Goal: Task Accomplishment & Management: Complete application form

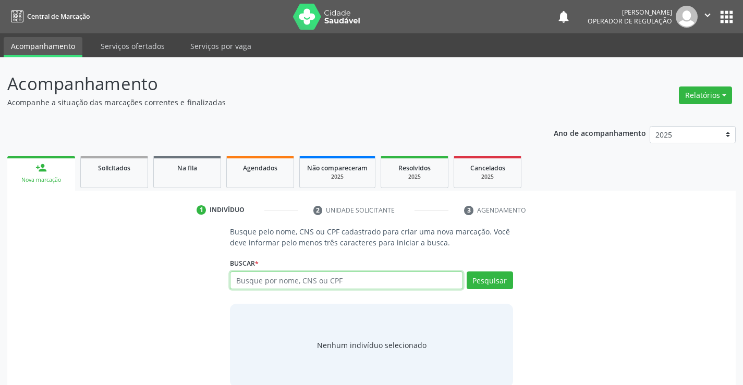
click at [378, 286] on input "text" at bounding box center [346, 281] width 232 height 18
type input "706603651661175"
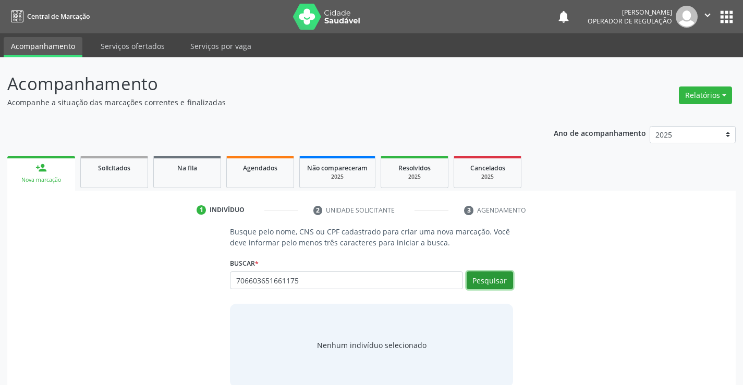
click at [508, 278] on button "Pesquisar" at bounding box center [489, 281] width 46 height 18
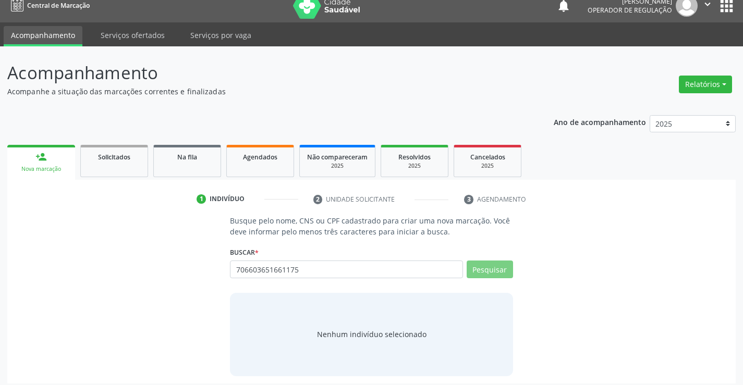
scroll to position [17, 0]
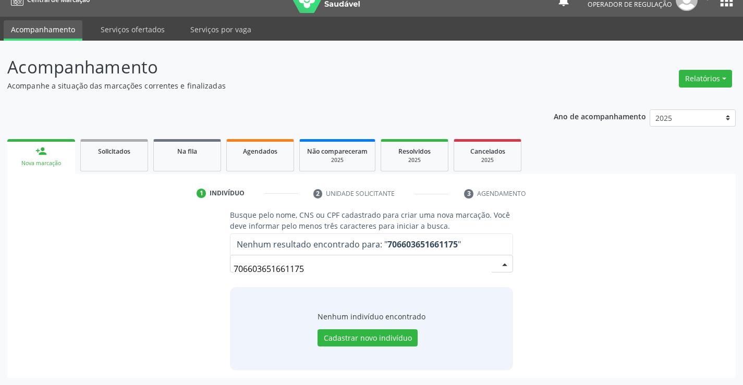
click at [327, 262] on input "706603651661175" at bounding box center [361, 268] width 257 height 21
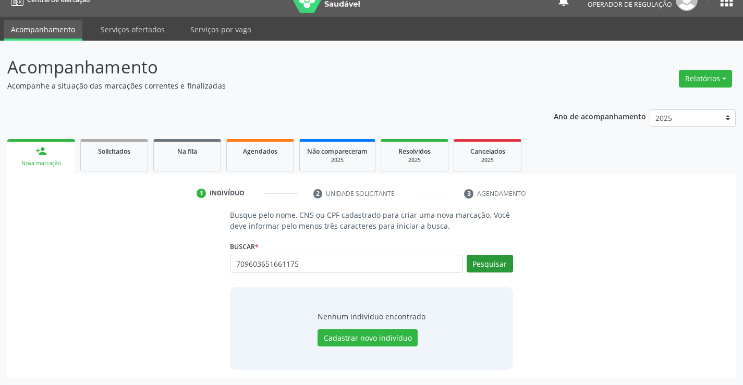
type input "709603651661175"
click at [490, 255] on button "Pesquisar" at bounding box center [489, 264] width 46 height 18
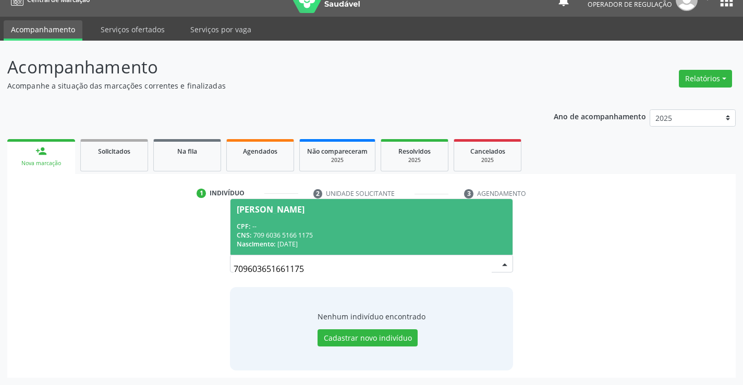
click at [386, 223] on div "CPF: --" at bounding box center [371, 226] width 269 height 9
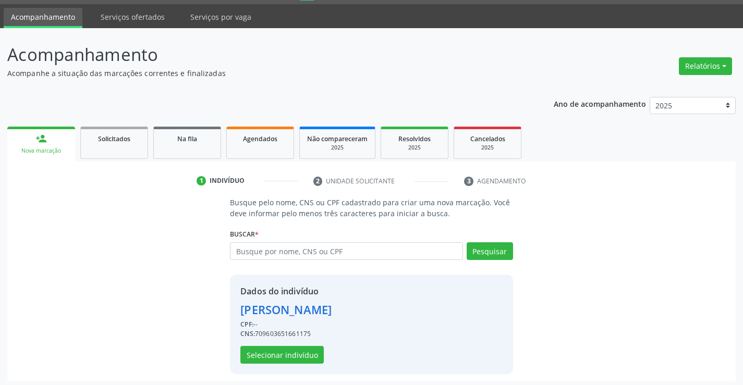
scroll to position [33, 0]
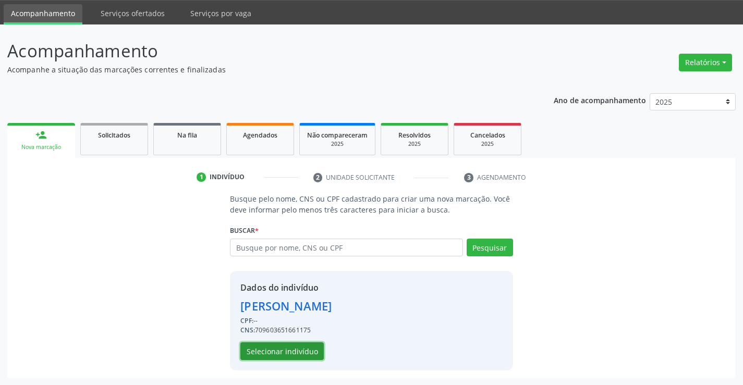
click at [276, 349] on button "Selecionar indivíduo" at bounding box center [281, 351] width 83 height 18
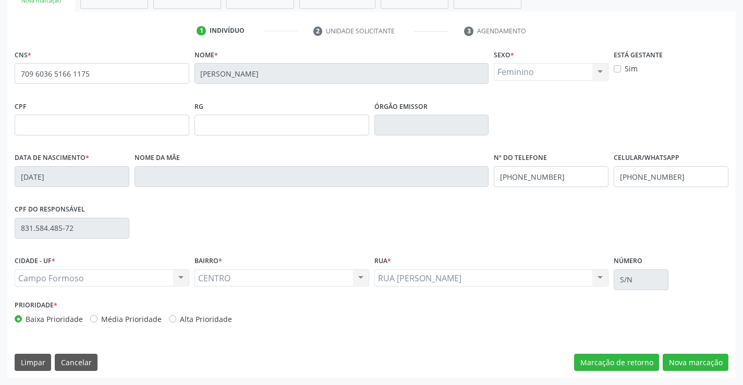
scroll to position [180, 0]
click at [680, 356] on button "Nova marcação" at bounding box center [695, 362] width 66 height 18
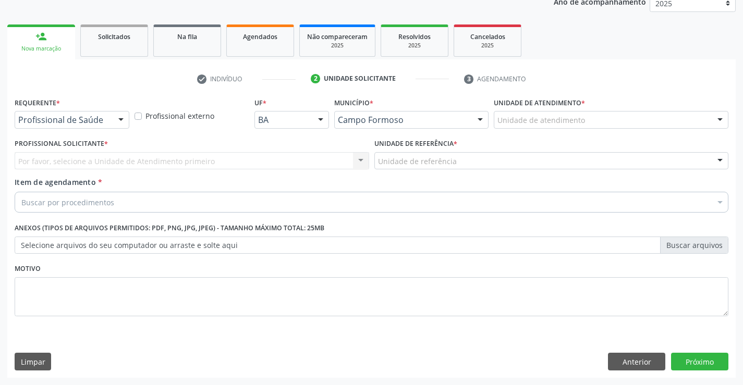
scroll to position [131, 0]
click at [115, 122] on div at bounding box center [121, 121] width 16 height 18
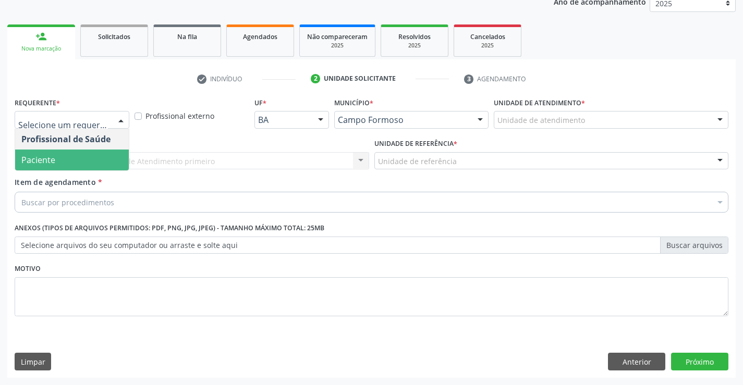
click at [55, 159] on span "Paciente" at bounding box center [72, 160] width 114 height 21
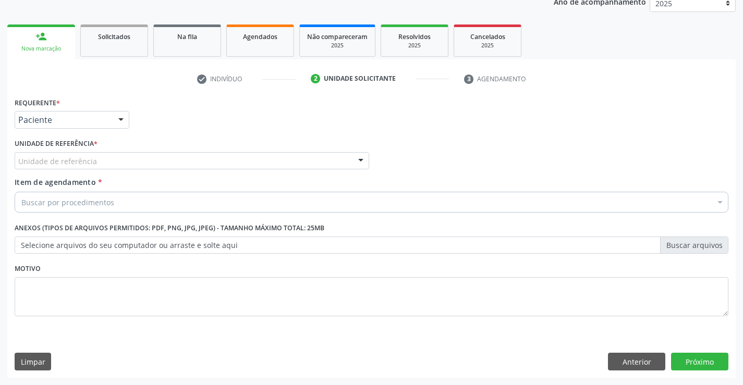
click at [147, 160] on div "Unidade de referência" at bounding box center [192, 161] width 354 height 18
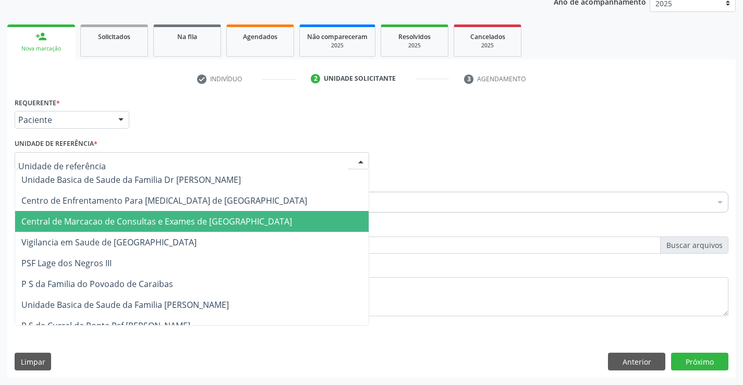
click at [152, 219] on span "Central de Marcacao de Consultas e Exames de [GEOGRAPHIC_DATA]" at bounding box center [156, 221] width 270 height 11
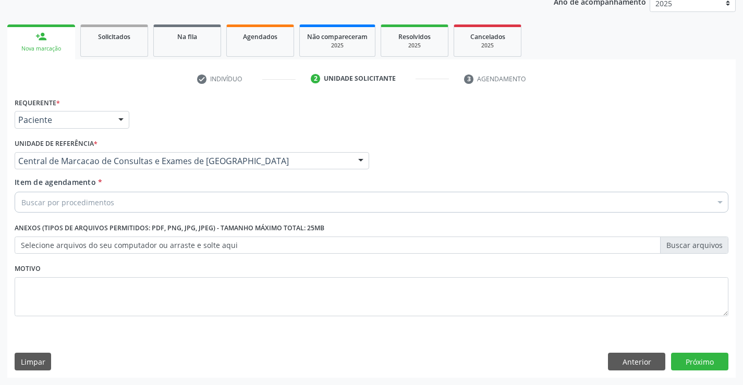
click at [167, 202] on div "Buscar por procedimentos" at bounding box center [371, 202] width 713 height 21
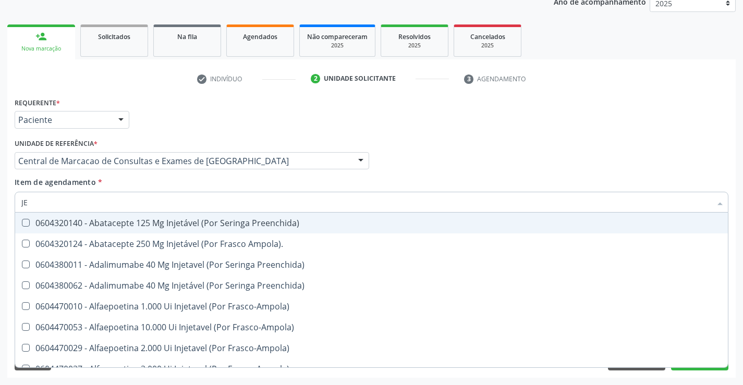
type input "J"
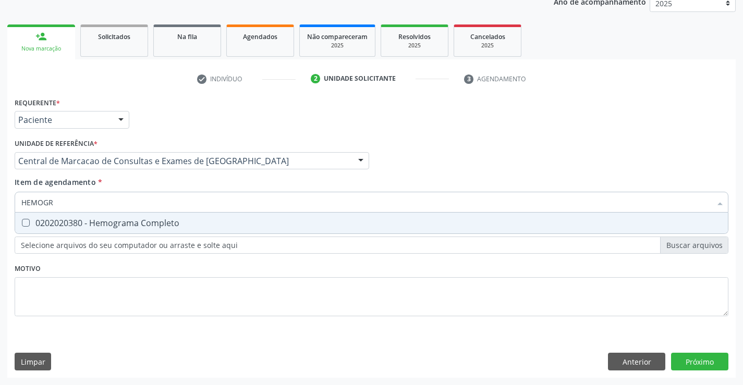
type input "HEMOGRA"
click at [166, 231] on span "0202020380 - Hemograma Completo" at bounding box center [371, 223] width 712 height 21
checkbox Completo "true"
click at [176, 202] on input "HEMOGRA" at bounding box center [366, 202] width 690 height 21
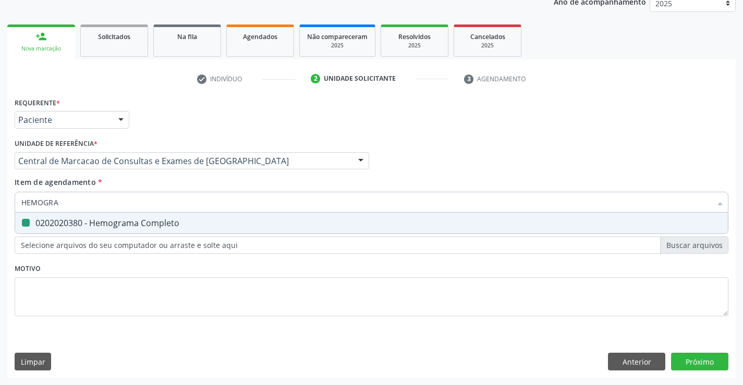
type input "C"
checkbox Completo "false"
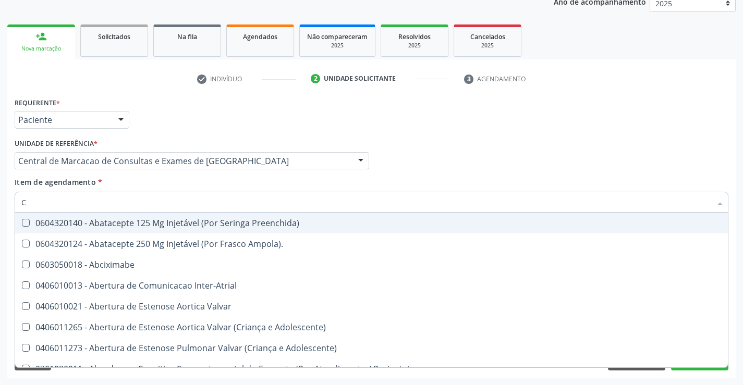
type input "CO"
checkbox Osseo "true"
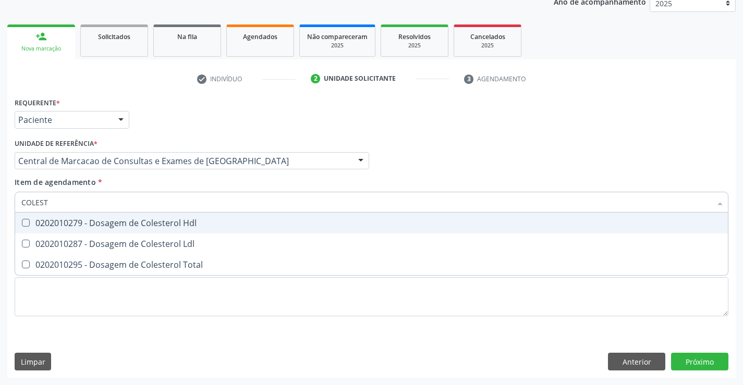
type input "COLESTE"
click at [171, 225] on div "0202010279 - Dosagem de Colesterol Hdl" at bounding box center [371, 223] width 700 height 8
checkbox Hdl "true"
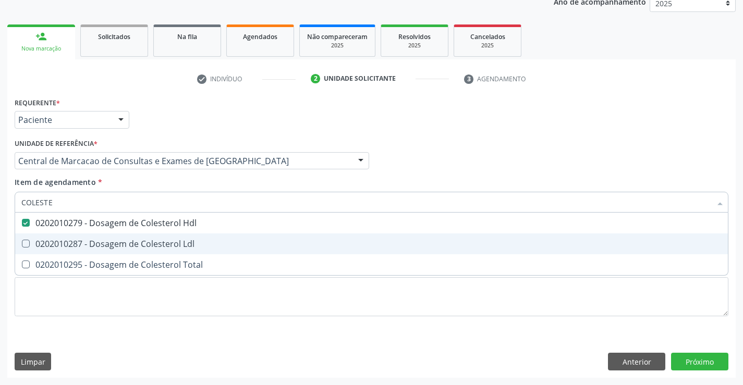
click at [169, 246] on div "0202010287 - Dosagem de Colesterol Ldl" at bounding box center [371, 244] width 700 height 8
checkbox Ldl "true"
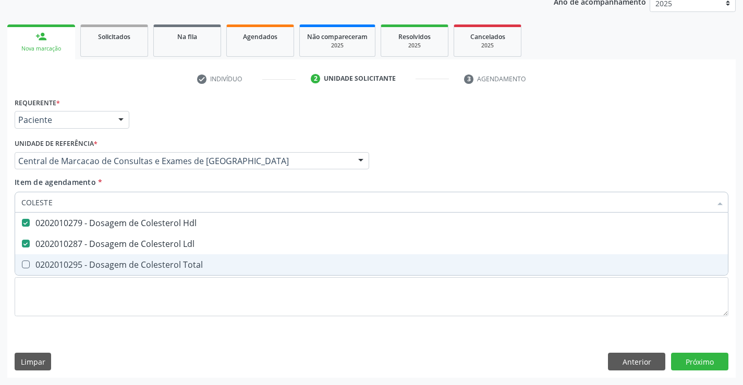
drag, startPoint x: 167, startPoint y: 263, endPoint x: 165, endPoint y: 247, distance: 16.9
click at [167, 264] on div "0202010295 - Dosagem de Colesterol Total" at bounding box center [371, 265] width 700 height 8
checkbox Total "true"
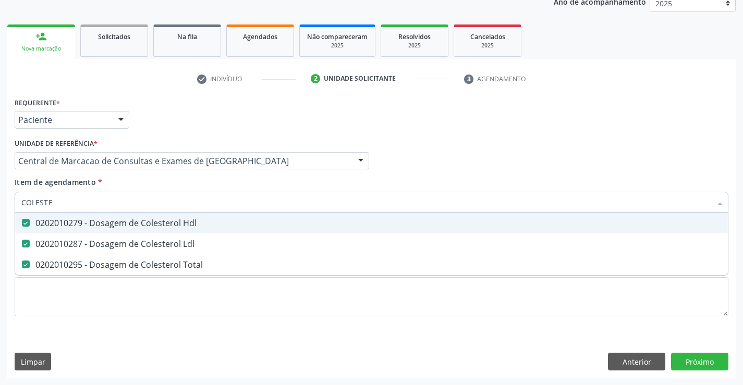
click at [174, 203] on input "COLESTE" at bounding box center [366, 202] width 690 height 21
type input "TR"
checkbox Hdl "false"
checkbox Ldl "false"
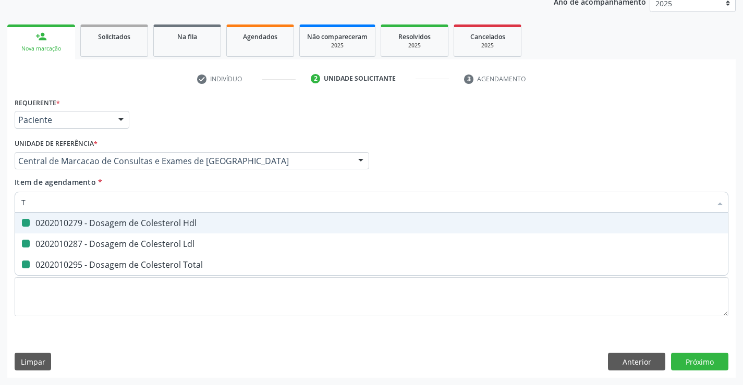
checkbox Total "false"
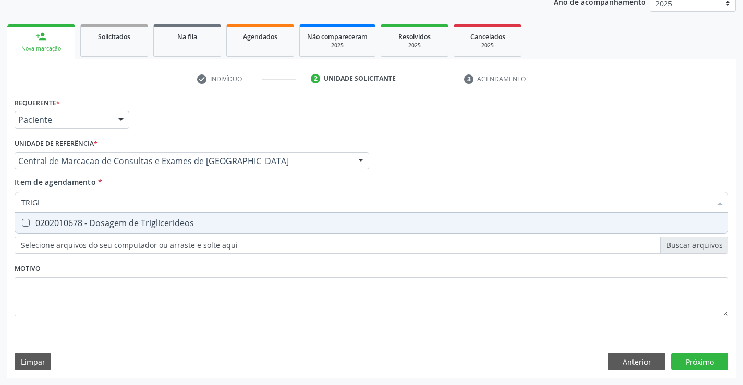
type input "TRIGLI"
click at [173, 221] on div "0202010678 - Dosagem de Triglicerideos" at bounding box center [371, 223] width 700 height 8
checkbox Triglicerideos "true"
click at [183, 200] on input "TRIGLI" at bounding box center [366, 202] width 690 height 21
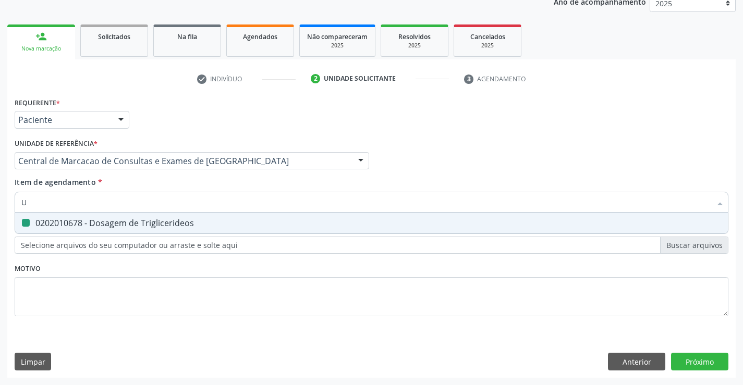
type input "UR"
checkbox Triglicerideos "false"
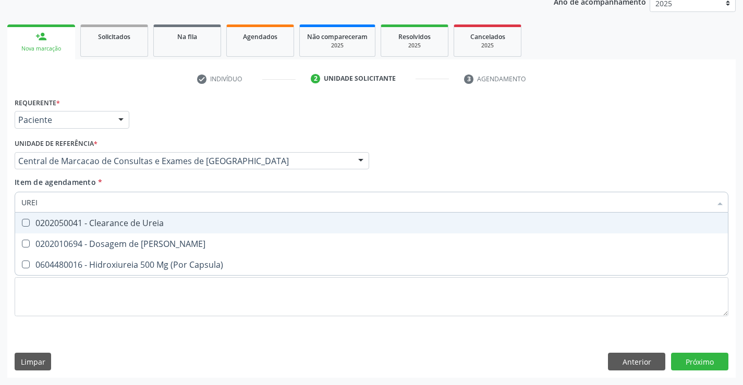
type input "UREIA"
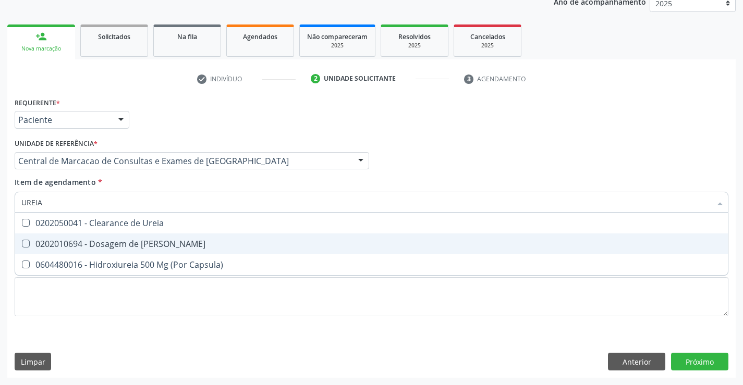
click at [183, 240] on div "0202010694 - Dosagem de [PERSON_NAME]" at bounding box center [371, 244] width 700 height 8
checkbox Ureia "true"
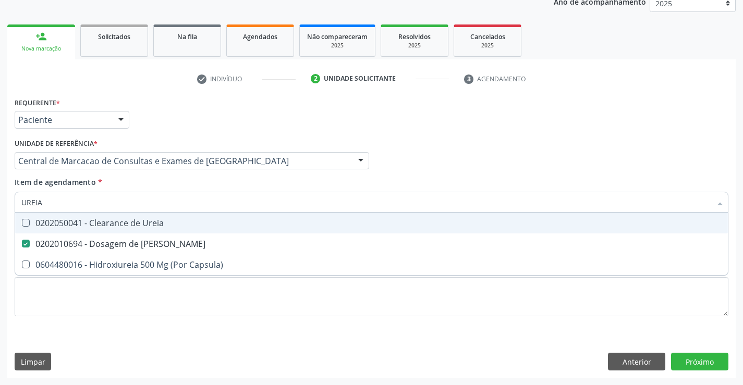
click at [187, 191] on div "Item de agendamento * UREIA Desfazer seleção 0202050041 - Clearance de Ureia 02…" at bounding box center [371, 193] width 713 height 33
checkbox Capsula\) "true"
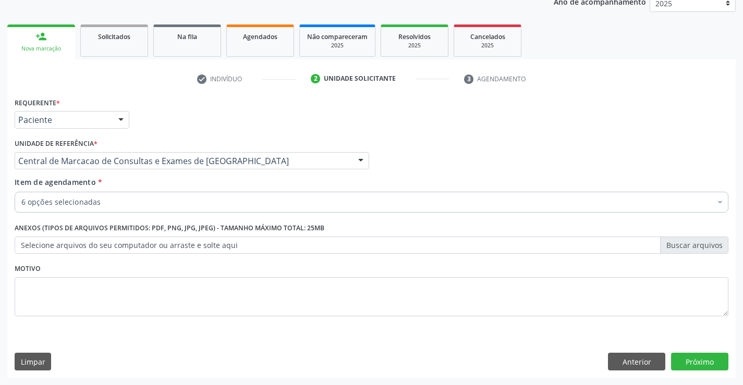
click at [184, 196] on div "6 opções selecionadas" at bounding box center [371, 202] width 713 height 21
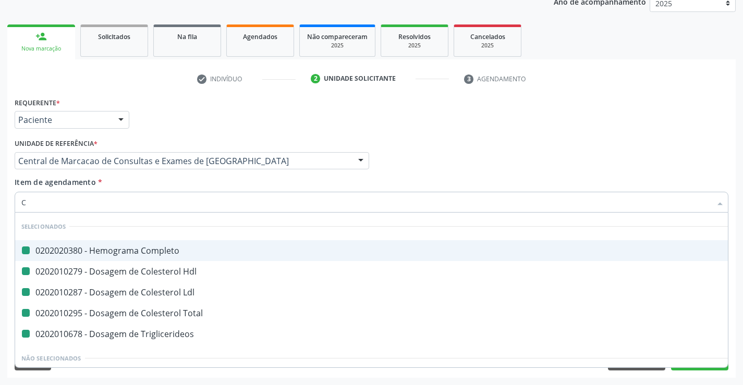
type input "CR"
checkbox Completo "false"
checkbox Hdl "false"
checkbox Ldl "false"
checkbox Total "false"
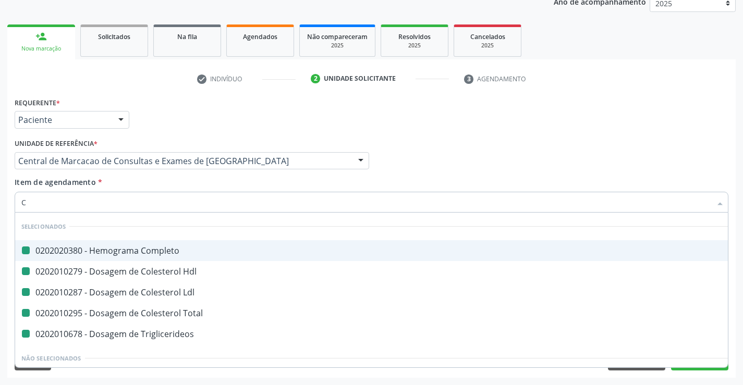
checkbox Triglicerideos "false"
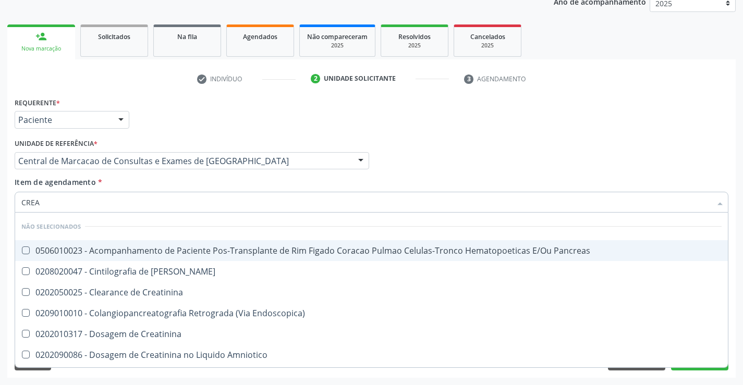
type input "CREAT"
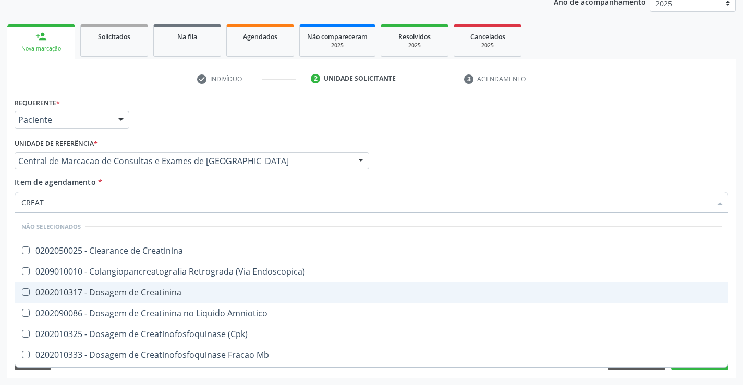
click at [150, 289] on div "0202010317 - Dosagem de Creatinina" at bounding box center [371, 292] width 700 height 8
checkbox Creatinina "true"
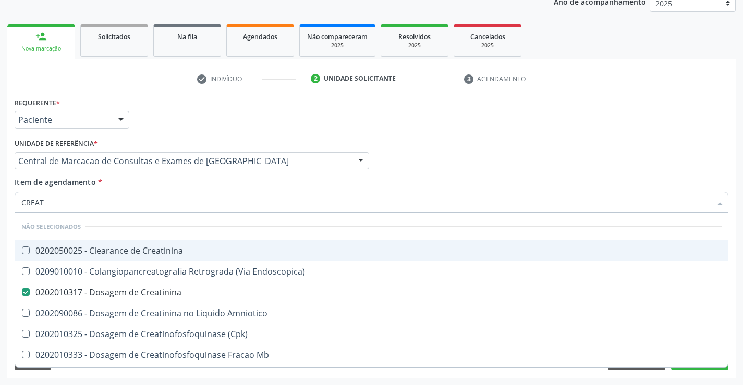
click at [150, 196] on input "CREAT" at bounding box center [366, 202] width 690 height 21
type input "URI"
checkbox Creatinina "false"
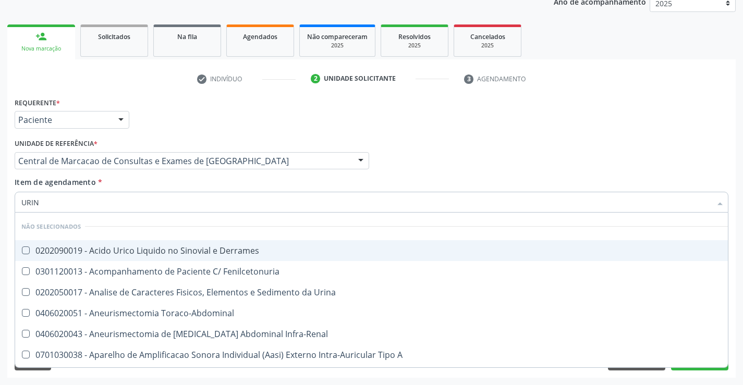
type input "URINA"
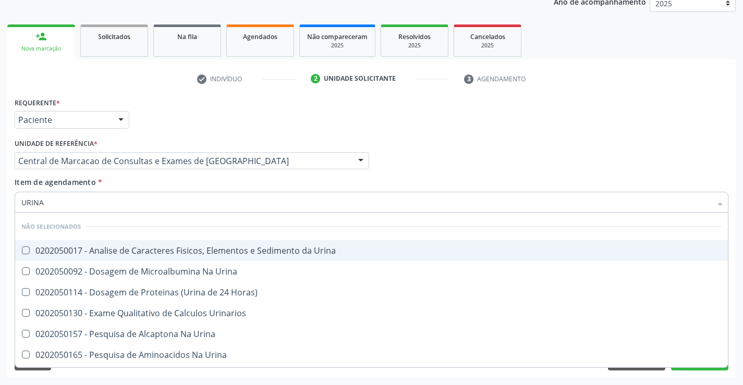
click at [146, 247] on div "0202050017 - Analise de Caracteres Fisicos, Elementos e Sedimento da Urina" at bounding box center [371, 251] width 700 height 8
checkbox Urina "true"
click at [153, 204] on input "URINA" at bounding box center [366, 202] width 690 height 21
type input "T"
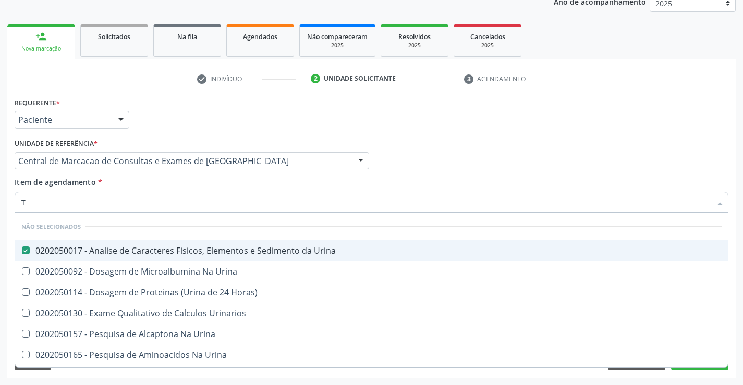
checkbox Horas\) "true"
checkbox Urina "true"
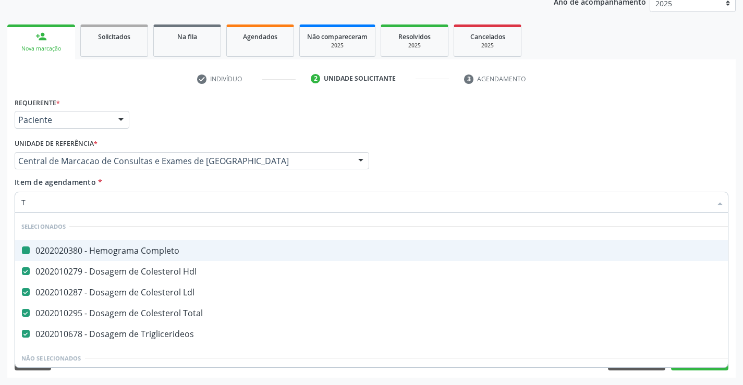
type input "TG"
checkbox Completo "false"
checkbox Ldl "false"
checkbox Hdl "false"
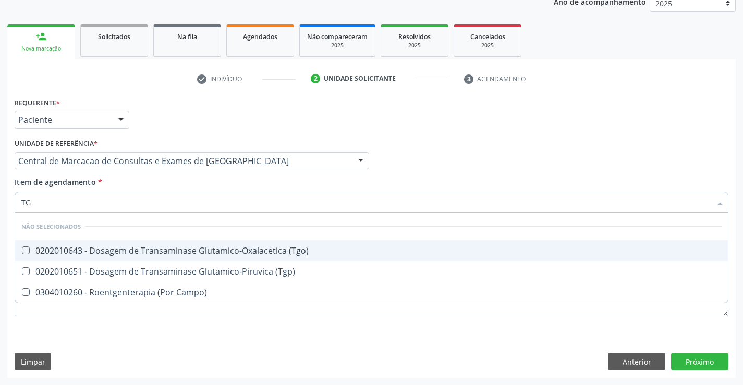
click at [157, 250] on div "0202010643 - Dosagem de Transaminase Glutamico-Oxalacetica (Tgo)" at bounding box center [371, 251] width 700 height 8
checkbox \(Tgo\) "true"
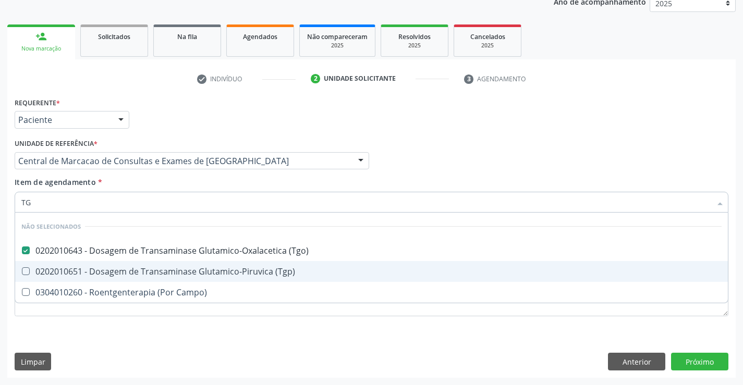
click at [158, 267] on div "0202010651 - Dosagem de Transaminase Glutamico-Piruvica (Tgp)" at bounding box center [371, 271] width 700 height 8
checkbox \(Tgp\) "true"
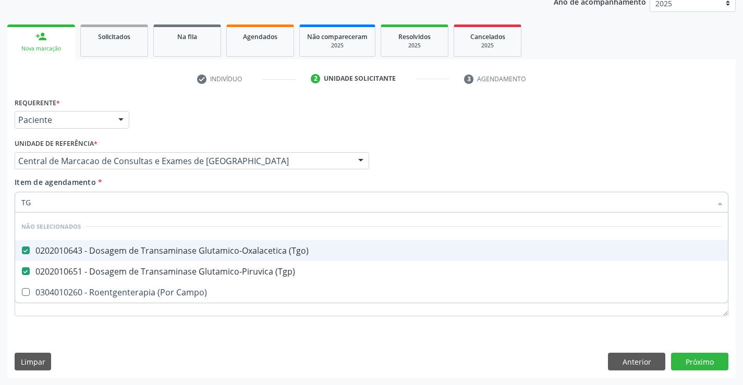
click at [155, 203] on input "TG" at bounding box center [366, 202] width 690 height 21
type input "G"
checkbox Campo\) "true"
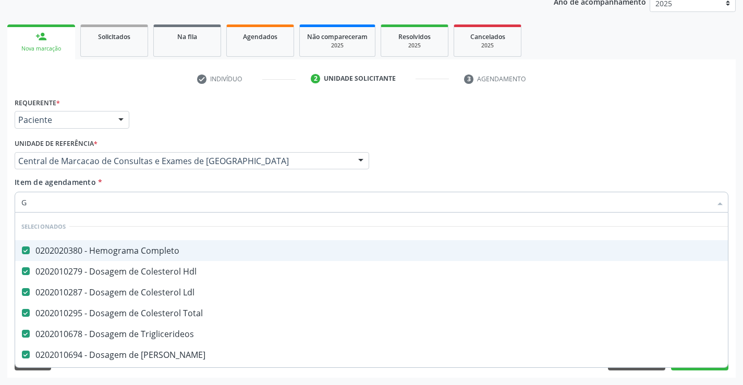
type input "GL"
checkbox Ldl "false"
checkbox Total "false"
checkbox Triglicerideos "false"
checkbox Ureia "false"
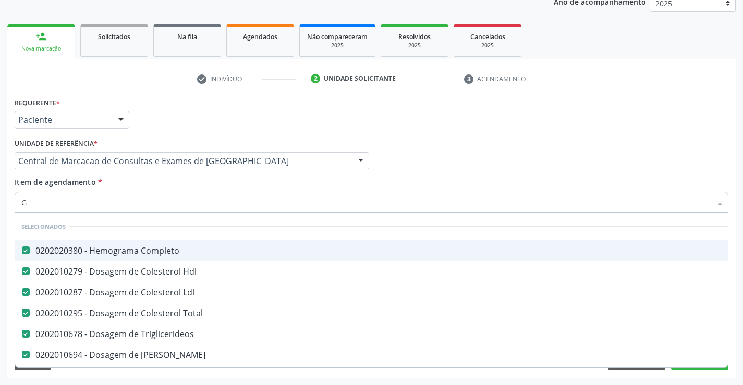
checkbox Ampola\) "true"
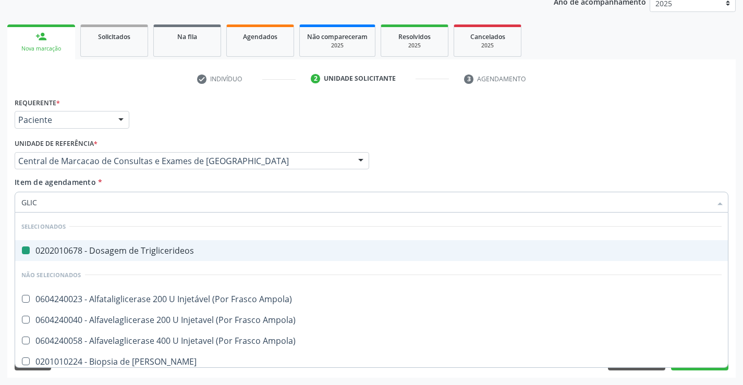
type input "GLICO"
checkbox Triglicerideos "false"
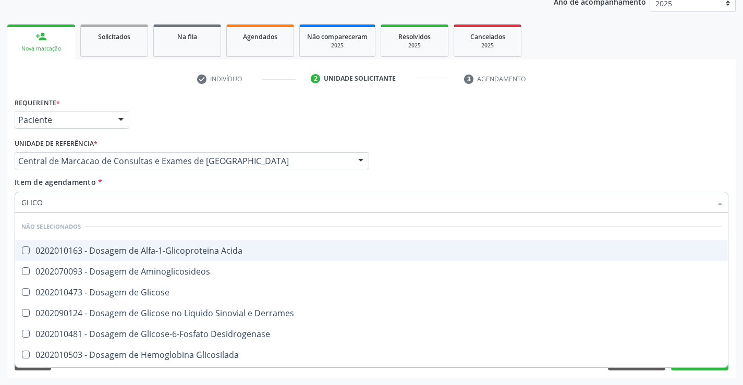
type input "GLICOS"
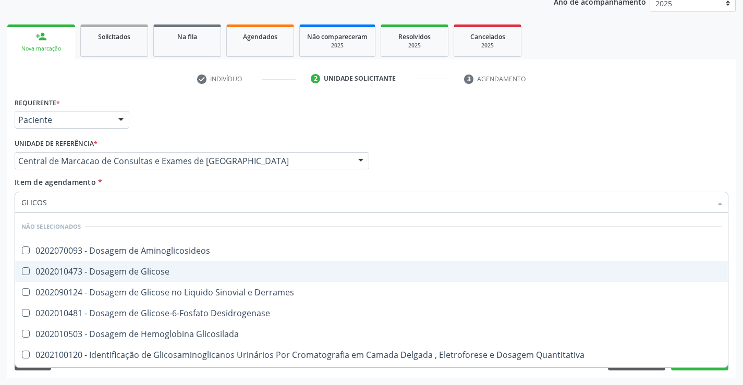
click at [146, 280] on span "0202010473 - Dosagem de Glicose" at bounding box center [371, 271] width 712 height 21
checkbox Glicose "true"
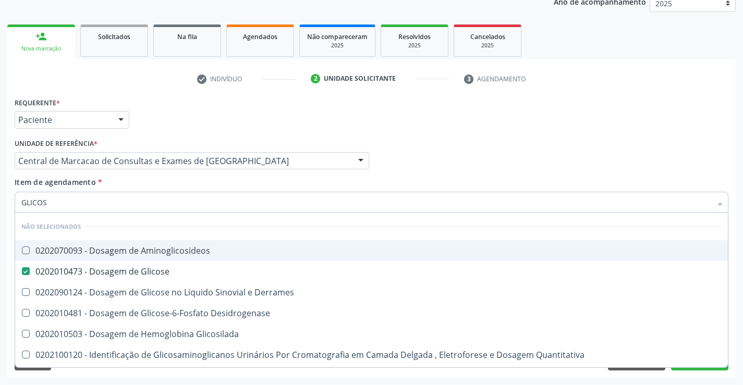
click at [150, 205] on input "GLICOS" at bounding box center [366, 202] width 690 height 21
type input "F"
checkbox Glicose "false"
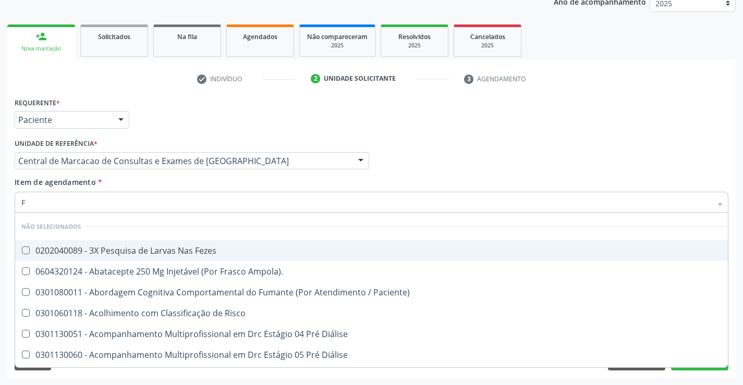
type input "FE"
checkbox Urina "false"
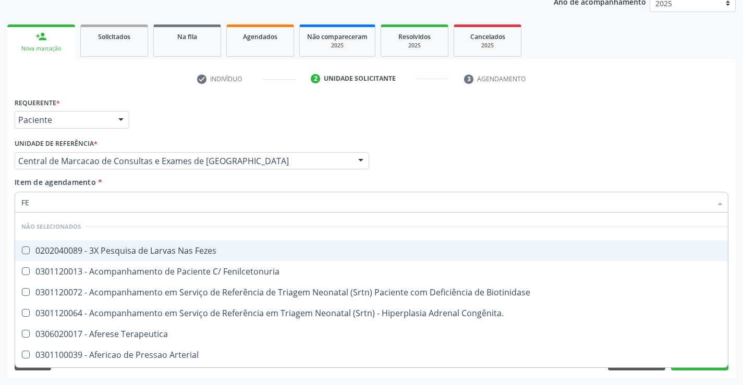
type input "FEZ"
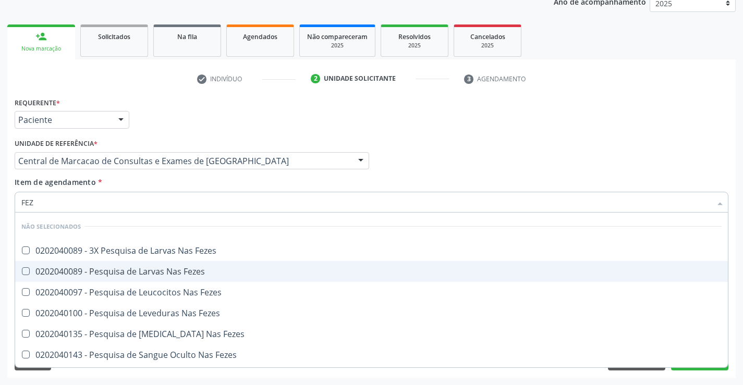
click at [151, 272] on div "0202040089 - Pesquisa de Larvas Nas Fezes" at bounding box center [371, 271] width 700 height 8
checkbox Fezes "true"
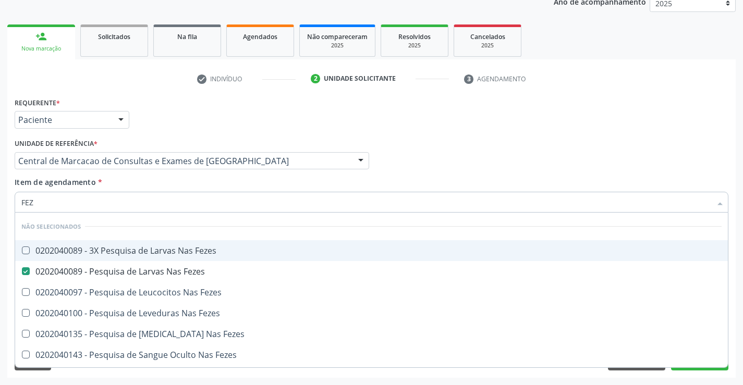
click at [546, 126] on div "Requerente * Paciente Profissional de Saúde Paciente Nenhum resultado encontrad…" at bounding box center [371, 115] width 719 height 41
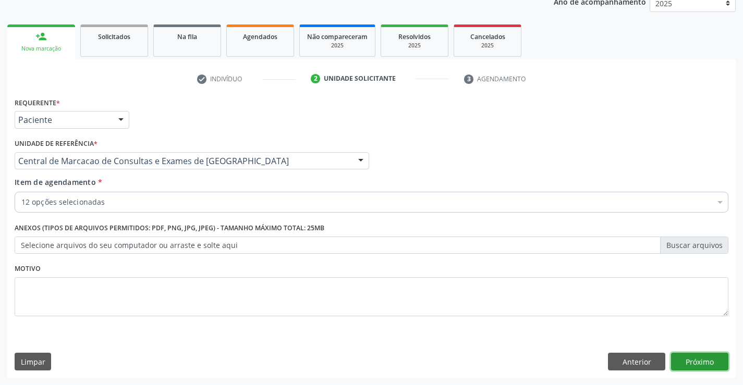
click at [696, 356] on button "Próximo" at bounding box center [699, 362] width 57 height 18
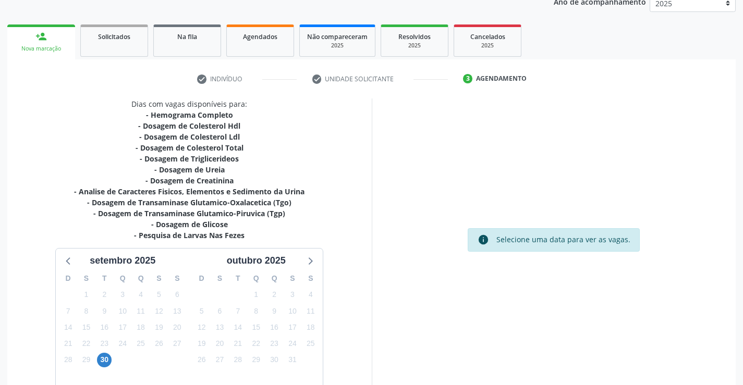
scroll to position [189, 0]
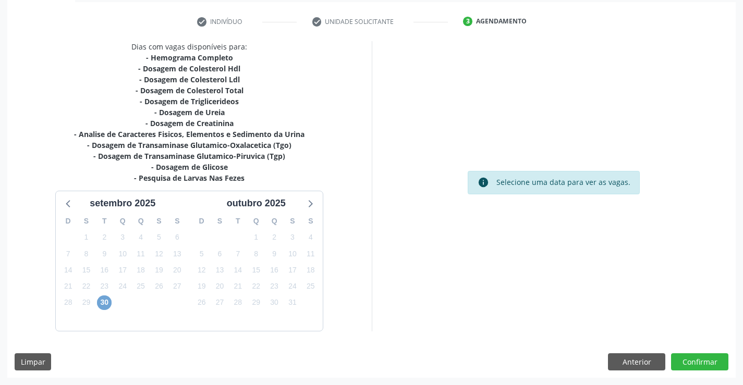
click at [100, 304] on span "30" at bounding box center [104, 303] width 15 height 15
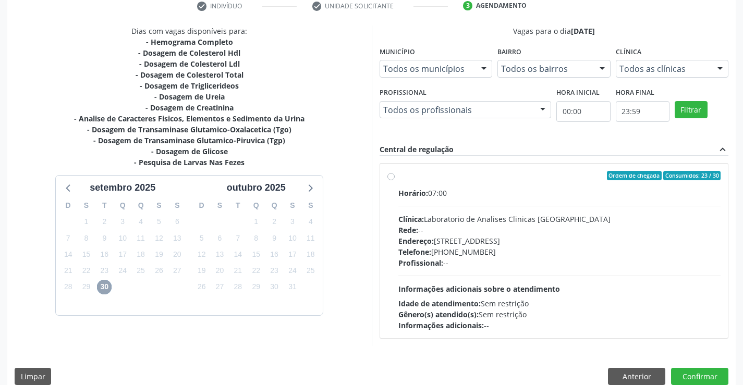
scroll to position [219, 0]
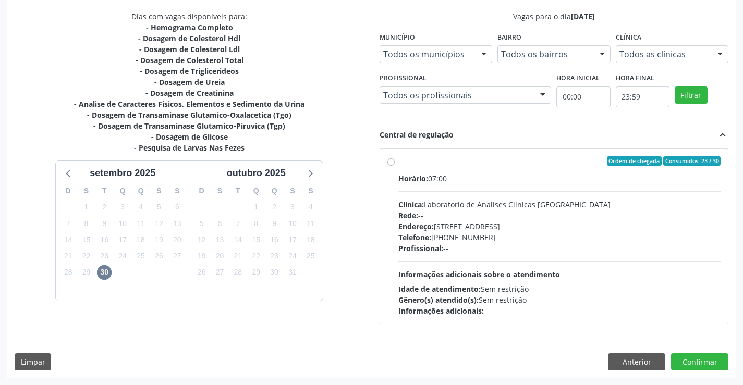
click at [510, 235] on div "Telefone: (74) 36453588" at bounding box center [559, 237] width 323 height 11
click at [395, 166] on input "Ordem de chegada Consumidos: 23 / 30 Horário: 07:00 Clínica: Laboratorio de Ana…" at bounding box center [390, 160] width 7 height 9
radio input "true"
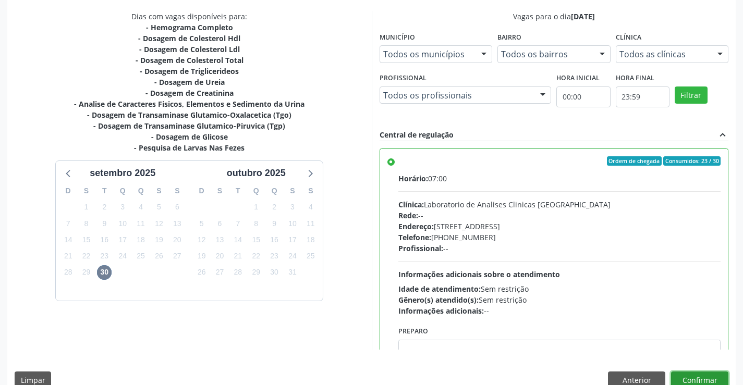
click at [701, 377] on button "Confirmar" at bounding box center [699, 381] width 57 height 18
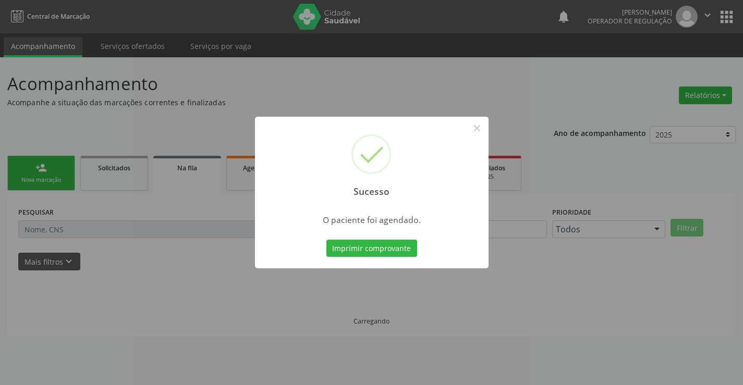
scroll to position [0, 0]
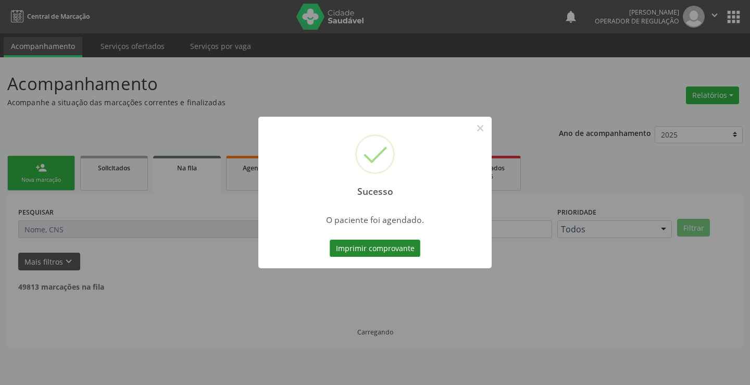
click at [359, 242] on button "Imprimir comprovante" at bounding box center [375, 249] width 91 height 18
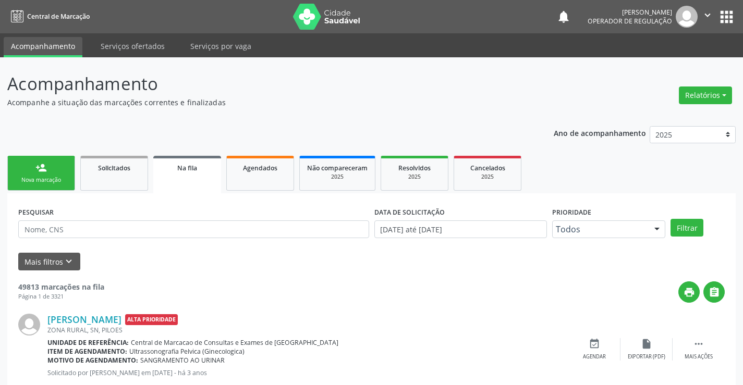
click at [44, 175] on link "person_add Nova marcação" at bounding box center [41, 173] width 68 height 35
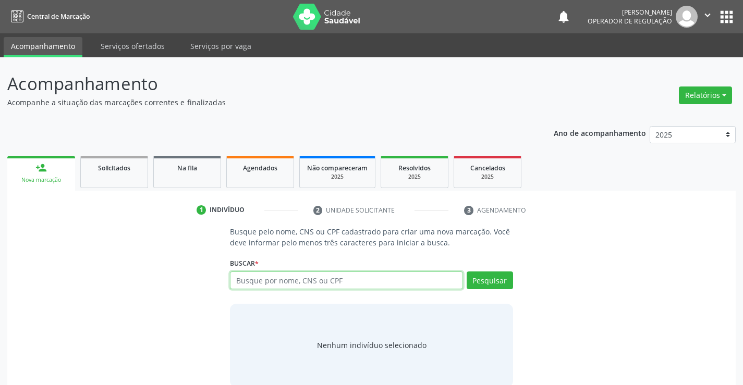
click at [277, 275] on input "text" at bounding box center [346, 281] width 232 height 18
type input "705009474637054"
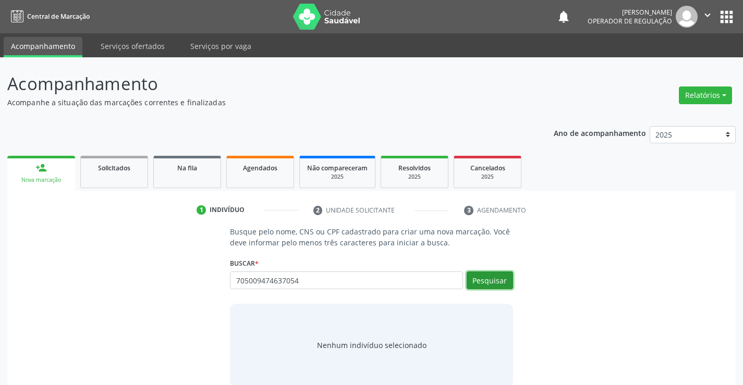
click at [470, 281] on button "Pesquisar" at bounding box center [489, 281] width 46 height 18
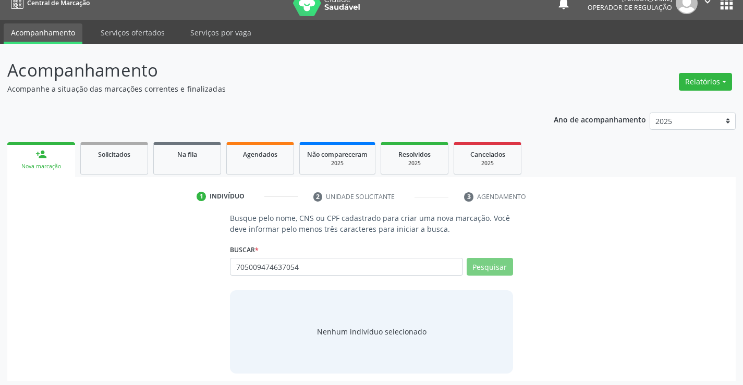
scroll to position [17, 0]
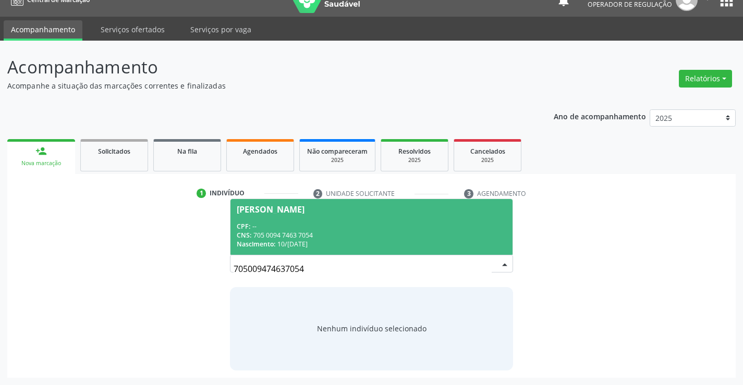
click at [363, 231] on div "CNS: 705 0094 7463 7054" at bounding box center [371, 235] width 269 height 9
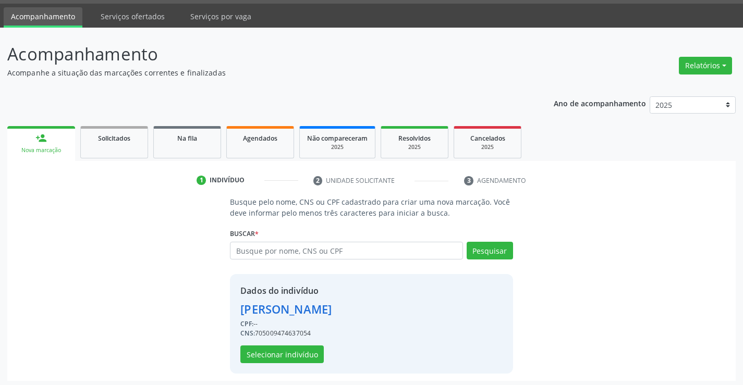
scroll to position [33, 0]
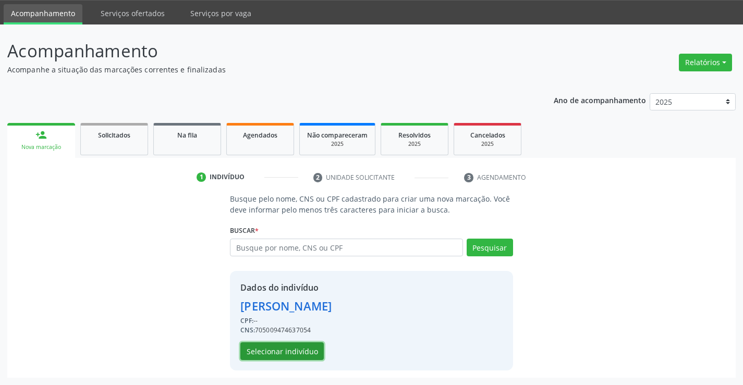
click at [302, 351] on button "Selecionar indivíduo" at bounding box center [281, 351] width 83 height 18
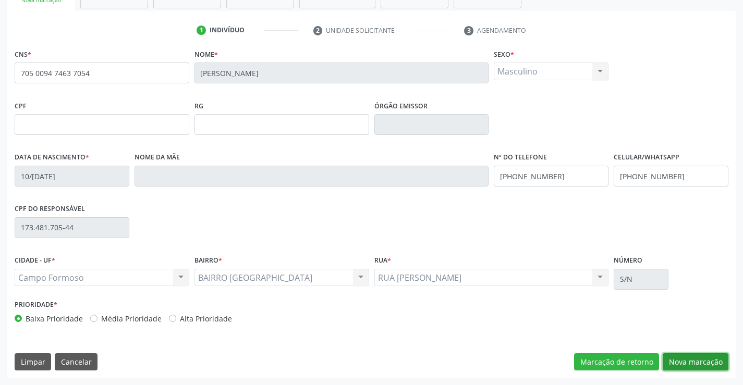
click at [708, 366] on button "Nova marcação" at bounding box center [695, 362] width 66 height 18
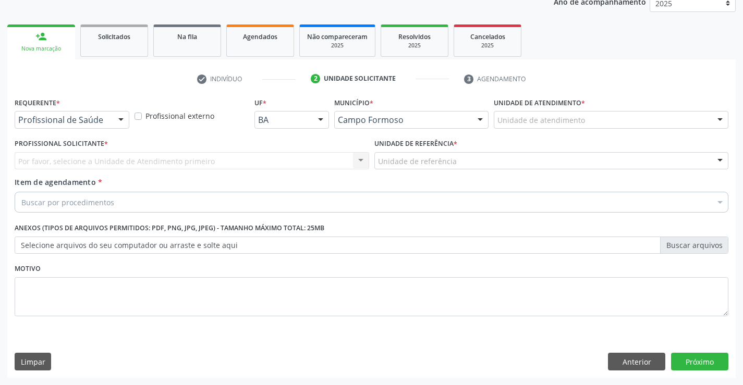
scroll to position [131, 0]
drag, startPoint x: 124, startPoint y: 125, endPoint x: 105, endPoint y: 159, distance: 39.4
click at [123, 125] on div at bounding box center [121, 121] width 16 height 18
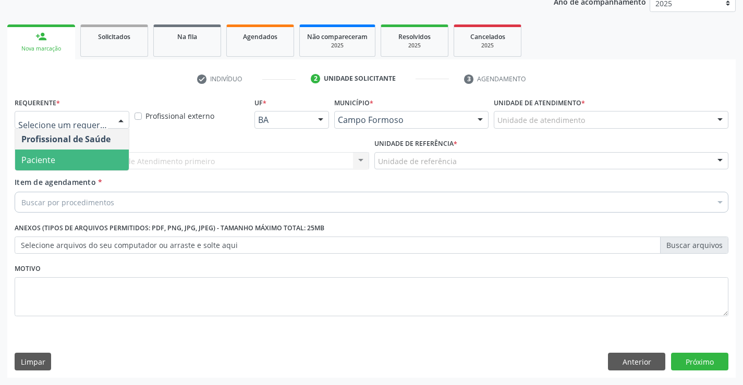
click at [99, 167] on span "Paciente" at bounding box center [72, 160] width 114 height 21
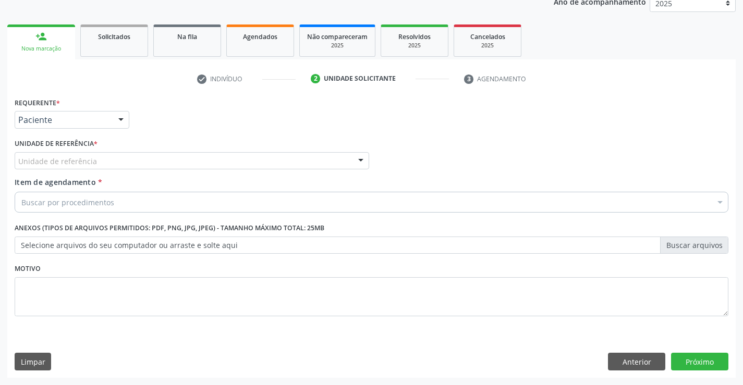
click at [160, 168] on div "Unidade de referência" at bounding box center [192, 161] width 354 height 18
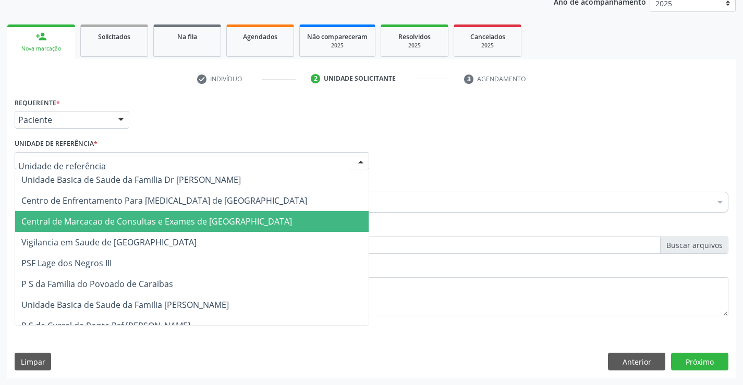
click at [189, 228] on span "Central de Marcacao de Consultas e Exames de [GEOGRAPHIC_DATA]" at bounding box center [191, 221] width 353 height 21
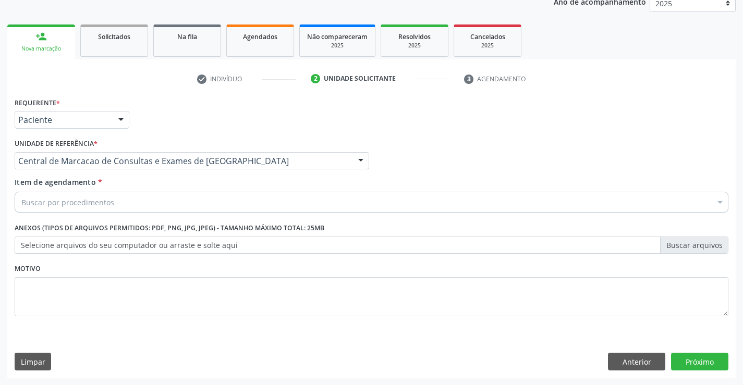
click at [221, 209] on div "Buscar por procedimentos" at bounding box center [371, 202] width 713 height 21
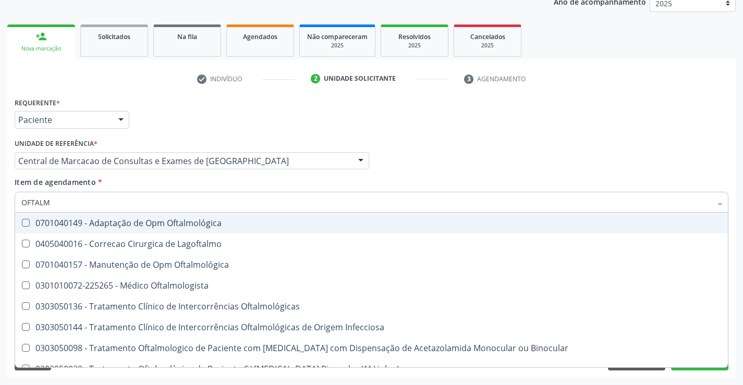
type input "OFTALMO"
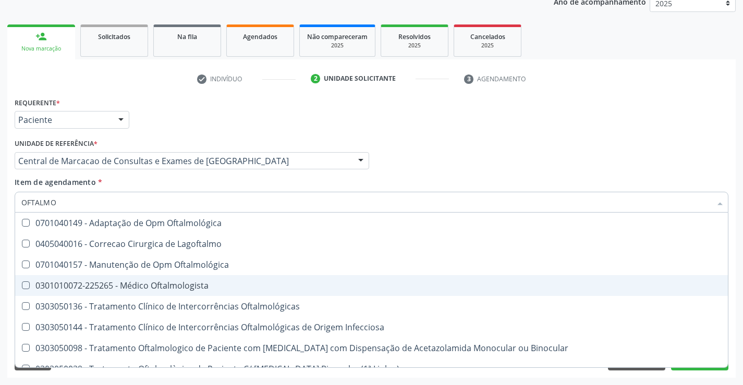
click at [193, 289] on div "0301010072-225265 - Médico Oftalmologista" at bounding box center [371, 285] width 700 height 8
checkbox Oftalmologista "true"
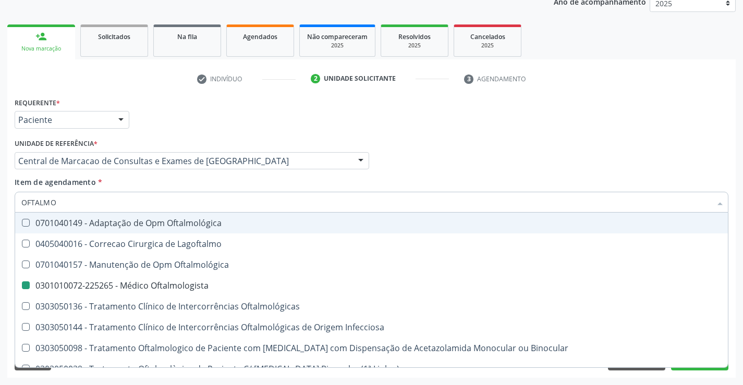
click at [486, 125] on div "Requerente * Paciente Profissional de Saúde Paciente Nenhum resultado encontrad…" at bounding box center [371, 115] width 719 height 41
checkbox Lagoftalmo "true"
checkbox Oftalmologista "false"
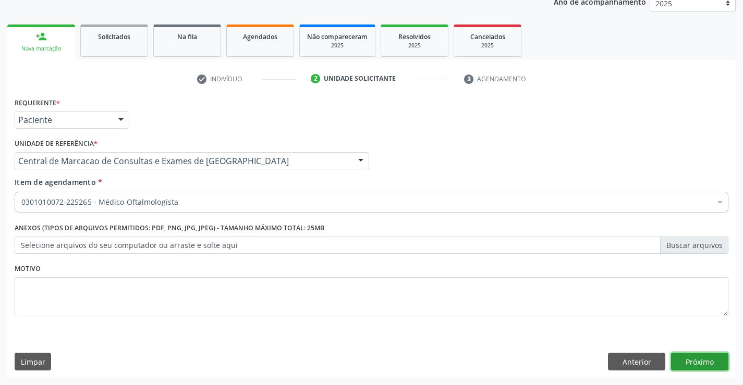
click at [682, 360] on button "Próximo" at bounding box center [699, 362] width 57 height 18
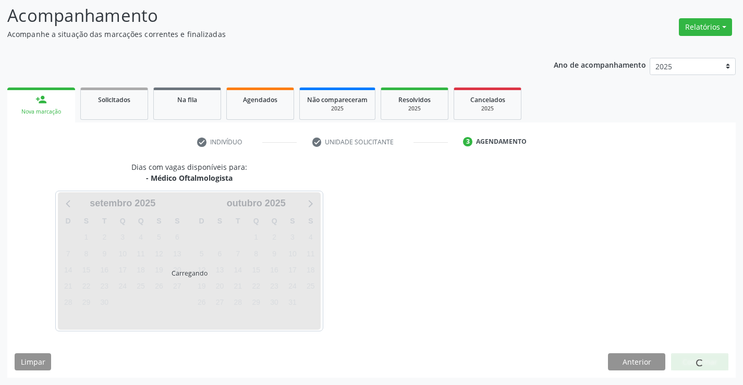
scroll to position [99, 0]
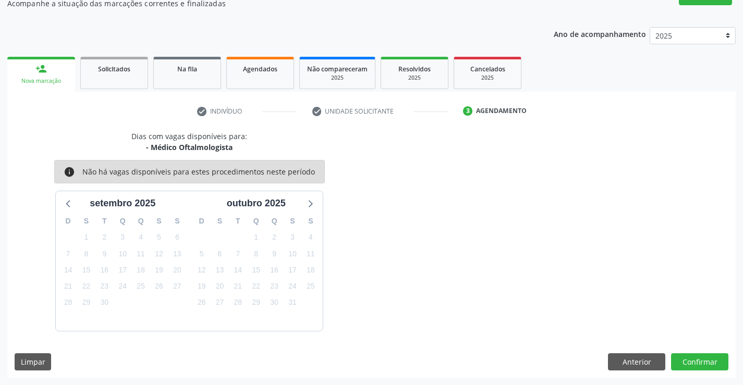
click at [687, 371] on div "Dias com vagas disponíveis para: - Médico Oftalmologista info Não há vagas disp…" at bounding box center [371, 254] width 728 height 247
click at [685, 366] on button "Confirmar" at bounding box center [699, 362] width 57 height 18
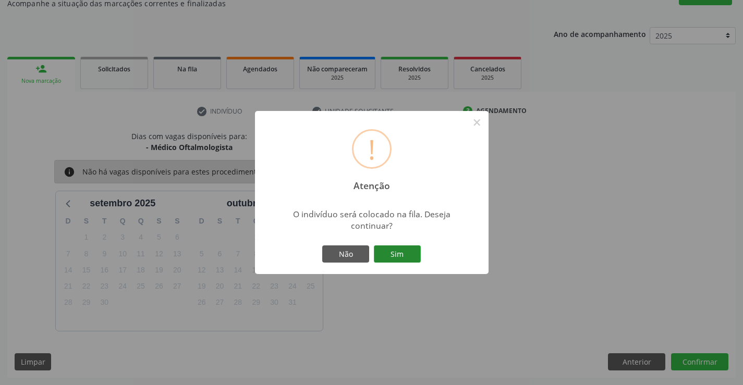
click at [392, 253] on button "Sim" at bounding box center [397, 254] width 47 height 18
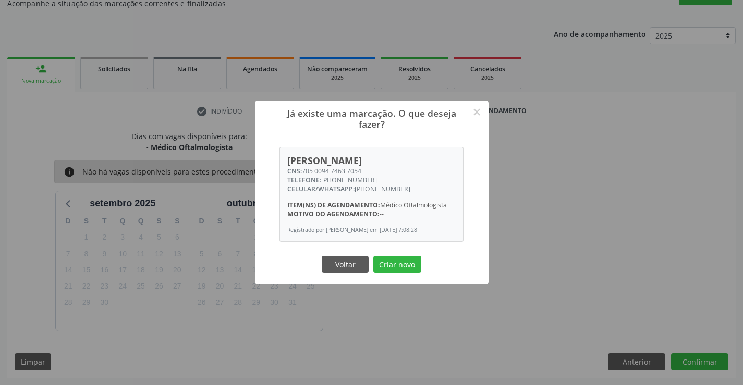
click at [392, 253] on div "Já existe uma marcação. O que deseja fazer? × Jose Paulino dos Santos CNS: 705 …" at bounding box center [371, 193] width 233 height 184
click at [388, 263] on button "Criar novo" at bounding box center [397, 265] width 48 height 18
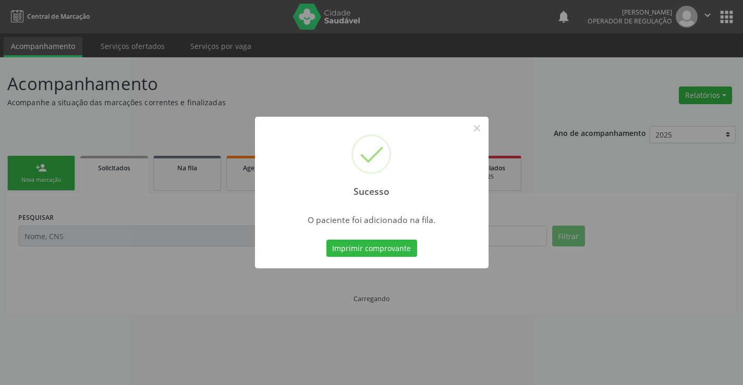
scroll to position [0, 0]
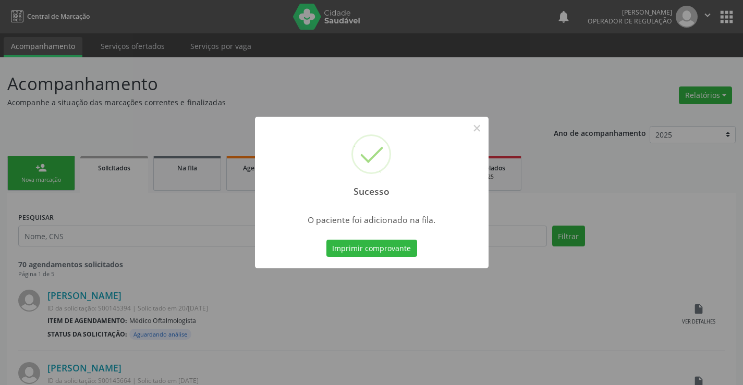
click at [388, 263] on div "Sucesso × O paciente foi adicionado na fila. Imprimir comprovante Cancel" at bounding box center [371, 193] width 233 height 152
click at [395, 255] on button "Imprimir comprovante" at bounding box center [371, 249] width 91 height 18
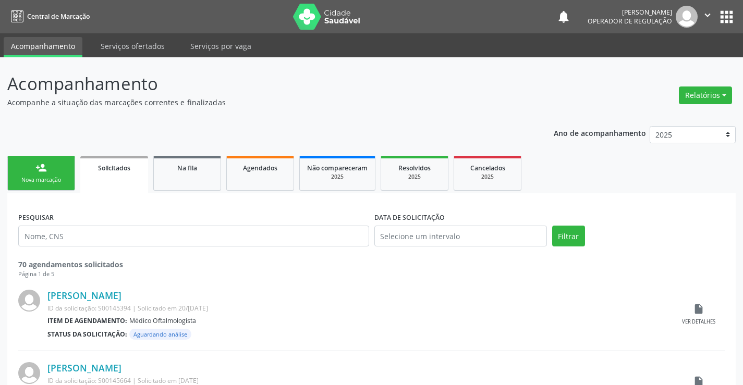
click at [46, 181] on div "Nova marcação" at bounding box center [41, 180] width 52 height 8
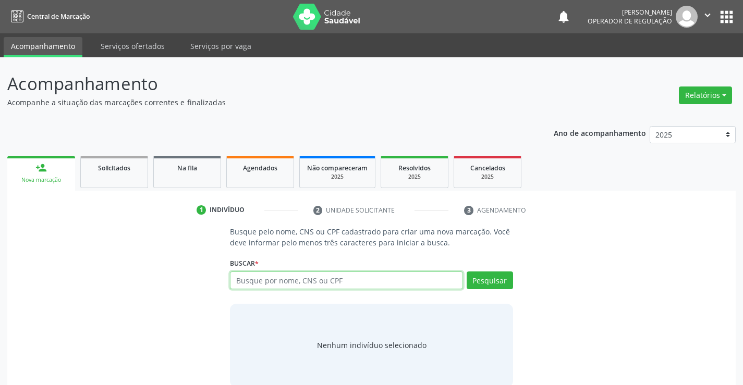
click at [265, 280] on input "text" at bounding box center [346, 281] width 232 height 18
type input "700209968455620"
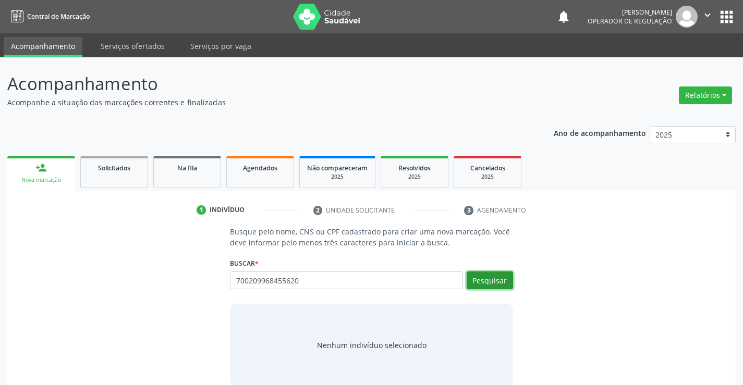
click at [475, 283] on button "Pesquisar" at bounding box center [489, 281] width 46 height 18
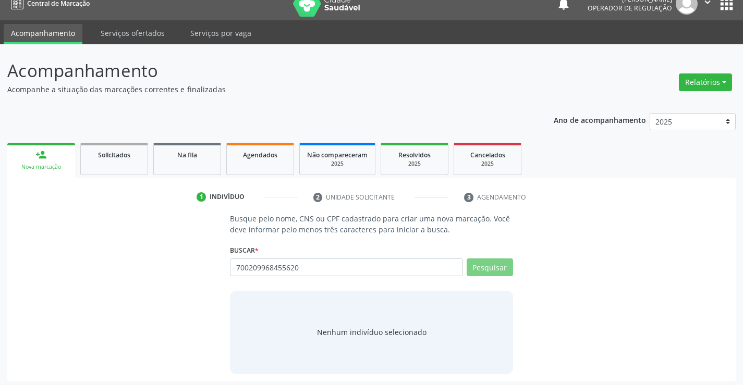
scroll to position [17, 0]
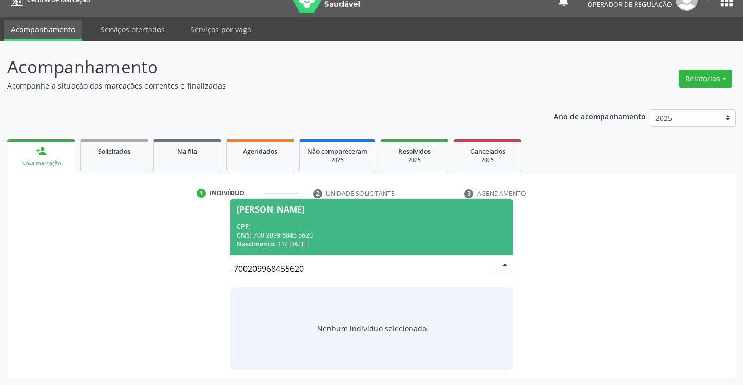
click at [361, 236] on div "CNS: 700 2099 6845 5620" at bounding box center [371, 235] width 269 height 9
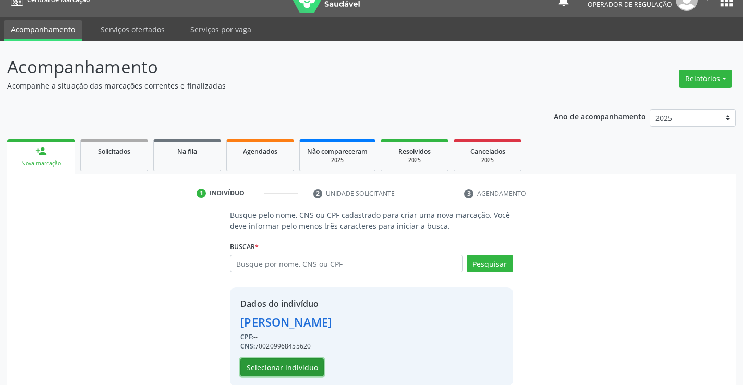
click at [285, 362] on button "Selecionar indivíduo" at bounding box center [281, 368] width 83 height 18
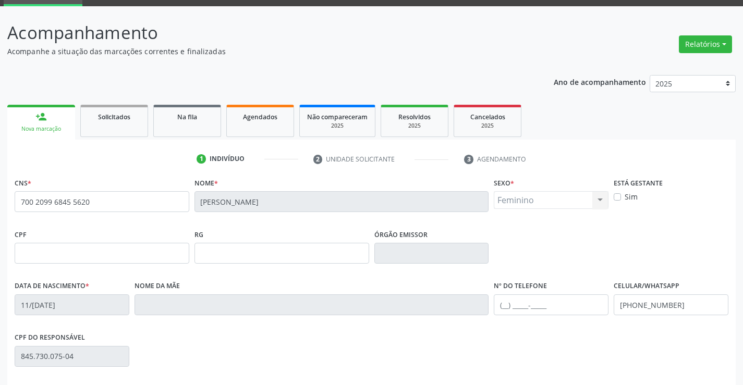
scroll to position [180, 0]
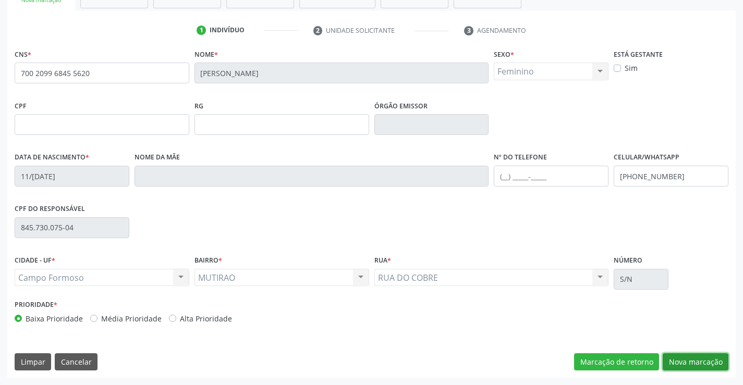
click at [673, 361] on button "Nova marcação" at bounding box center [695, 362] width 66 height 18
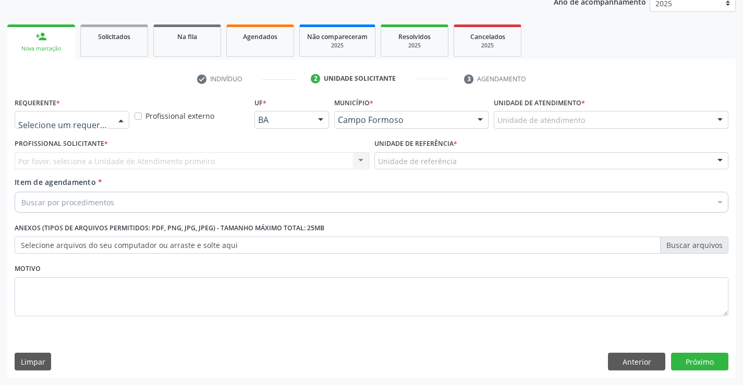
drag, startPoint x: 121, startPoint y: 114, endPoint x: 102, endPoint y: 156, distance: 45.7
click at [116, 115] on div at bounding box center [121, 121] width 16 height 18
click at [94, 171] on div "Profissional Solicitante * Por favor, selecione a Unidade de Atendimento primei…" at bounding box center [192, 156] width 360 height 41
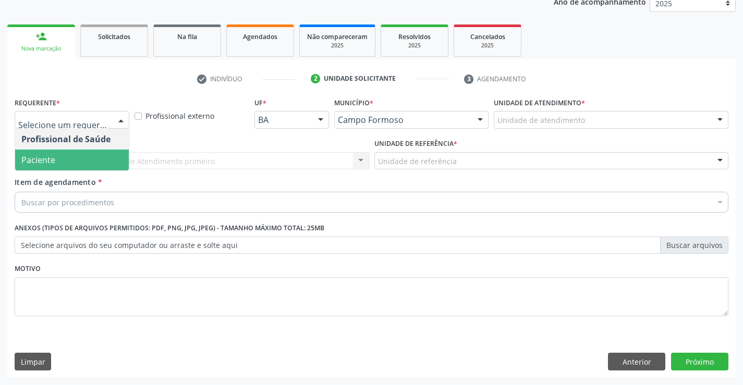
click at [112, 121] on div "Profissional de Saúde Paciente Nenhum resultado encontrado para: " " Não há nen…" at bounding box center [72, 120] width 115 height 18
click at [88, 161] on span "Paciente" at bounding box center [72, 160] width 114 height 21
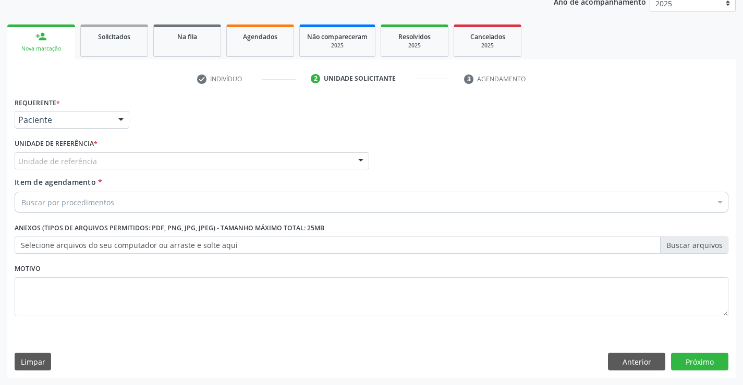
click at [144, 156] on div "Unidade de referência" at bounding box center [192, 161] width 354 height 18
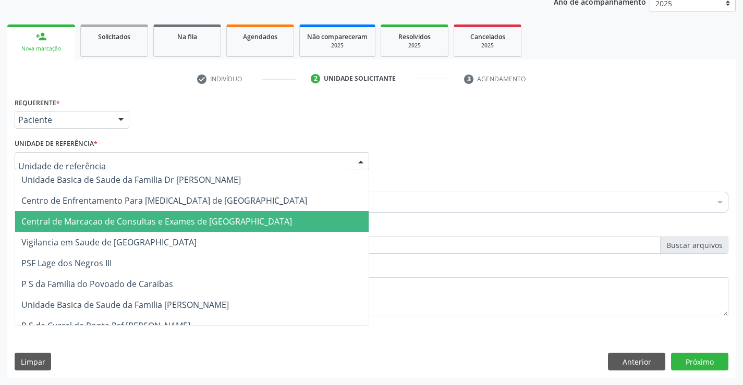
click at [151, 215] on span "Central de Marcacao de Consultas e Exames de [GEOGRAPHIC_DATA]" at bounding box center [191, 221] width 353 height 21
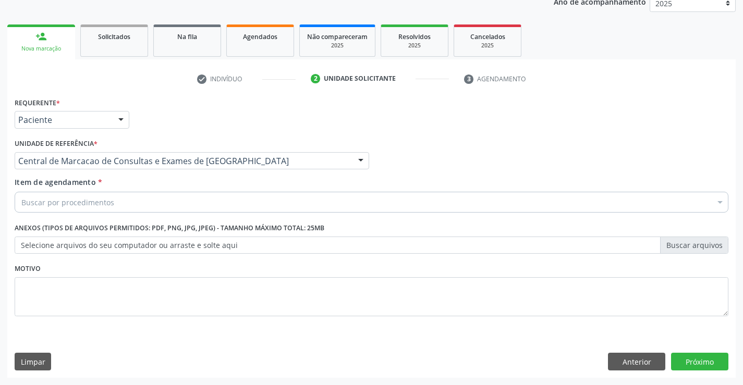
click at [156, 202] on div "Buscar por procedimentos" at bounding box center [371, 202] width 713 height 21
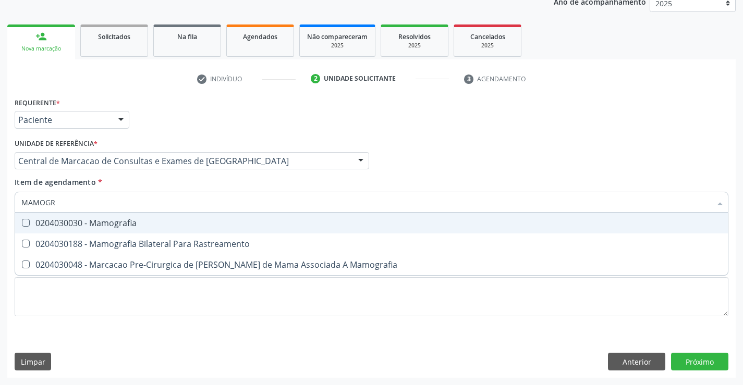
type input "MAMOGRA"
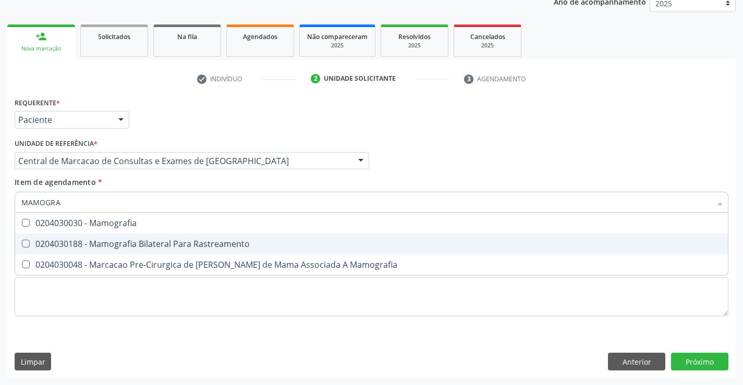
click at [157, 240] on div "0204030188 - Mamografia Bilateral Para Rastreamento" at bounding box center [371, 244] width 700 height 8
checkbox Rastreamento "true"
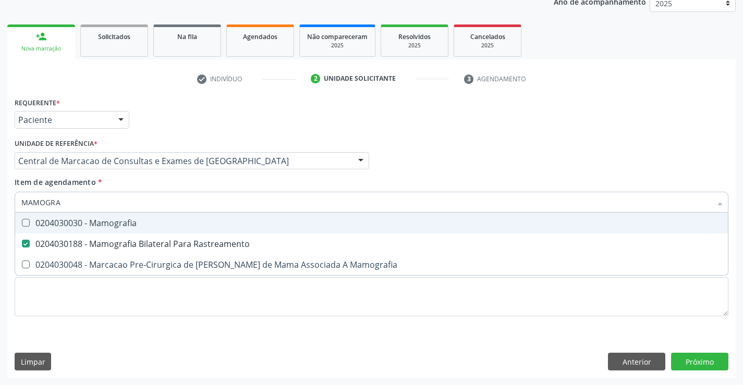
click at [426, 156] on div "Profissional Solicitante Por favor, selecione a Unidade de Atendimento primeiro…" at bounding box center [371, 156] width 719 height 41
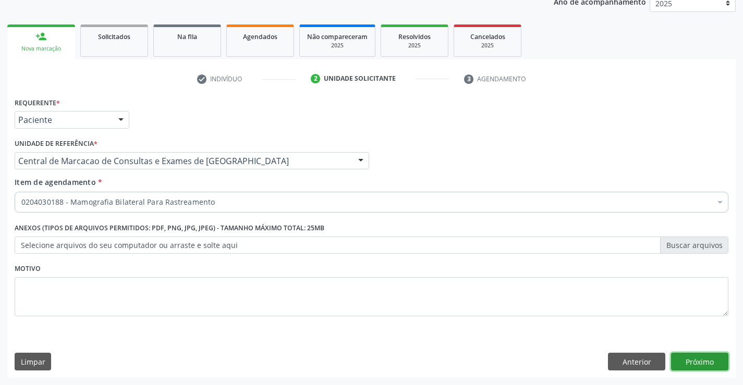
click at [703, 360] on button "Próximo" at bounding box center [699, 362] width 57 height 18
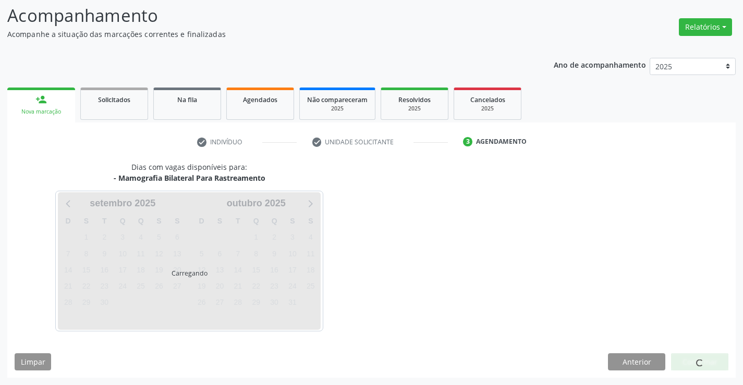
scroll to position [68, 0]
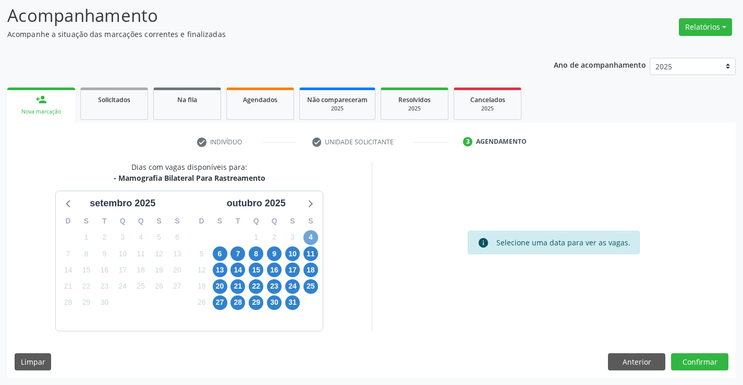
click at [315, 238] on span "4" at bounding box center [310, 237] width 15 height 15
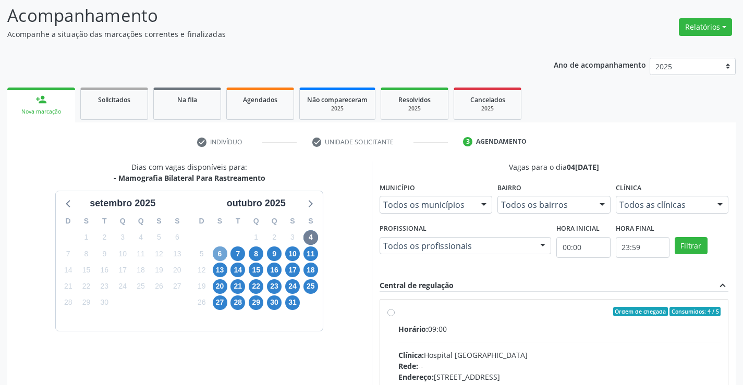
click at [217, 255] on span "6" at bounding box center [220, 254] width 15 height 15
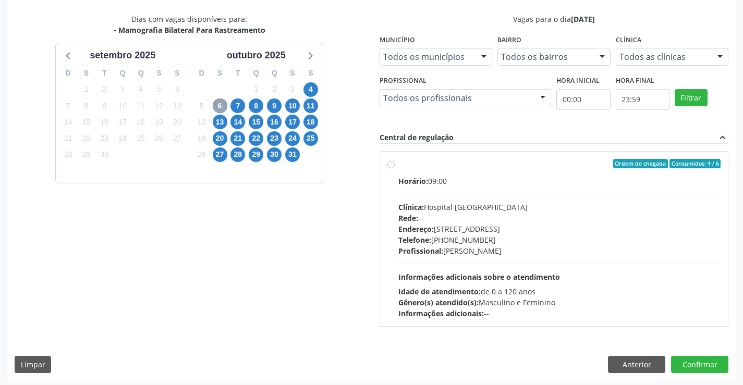
scroll to position [219, 0]
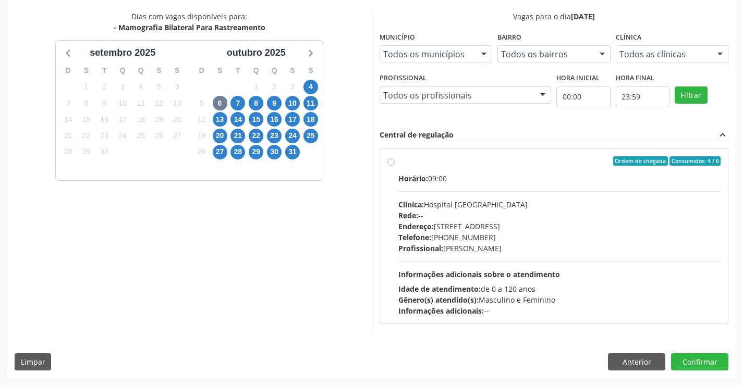
click at [562, 255] on div "Horário: 09:00 Clínica: Hospital Sao Francisco Rede: -- Endereço: Blocos, nº 25…" at bounding box center [559, 244] width 323 height 143
click at [395, 166] on input "Ordem de chegada Consumidos: 4 / 6 Horário: 09:00 Clínica: Hospital Sao Francis…" at bounding box center [390, 160] width 7 height 9
radio input "true"
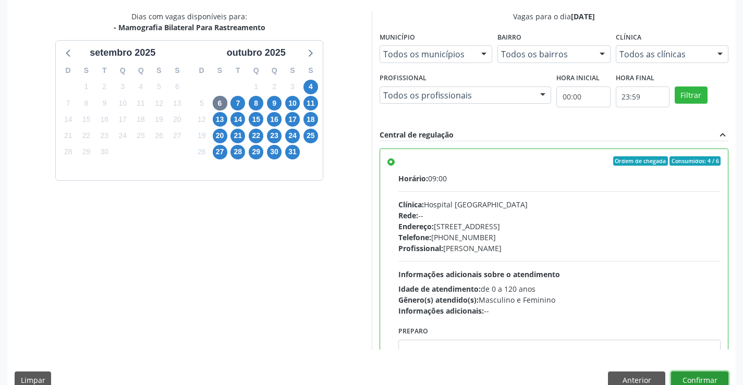
click at [703, 377] on button "Confirmar" at bounding box center [699, 381] width 57 height 18
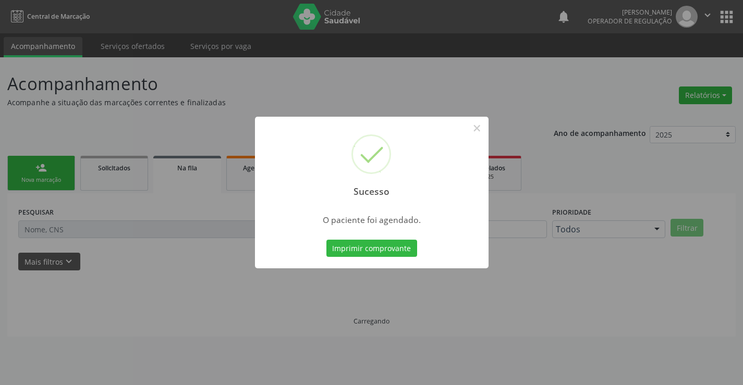
scroll to position [0, 0]
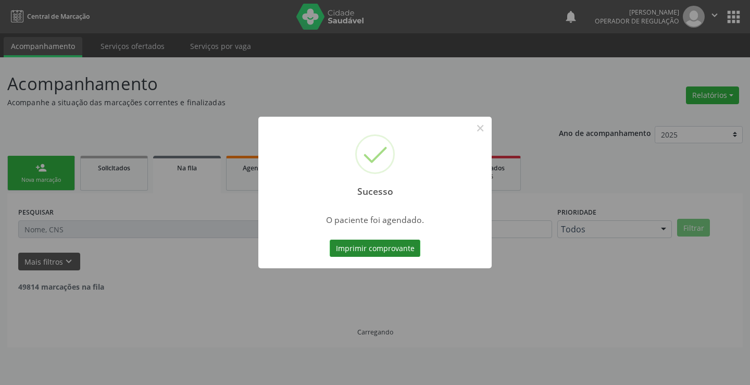
click at [404, 246] on button "Imprimir comprovante" at bounding box center [375, 249] width 91 height 18
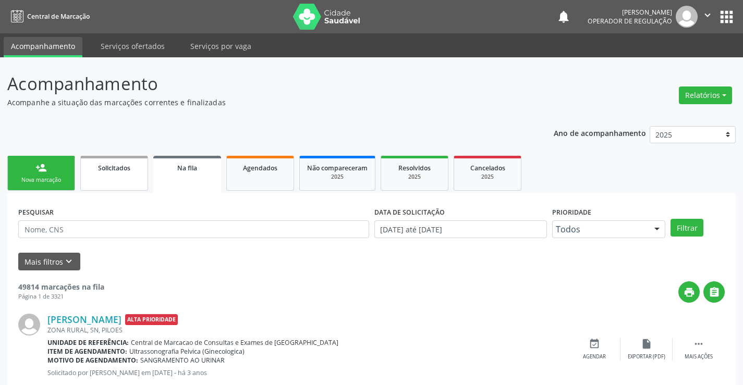
drag, startPoint x: 41, startPoint y: 171, endPoint x: 128, endPoint y: 176, distance: 87.7
click at [40, 171] on div "person_add" at bounding box center [40, 167] width 11 height 11
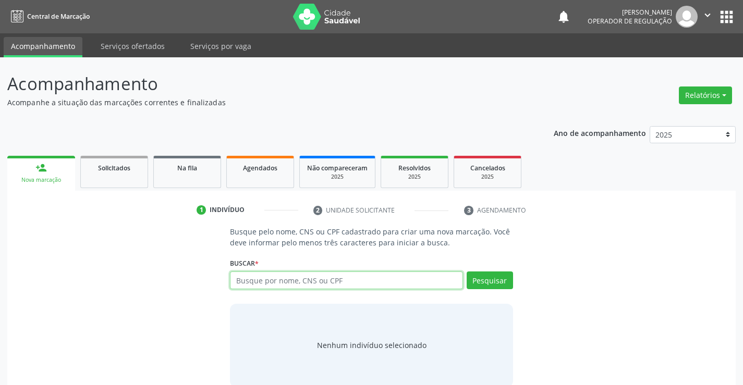
click at [310, 283] on input "text" at bounding box center [346, 281] width 232 height 18
click at [264, 289] on input "text" at bounding box center [346, 281] width 232 height 18
type input "700000662483809"
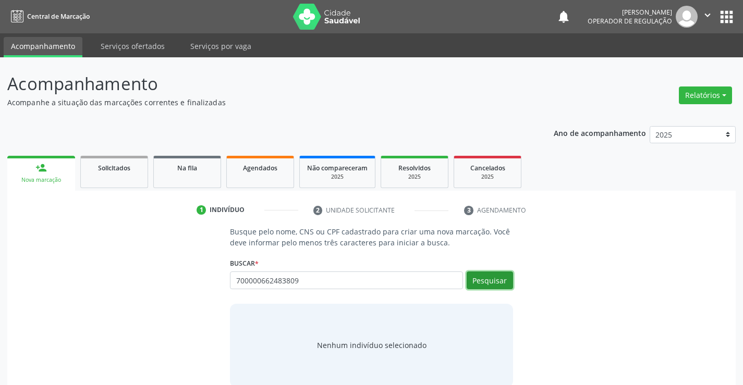
click at [490, 286] on button "Pesquisar" at bounding box center [489, 281] width 46 height 18
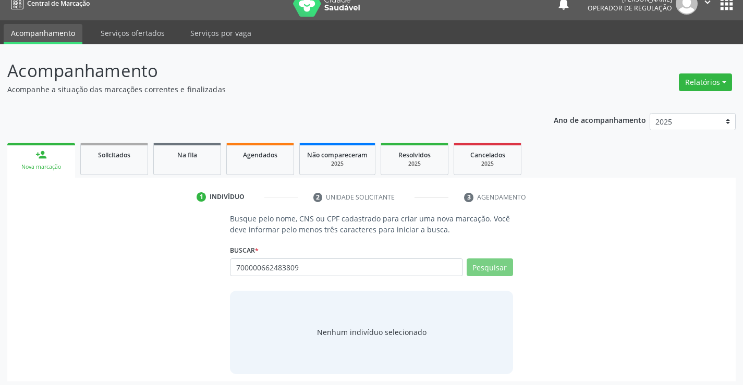
scroll to position [17, 0]
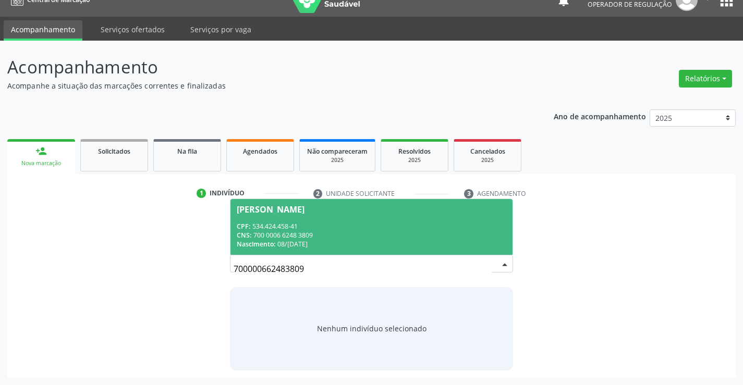
click at [304, 233] on div "CNS: 700 0006 6248 3809" at bounding box center [371, 235] width 269 height 9
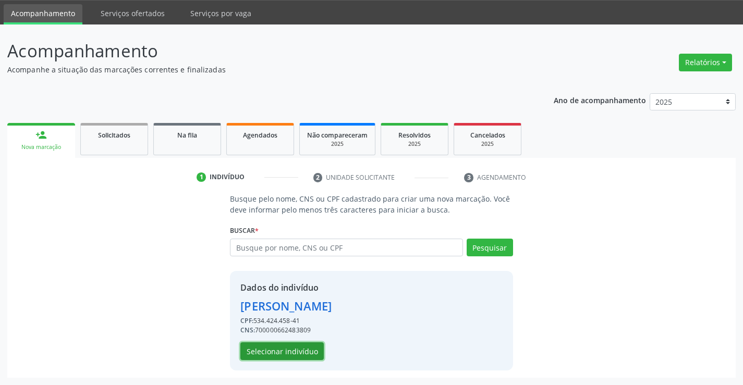
click at [286, 353] on button "Selecionar indivíduo" at bounding box center [281, 351] width 83 height 18
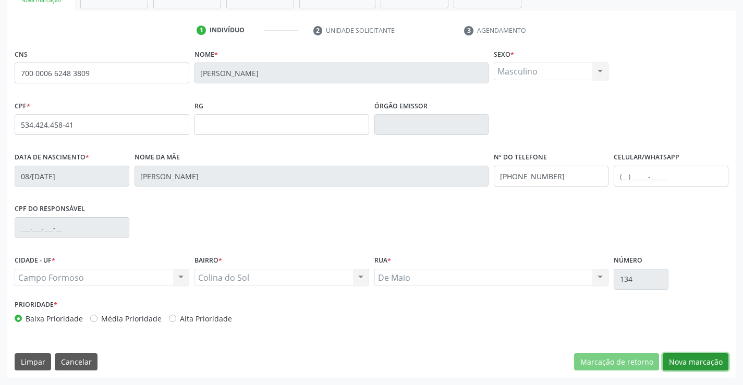
click at [720, 362] on button "Nova marcação" at bounding box center [695, 362] width 66 height 18
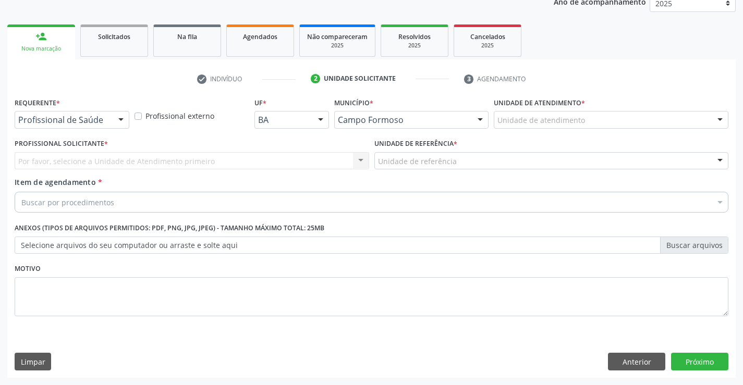
scroll to position [131, 0]
click at [116, 119] on div at bounding box center [121, 121] width 16 height 18
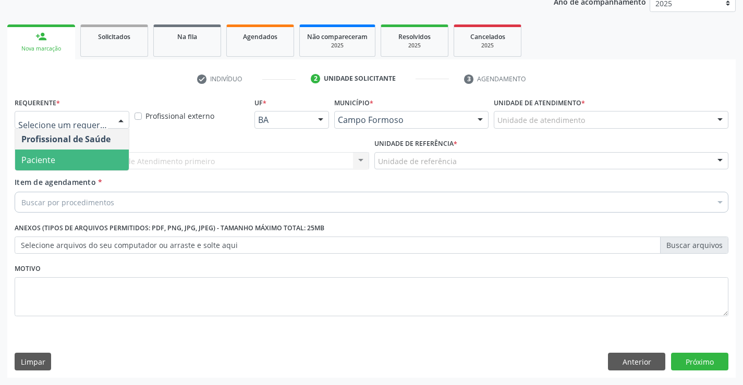
click at [58, 159] on span "Paciente" at bounding box center [72, 160] width 114 height 21
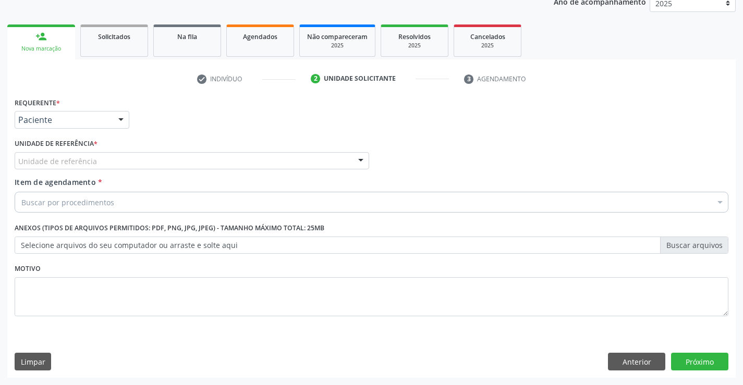
click at [191, 175] on div "Unidade de referência * Unidade de referência Unidade Basica de Saude da Famili…" at bounding box center [192, 156] width 360 height 41
click at [198, 160] on div "Unidade de referência" at bounding box center [192, 161] width 354 height 18
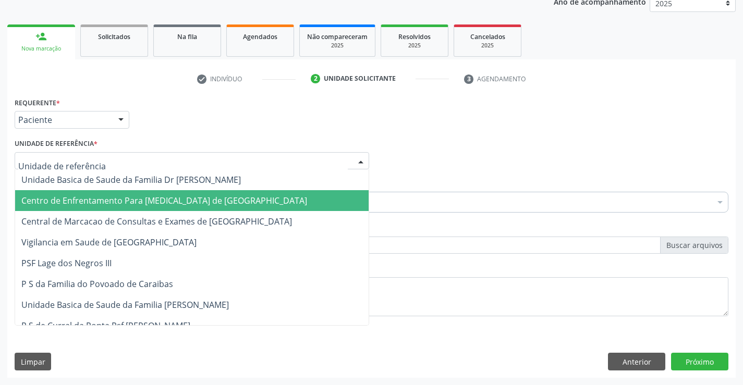
click at [197, 211] on span "Centro de Enfrentamento Para [MEDICAL_DATA] de [GEOGRAPHIC_DATA]" at bounding box center [191, 200] width 353 height 21
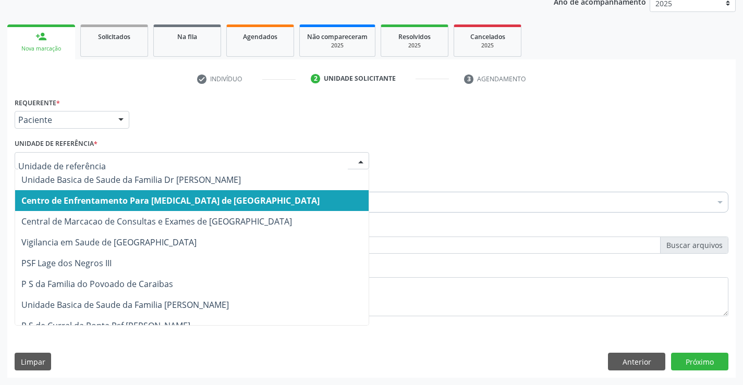
click at [225, 166] on div at bounding box center [192, 161] width 354 height 18
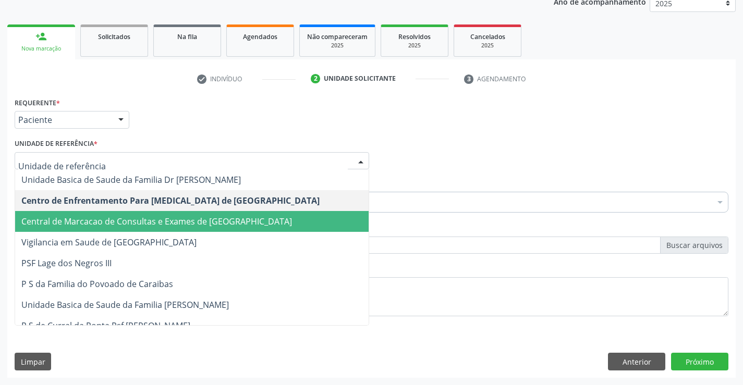
click at [213, 224] on span "Central de Marcacao de Consultas e Exames de [GEOGRAPHIC_DATA]" at bounding box center [156, 221] width 270 height 11
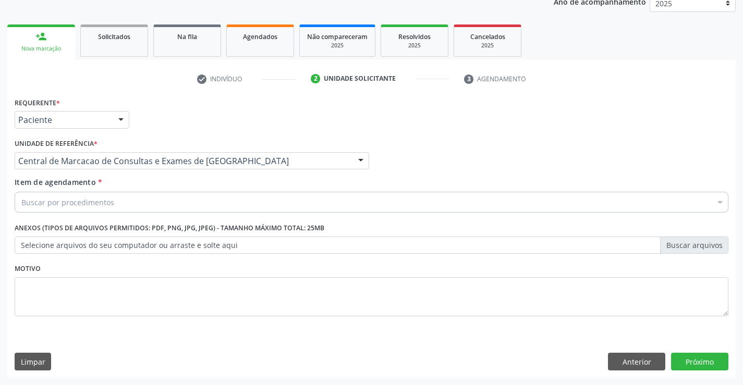
click at [219, 207] on div "Buscar por procedimentos" at bounding box center [371, 202] width 713 height 21
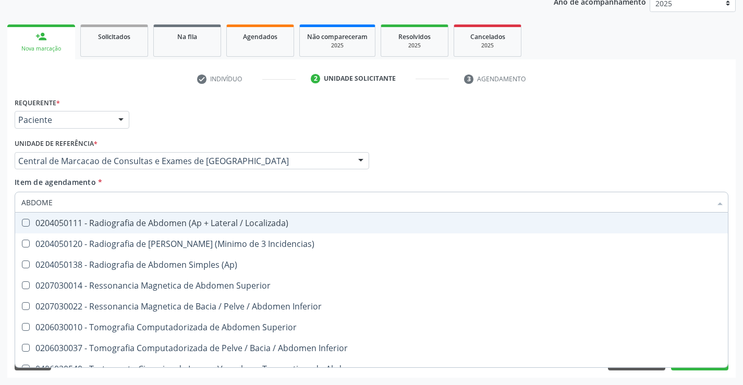
type input "ABDOMEN"
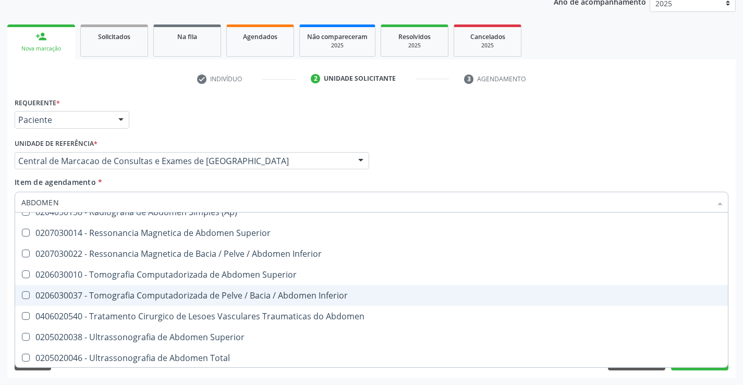
scroll to position [54, 0]
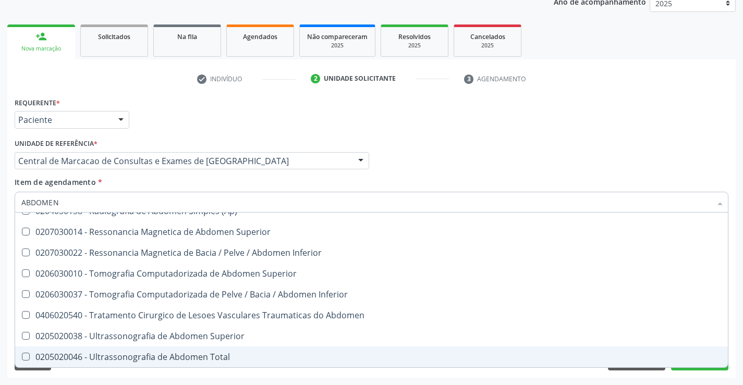
click at [161, 358] on div "0205020046 - Ultrassonografia de Abdomen Total" at bounding box center [371, 357] width 700 height 8
checkbox Total "true"
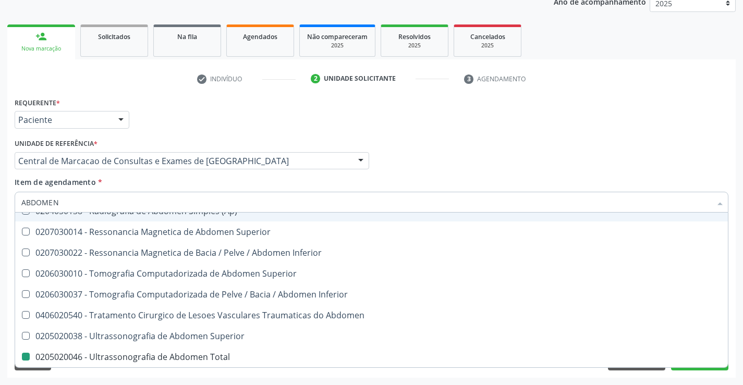
click at [464, 178] on div "Item de agendamento * ABDOMEN Desfazer seleção 0204050111 - Radiografia de Abdo…" at bounding box center [371, 193] width 713 height 33
checkbox Incidencias\) "true"
checkbox Total "false"
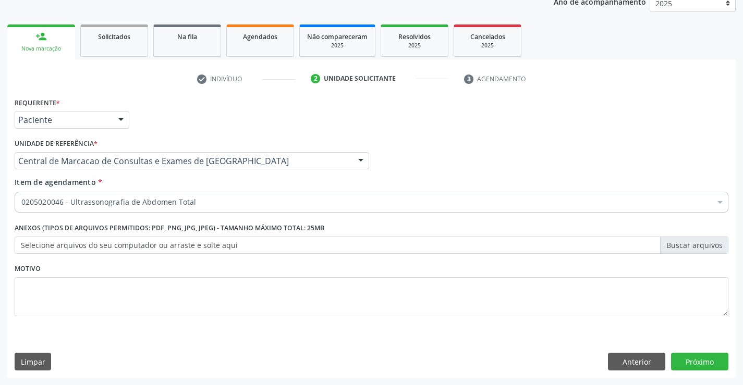
scroll to position [0, 0]
click at [719, 364] on button "Próximo" at bounding box center [699, 362] width 57 height 18
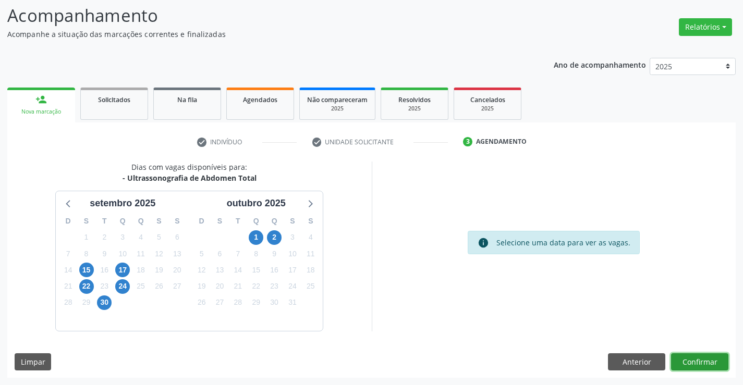
click at [703, 359] on button "Confirmar" at bounding box center [699, 362] width 57 height 18
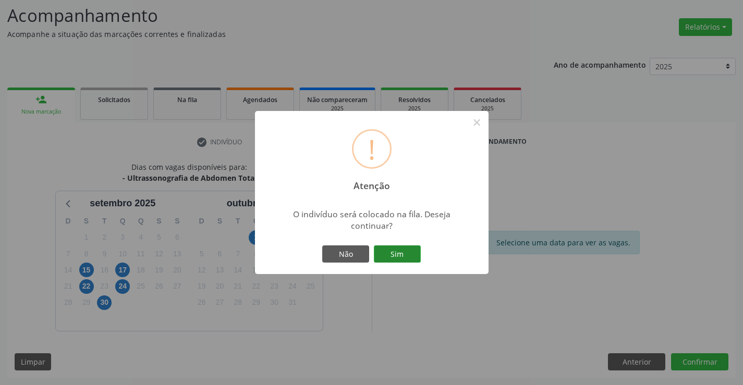
click at [410, 245] on button "Sim" at bounding box center [397, 254] width 47 height 18
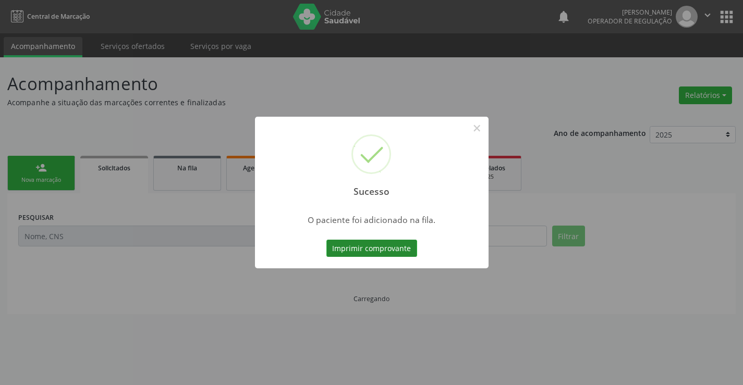
scroll to position [0, 0]
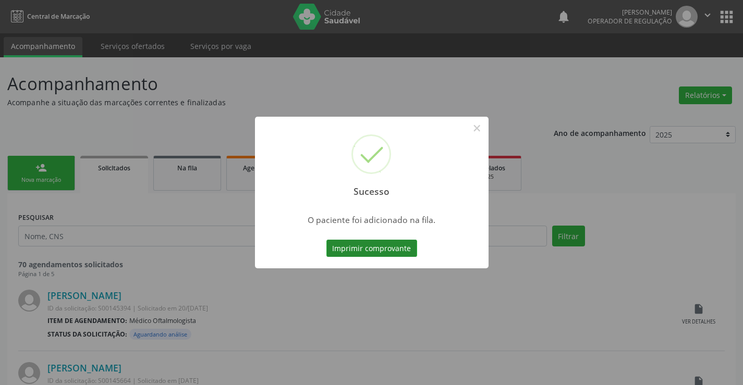
click at [396, 251] on button "Imprimir comprovante" at bounding box center [371, 249] width 91 height 18
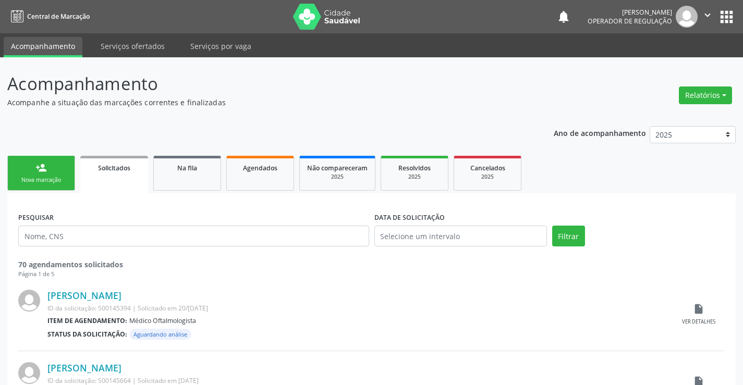
click at [56, 170] on link "person_add Nova marcação" at bounding box center [41, 173] width 68 height 35
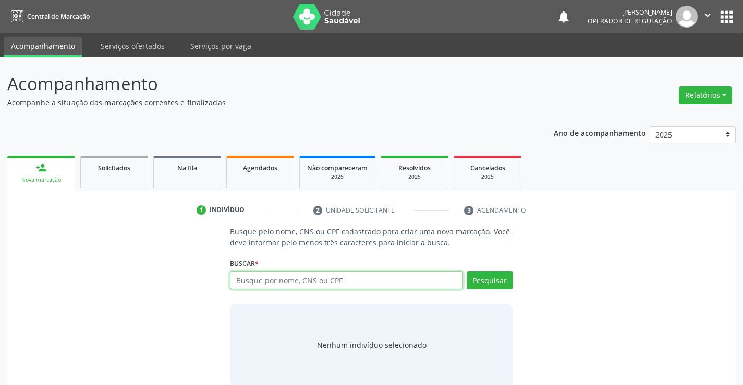
click at [270, 286] on input "text" at bounding box center [346, 281] width 232 height 18
type input "705006079362851"
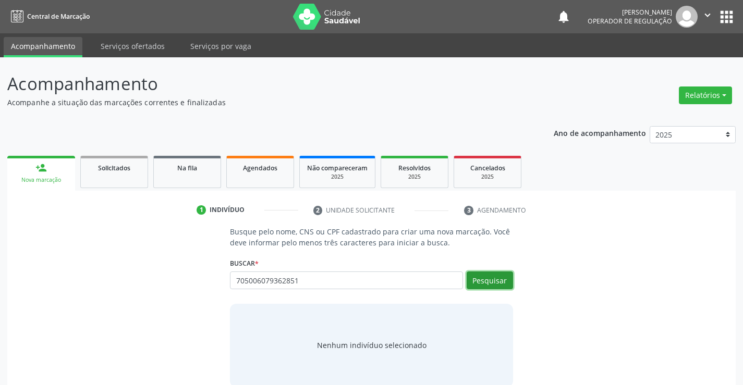
click at [474, 281] on button "Pesquisar" at bounding box center [489, 281] width 46 height 18
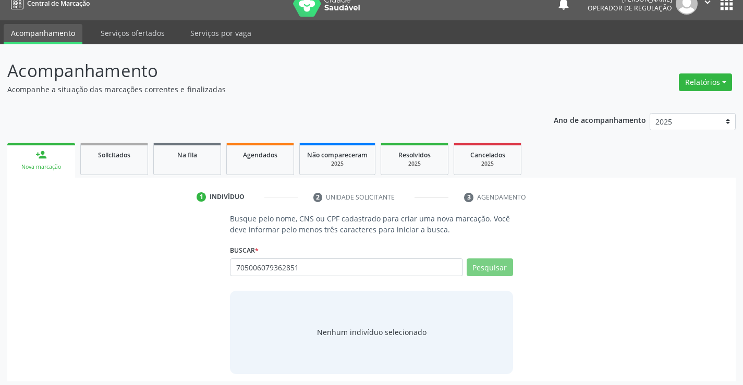
scroll to position [17, 0]
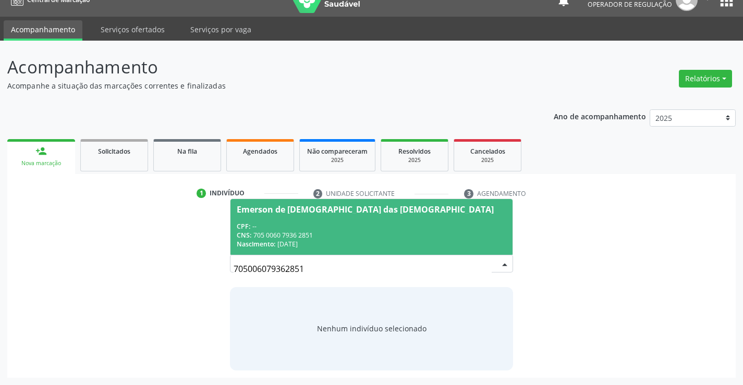
click at [334, 233] on div "CNS: 705 0060 7936 2851" at bounding box center [371, 235] width 269 height 9
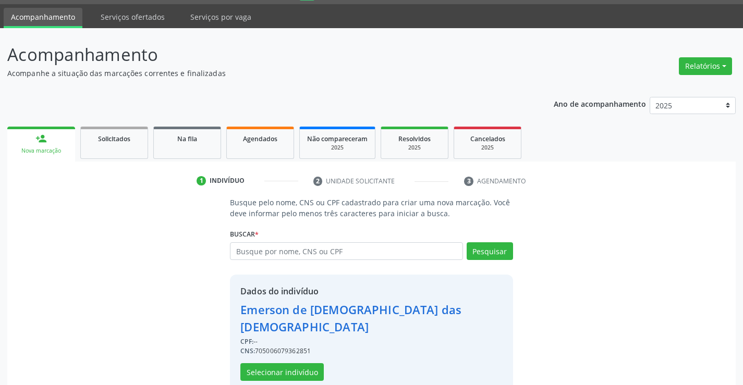
scroll to position [33, 0]
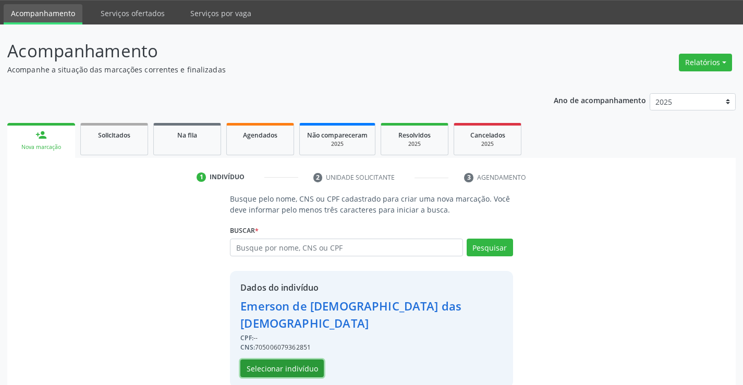
click at [297, 360] on button "Selecionar indivíduo" at bounding box center [281, 369] width 83 height 18
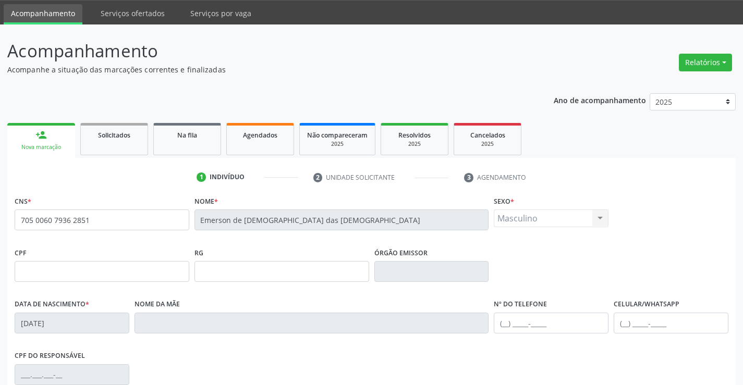
scroll to position [180, 0]
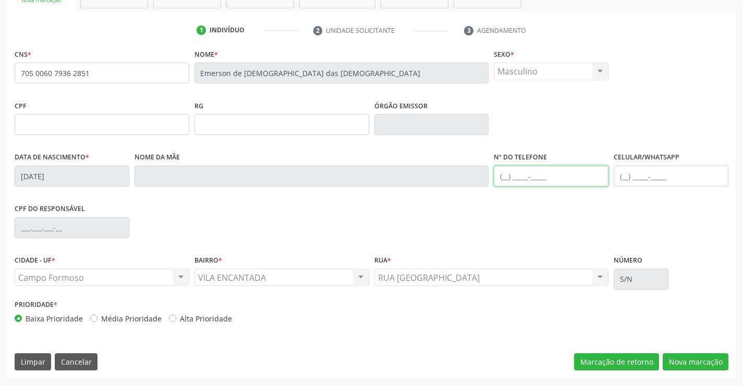
click at [504, 177] on input "text" at bounding box center [551, 176] width 115 height 21
type input "(74) 99140-6480"
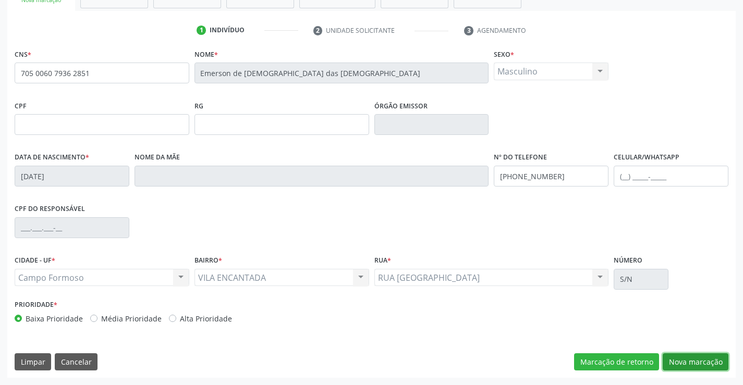
click at [692, 356] on button "Nova marcação" at bounding box center [695, 362] width 66 height 18
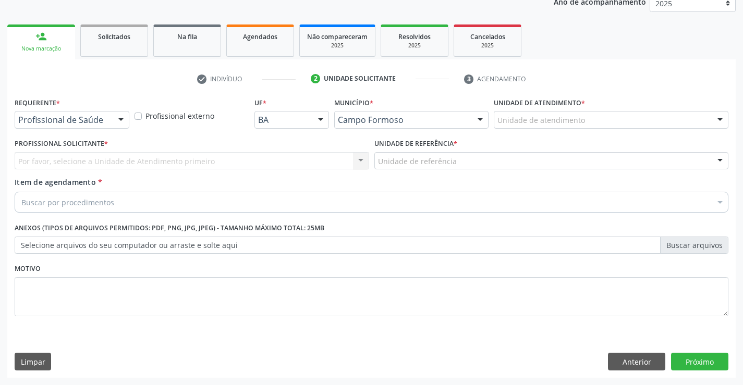
scroll to position [131, 0]
click at [125, 116] on div at bounding box center [121, 121] width 16 height 18
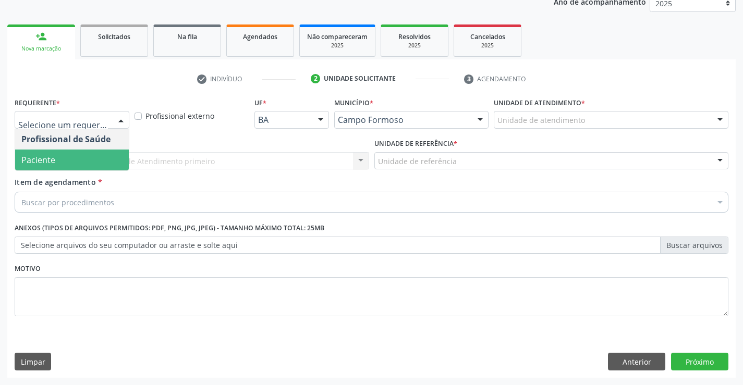
click at [87, 155] on span "Paciente" at bounding box center [72, 160] width 114 height 21
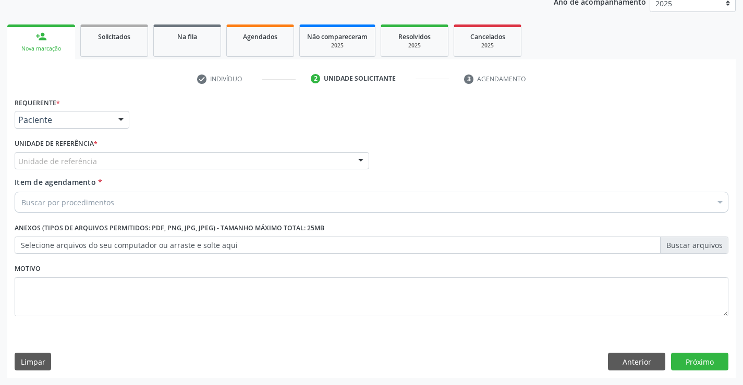
click at [165, 160] on div "Unidade de referência" at bounding box center [192, 161] width 354 height 18
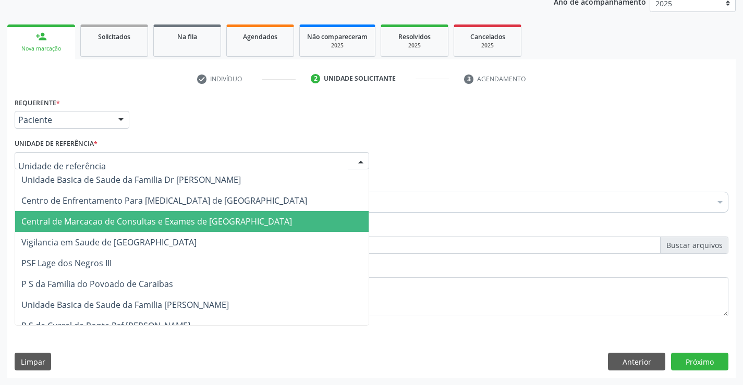
click at [176, 222] on span "Central de Marcacao de Consultas e Exames de [GEOGRAPHIC_DATA]" at bounding box center [156, 221] width 270 height 11
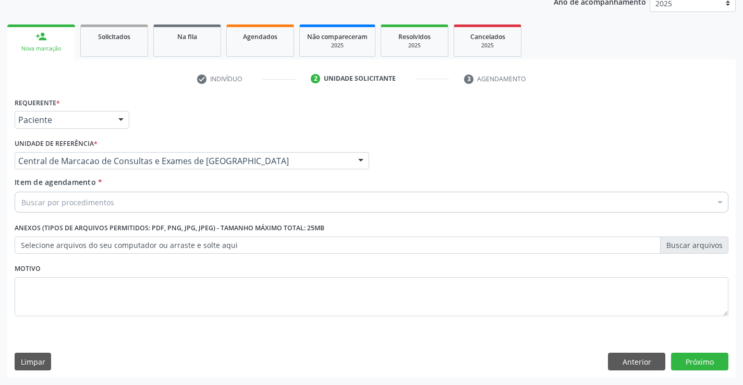
click at [190, 205] on div "Buscar por procedimentos" at bounding box center [371, 202] width 713 height 21
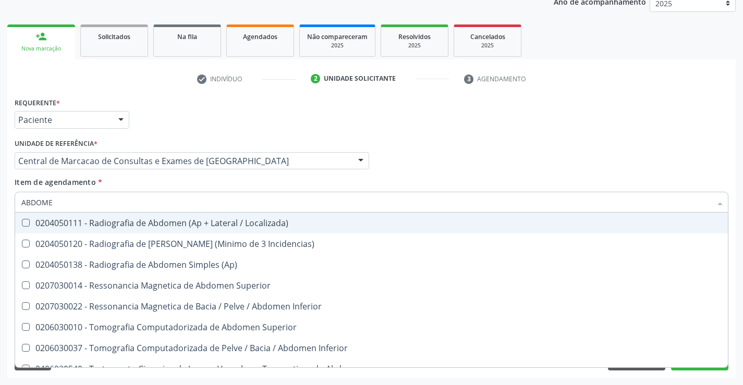
type input "ABDOMEN"
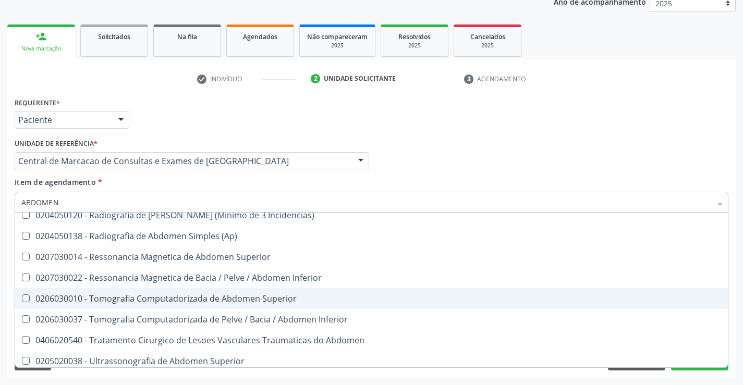
scroll to position [54, 0]
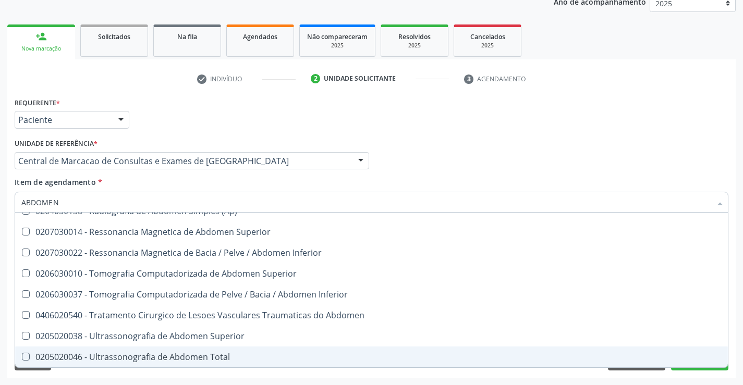
click at [176, 361] on div "0205020046 - Ultrassonografia de Abdomen Total" at bounding box center [371, 357] width 700 height 8
checkbox Total "true"
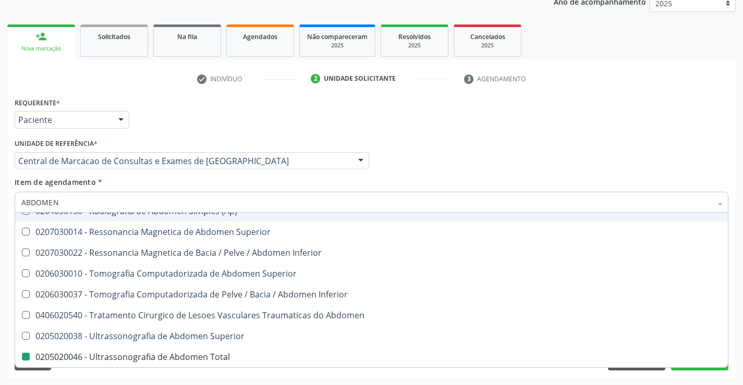
click at [552, 145] on div "Profissional Solicitante Por favor, selecione a Unidade de Atendimento primeiro…" at bounding box center [371, 156] width 719 height 41
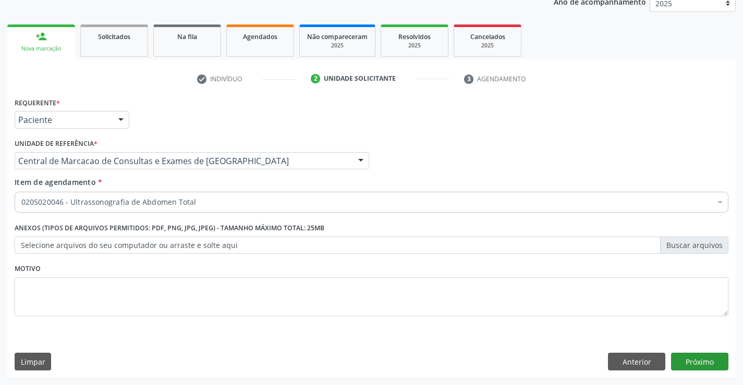
scroll to position [0, 0]
click at [695, 368] on button "Próximo" at bounding box center [699, 362] width 57 height 18
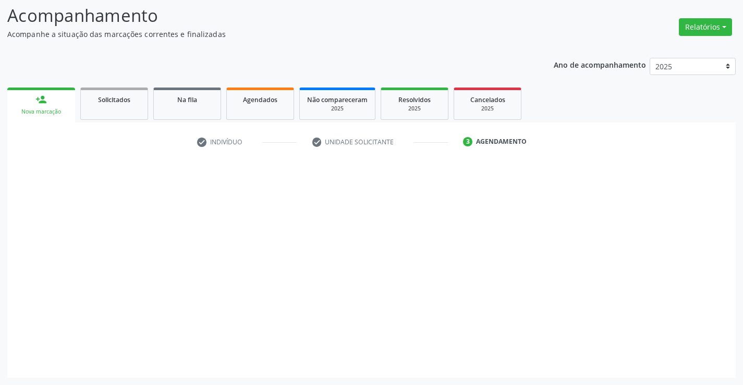
scroll to position [68, 0]
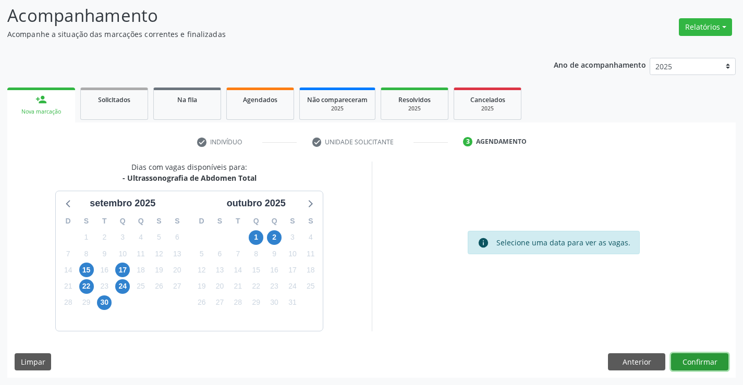
click at [700, 360] on button "Confirmar" at bounding box center [699, 362] width 57 height 18
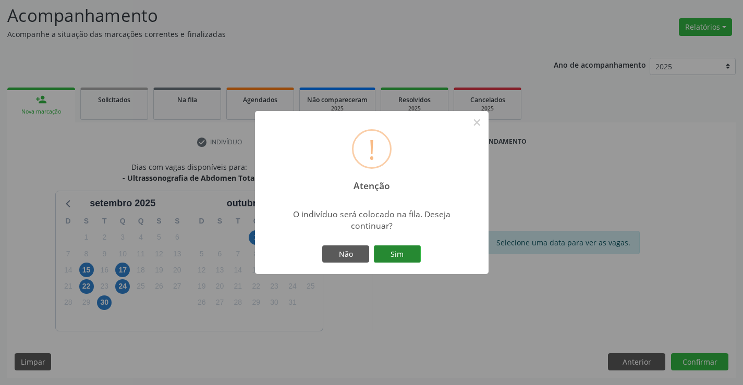
click at [390, 255] on button "Sim" at bounding box center [397, 254] width 47 height 18
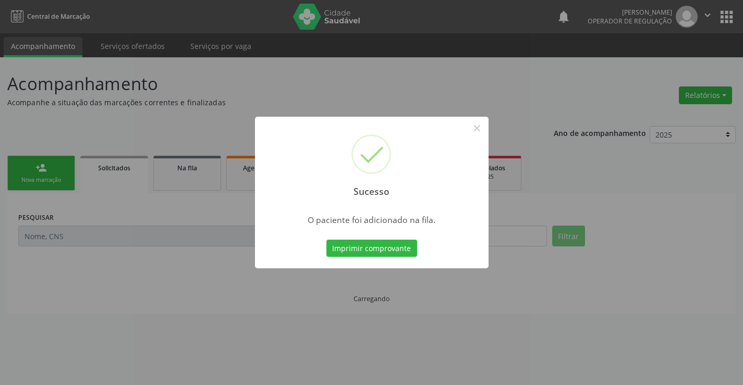
scroll to position [0, 0]
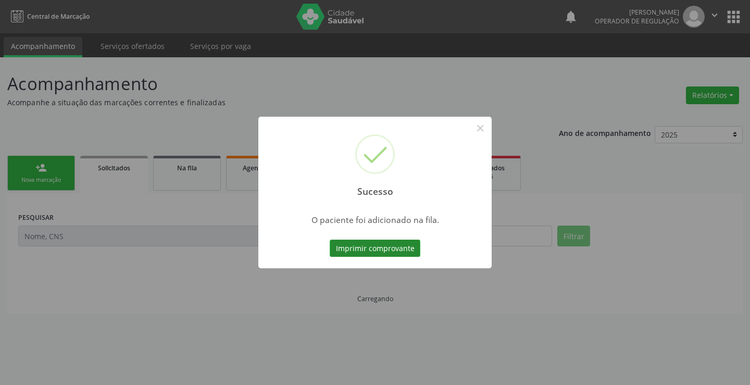
click at [391, 246] on button "Imprimir comprovante" at bounding box center [375, 249] width 91 height 18
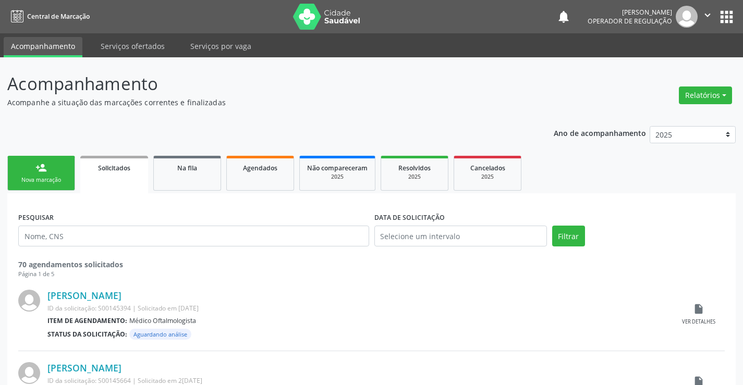
click at [53, 158] on link "person_add Nova marcação" at bounding box center [41, 173] width 68 height 35
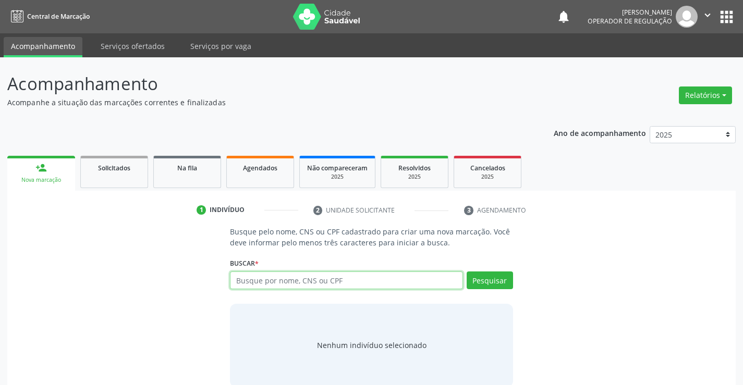
click at [261, 284] on input "text" at bounding box center [346, 281] width 232 height 18
type input "700204949334029"
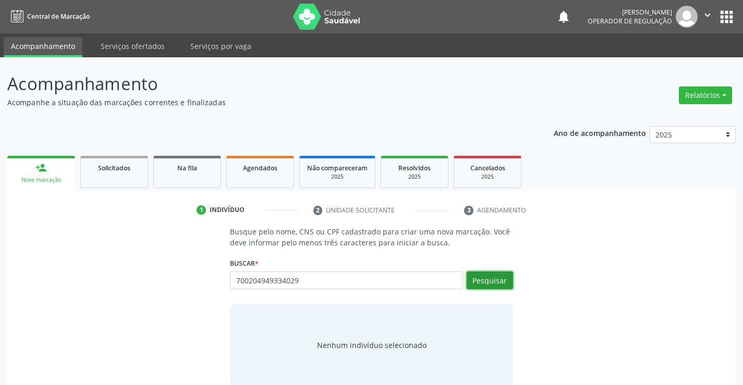
click at [485, 274] on button "Pesquisar" at bounding box center [489, 281] width 46 height 18
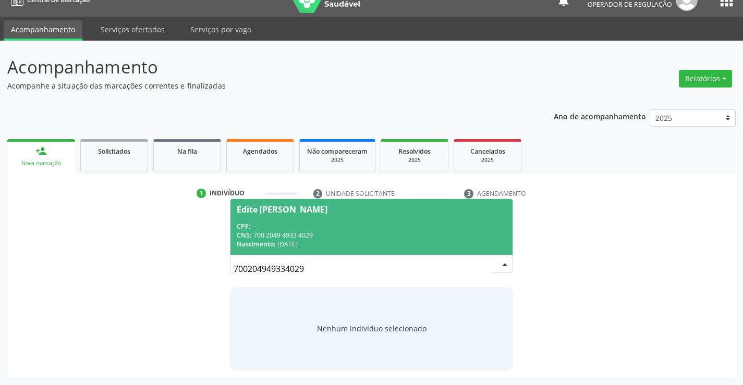
drag, startPoint x: 280, startPoint y: 245, endPoint x: 242, endPoint y: 278, distance: 49.9
click at [275, 255] on span "Edite [PERSON_NAME] CPF: -- CNS: 700 2049 4933 4029 Nascimento: [DATE]" at bounding box center [370, 227] width 281 height 56
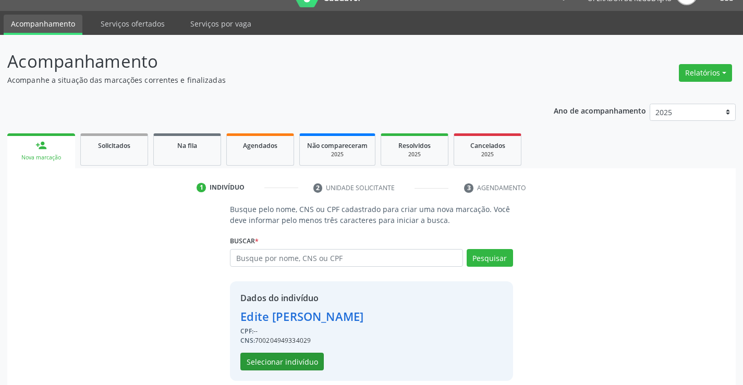
scroll to position [33, 0]
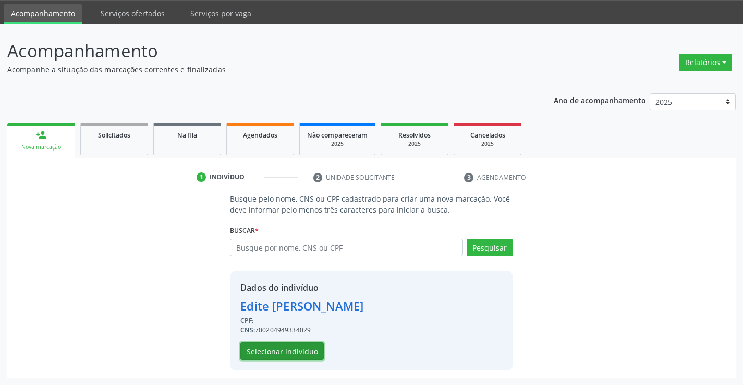
click at [255, 350] on button "Selecionar indivíduo" at bounding box center [281, 351] width 83 height 18
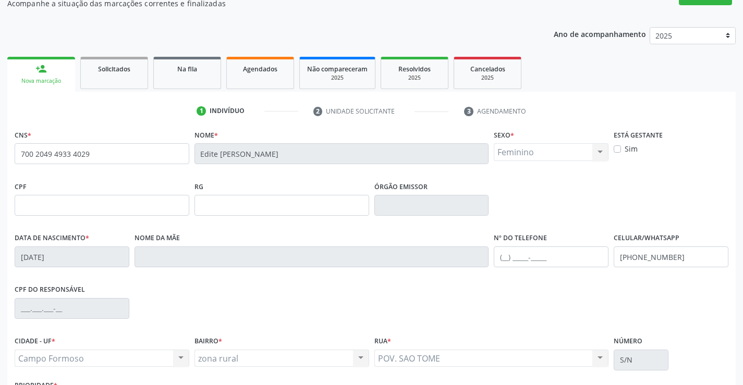
scroll to position [180, 0]
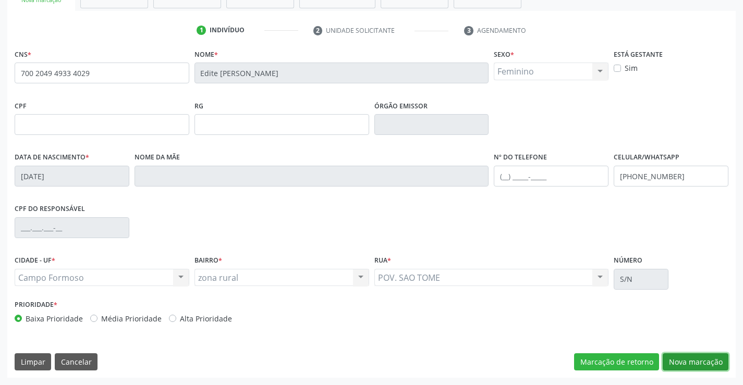
click at [719, 370] on button "Nova marcação" at bounding box center [695, 362] width 66 height 18
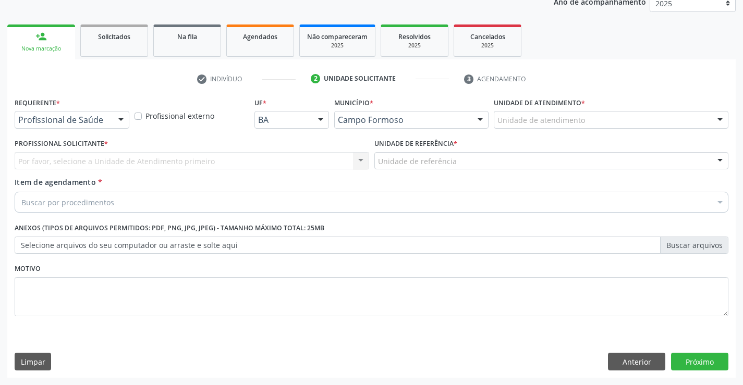
scroll to position [131, 0]
drag, startPoint x: 110, startPoint y: 119, endPoint x: 97, endPoint y: 147, distance: 31.0
click at [107, 119] on div "Profissional de Saúde" at bounding box center [72, 120] width 115 height 18
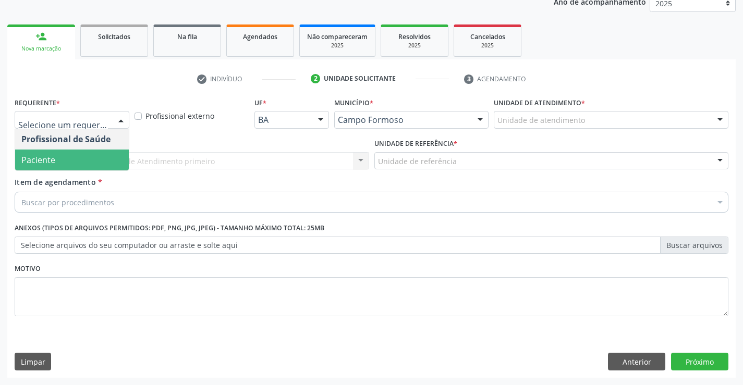
click at [82, 164] on span "Paciente" at bounding box center [72, 160] width 114 height 21
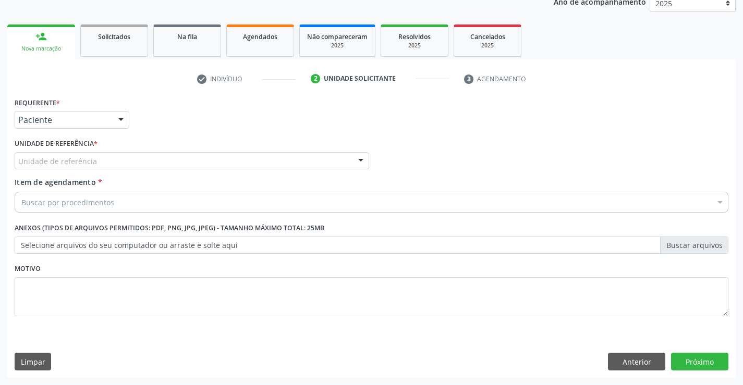
click at [232, 155] on div "Unidade de referência" at bounding box center [192, 161] width 354 height 18
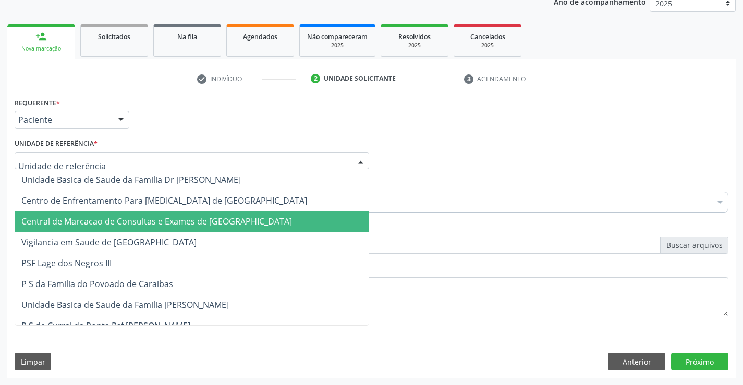
click at [252, 219] on span "Central de Marcacao de Consultas e Exames de [GEOGRAPHIC_DATA]" at bounding box center [156, 221] width 270 height 11
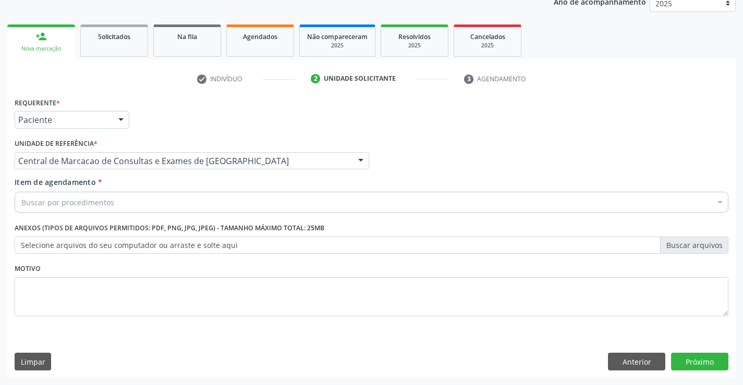
click at [256, 210] on div "Buscar por procedimentos" at bounding box center [371, 202] width 713 height 21
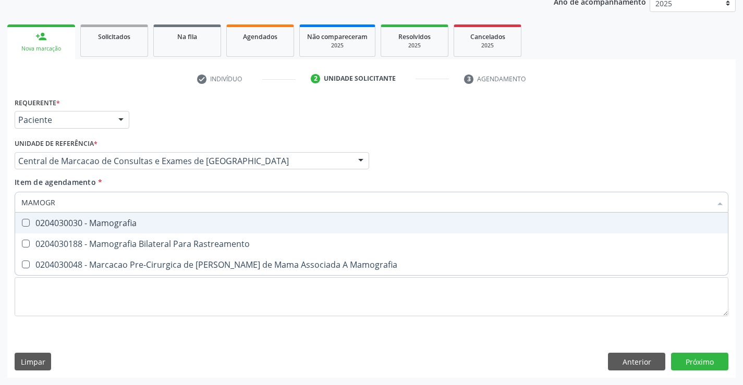
type input "MAMOGRA"
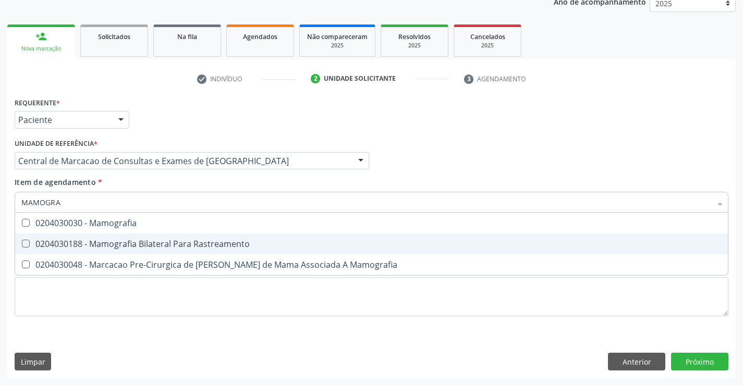
click at [231, 245] on div "0204030188 - Mamografia Bilateral Para Rastreamento" at bounding box center [371, 244] width 700 height 8
checkbox Rastreamento "true"
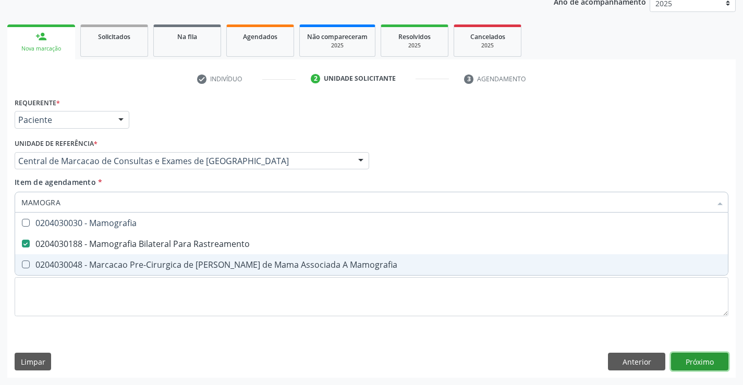
click at [709, 363] on div "Requerente * Paciente Profissional de Saúde Paciente Nenhum resultado encontrad…" at bounding box center [371, 236] width 728 height 283
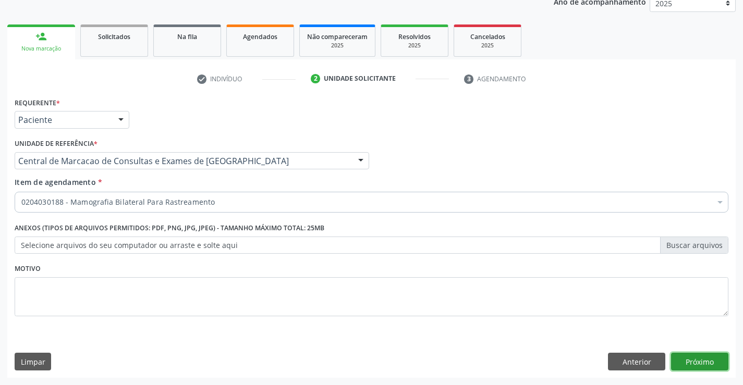
click at [695, 363] on button "Próximo" at bounding box center [699, 362] width 57 height 18
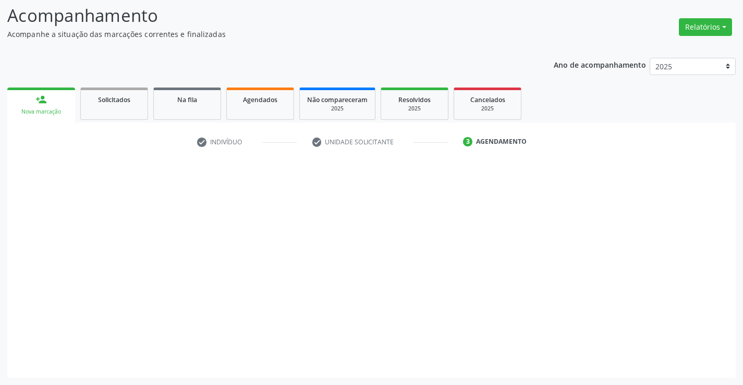
scroll to position [68, 0]
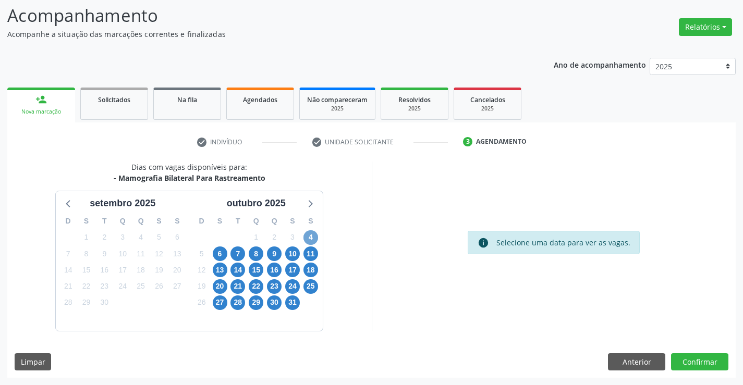
click at [304, 234] on span "4" at bounding box center [310, 237] width 15 height 15
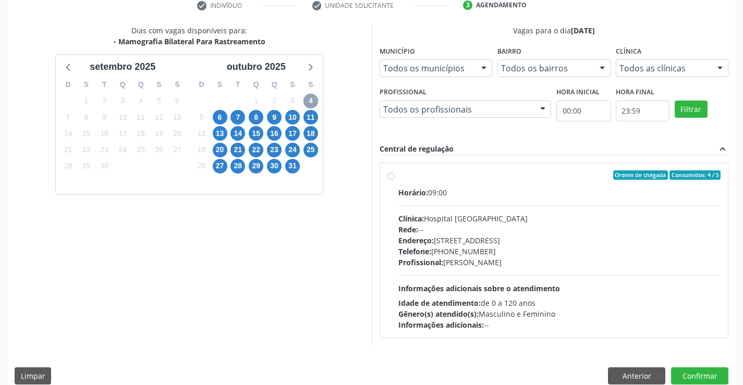
scroll to position [219, 0]
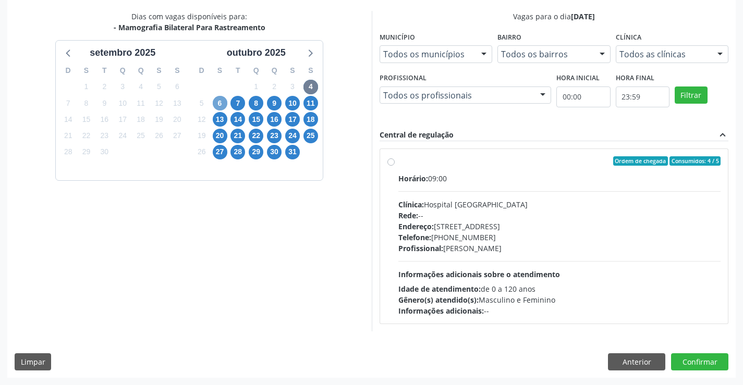
click at [218, 106] on span "6" at bounding box center [220, 103] width 15 height 15
click at [238, 116] on span "14" at bounding box center [237, 119] width 15 height 15
click at [275, 102] on span "9" at bounding box center [274, 103] width 15 height 15
click at [458, 194] on div "Horário: 09:00 Clínica: Hospital Sao Francisco Rede: -- Endereço: Blocos, nº 25…" at bounding box center [559, 244] width 323 height 143
click at [395, 166] on input "Ordem de chegada Consumidos: 0 / 6 Horário: 09:00 Clínica: Hospital Sao Francis…" at bounding box center [390, 160] width 7 height 9
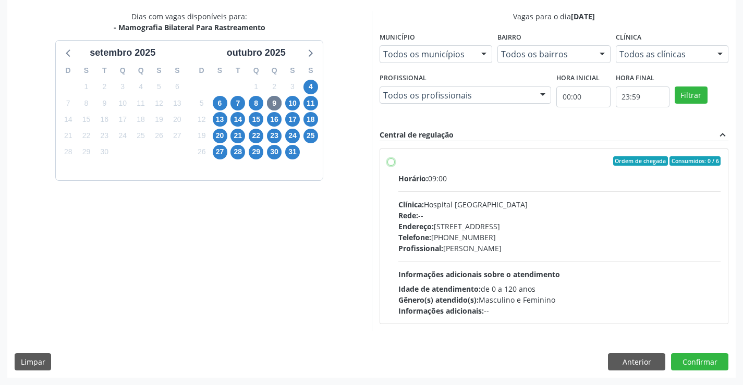
radio input "true"
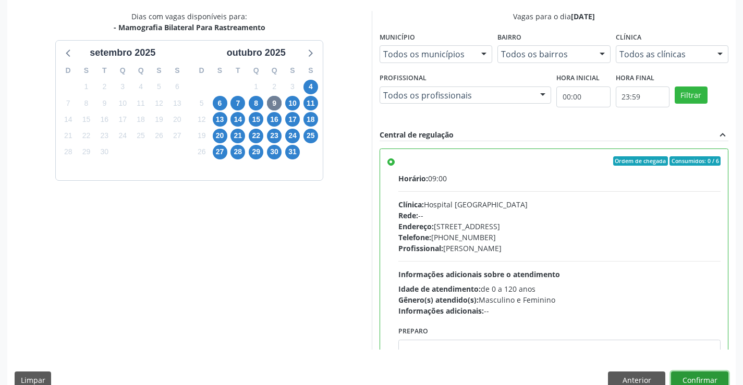
click at [692, 374] on button "Confirmar" at bounding box center [699, 381] width 57 height 18
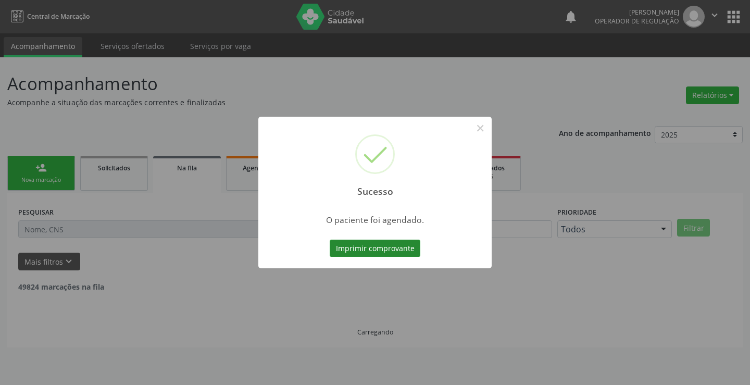
click at [390, 250] on button "Imprimir comprovante" at bounding box center [375, 249] width 91 height 18
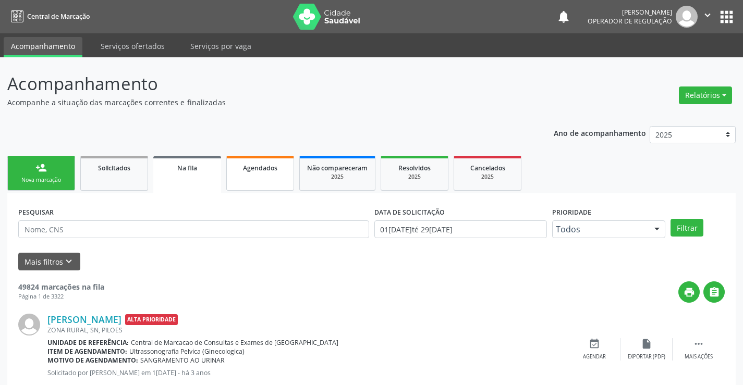
click at [267, 171] on span "Agendados" at bounding box center [260, 168] width 34 height 9
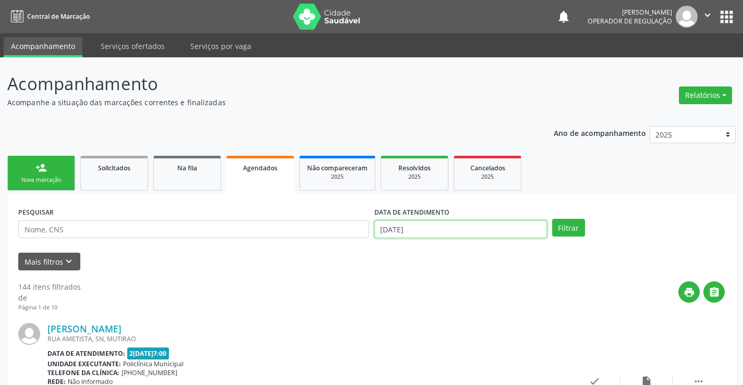
click at [402, 229] on input "[DATE]" at bounding box center [460, 229] width 173 height 18
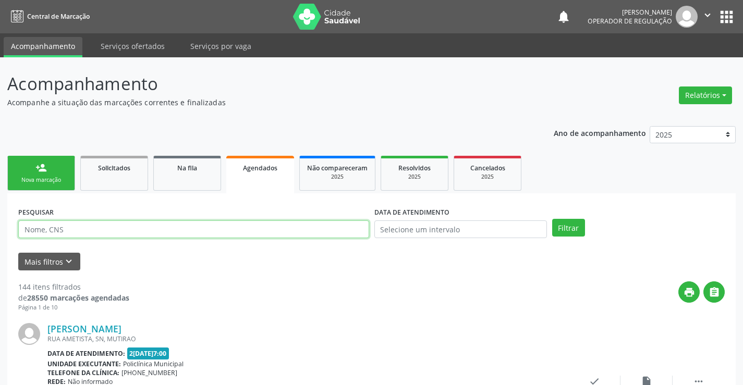
click at [300, 231] on input "text" at bounding box center [193, 229] width 351 height 18
type input "MARINALVA VIEIRA"
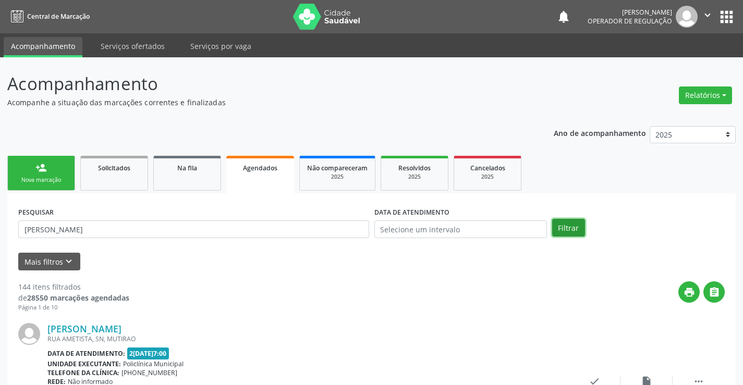
click at [573, 231] on button "Filtrar" at bounding box center [568, 228] width 33 height 18
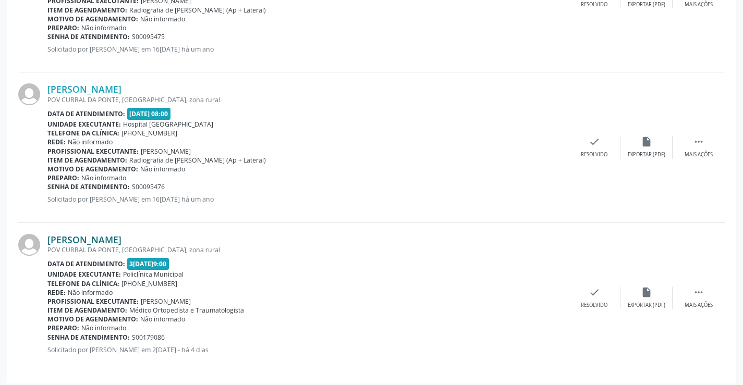
scroll to position [396, 0]
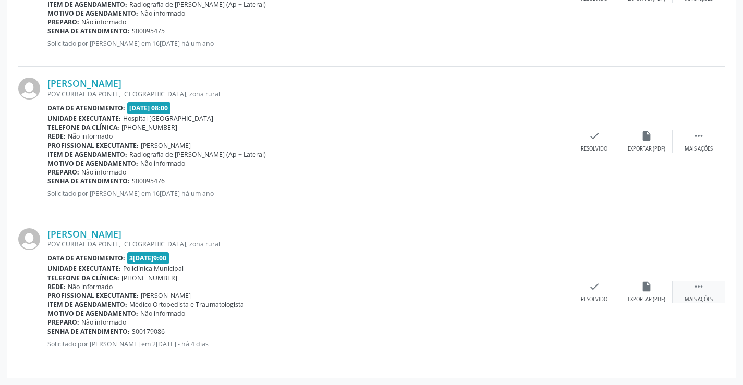
click at [696, 281] on icon "" at bounding box center [698, 286] width 11 height 11
click at [503, 288] on div "print Imprimir" at bounding box center [490, 292] width 52 height 22
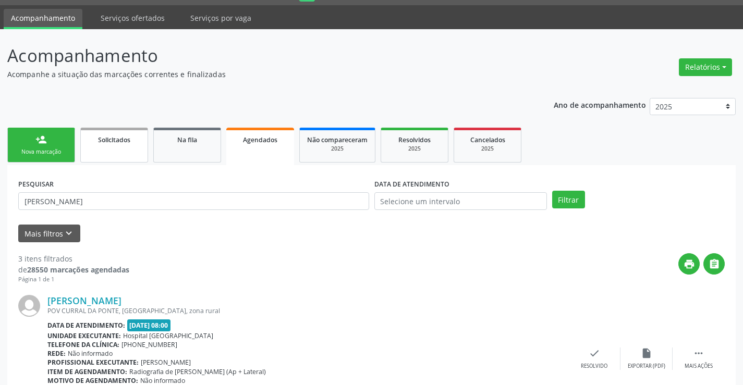
scroll to position [0, 0]
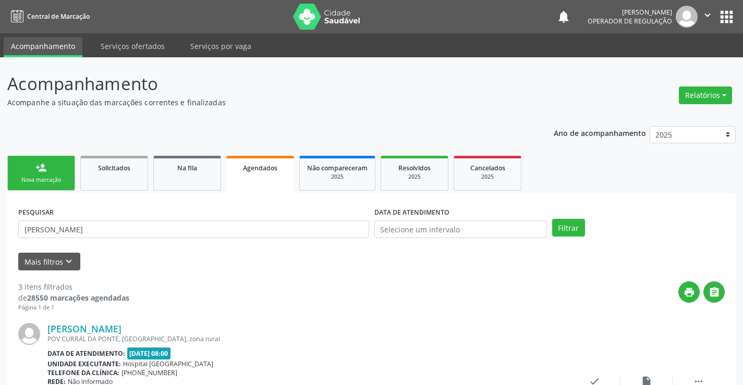
click at [64, 181] on div "Nova marcação" at bounding box center [41, 180] width 52 height 8
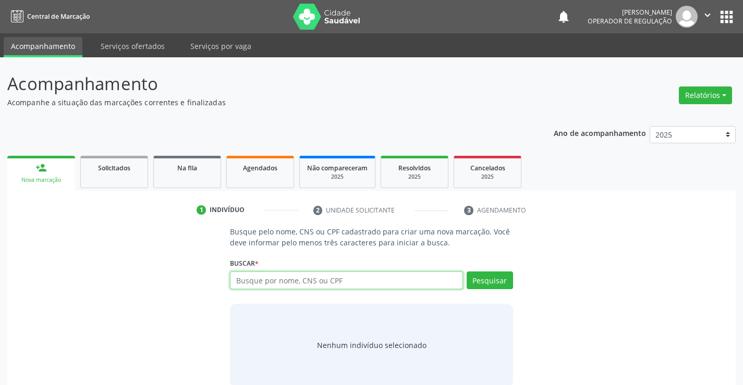
click at [276, 278] on input "text" at bounding box center [346, 281] width 232 height 18
click at [299, 276] on input "706456773772032" at bounding box center [346, 281] width 232 height 18
type input "706405677377082"
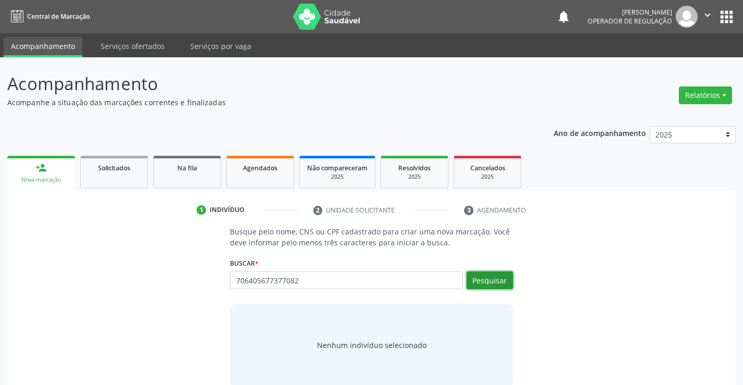
click at [484, 280] on button "Pesquisar" at bounding box center [489, 281] width 46 height 18
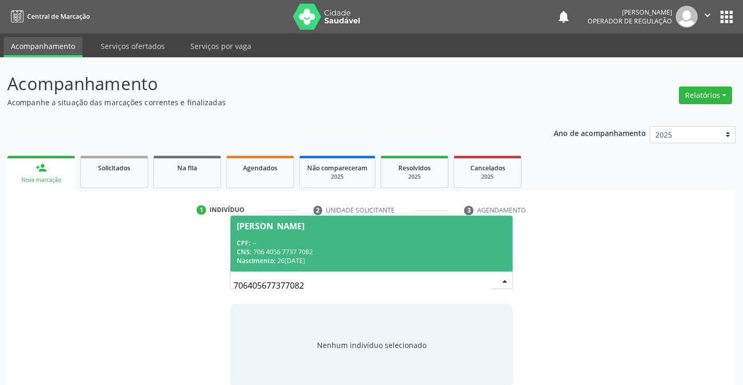
click at [360, 228] on div "Nerita da Silva Gonçalves" at bounding box center [371, 226] width 269 height 8
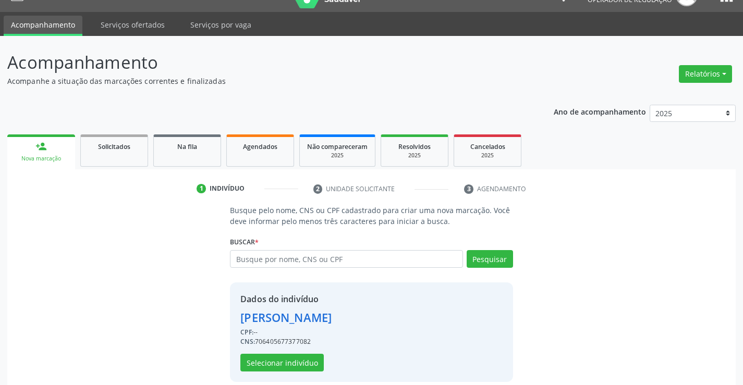
scroll to position [33, 0]
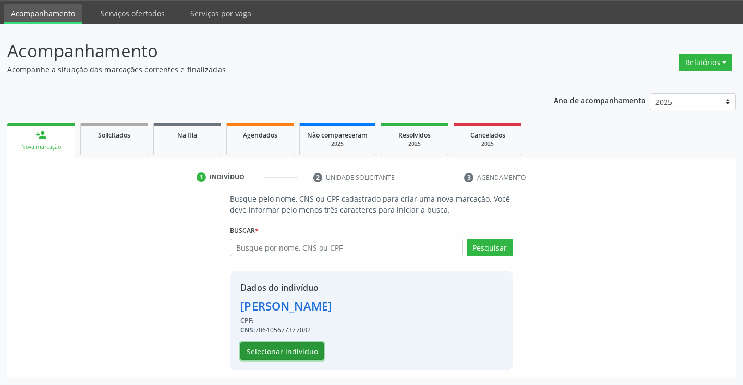
click at [295, 346] on button "Selecionar indivíduo" at bounding box center [281, 351] width 83 height 18
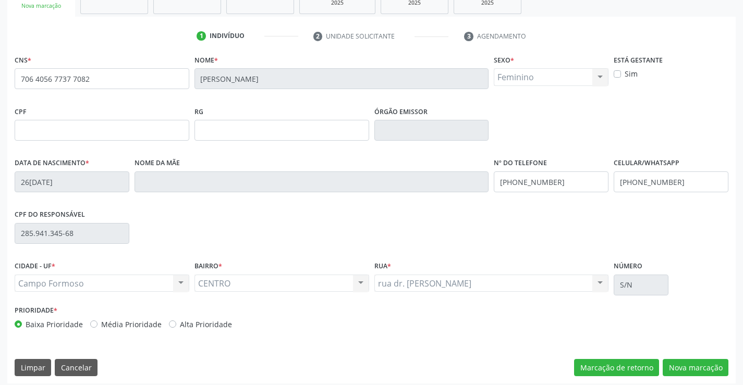
scroll to position [180, 0]
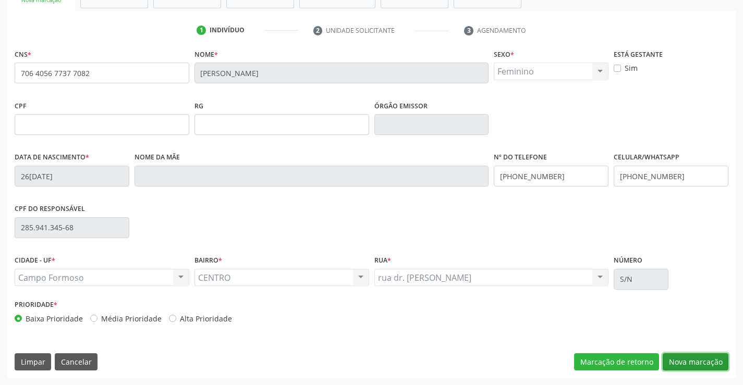
click at [703, 358] on button "Nova marcação" at bounding box center [695, 362] width 66 height 18
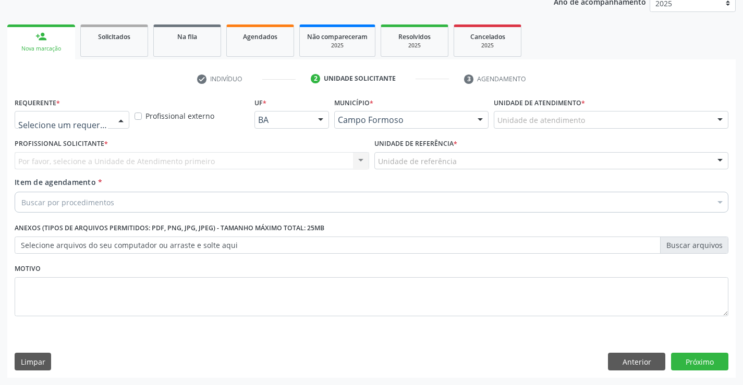
click at [120, 121] on div at bounding box center [121, 121] width 16 height 18
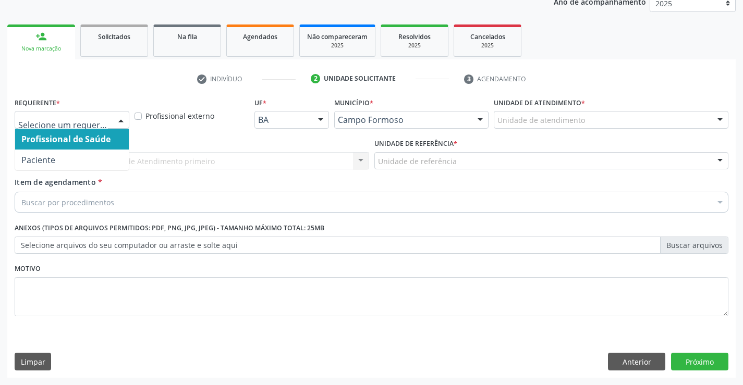
click at [61, 147] on span "Profissional de Saúde" at bounding box center [72, 139] width 114 height 21
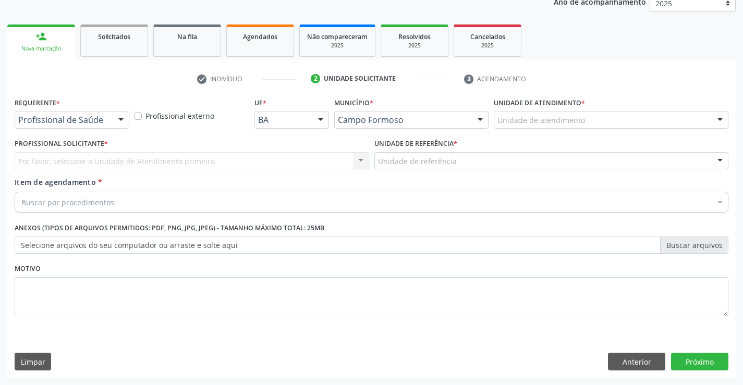
click at [71, 131] on div "Requerente * Profissional de Saúde Profissional de Saúde Paciente Nenhum result…" at bounding box center [72, 115] width 120 height 41
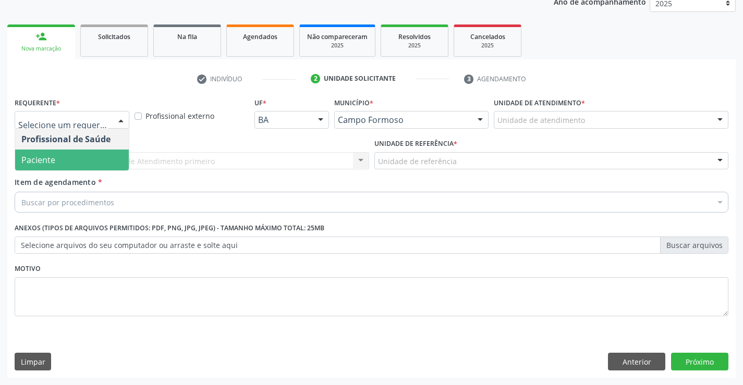
click at [64, 159] on span "Paciente" at bounding box center [72, 160] width 114 height 21
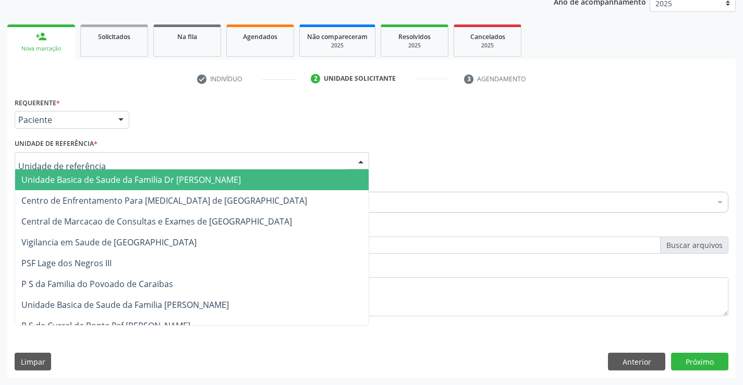
click at [175, 162] on div at bounding box center [192, 161] width 354 height 18
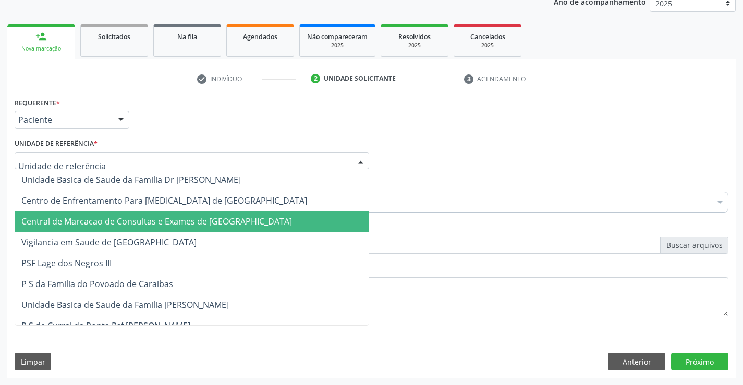
click at [178, 221] on span "Central de Marcacao de Consultas e Exames de [GEOGRAPHIC_DATA]" at bounding box center [156, 221] width 270 height 11
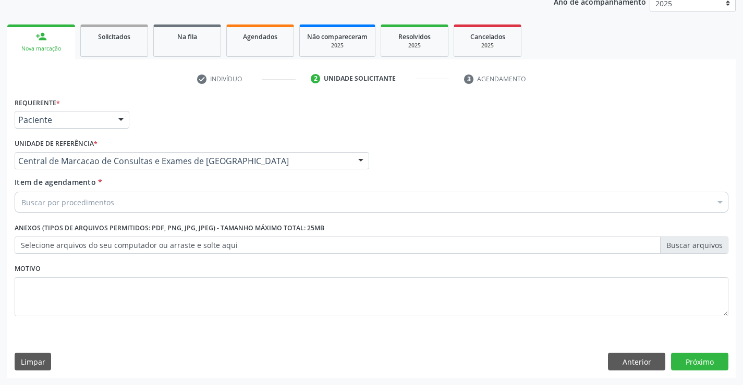
click at [183, 205] on div "Buscar por procedimentos" at bounding box center [371, 202] width 713 height 21
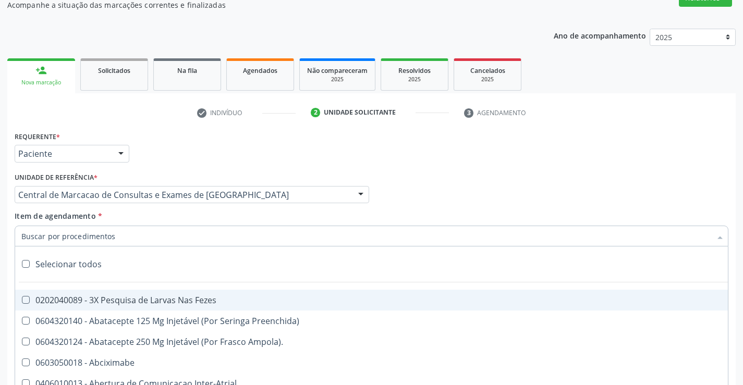
scroll to position [79, 0]
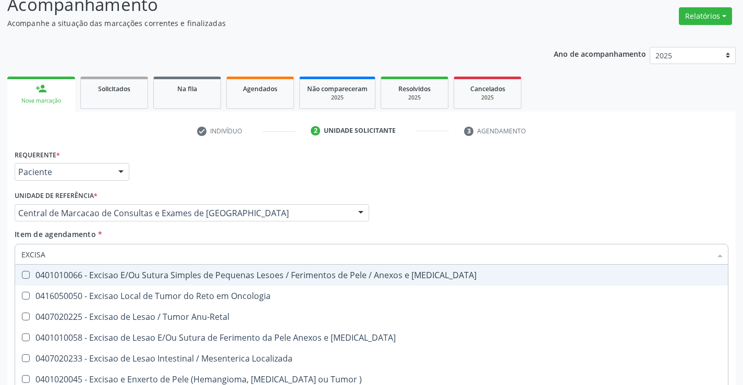
type input "EXCISAO"
click at [174, 274] on div "0401010066 - Excisao E/Ou Sutura Simples de Pequenas Lesoes / Ferimentos de Pel…" at bounding box center [371, 275] width 700 height 8
checkbox Mucosa "true"
click at [177, 255] on input "EXCISAO" at bounding box center [366, 254] width 690 height 21
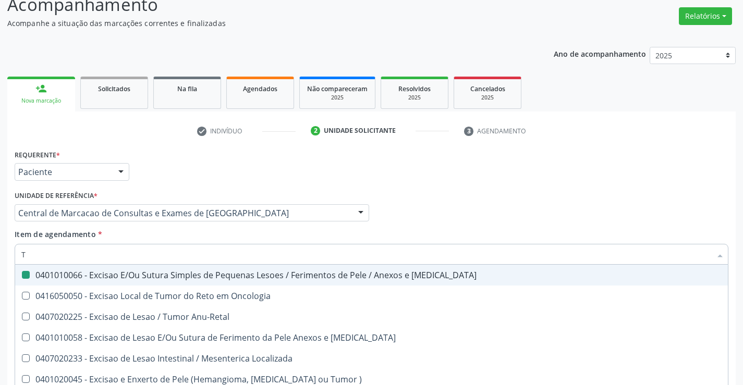
type input "TI"
checkbox Mucosa "false"
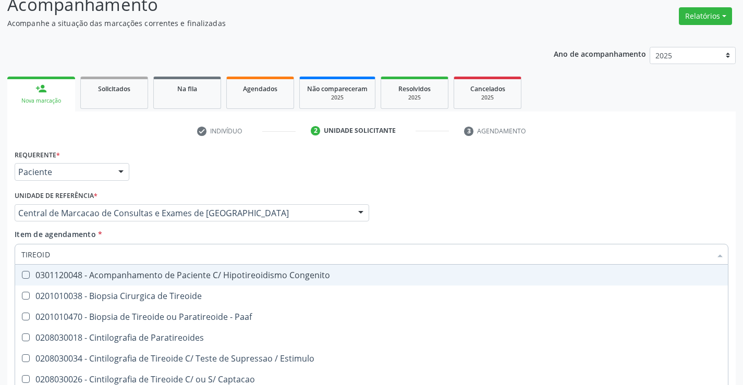
type input "TIREOIDE"
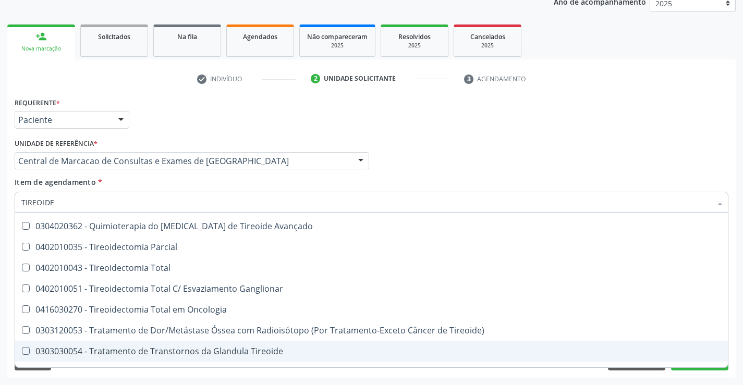
scroll to position [200, 0]
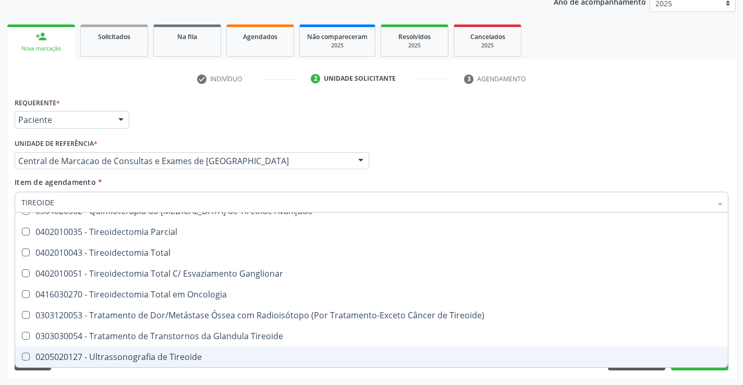
click at [153, 361] on div "0205020127 - Ultrassonografia de Tireoide" at bounding box center [371, 357] width 700 height 8
checkbox Tireoide "true"
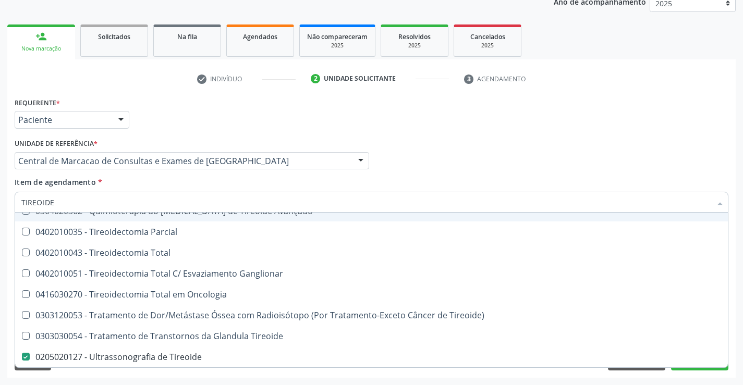
click at [387, 173] on div "Profissional Solicitante Por favor, selecione a Unidade de Atendimento primeiro…" at bounding box center [371, 156] width 719 height 41
checkbox Paaf "true"
checkbox Paratireoides "true"
checkbox Tireoide "false"
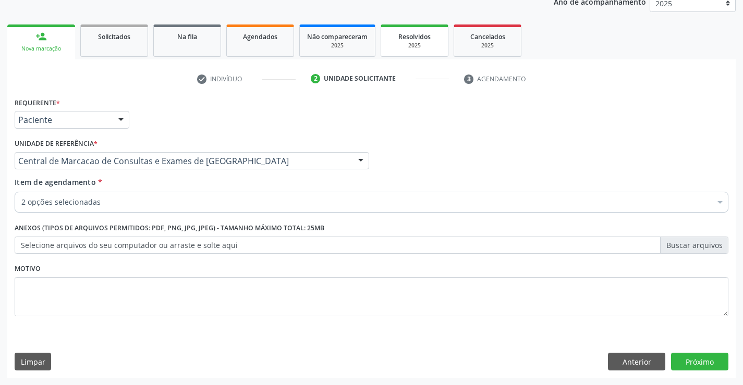
scroll to position [0, 0]
click at [691, 358] on button "Próximo" at bounding box center [699, 362] width 57 height 18
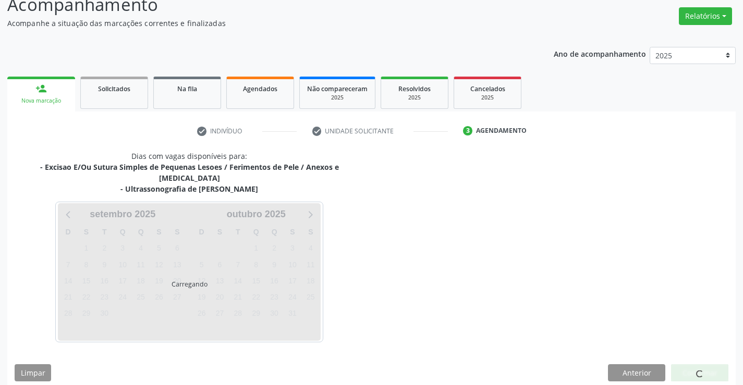
scroll to position [110, 0]
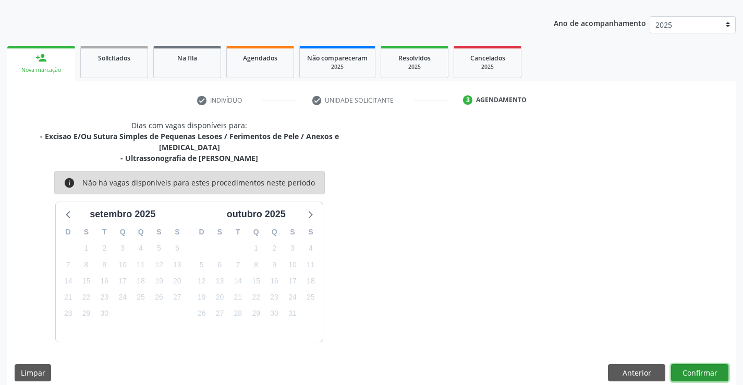
click at [706, 364] on button "Confirmar" at bounding box center [699, 373] width 57 height 18
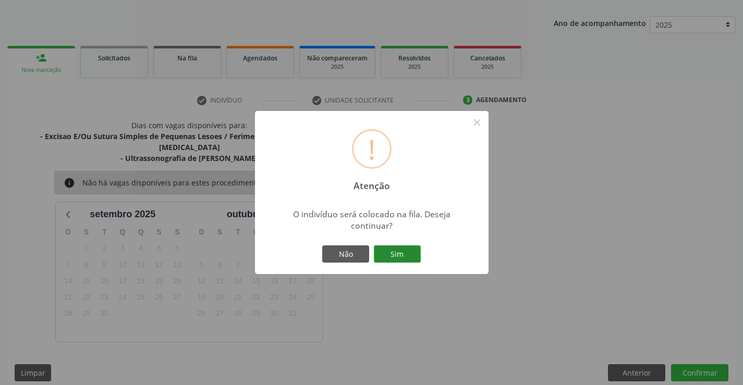
click at [384, 252] on button "Sim" at bounding box center [397, 254] width 47 height 18
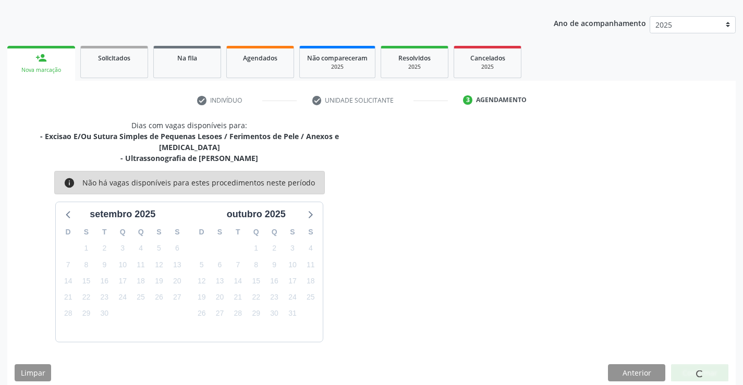
scroll to position [0, 0]
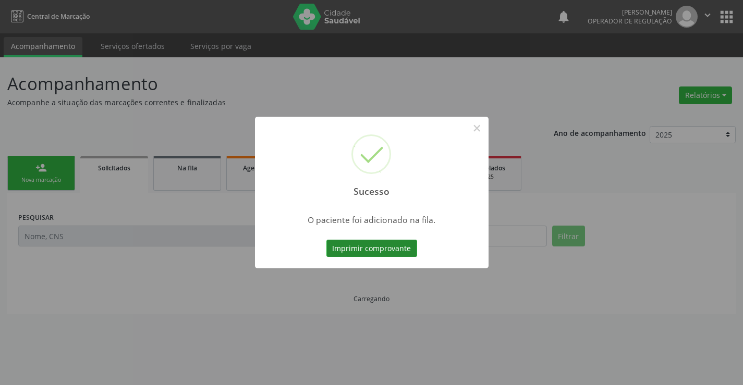
click at [392, 253] on button "Imprimir comprovante" at bounding box center [371, 249] width 91 height 18
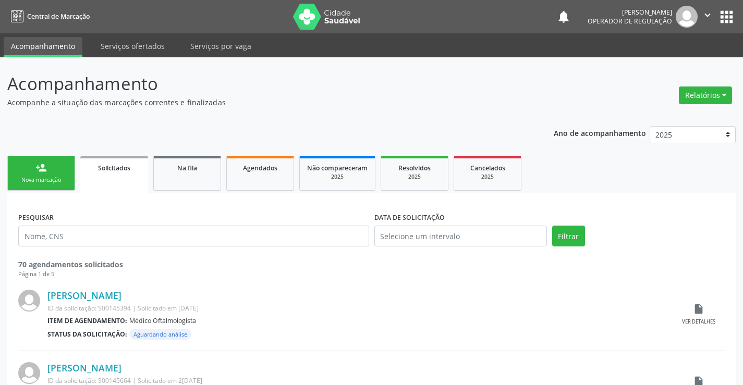
click at [347, 81] on p "Acompanhamento" at bounding box center [262, 84] width 510 height 26
click at [45, 172] on div "person_add" at bounding box center [40, 167] width 11 height 11
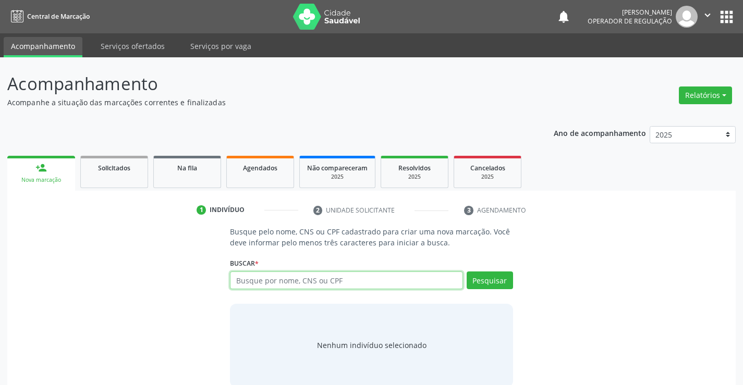
click at [282, 286] on input "text" at bounding box center [346, 281] width 232 height 18
type input "707001873120437"
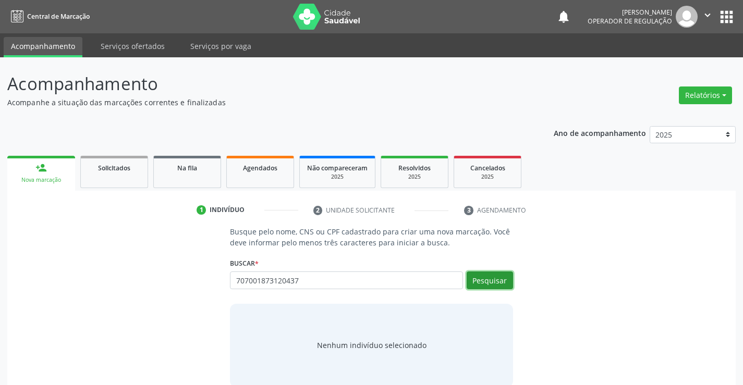
click at [488, 283] on button "Pesquisar" at bounding box center [489, 281] width 46 height 18
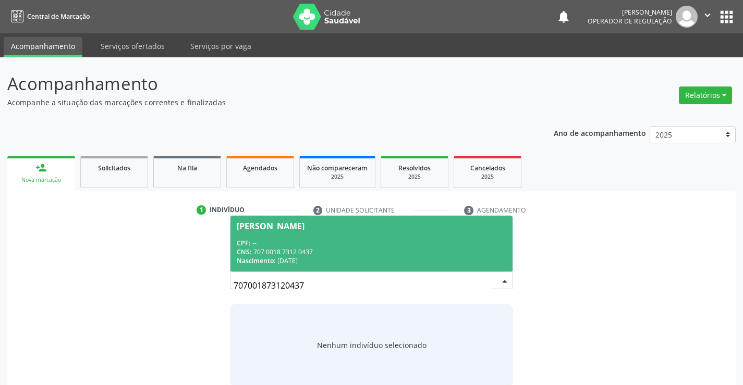
click at [350, 239] on div "CPF: --" at bounding box center [371, 243] width 269 height 9
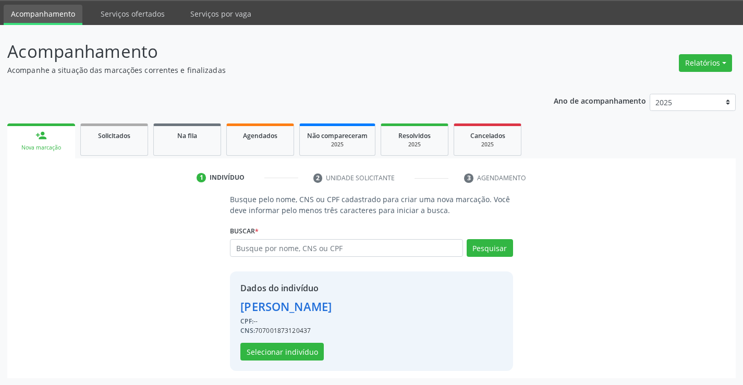
scroll to position [33, 0]
click at [287, 347] on button "Selecionar indivíduo" at bounding box center [281, 351] width 83 height 18
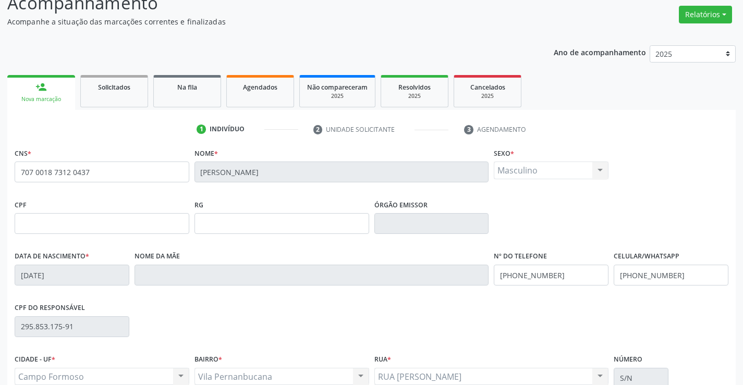
scroll to position [180, 0]
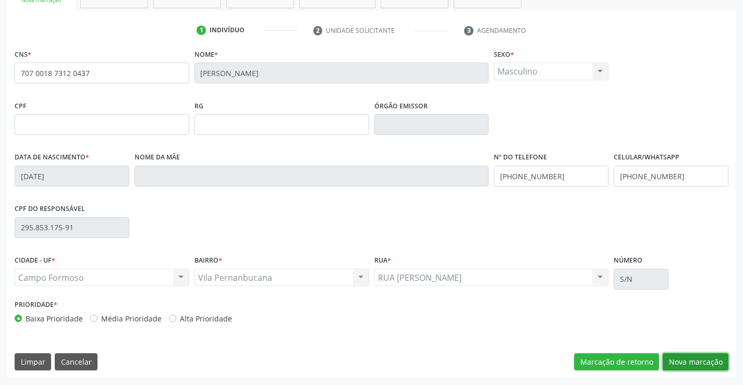
click at [676, 371] on button "Nova marcação" at bounding box center [695, 362] width 66 height 18
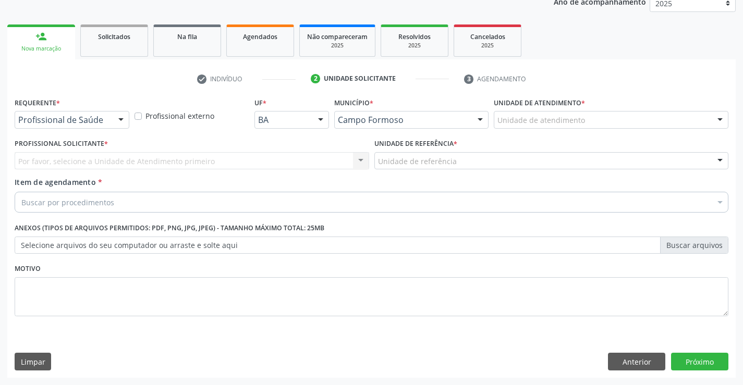
scroll to position [131, 0]
click at [102, 113] on div "Profissional de Saúde" at bounding box center [72, 120] width 115 height 18
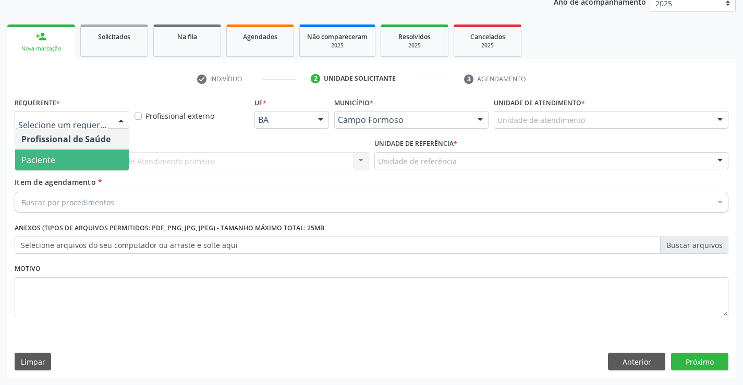
click at [85, 160] on span "Paciente" at bounding box center [72, 160] width 114 height 21
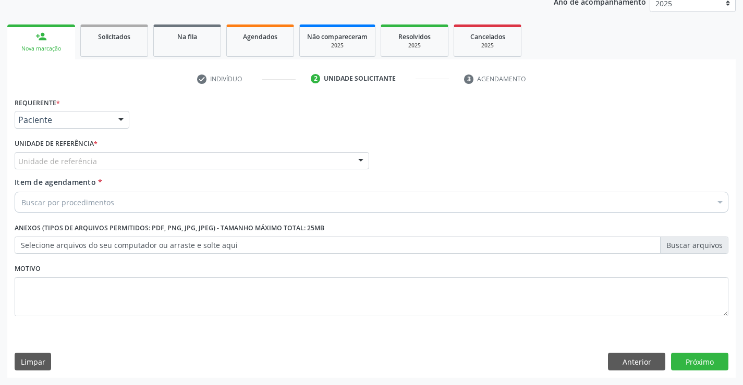
click at [150, 165] on div "Unidade de referência" at bounding box center [192, 161] width 354 height 18
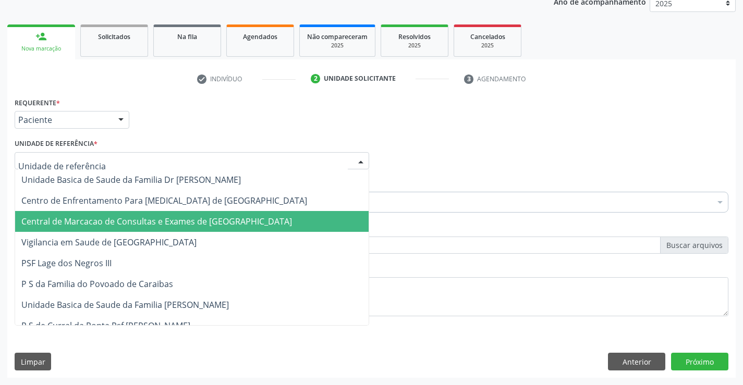
click at [204, 220] on span "Central de Marcacao de Consultas e Exames de [GEOGRAPHIC_DATA]" at bounding box center [156, 221] width 270 height 11
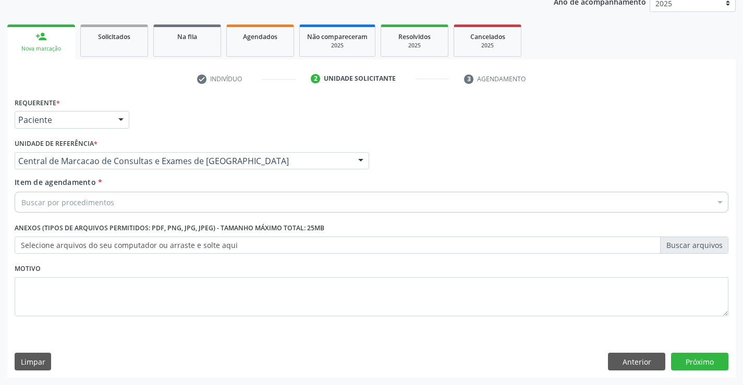
click at [231, 199] on div "Buscar por procedimentos" at bounding box center [371, 202] width 713 height 21
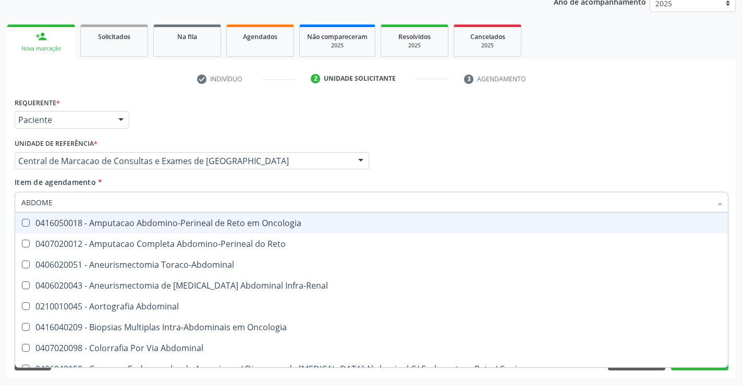
type input "ABDOMEN"
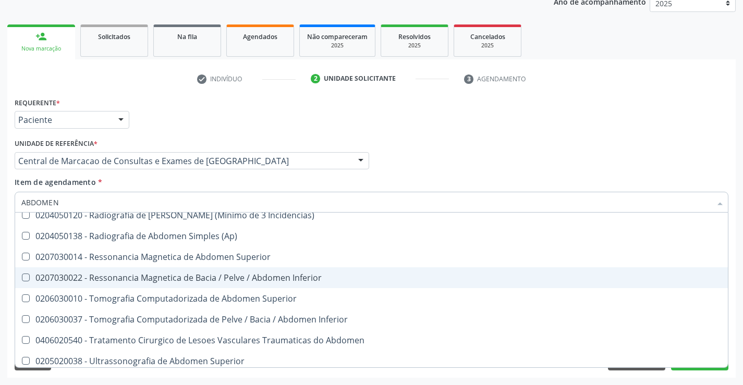
scroll to position [54, 0]
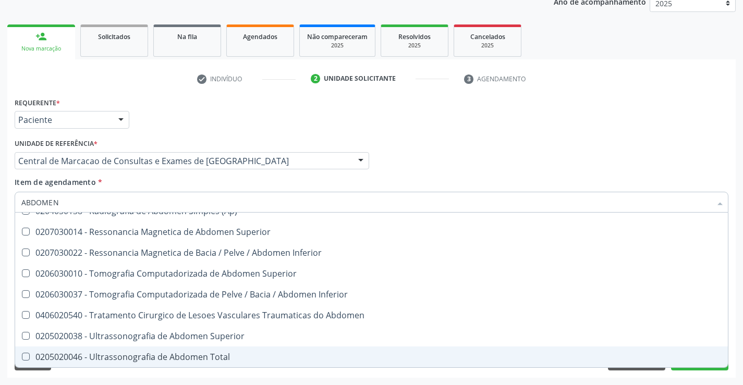
drag, startPoint x: 183, startPoint y: 364, endPoint x: 215, endPoint y: 332, distance: 45.0
click at [184, 364] on span "0205020046 - Ultrassonografia de Abdomen Total" at bounding box center [371, 357] width 712 height 21
checkbox Total "true"
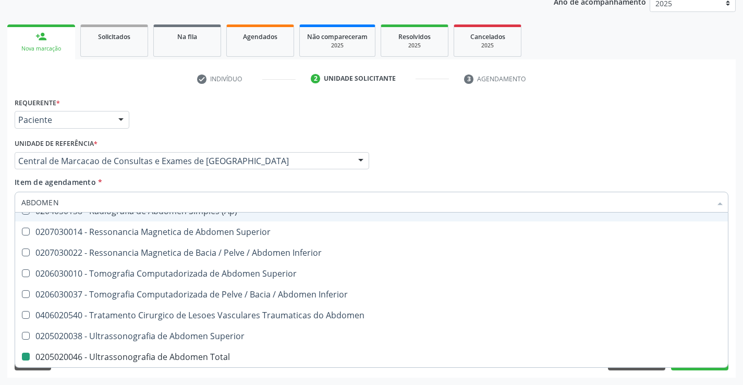
click at [438, 170] on div "Profissional Solicitante Por favor, selecione a Unidade de Atendimento primeiro…" at bounding box center [371, 156] width 719 height 41
checkbox Incidencias\) "true"
checkbox Total "false"
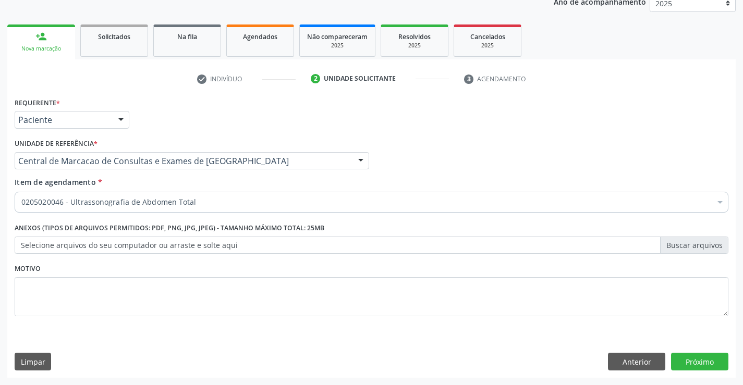
scroll to position [0, 0]
click at [706, 364] on button "Próximo" at bounding box center [699, 362] width 57 height 18
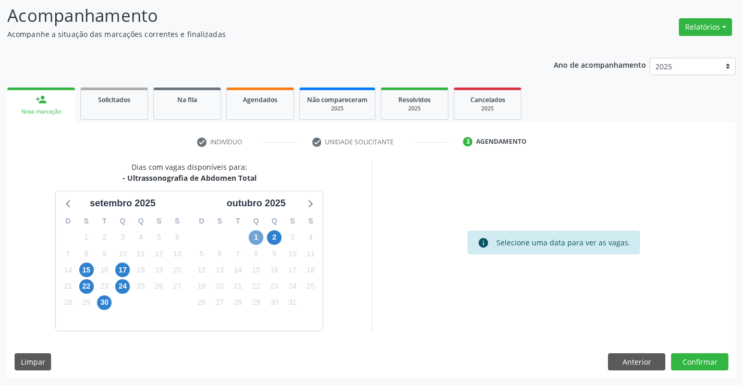
click at [259, 241] on span "1" at bounding box center [256, 237] width 15 height 15
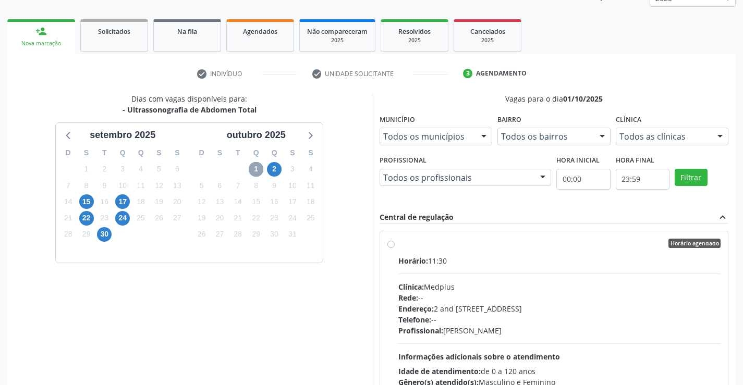
scroll to position [219, 0]
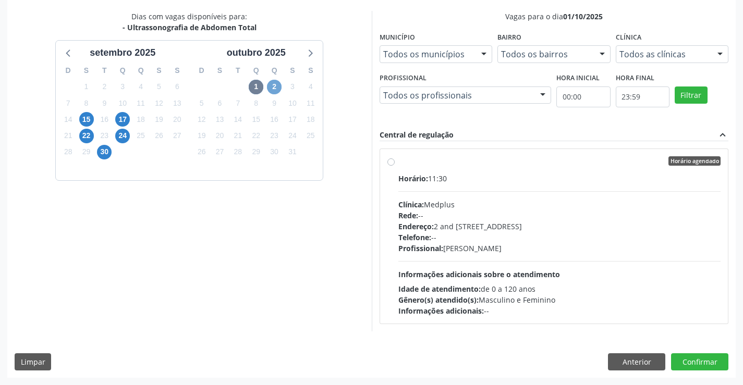
click at [278, 87] on span "2" at bounding box center [274, 87] width 15 height 15
click at [638, 362] on button "Anterior" at bounding box center [636, 362] width 57 height 18
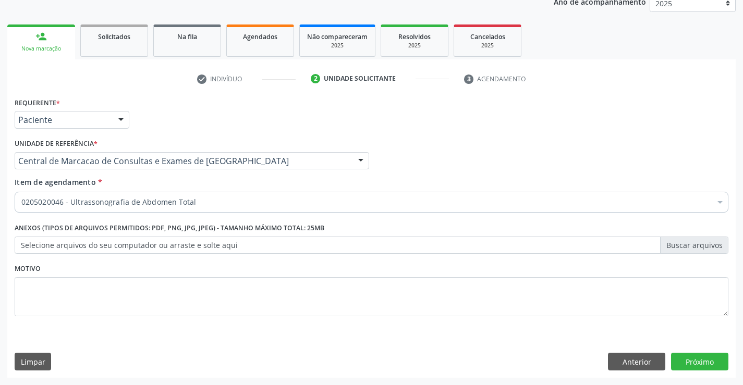
scroll to position [131, 0]
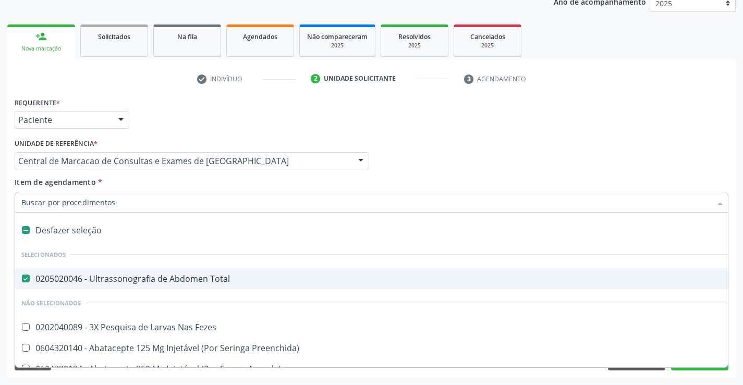
click at [173, 280] on div "0205020046 - Ultrassonografia de Abdomen Total" at bounding box center [426, 279] width 811 height 8
checkbox Total "false"
click at [192, 205] on input "Item de agendamento *" at bounding box center [366, 202] width 690 height 21
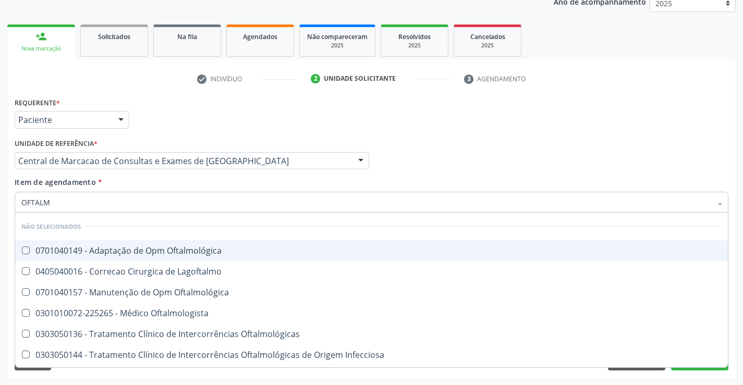
type input "OFTALMO"
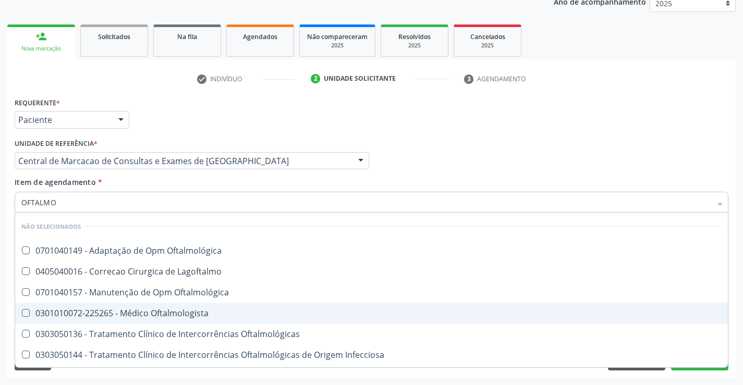
click at [168, 315] on div "0301010072-225265 - Médico Oftalmologista" at bounding box center [371, 313] width 700 height 8
checkbox Oftalmologista "true"
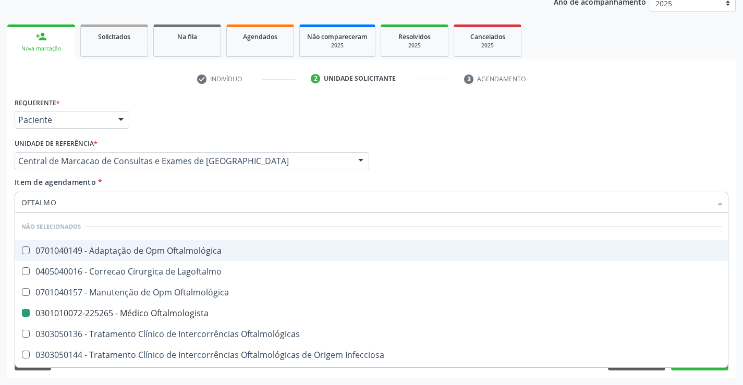
click at [396, 159] on div "Profissional Solicitante Por favor, selecione a Unidade de Atendimento primeiro…" at bounding box center [371, 156] width 719 height 41
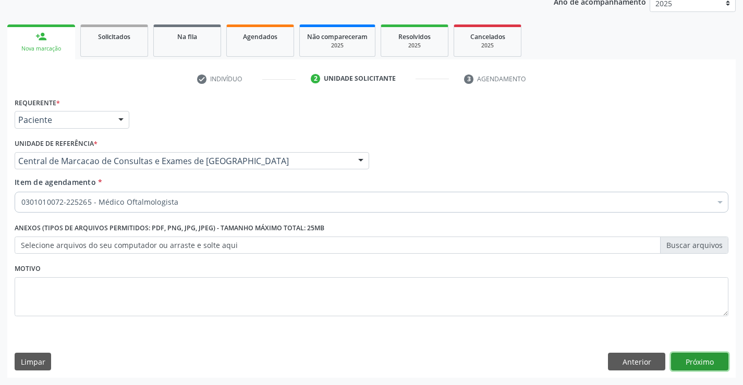
click at [683, 359] on button "Próximo" at bounding box center [699, 362] width 57 height 18
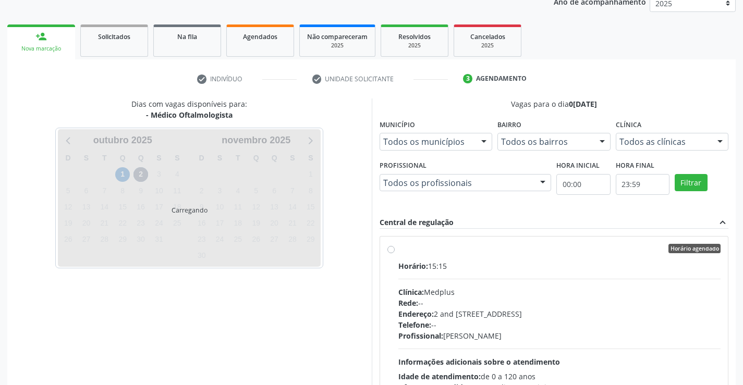
scroll to position [99, 0]
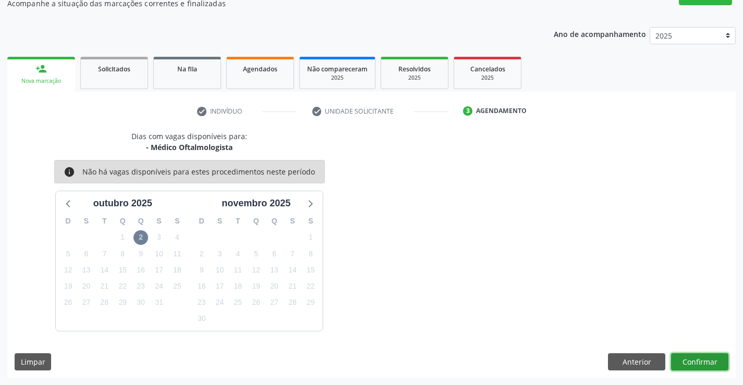
click at [690, 363] on button "Confirmar" at bounding box center [699, 362] width 57 height 18
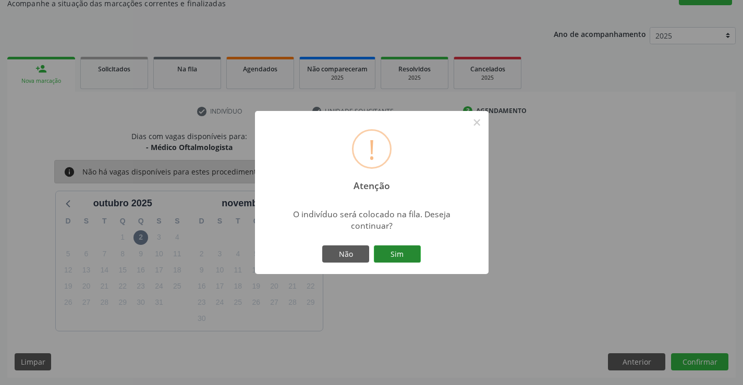
click at [404, 252] on button "Sim" at bounding box center [397, 254] width 47 height 18
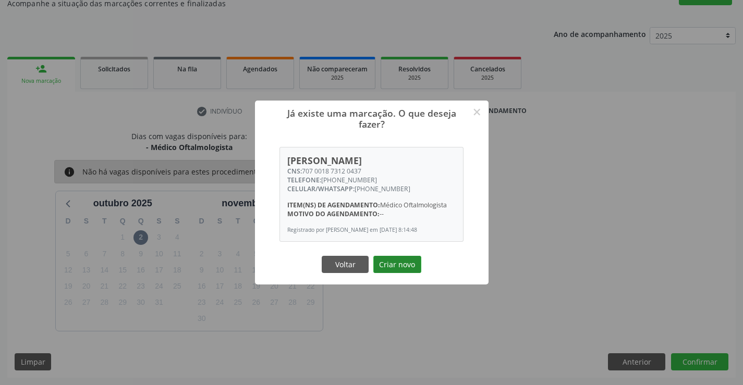
click at [399, 264] on button "Criar novo" at bounding box center [397, 265] width 48 height 18
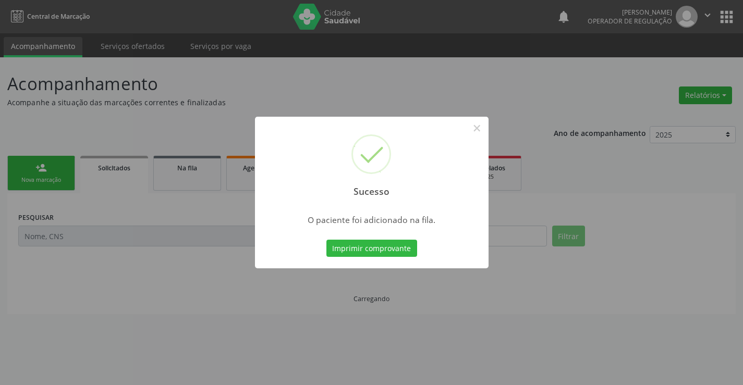
scroll to position [0, 0]
click at [408, 251] on button "Imprimir comprovante" at bounding box center [371, 249] width 91 height 18
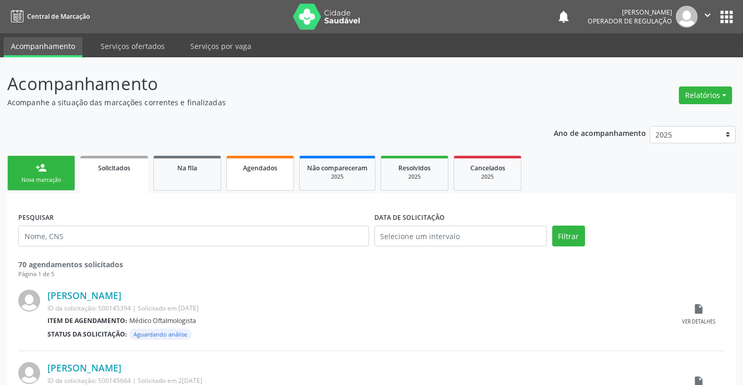
click at [237, 169] on div "Agendados" at bounding box center [260, 167] width 52 height 11
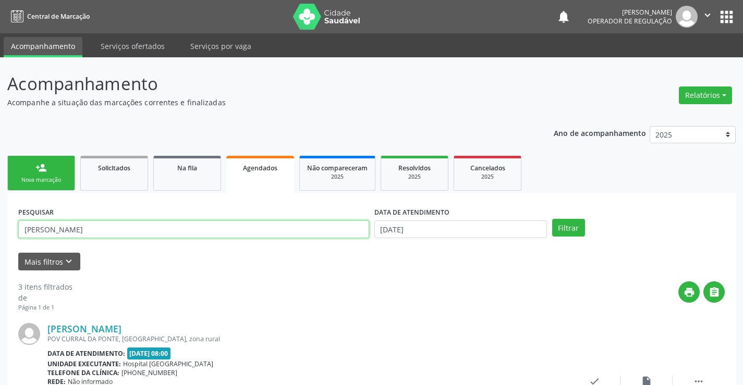
click at [261, 227] on input "MARINALVA VIEIRA" at bounding box center [193, 229] width 351 height 18
click at [262, 227] on input "MARINALVA VIEIRA" at bounding box center [193, 229] width 351 height 18
type input "LINDACY"
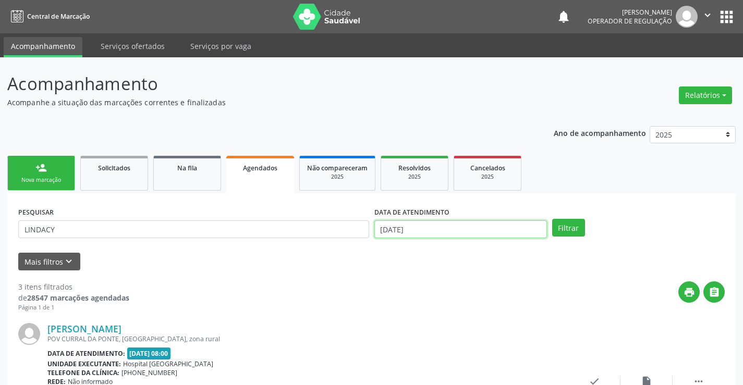
click at [407, 226] on input "[DATE]" at bounding box center [460, 229] width 173 height 18
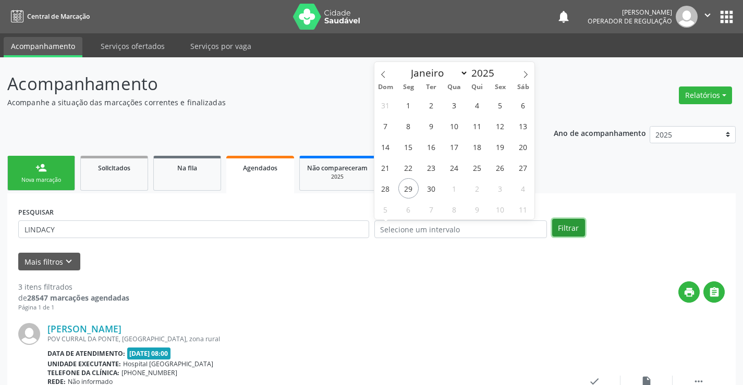
click at [574, 227] on button "Filtrar" at bounding box center [568, 228] width 33 height 18
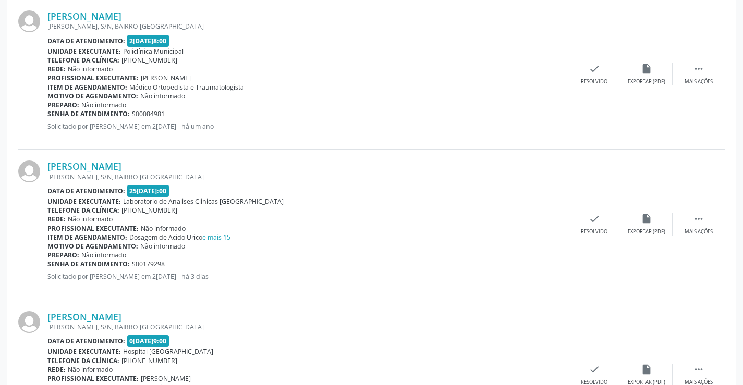
scroll to position [396, 0]
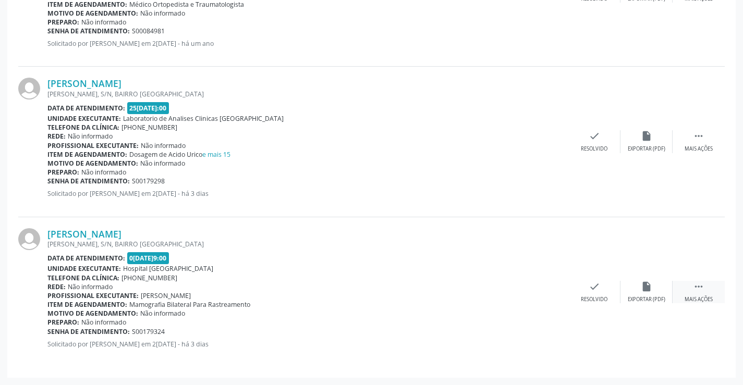
click at [708, 288] on div " Mais ações" at bounding box center [698, 292] width 52 height 22
click at [500, 292] on div "print Imprimir" at bounding box center [490, 292] width 52 height 22
click at [693, 140] on icon "" at bounding box center [698, 135] width 11 height 11
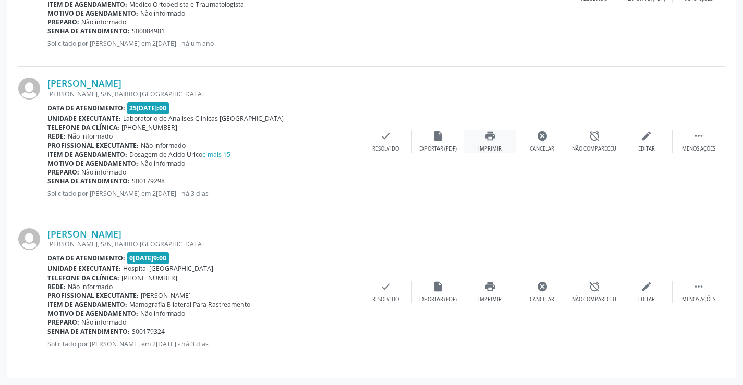
click at [490, 135] on icon "print" at bounding box center [489, 135] width 11 height 11
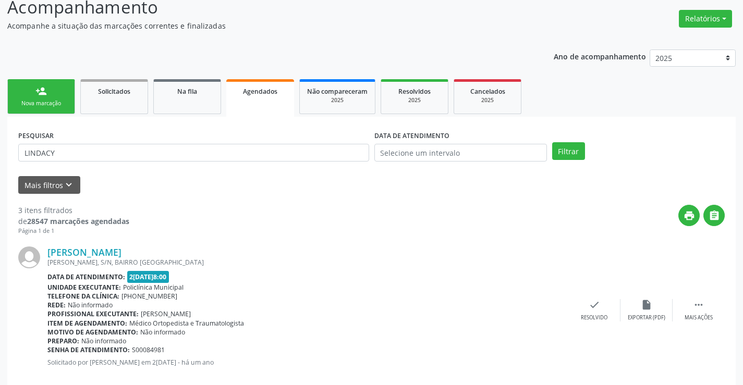
scroll to position [31, 0]
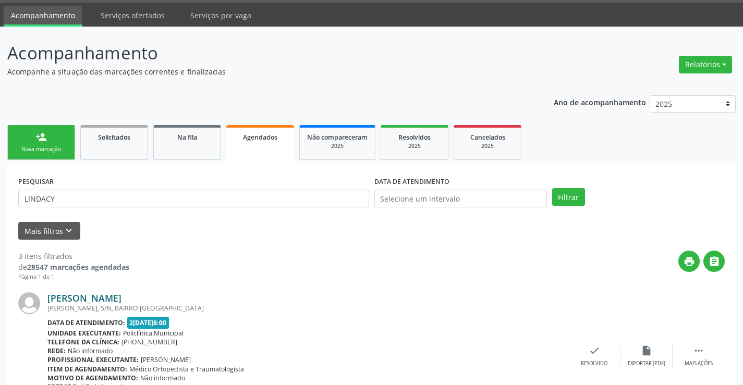
click at [88, 300] on link "Lindacy Torres Viana" at bounding box center [84, 297] width 74 height 11
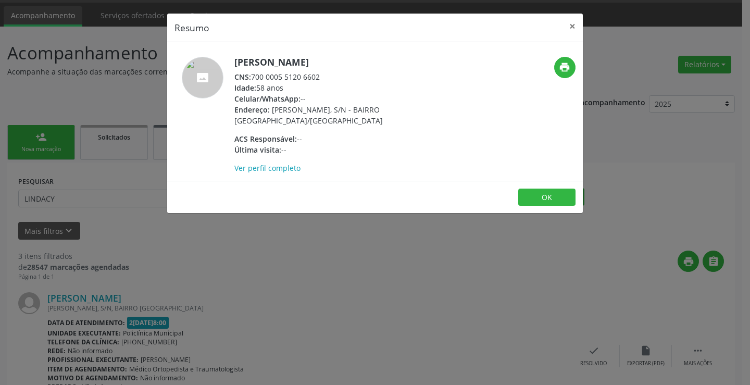
drag, startPoint x: 255, startPoint y: 76, endPoint x: 324, endPoint y: 80, distance: 68.4
click at [324, 80] on div "CNS: 700 0005 5120 6602" at bounding box center [336, 76] width 203 height 11
copy div "700 0005 5120 6602"
click at [542, 192] on button "OK" at bounding box center [547, 198] width 57 height 18
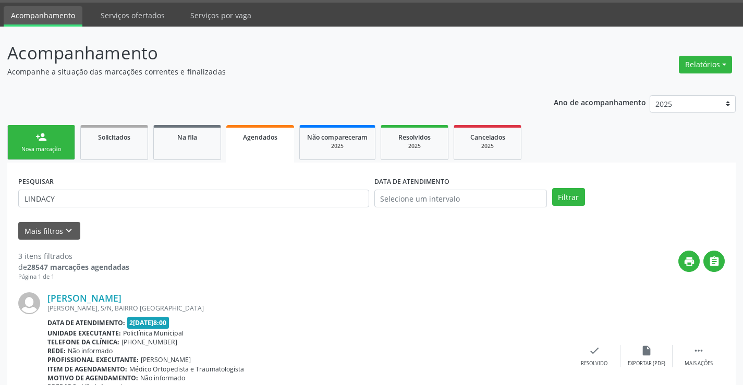
click at [63, 136] on link "person_add Nova marcação" at bounding box center [41, 142] width 68 height 35
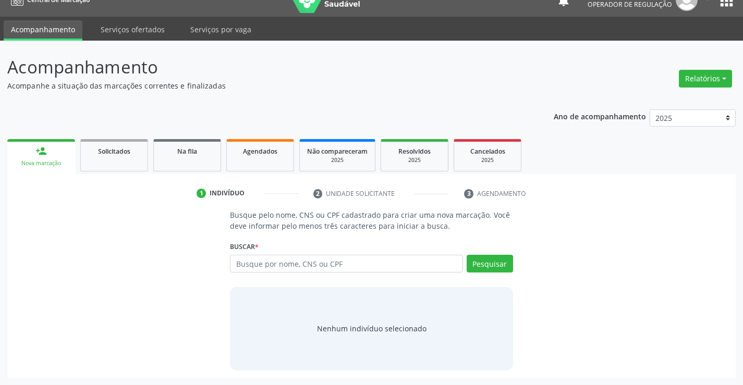
scroll to position [17, 0]
click at [265, 261] on input "text" at bounding box center [346, 264] width 232 height 18
paste input "700 0005 5120 6602"
type input "700 0005 5120 6602"
click at [500, 266] on button "Pesquisar" at bounding box center [489, 264] width 46 height 18
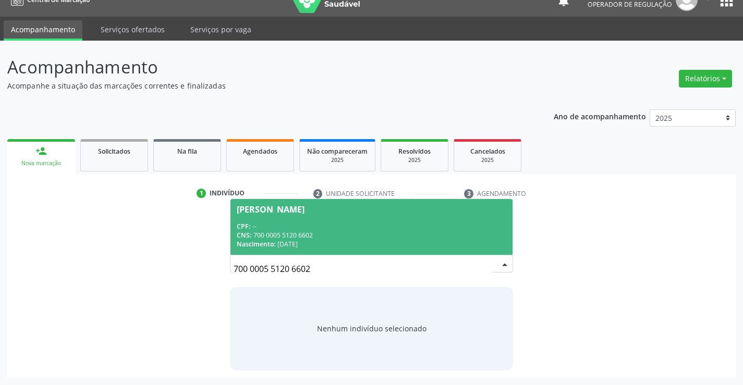
click at [319, 236] on div "CNS: 700 0005 5120 6602" at bounding box center [371, 235] width 269 height 9
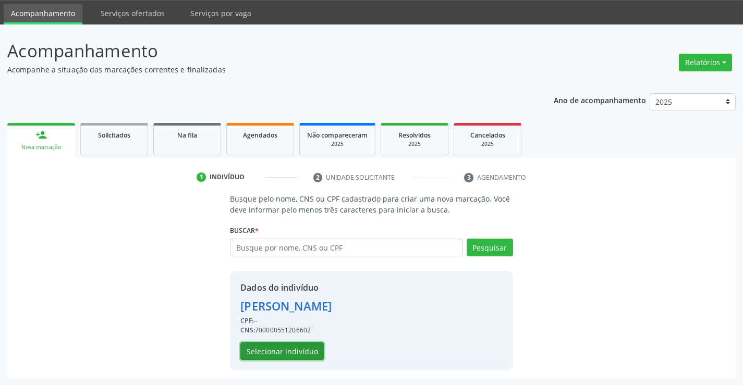
click at [306, 354] on button "Selecionar indivíduo" at bounding box center [281, 351] width 83 height 18
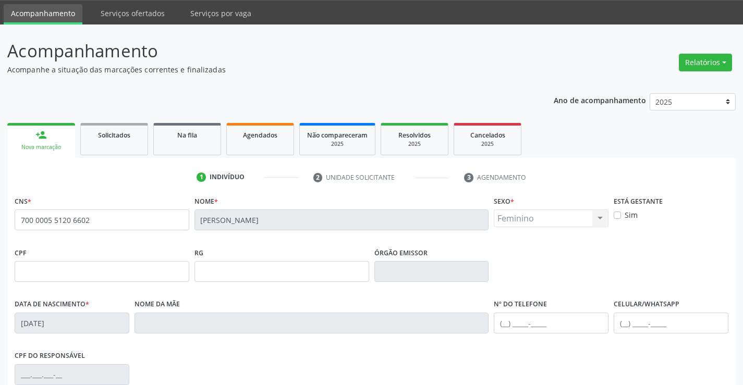
scroll to position [180, 0]
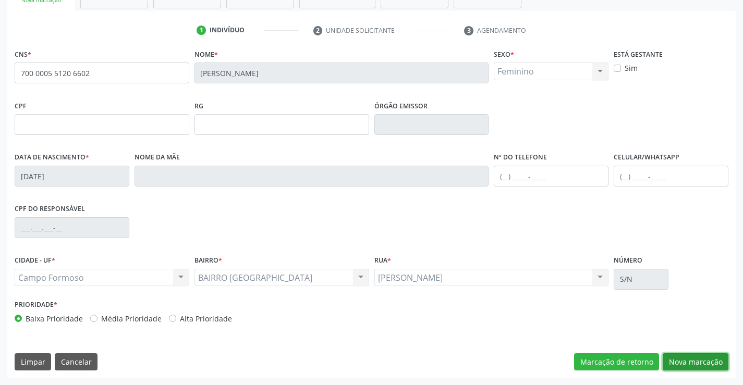
click at [669, 357] on button "Nova marcação" at bounding box center [695, 362] width 66 height 18
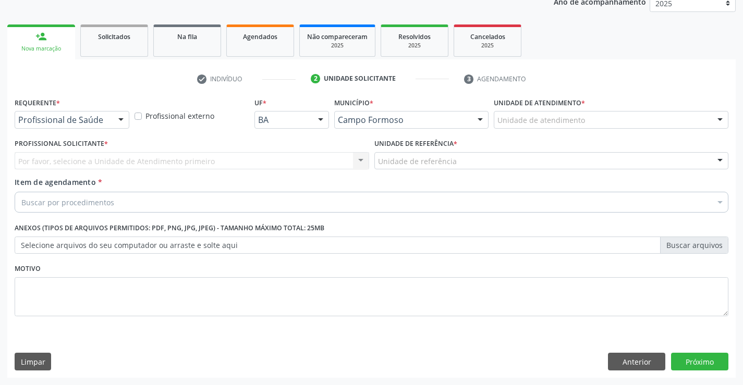
scroll to position [131, 0]
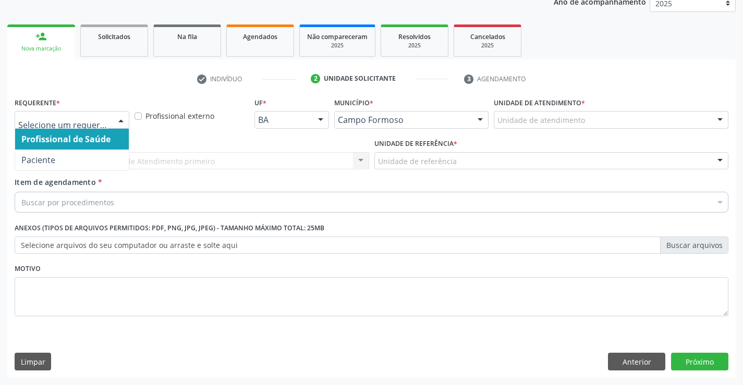
click at [125, 122] on div at bounding box center [121, 121] width 16 height 18
click at [88, 148] on span "Profissional de Saúde" at bounding box center [72, 139] width 114 height 21
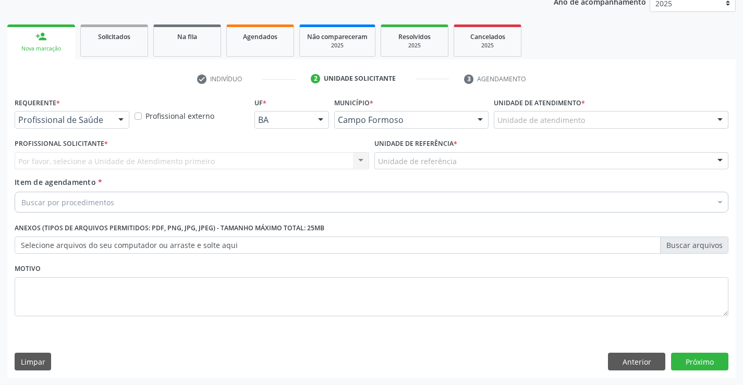
click at [128, 124] on div at bounding box center [121, 121] width 16 height 18
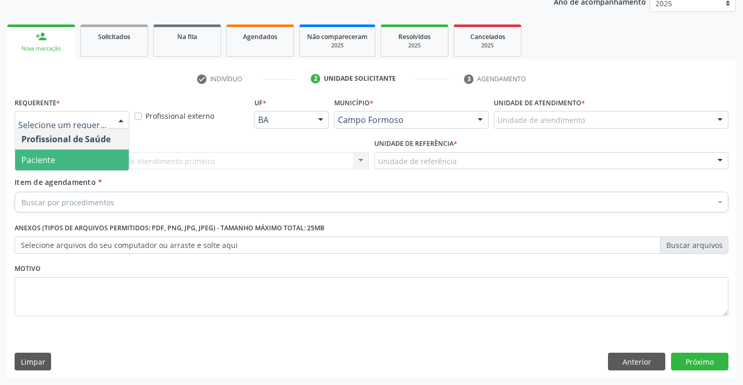
click at [81, 154] on span "Paciente" at bounding box center [72, 160] width 114 height 21
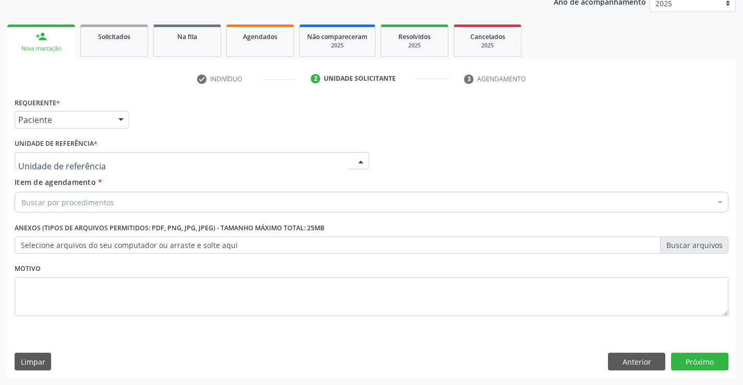
click at [154, 162] on div at bounding box center [192, 161] width 354 height 18
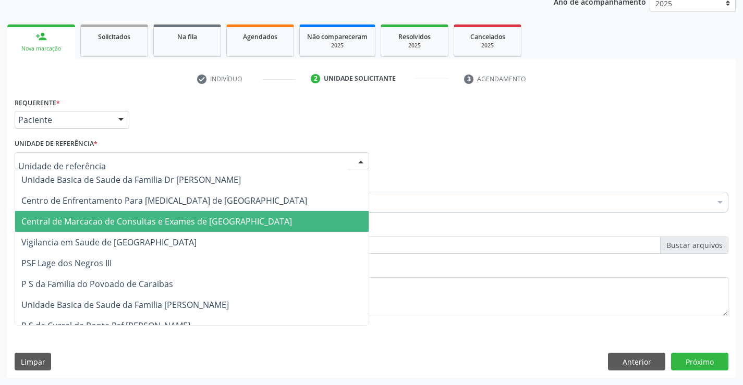
click at [164, 220] on span "Central de Marcacao de Consultas e Exames de [GEOGRAPHIC_DATA]" at bounding box center [156, 221] width 270 height 11
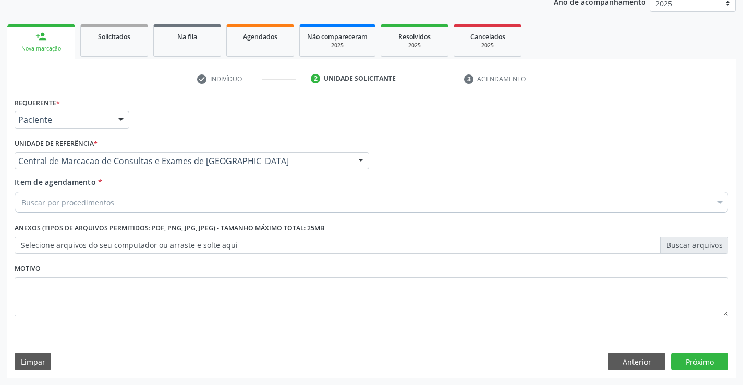
click at [175, 198] on div "Buscar por procedimentos" at bounding box center [371, 202] width 713 height 21
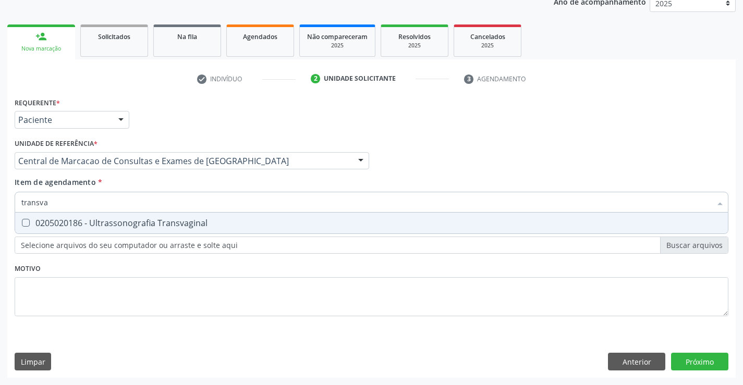
type input "transvag"
click at [165, 220] on div "0205020186 - Ultrassonografia Transvaginal" at bounding box center [371, 223] width 700 height 8
checkbox Transvaginal "true"
click at [170, 201] on input "transvag" at bounding box center [366, 202] width 690 height 21
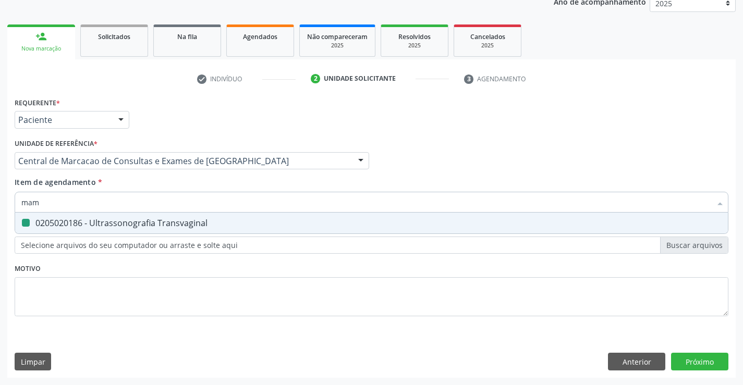
type input "mama"
checkbox Transvaginal "false"
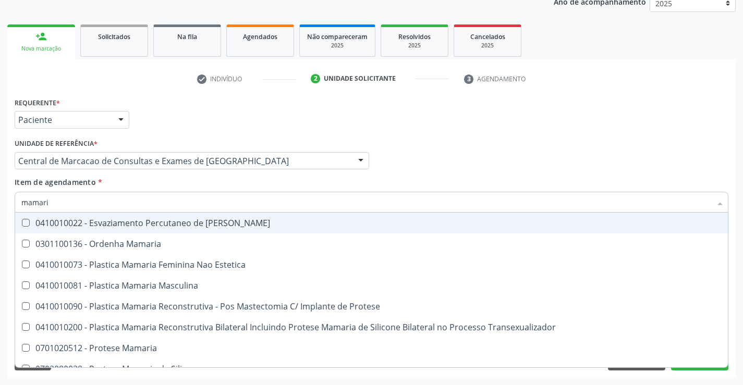
type input "mamaria"
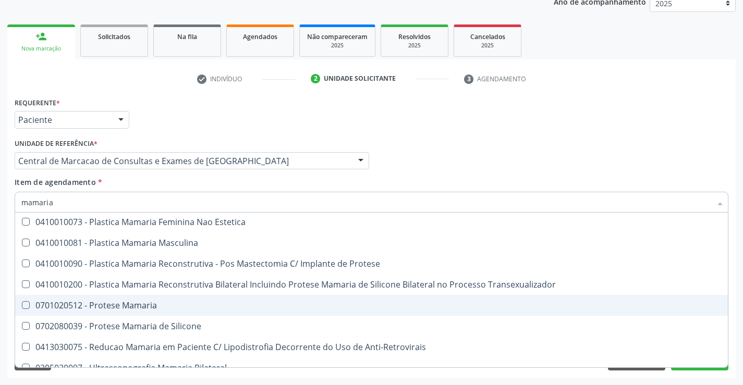
scroll to position [33, 0]
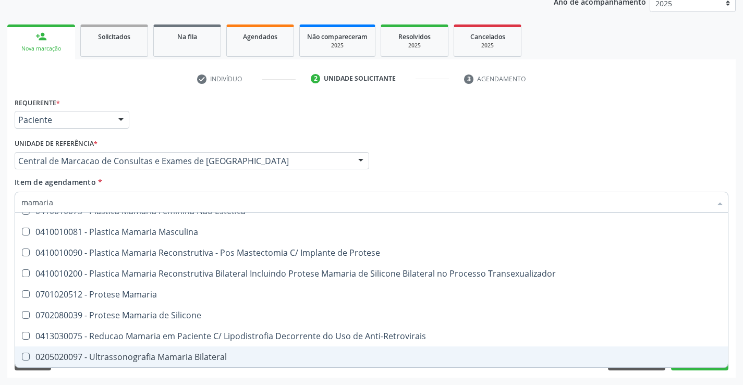
click at [141, 354] on div "0205020097 - Ultrassonografia Mamaria Bilateral" at bounding box center [371, 357] width 700 height 8
checkbox Bilateral "true"
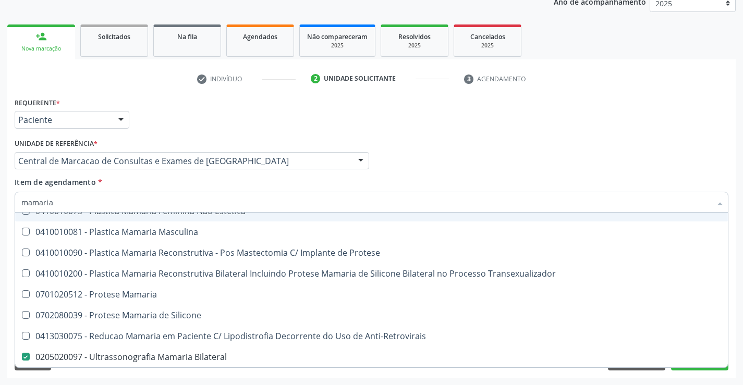
click at [115, 196] on input "mamaria" at bounding box center [366, 202] width 690 height 21
type input "ab"
checkbox Bilateral "false"
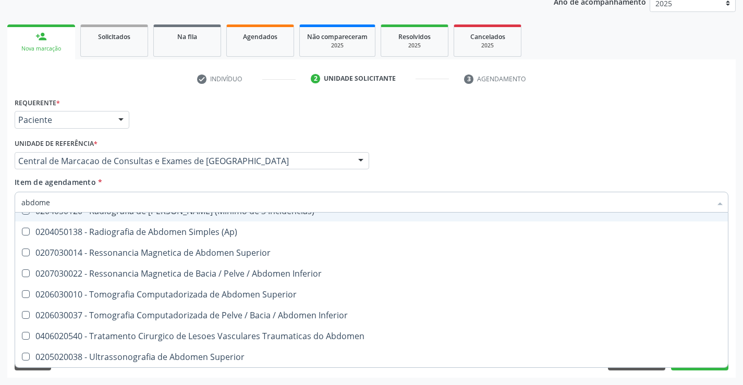
type input "abdomen"
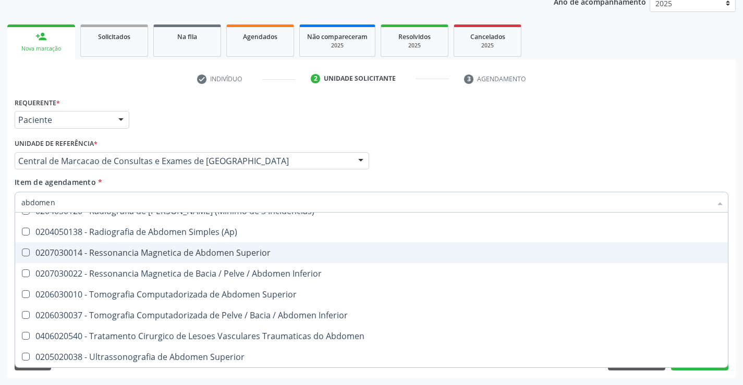
scroll to position [54, 0]
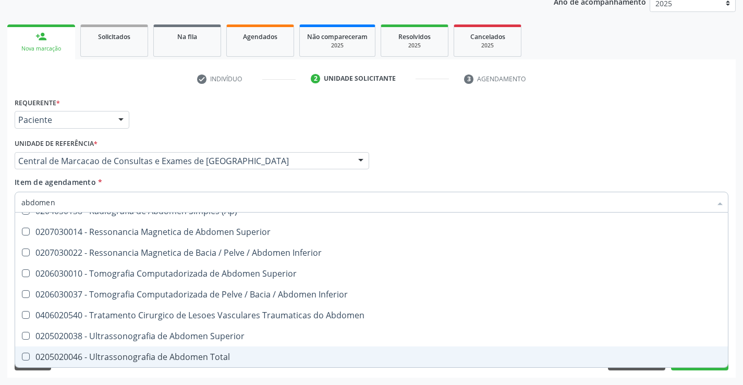
click at [131, 353] on div "0205020046 - Ultrassonografia de Abdomen Total" at bounding box center [371, 357] width 700 height 8
checkbox Total "true"
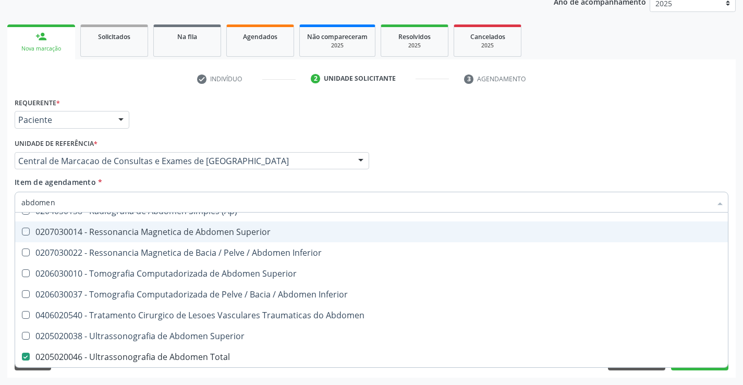
click at [446, 127] on div "Requerente * Paciente Profissional de Saúde Paciente Nenhum resultado encontrad…" at bounding box center [371, 115] width 719 height 41
checkbox Incidencias\) "true"
checkbox \(Ap\) "true"
checkbox Superior "true"
checkbox Total "false"
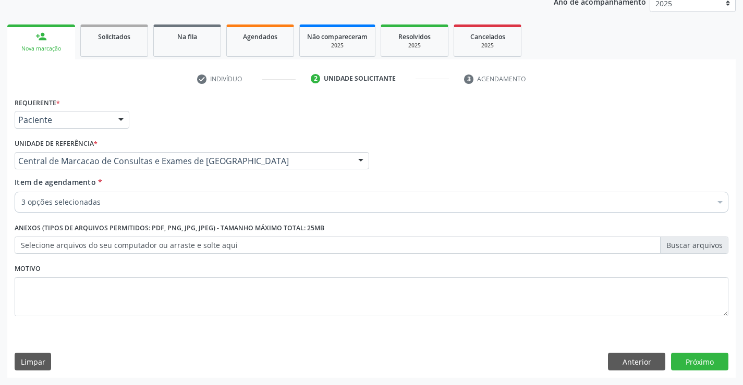
scroll to position [0, 0]
click at [712, 359] on button "Próximo" at bounding box center [699, 362] width 57 height 18
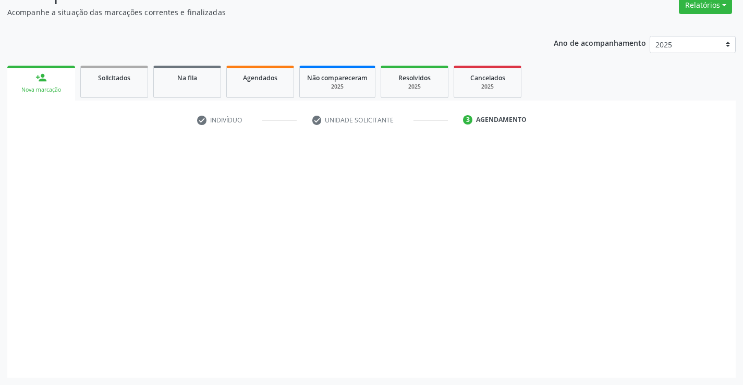
scroll to position [90, 0]
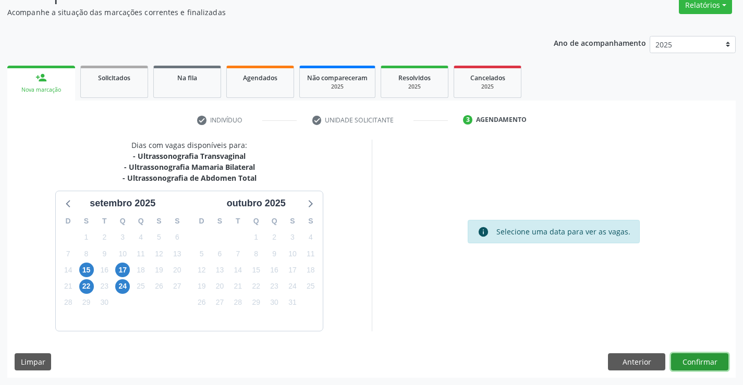
click at [693, 360] on button "Confirmar" at bounding box center [699, 362] width 57 height 18
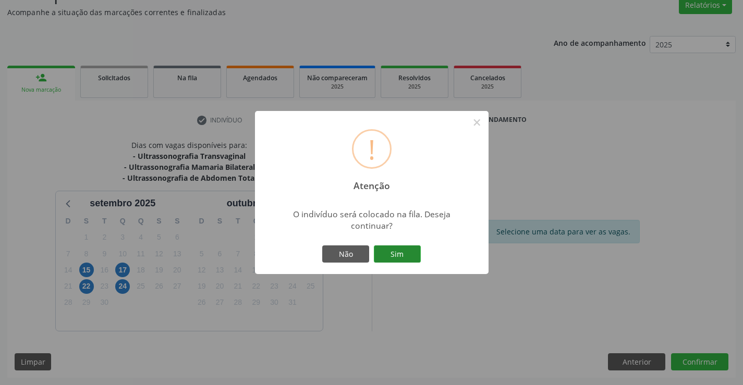
click at [408, 249] on button "Sim" at bounding box center [397, 254] width 47 height 18
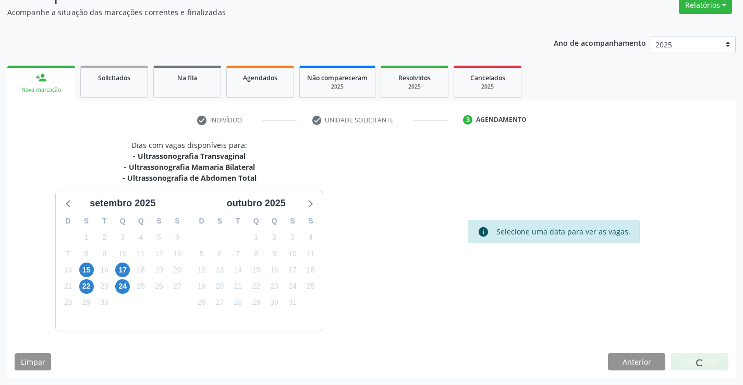
scroll to position [0, 0]
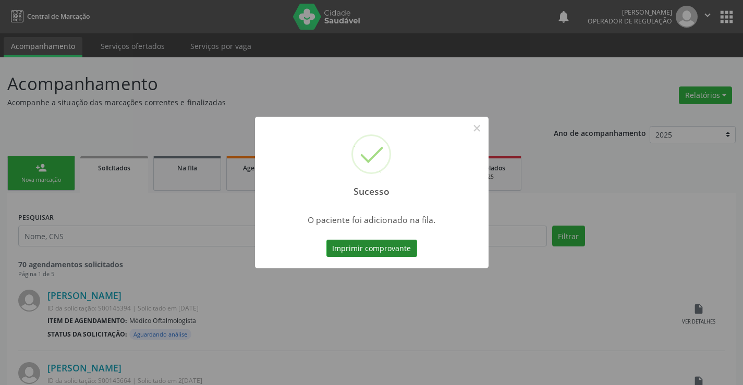
click at [378, 247] on button "Imprimir comprovante" at bounding box center [371, 249] width 91 height 18
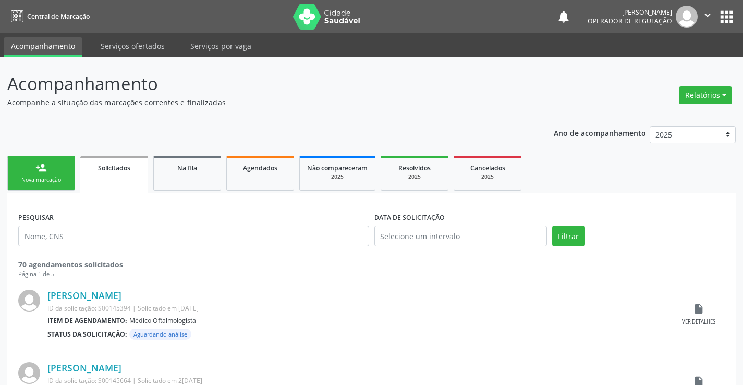
click at [52, 165] on link "person_add Nova marcação" at bounding box center [41, 173] width 68 height 35
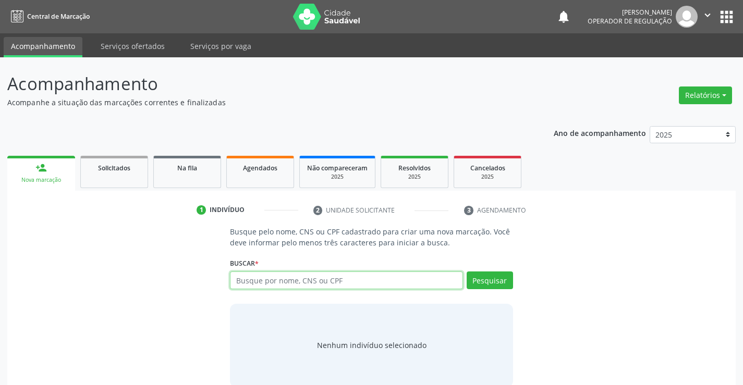
click at [298, 279] on input "text" at bounding box center [346, 281] width 232 height 18
type input "705807476948732"
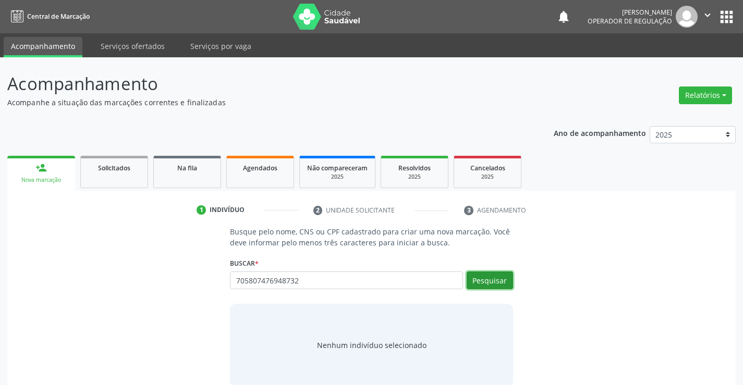
click at [498, 287] on button "Pesquisar" at bounding box center [489, 281] width 46 height 18
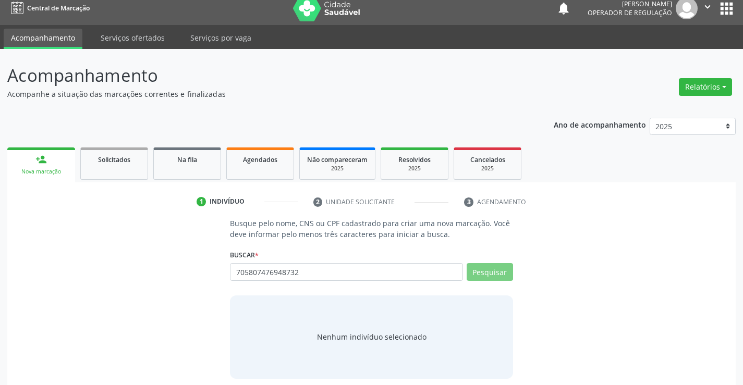
scroll to position [17, 0]
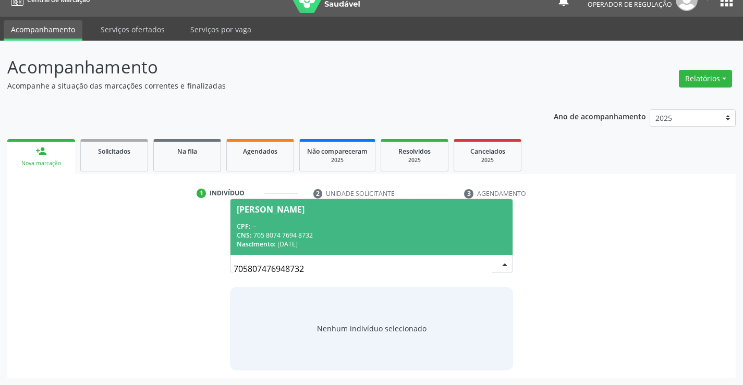
click at [378, 236] on div "CNS: 705 8074 7694 8732" at bounding box center [371, 235] width 269 height 9
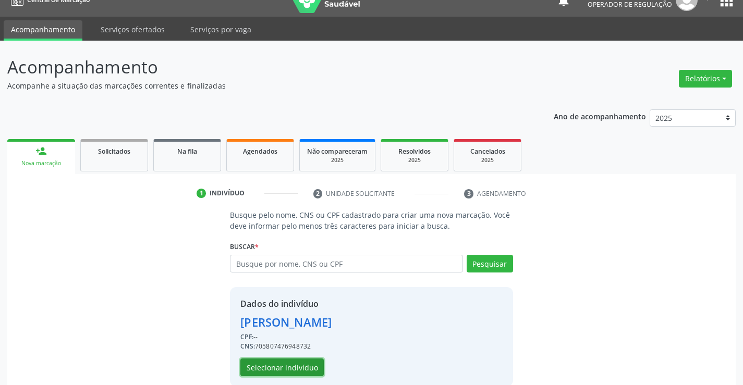
click at [289, 366] on button "Selecionar indivíduo" at bounding box center [281, 368] width 83 height 18
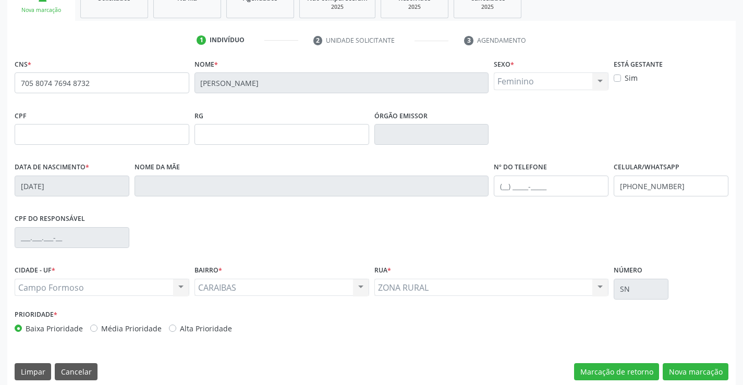
scroll to position [180, 0]
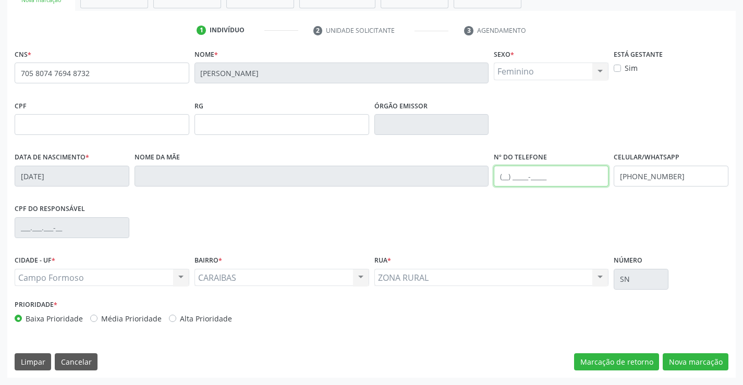
click at [504, 174] on input "text" at bounding box center [551, 176] width 115 height 21
type input "(71) 99933-2231"
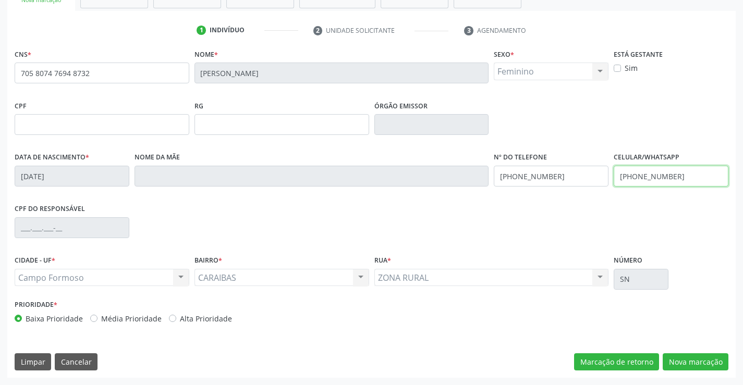
click at [702, 179] on input "(64) 9675-0089" at bounding box center [670, 176] width 115 height 21
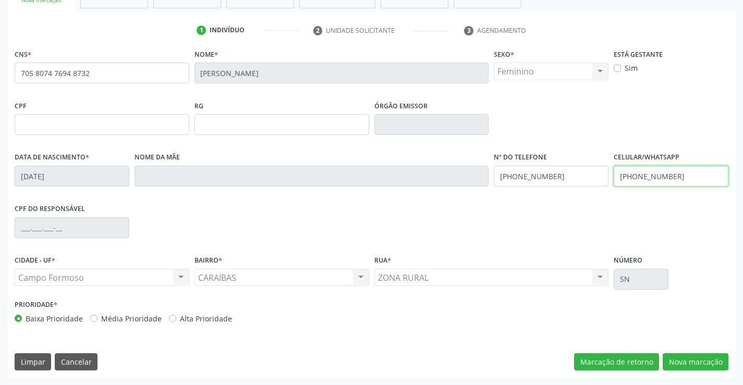
click at [702, 179] on input "(64) 9675-0089" at bounding box center [670, 176] width 115 height 21
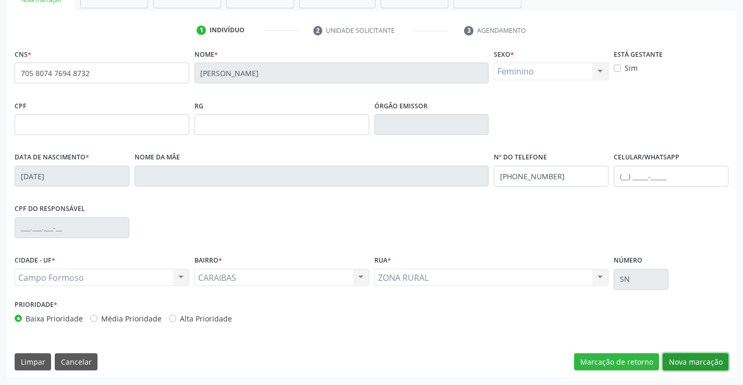
click at [712, 358] on button "Nova marcação" at bounding box center [695, 362] width 66 height 18
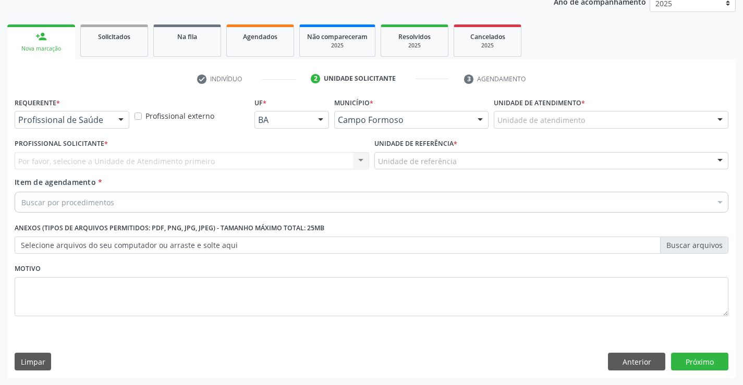
scroll to position [131, 0]
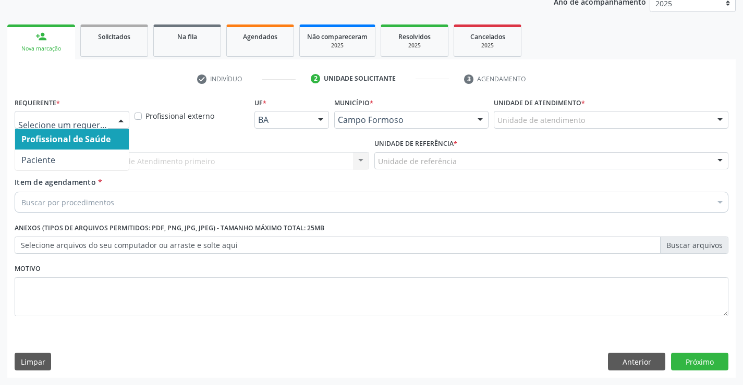
click at [110, 120] on div "Profissional de Saúde Paciente Nenhum resultado encontrado para: " " Não há nen…" at bounding box center [72, 120] width 115 height 18
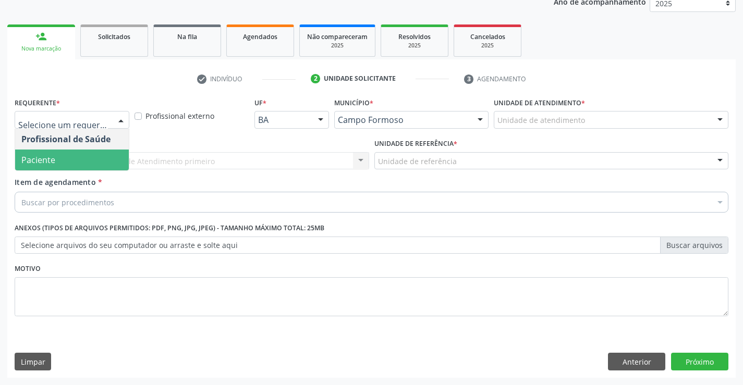
click at [93, 161] on span "Paciente" at bounding box center [72, 160] width 114 height 21
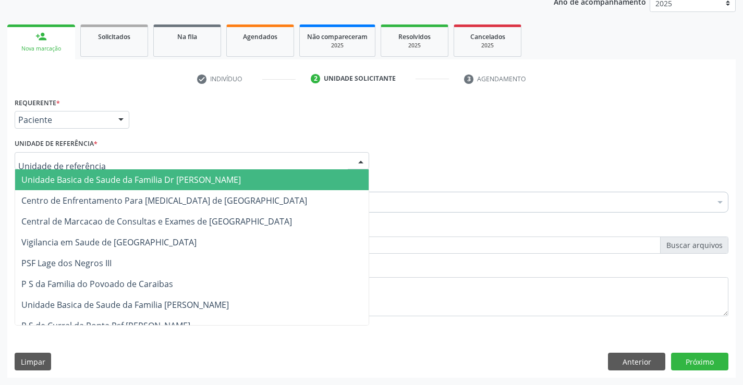
click at [152, 164] on div at bounding box center [192, 161] width 354 height 18
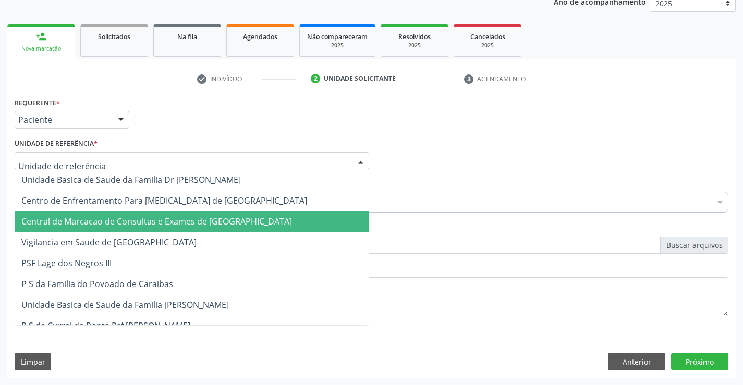
click at [157, 216] on span "Central de Marcacao de Consultas e Exames de [GEOGRAPHIC_DATA]" at bounding box center [156, 221] width 270 height 11
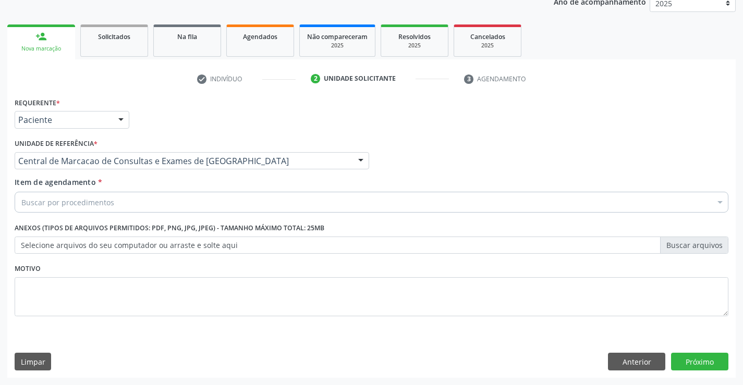
click at [180, 200] on div "Buscar por procedimentos" at bounding box center [371, 202] width 713 height 21
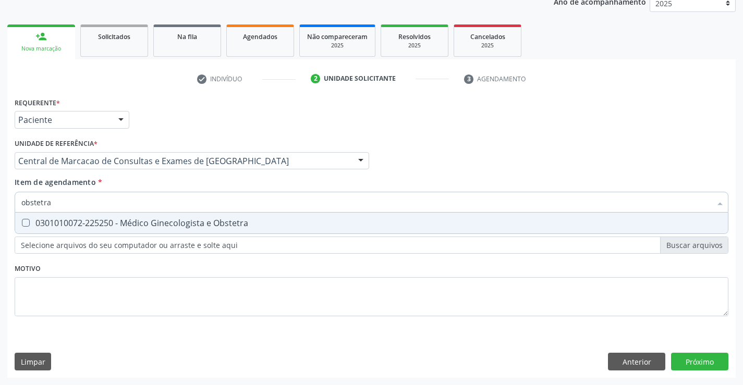
type input "obstetr"
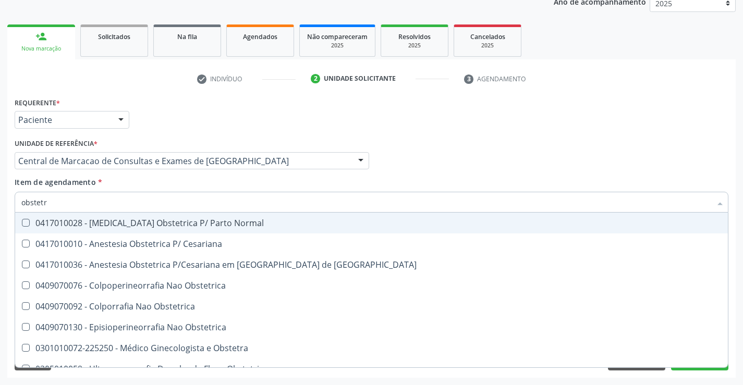
scroll to position [54, 0]
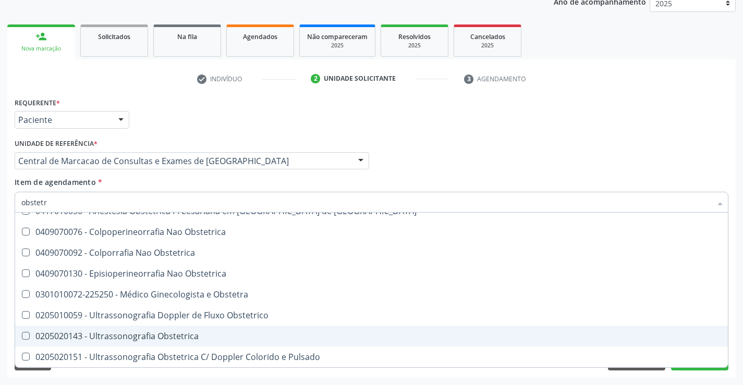
click at [123, 338] on div "0205020143 - Ultrassonografia Obstetrica" at bounding box center [371, 336] width 700 height 8
checkbox Obstetrica "true"
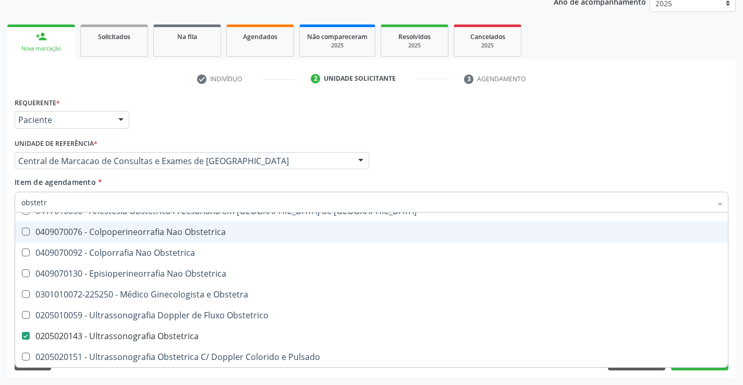
click at [441, 149] on div "Profissional Solicitante Por favor, selecione a Unidade de Atendimento primeiro…" at bounding box center [371, 156] width 719 height 41
checkbox Cesariana "true"
checkbox Obstetrica "false"
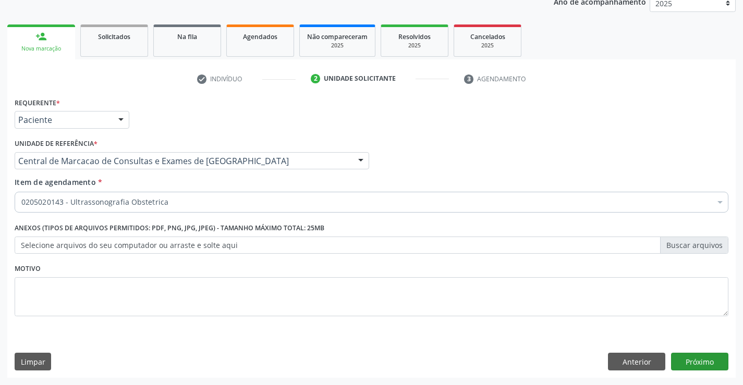
scroll to position [0, 0]
click at [710, 365] on button "Próximo" at bounding box center [699, 362] width 57 height 18
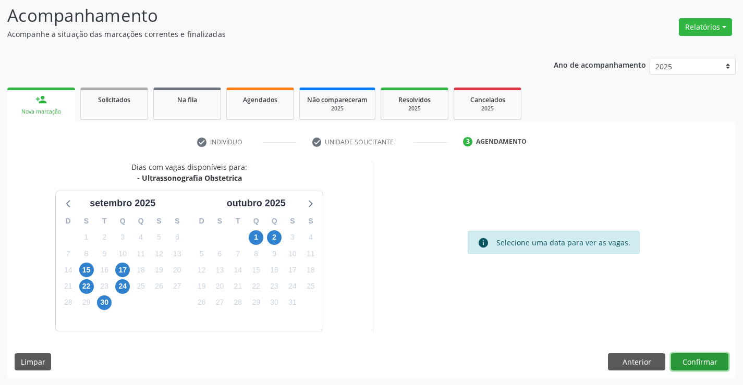
click at [679, 363] on button "Confirmar" at bounding box center [699, 362] width 57 height 18
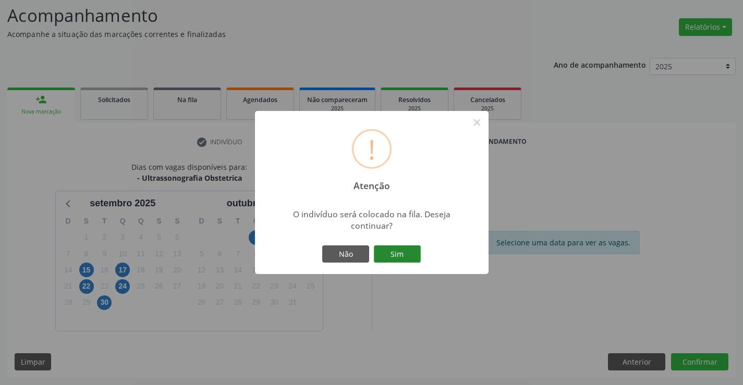
click at [400, 251] on button "Sim" at bounding box center [397, 254] width 47 height 18
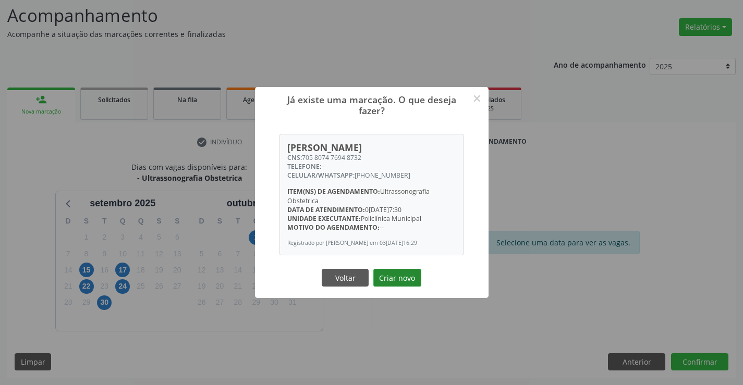
click at [396, 277] on button "Criar novo" at bounding box center [397, 278] width 48 height 18
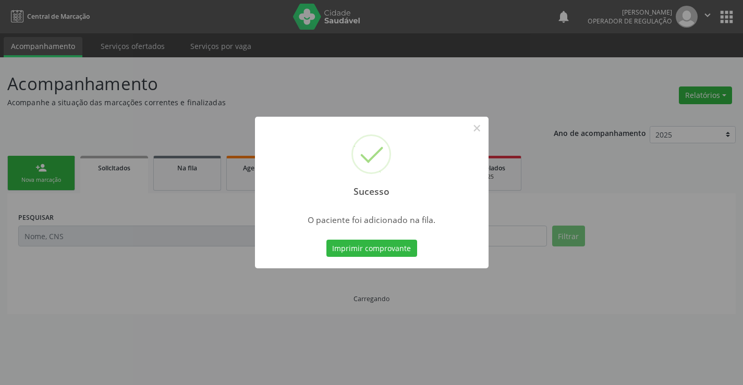
scroll to position [0, 0]
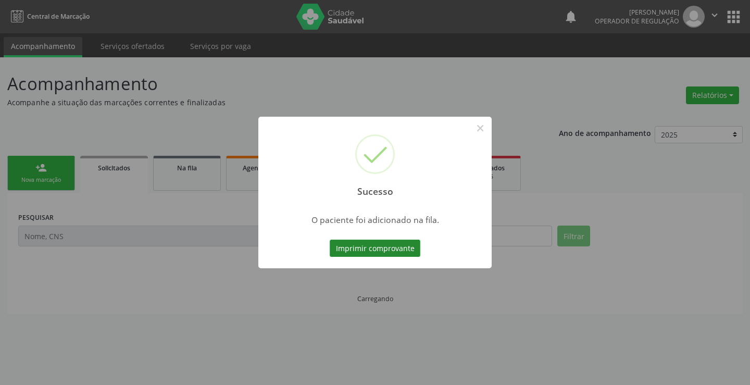
click at [383, 243] on button "Imprimir comprovante" at bounding box center [375, 249] width 91 height 18
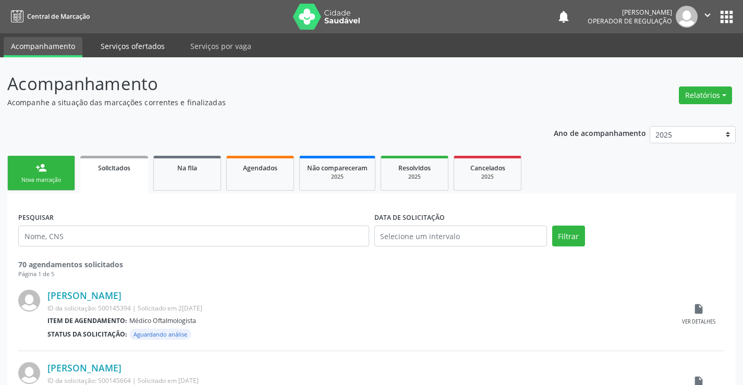
drag, startPoint x: 55, startPoint y: 176, endPoint x: 162, endPoint y: 42, distance: 170.9
click at [55, 176] on link "person_add Nova marcação" at bounding box center [41, 173] width 68 height 35
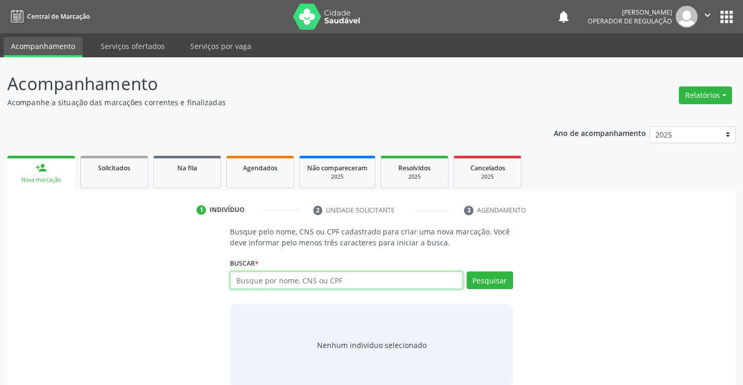
click at [274, 283] on input "text" at bounding box center [346, 281] width 232 height 18
type input "704206750721589"
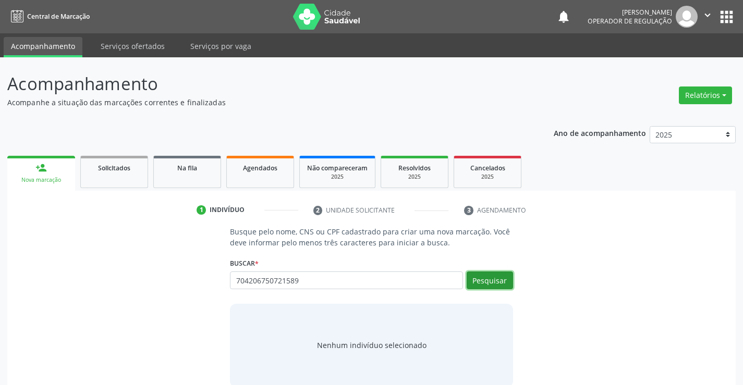
click at [505, 278] on button "Pesquisar" at bounding box center [489, 281] width 46 height 18
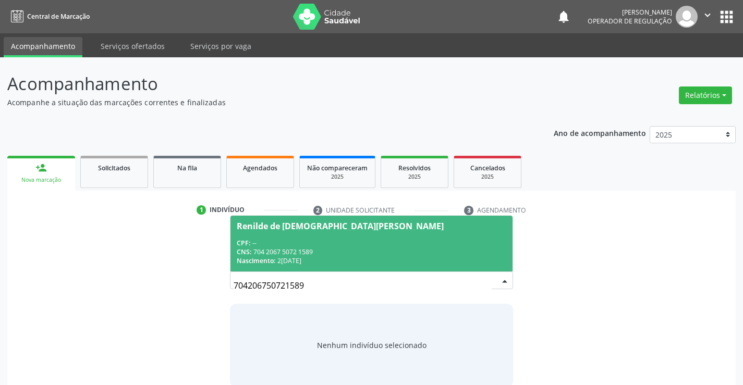
click at [380, 264] on div "Nascimento: 23/02/1962" at bounding box center [371, 260] width 269 height 9
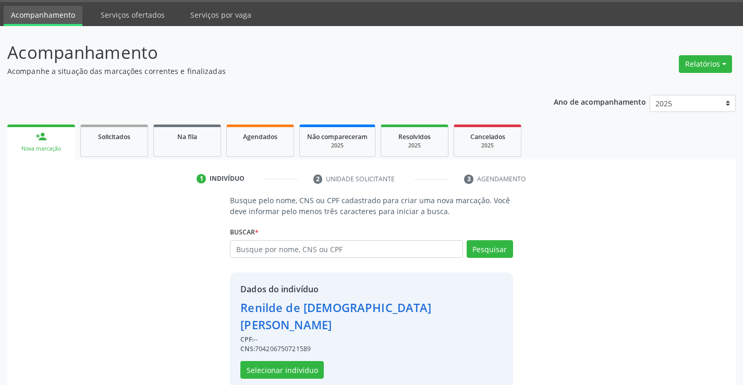
scroll to position [33, 0]
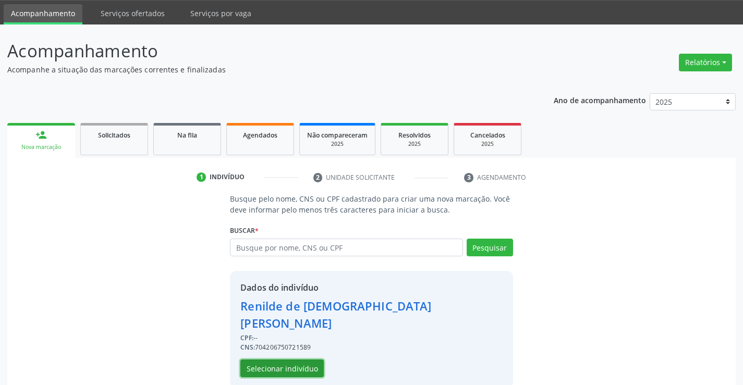
click at [298, 360] on button "Selecionar indivíduo" at bounding box center [281, 369] width 83 height 18
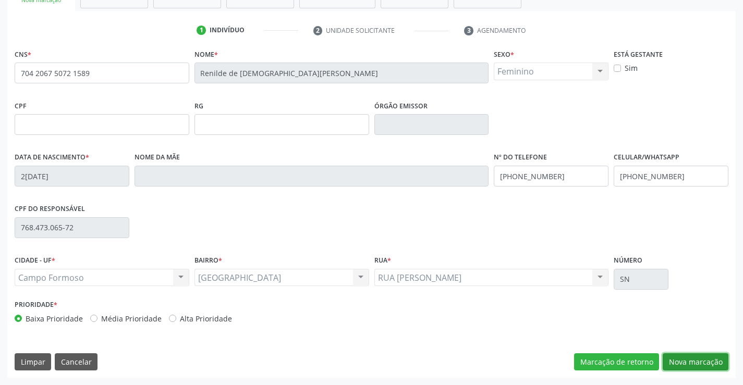
click at [716, 364] on button "Nova marcação" at bounding box center [695, 362] width 66 height 18
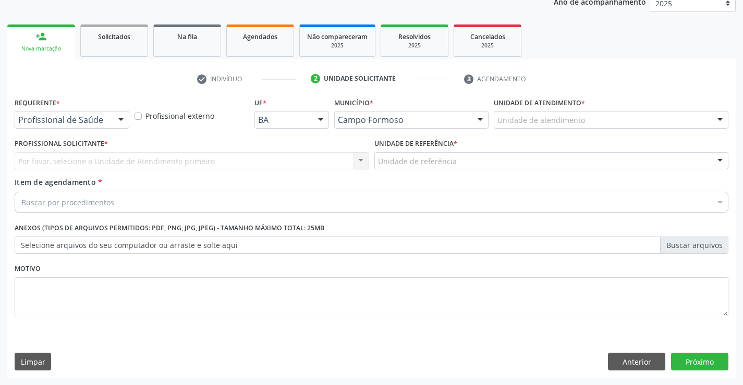
scroll to position [131, 0]
click at [118, 118] on div at bounding box center [121, 121] width 16 height 18
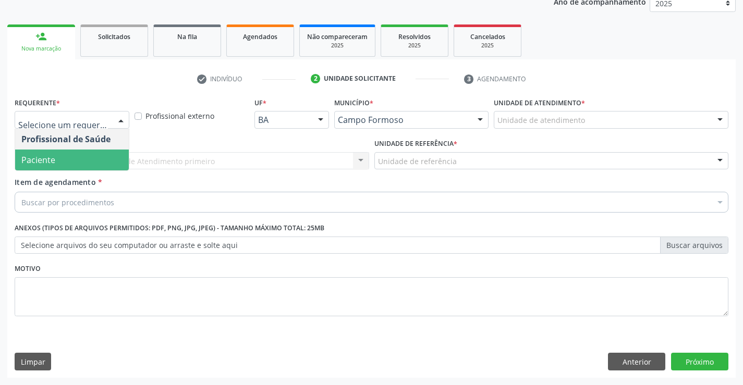
click at [85, 156] on span "Paciente" at bounding box center [72, 160] width 114 height 21
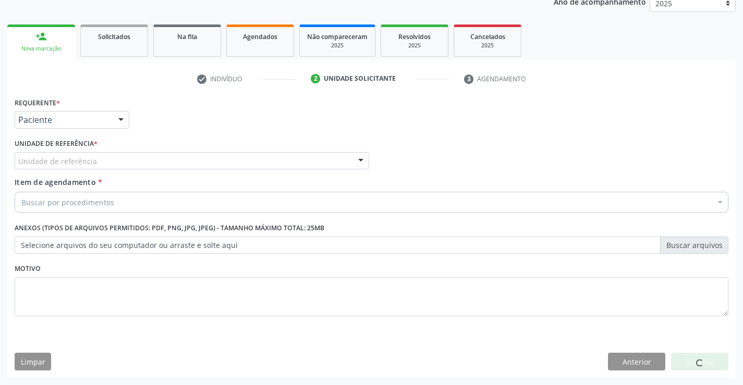
drag, startPoint x: 155, startPoint y: 155, endPoint x: 157, endPoint y: 163, distance: 8.1
click at [157, 160] on div "Unidade de referência" at bounding box center [192, 161] width 354 height 18
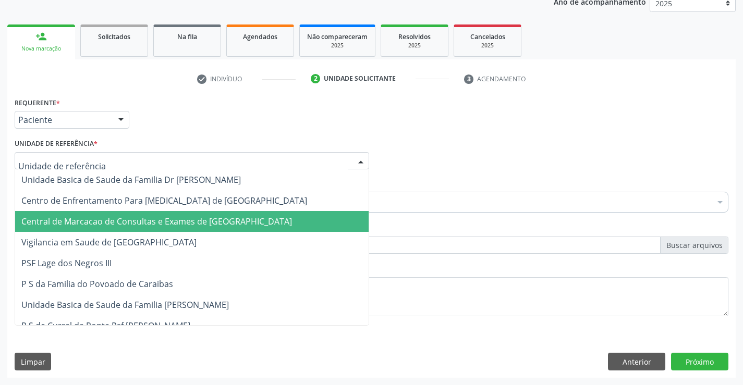
click at [165, 218] on span "Central de Marcacao de Consultas e Exames de [GEOGRAPHIC_DATA]" at bounding box center [156, 221] width 270 height 11
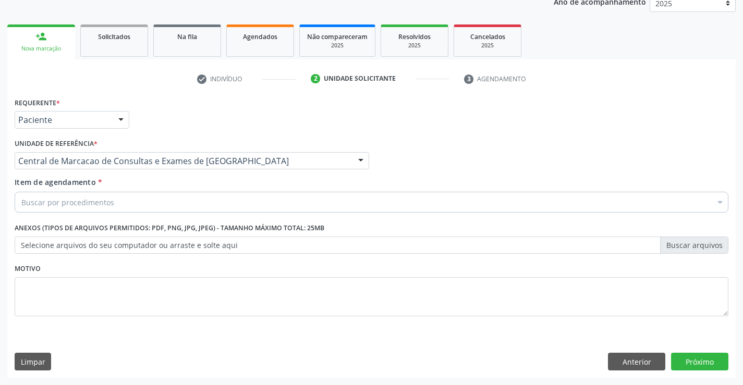
click at [194, 196] on div "Buscar por procedimentos" at bounding box center [371, 202] width 713 height 21
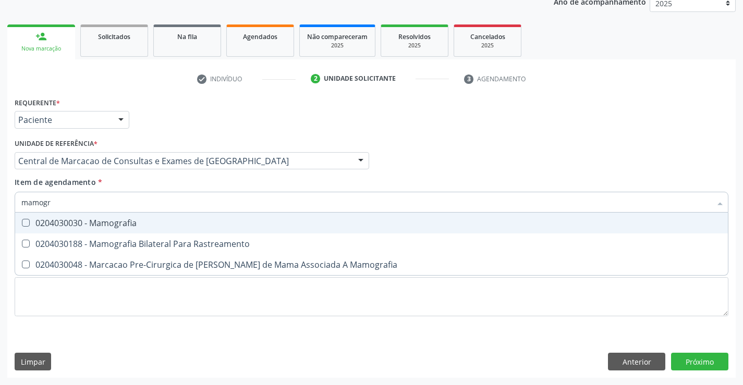
type input "mamogra"
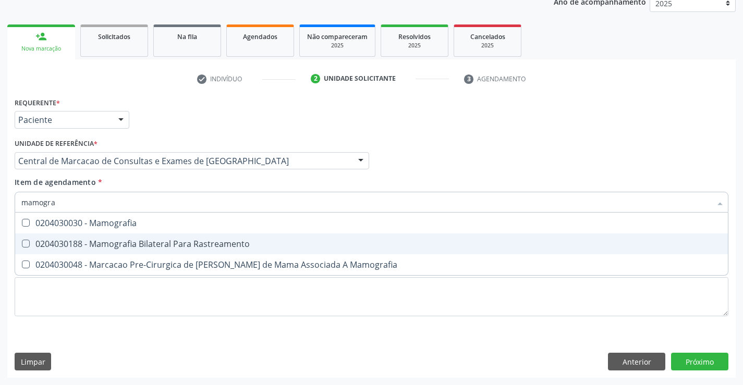
click at [192, 251] on span "0204030188 - Mamografia Bilateral Para Rastreamento" at bounding box center [371, 243] width 712 height 21
checkbox Rastreamento "true"
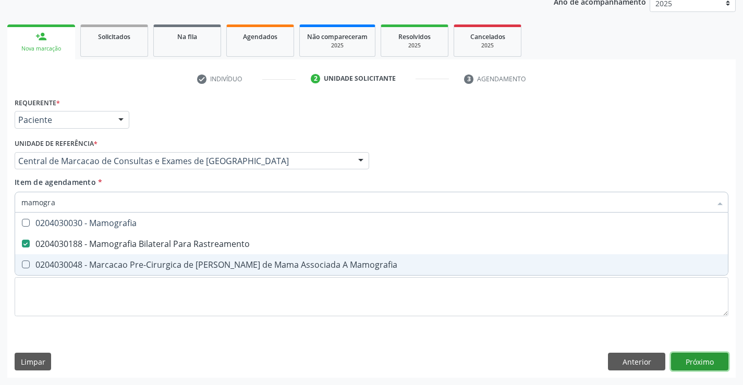
click at [682, 364] on div "Requerente * Paciente Profissional de Saúde Paciente Nenhum resultado encontrad…" at bounding box center [371, 236] width 728 height 283
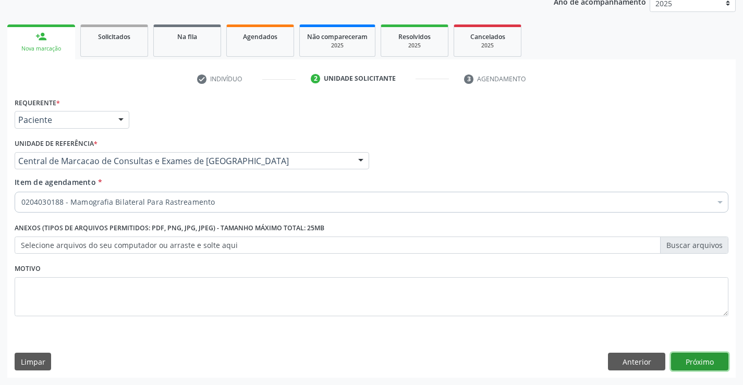
click at [721, 366] on button "Próximo" at bounding box center [699, 362] width 57 height 18
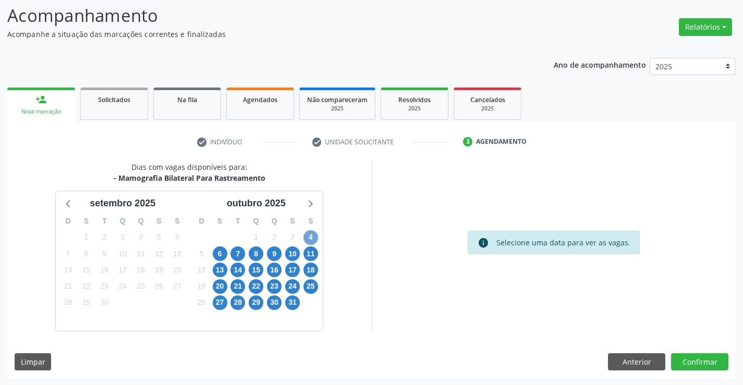
click at [308, 234] on span "4" at bounding box center [310, 237] width 15 height 15
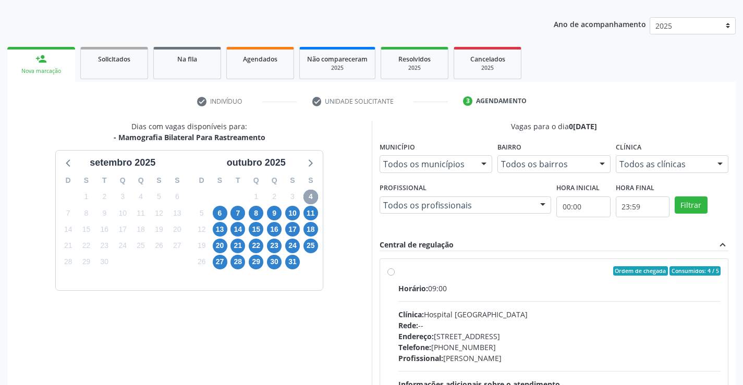
scroll to position [173, 0]
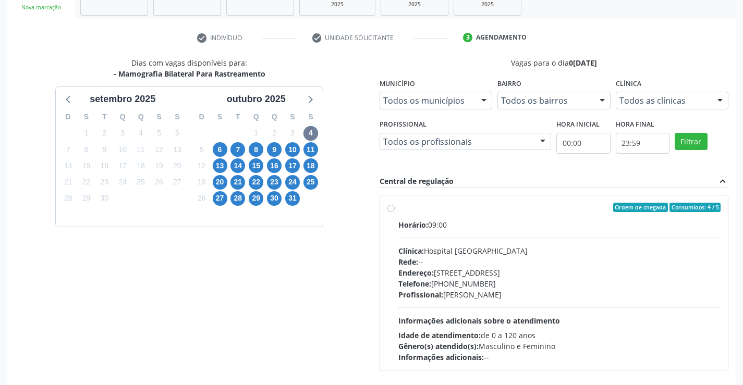
click at [512, 255] on div "Clínica: Hospital Sao Francisco" at bounding box center [559, 250] width 323 height 11
click at [395, 212] on input "Ordem de chegada Consumidos: 4 / 5 Horário: 09:00 Clínica: Hospital Sao Francis…" at bounding box center [390, 207] width 7 height 9
radio input "true"
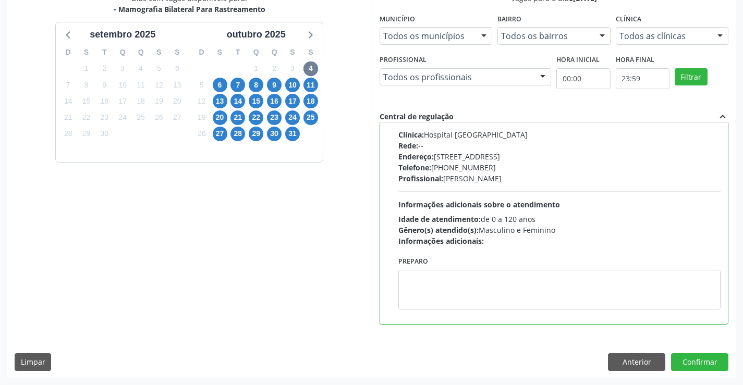
scroll to position [238, 0]
click at [714, 365] on button "Confirmar" at bounding box center [699, 362] width 57 height 18
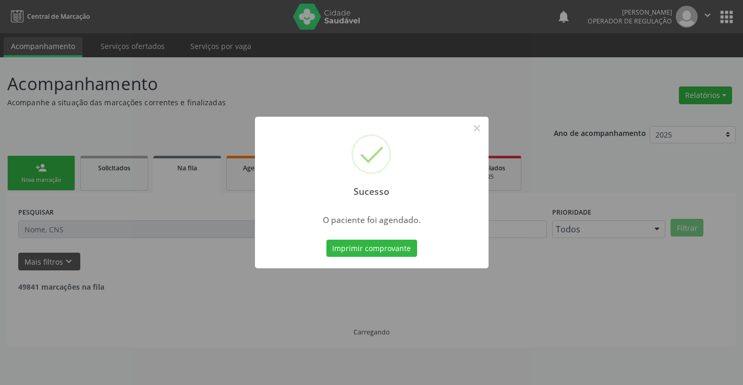
scroll to position [0, 0]
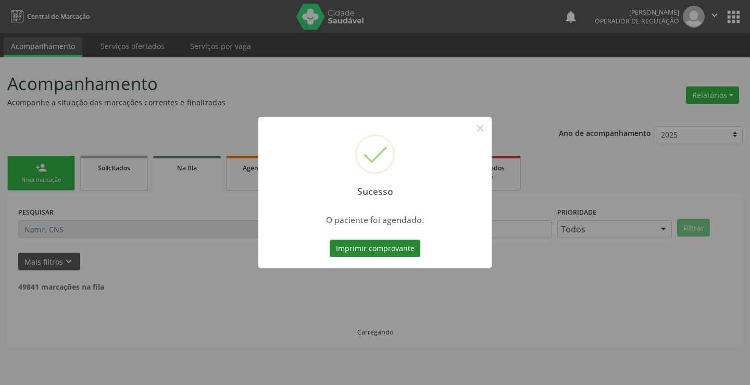
click at [380, 252] on button "Imprimir comprovante" at bounding box center [375, 249] width 91 height 18
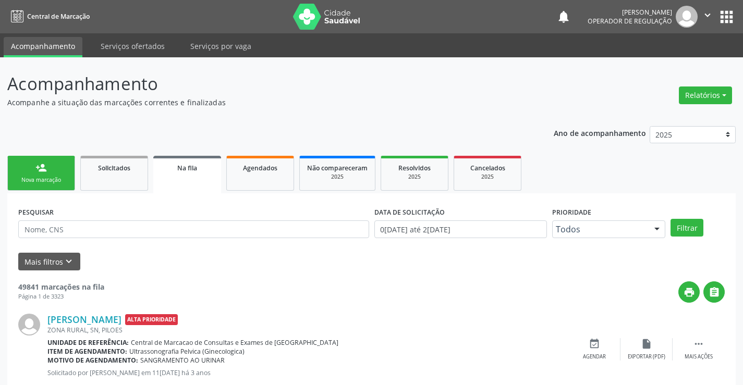
click at [61, 181] on div "Nova marcação" at bounding box center [41, 180] width 52 height 8
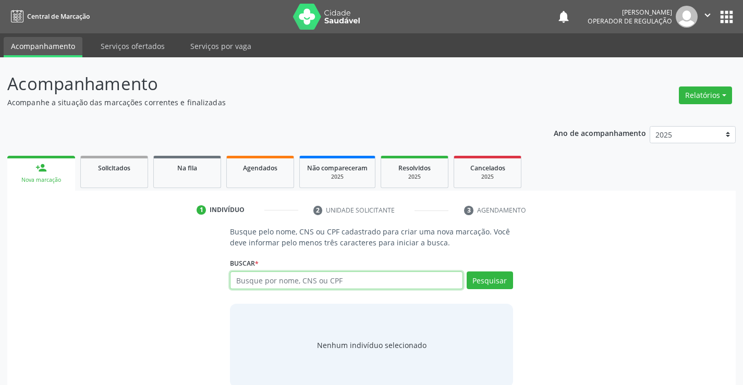
click at [318, 284] on input "text" at bounding box center [346, 281] width 232 height 18
type input "700003606538205"
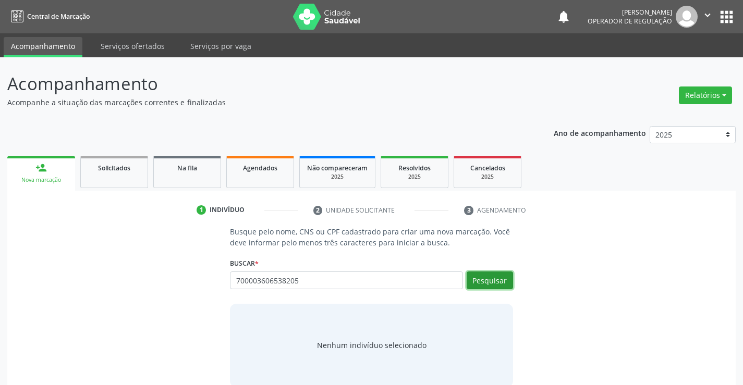
click at [480, 275] on button "Pesquisar" at bounding box center [489, 281] width 46 height 18
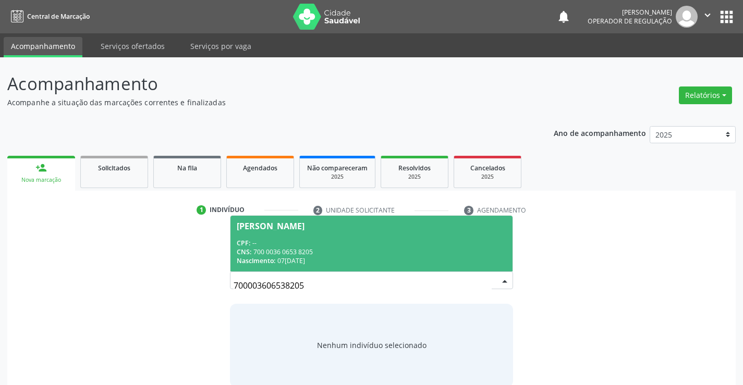
click at [248, 232] on span "Maria dos Santos CPF: -- CNS: 700 0036 0653 8205 Nascimento: 07/10/1971" at bounding box center [370, 244] width 281 height 56
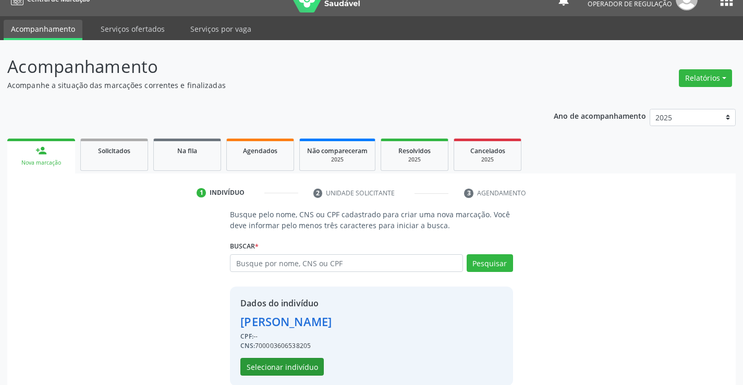
scroll to position [33, 0]
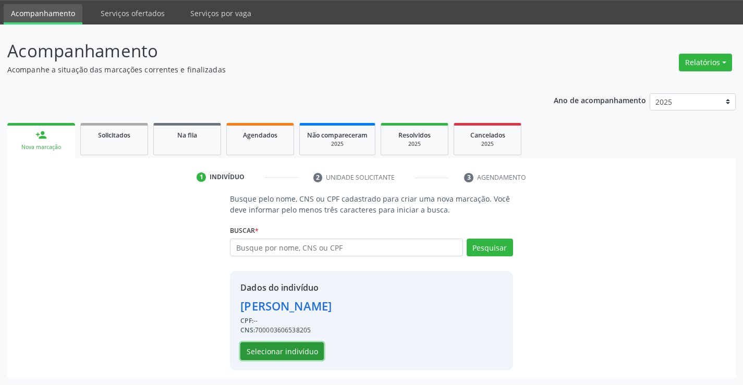
click at [263, 347] on button "Selecionar indivíduo" at bounding box center [281, 351] width 83 height 18
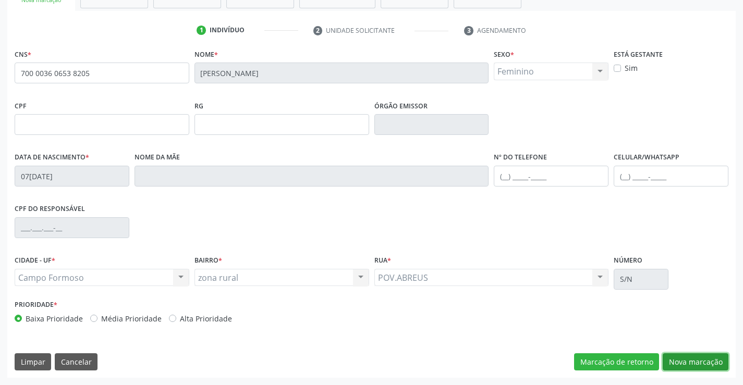
click at [690, 365] on button "Nova marcação" at bounding box center [695, 362] width 66 height 18
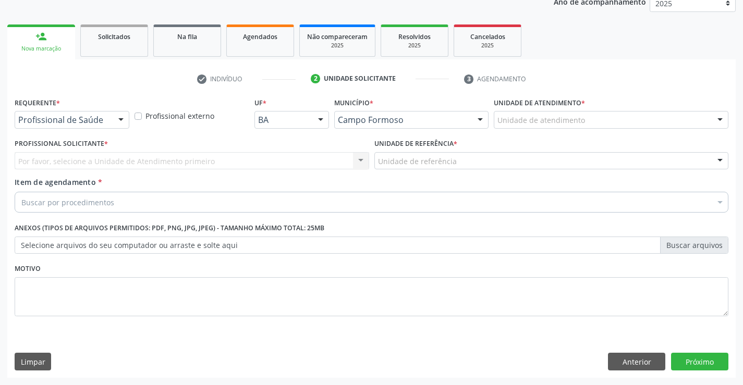
click at [112, 110] on div "Requerente * Profissional de Saúde Profissional de Saúde Paciente Nenhum result…" at bounding box center [72, 111] width 115 height 33
drag, startPoint x: 114, startPoint y: 117, endPoint x: 90, endPoint y: 151, distance: 41.2
click at [110, 123] on div "Profissional de Saúde Profissional de Saúde Paciente Nenhum resultado encontrad…" at bounding box center [72, 120] width 115 height 18
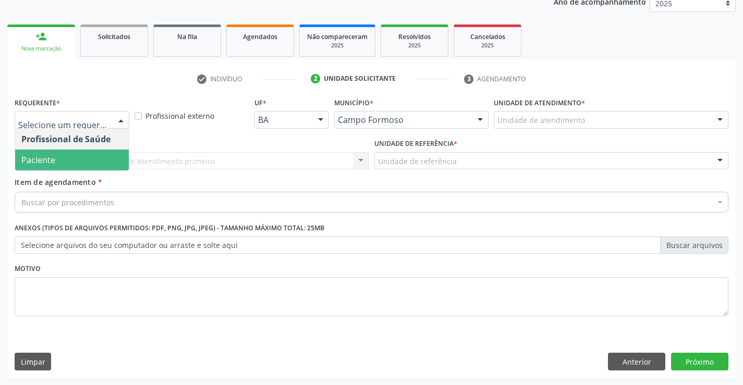
click at [60, 166] on span "Paciente" at bounding box center [72, 160] width 114 height 21
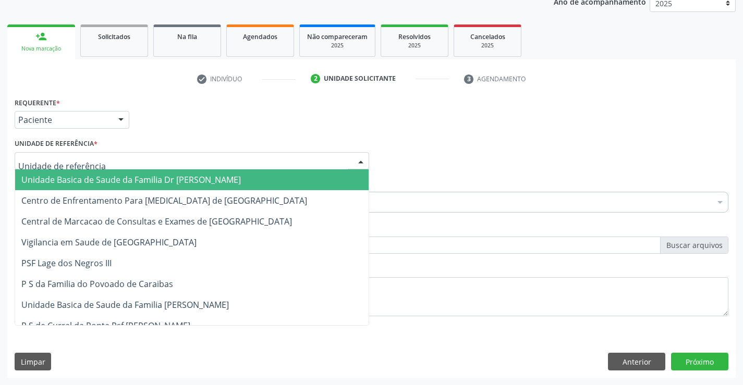
drag, startPoint x: 62, startPoint y: 159, endPoint x: 63, endPoint y: 200, distance: 40.7
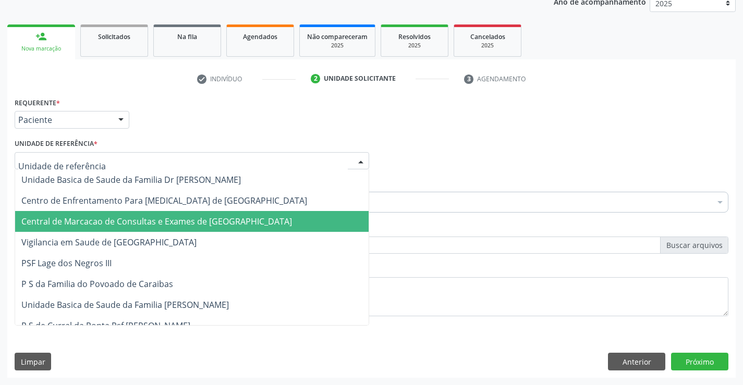
click at [71, 221] on span "Central de Marcacao de Consultas e Exames de [GEOGRAPHIC_DATA]" at bounding box center [156, 221] width 270 height 11
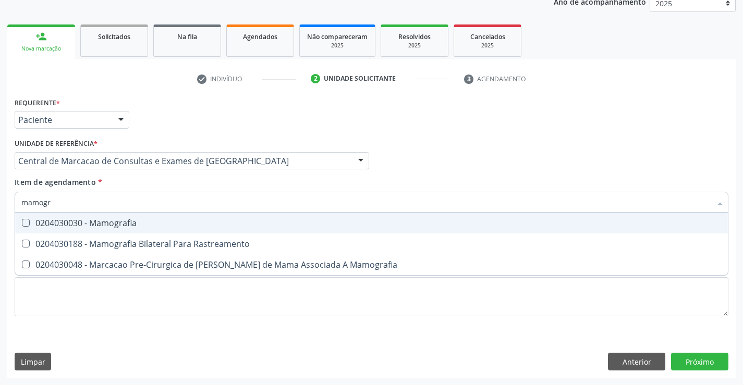
type input "mamogra"
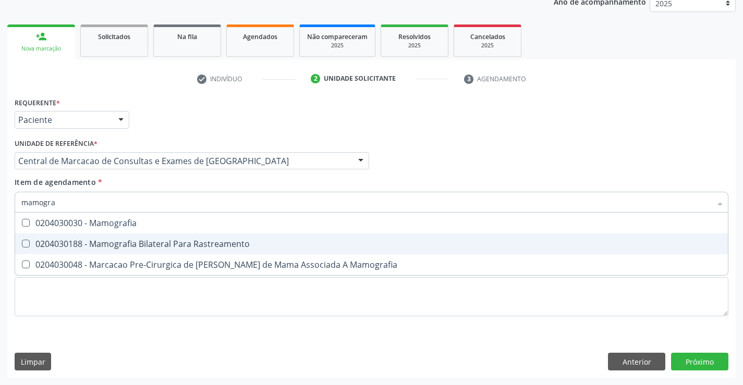
click at [97, 242] on div "0204030188 - Mamografia Bilateral Para Rastreamento" at bounding box center [371, 244] width 700 height 8
checkbox Rastreamento "true"
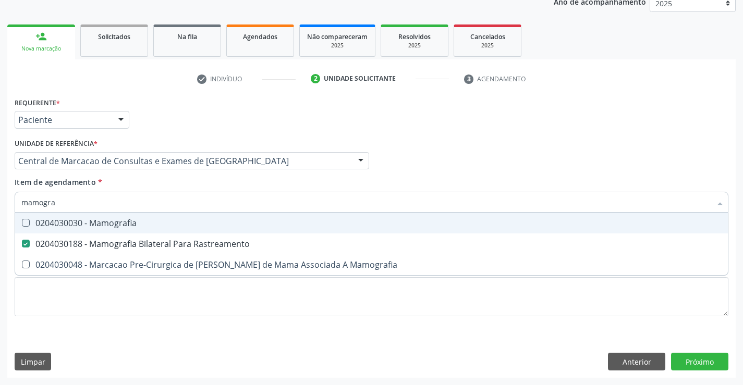
click at [497, 172] on div "Profissional Solicitante Por favor, selecione a Unidade de Atendimento primeiro…" at bounding box center [371, 156] width 719 height 41
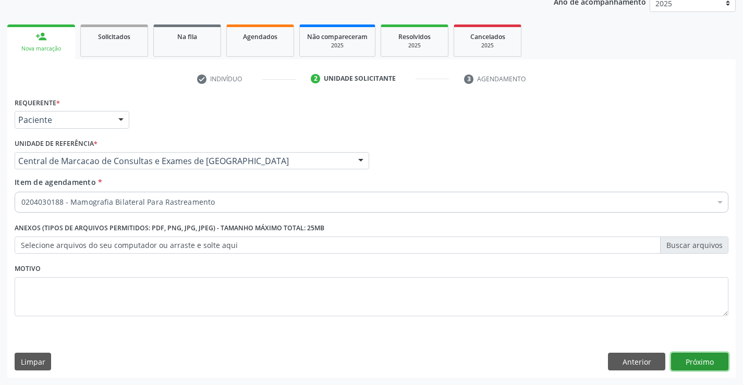
click at [705, 362] on button "Próximo" at bounding box center [699, 362] width 57 height 18
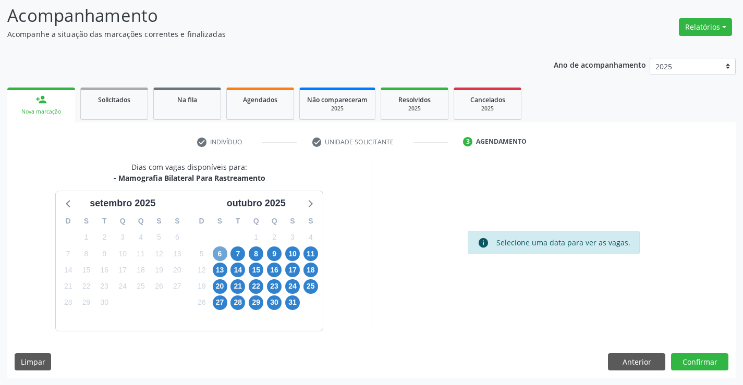
click at [224, 250] on span "6" at bounding box center [220, 254] width 15 height 15
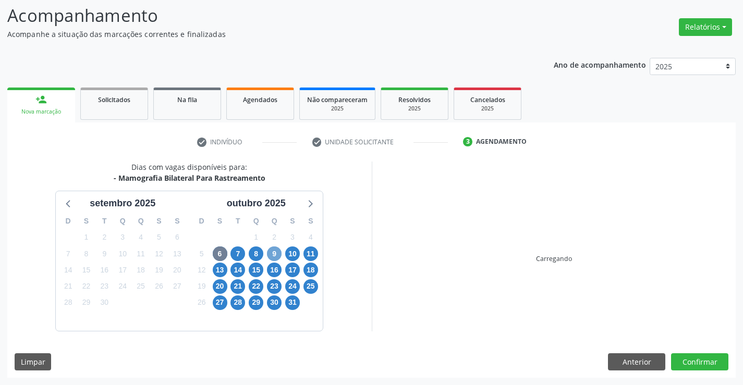
click at [277, 251] on span "9" at bounding box center [274, 254] width 15 height 15
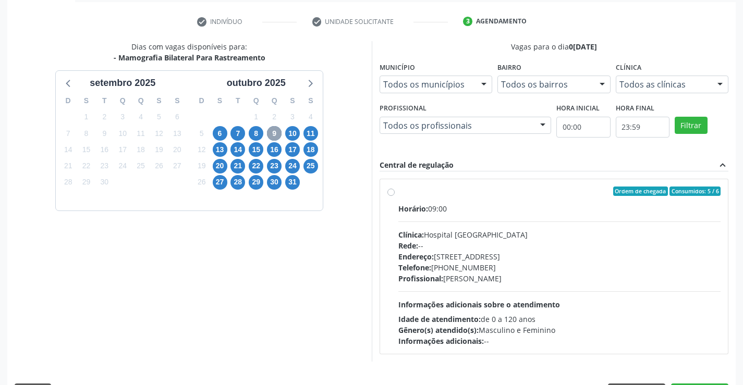
scroll to position [219, 0]
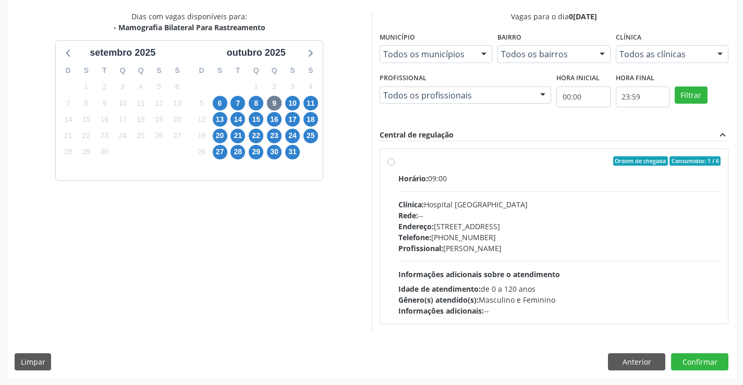
click at [488, 277] on span "Informações adicionais sobre o atendimento" at bounding box center [479, 274] width 162 height 10
click at [395, 166] on input "Ordem de chegada Consumidos: 1 / 6 Horário: 09:00 Clínica: Hospital Sao Francis…" at bounding box center [390, 160] width 7 height 9
radio input "true"
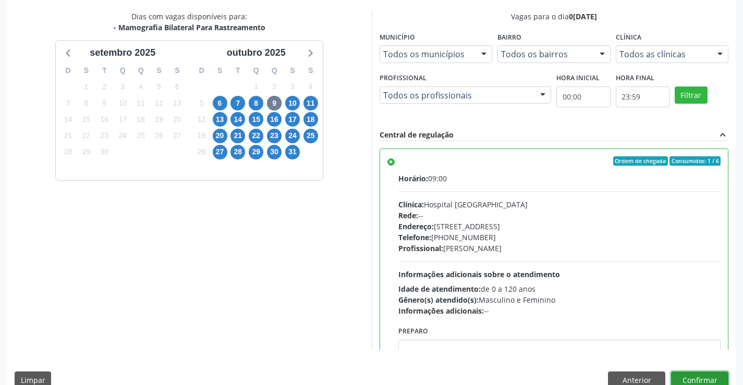
click at [693, 373] on button "Confirmar" at bounding box center [699, 381] width 57 height 18
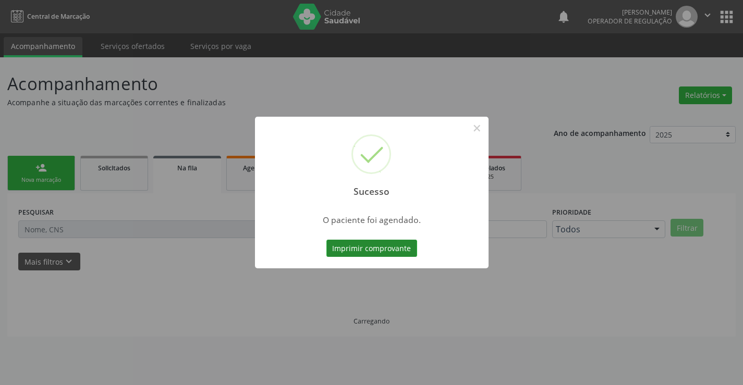
scroll to position [0, 0]
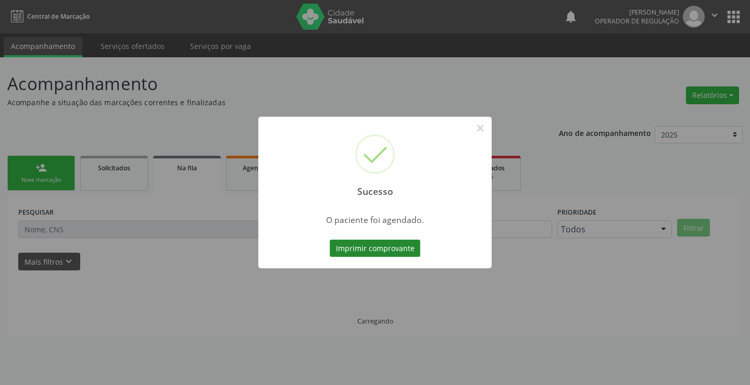
click at [365, 251] on button "Imprimir comprovante" at bounding box center [375, 249] width 91 height 18
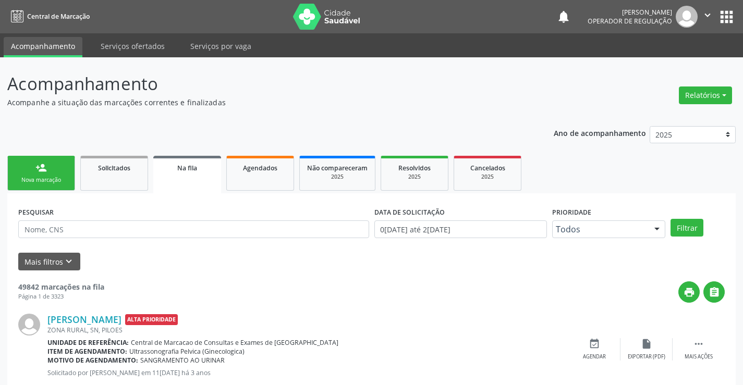
click at [38, 173] on div "person_add" at bounding box center [40, 167] width 11 height 11
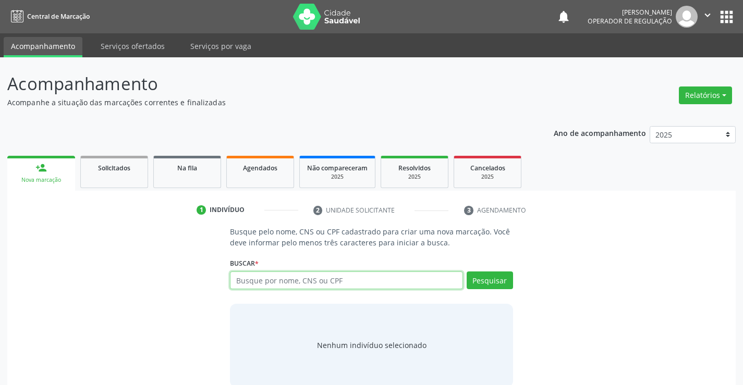
click at [318, 277] on input "text" at bounding box center [346, 281] width 232 height 18
type input "kercio oliveira lima"
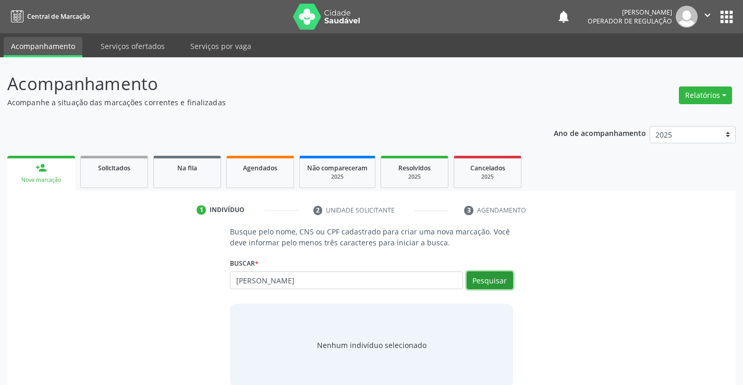
click at [494, 278] on button "Pesquisar" at bounding box center [489, 281] width 46 height 18
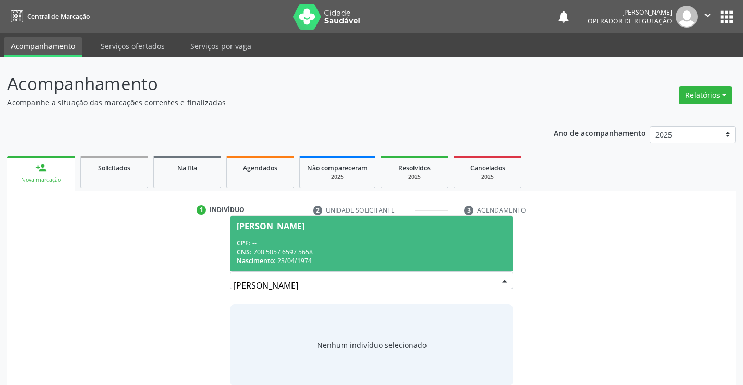
click at [292, 237] on span "Kercio Oliveira Lima CPF: -- CNS: 700 5057 6597 5658 Nascimento: 23/04/1974" at bounding box center [370, 244] width 281 height 56
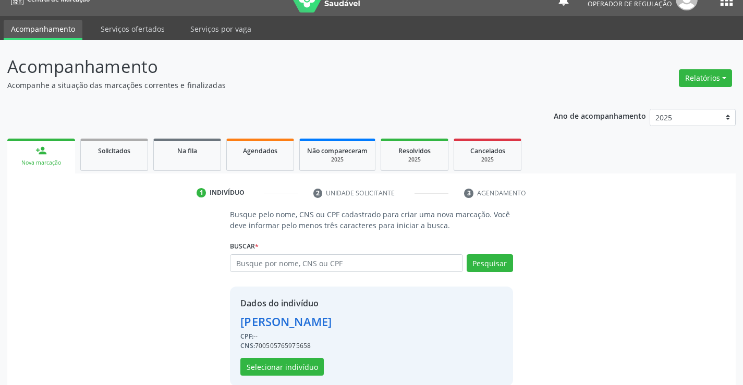
scroll to position [33, 0]
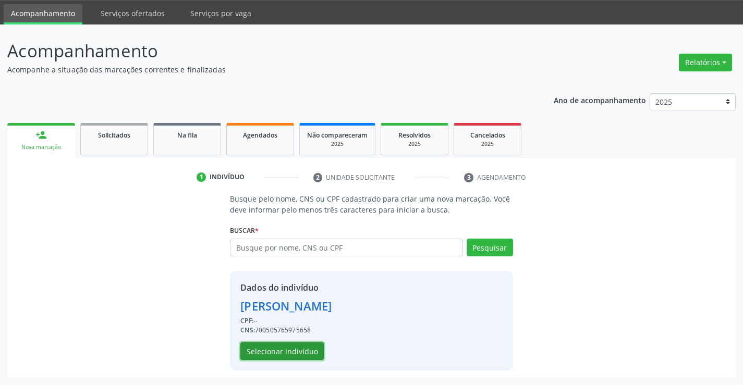
click at [275, 352] on button "Selecionar indivíduo" at bounding box center [281, 351] width 83 height 18
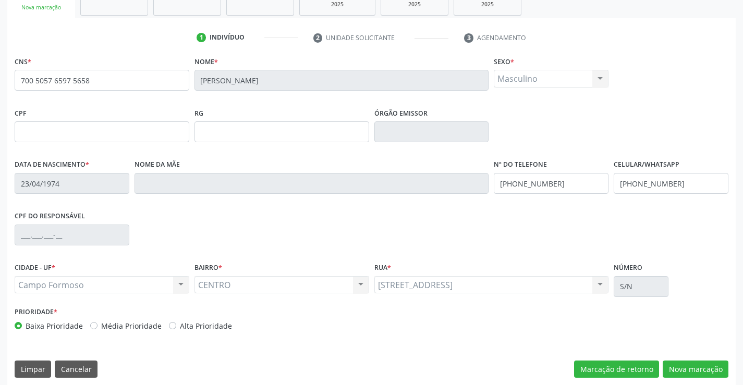
scroll to position [180, 0]
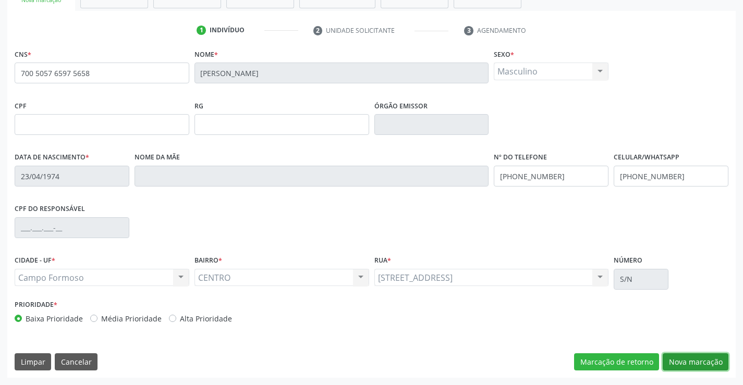
click at [696, 361] on button "Nova marcação" at bounding box center [695, 362] width 66 height 18
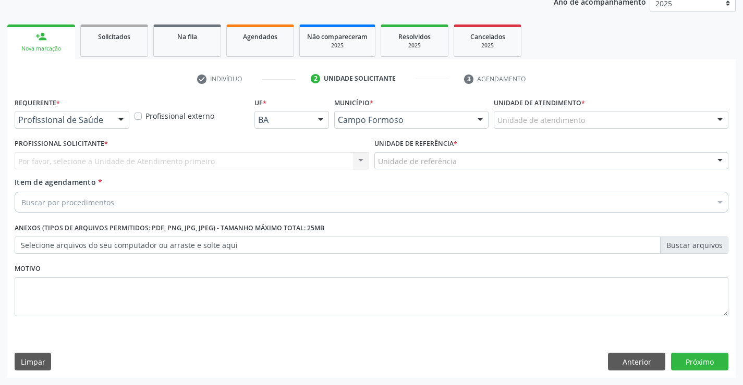
scroll to position [131, 0]
drag, startPoint x: 124, startPoint y: 120, endPoint x: 104, endPoint y: 149, distance: 35.1
click at [122, 122] on div at bounding box center [121, 121] width 16 height 18
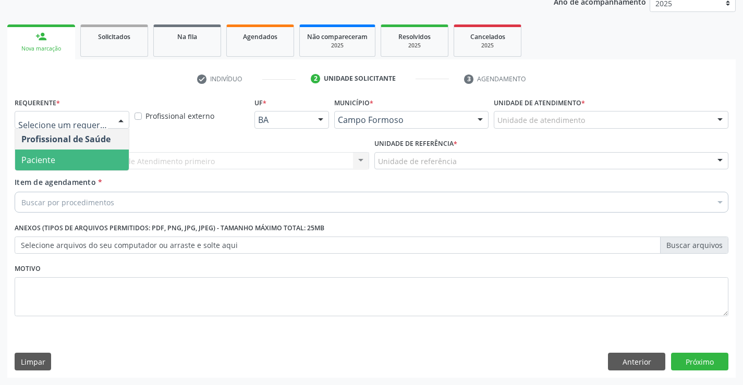
click at [94, 155] on span "Paciente" at bounding box center [72, 160] width 114 height 21
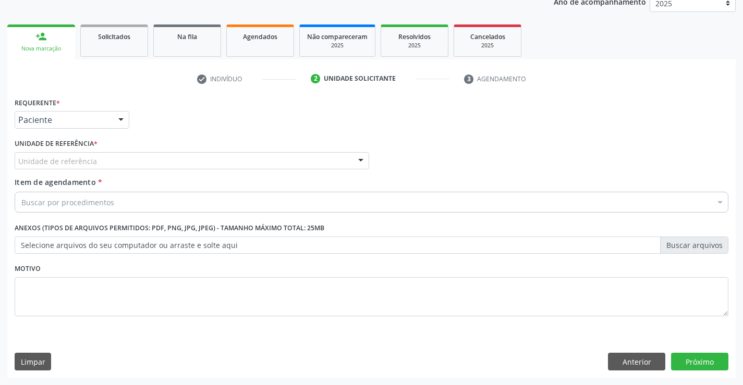
click at [171, 152] on div "Unidade de referência" at bounding box center [192, 161] width 354 height 18
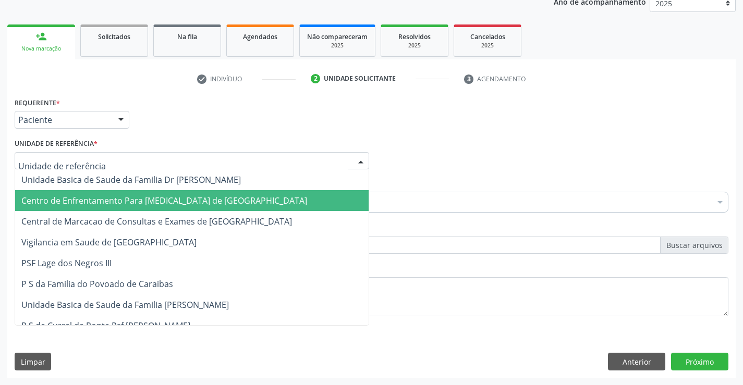
click at [177, 202] on span "Centro de Enfrentamento Para [MEDICAL_DATA] de [GEOGRAPHIC_DATA]" at bounding box center [164, 200] width 286 height 11
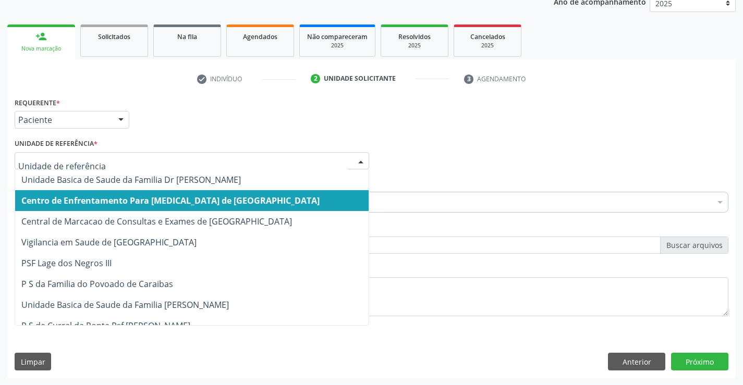
drag, startPoint x: 211, startPoint y: 161, endPoint x: 200, endPoint y: 200, distance: 40.2
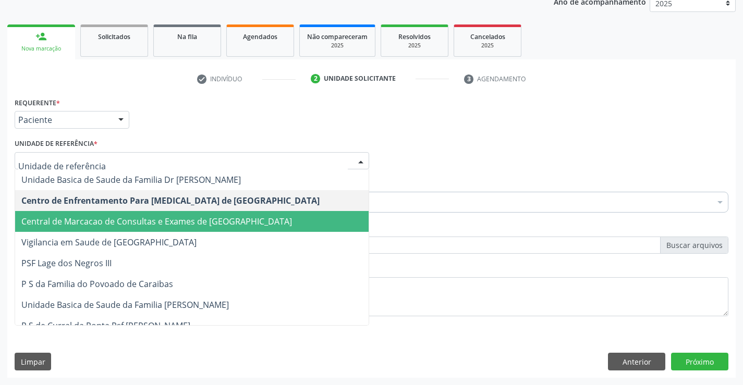
click at [194, 218] on span "Central de Marcacao de Consultas e Exames de [GEOGRAPHIC_DATA]" at bounding box center [156, 221] width 270 height 11
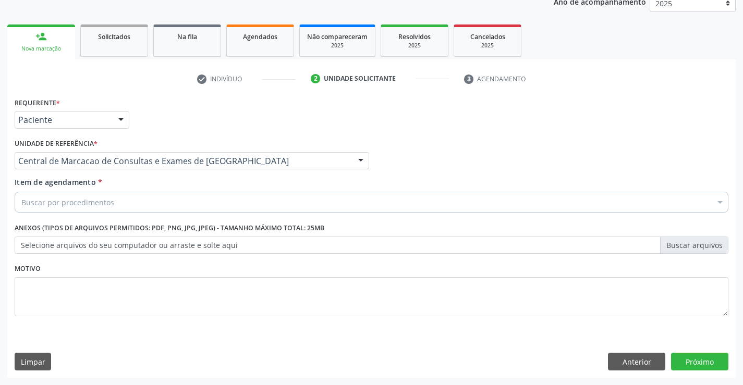
click at [212, 205] on div "Buscar por procedimentos" at bounding box center [371, 202] width 713 height 21
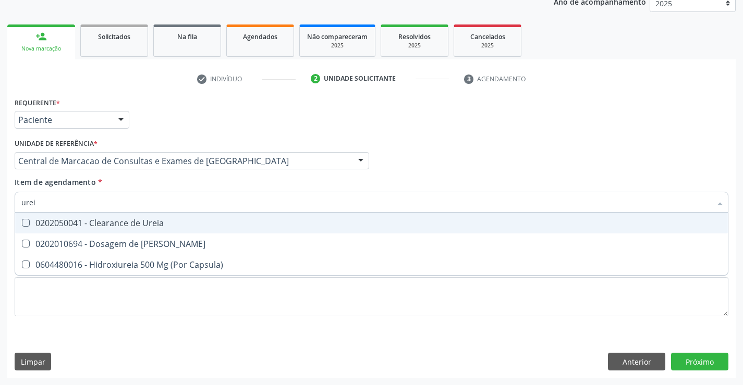
type input "ureia"
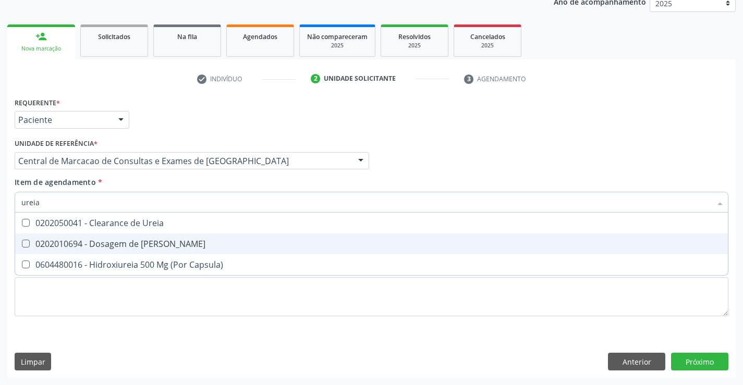
click at [191, 246] on div "0202010694 - Dosagem de [PERSON_NAME]" at bounding box center [371, 244] width 700 height 8
checkbox Ureia "true"
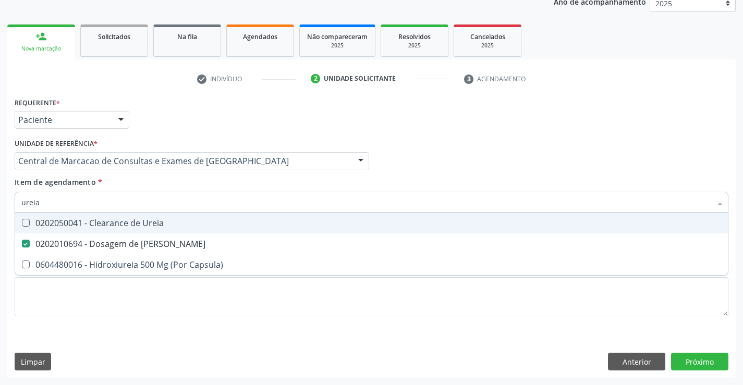
click at [200, 201] on input "ureia" at bounding box center [366, 202] width 690 height 21
type input "c"
checkbox Ureia "false"
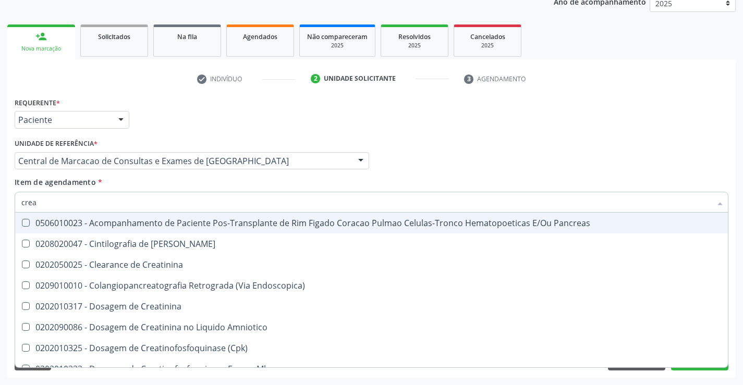
type input "creat"
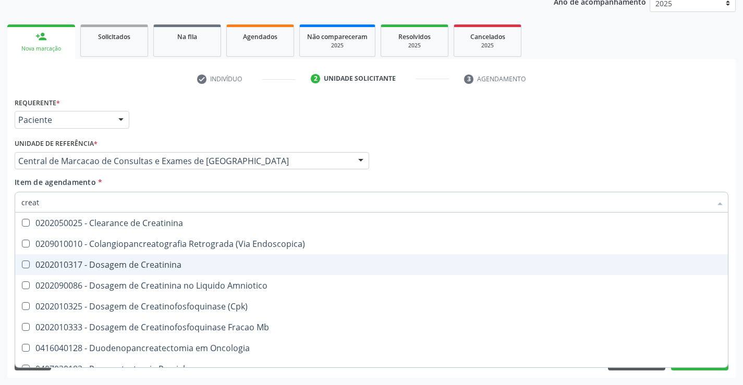
click at [166, 263] on div "0202010317 - Dosagem de Creatinina" at bounding box center [371, 265] width 700 height 8
checkbox Creatinina "true"
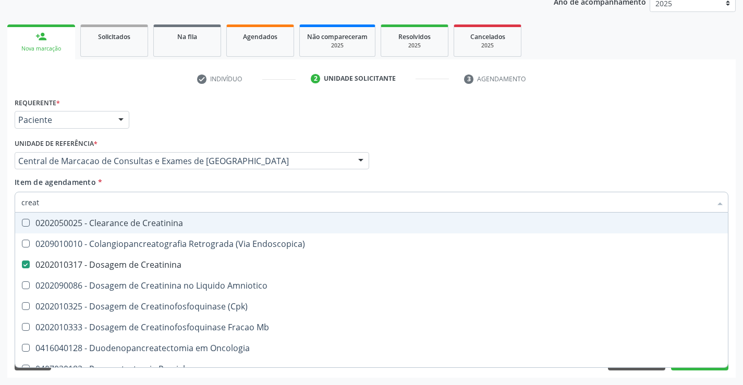
click at [434, 136] on div "Profissional Solicitante Por favor, selecione a Unidade de Atendimento primeiro…" at bounding box center [371, 156] width 719 height 41
checkbox Endoscopica\) "true"
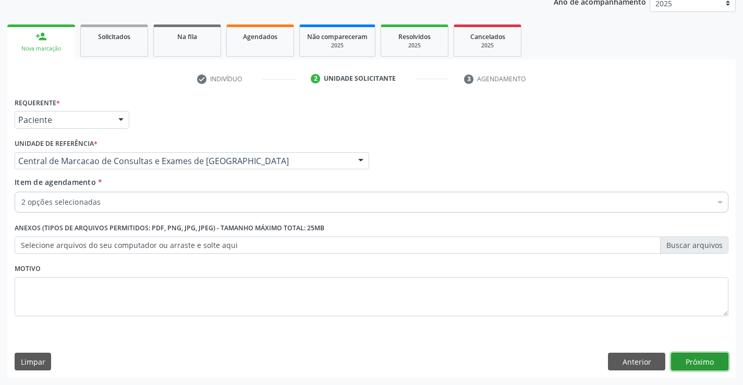
click at [722, 364] on button "Próximo" at bounding box center [699, 362] width 57 height 18
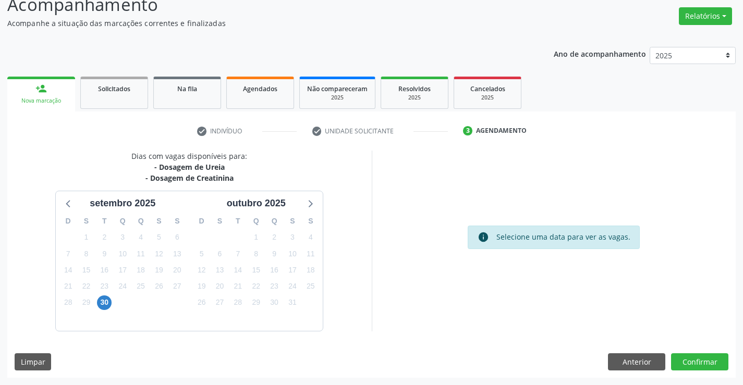
click at [112, 298] on div "30" at bounding box center [104, 302] width 18 height 16
click at [109, 300] on span "30" at bounding box center [104, 303] width 15 height 15
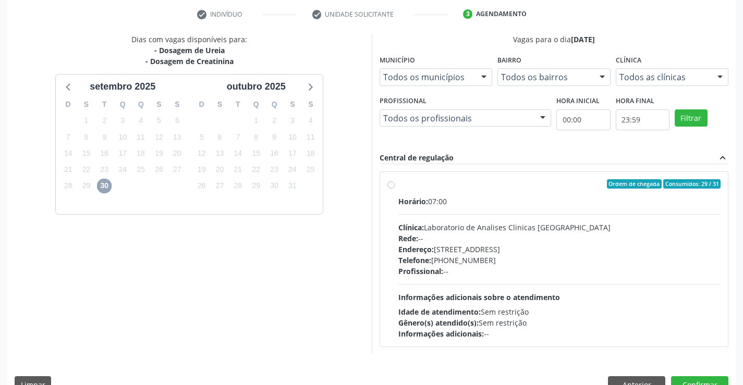
scroll to position [219, 0]
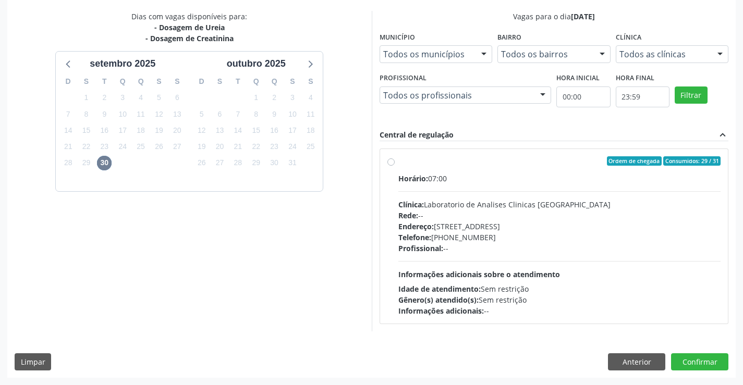
click at [451, 227] on div "Endereço: Terreo, nº 258, Centro, Campo Formoso - BA" at bounding box center [559, 226] width 323 height 11
click at [395, 166] on input "Ordem de chegada Consumidos: 29 / 31 Horário: 07:00 Clínica: Laboratorio de Ana…" at bounding box center [390, 160] width 7 height 9
radio input "true"
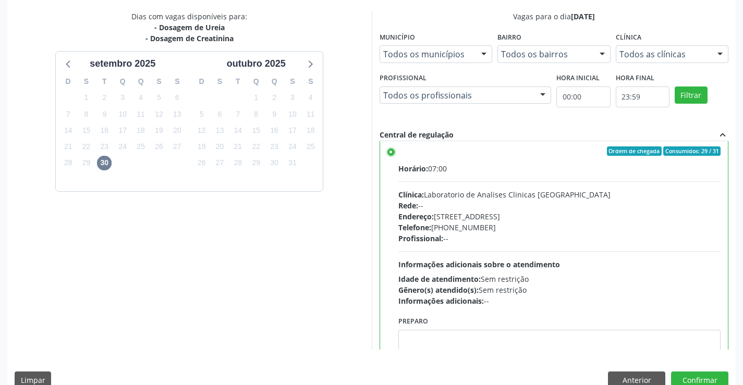
scroll to position [0, 0]
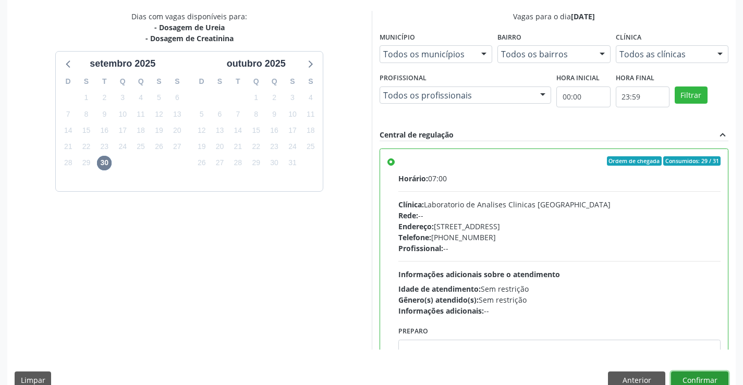
click at [696, 378] on button "Confirmar" at bounding box center [699, 381] width 57 height 18
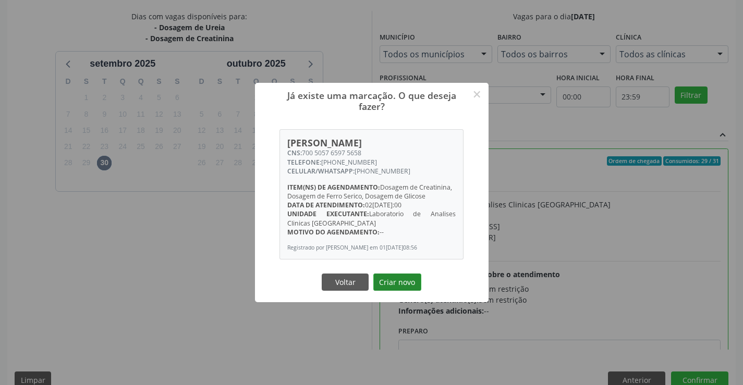
click at [390, 285] on button "Criar novo" at bounding box center [397, 283] width 48 height 18
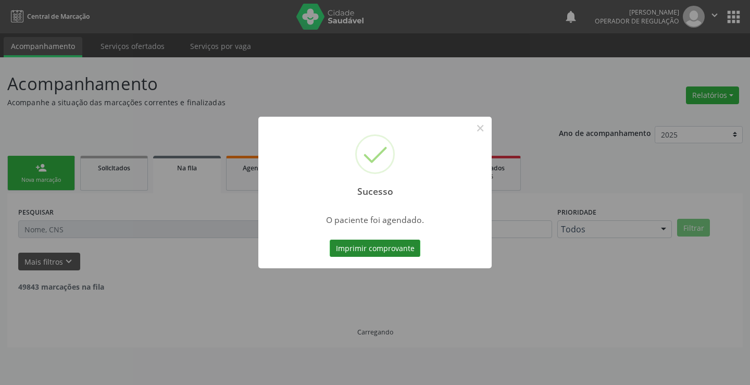
click at [369, 248] on button "Imprimir comprovante" at bounding box center [375, 249] width 91 height 18
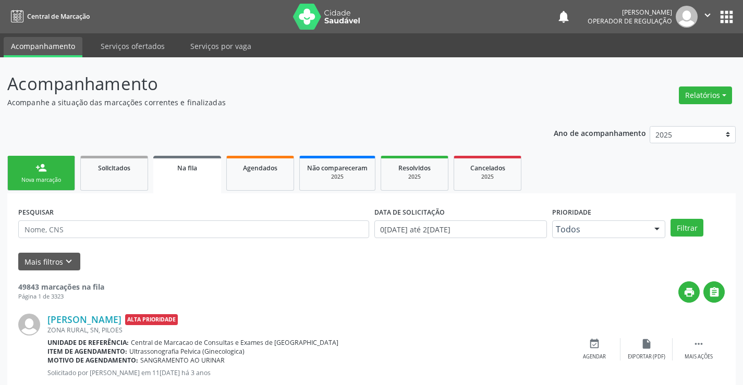
click at [48, 170] on link "person_add Nova marcação" at bounding box center [41, 173] width 68 height 35
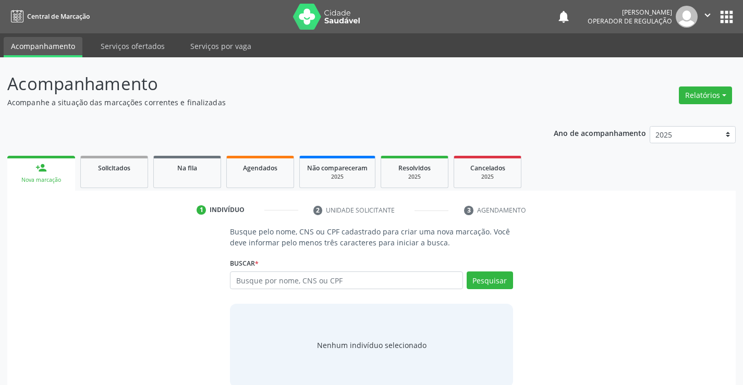
click at [275, 290] on div "Busque por nome, CNS ou CPF Nenhum resultado encontrado para: " " Digite nome, …" at bounding box center [371, 284] width 282 height 25
click at [287, 278] on input "text" at bounding box center [346, 281] width 232 height 18
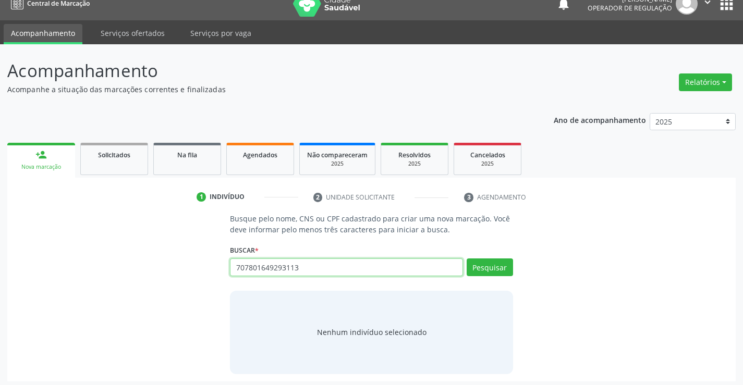
scroll to position [17, 0]
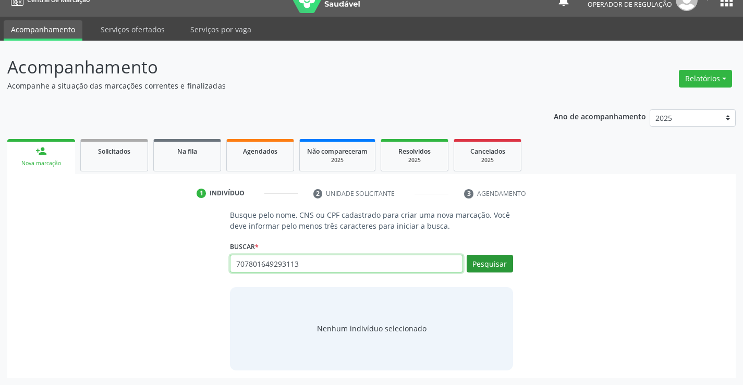
type input "707801649293113"
click at [502, 262] on button "Pesquisar" at bounding box center [489, 264] width 46 height 18
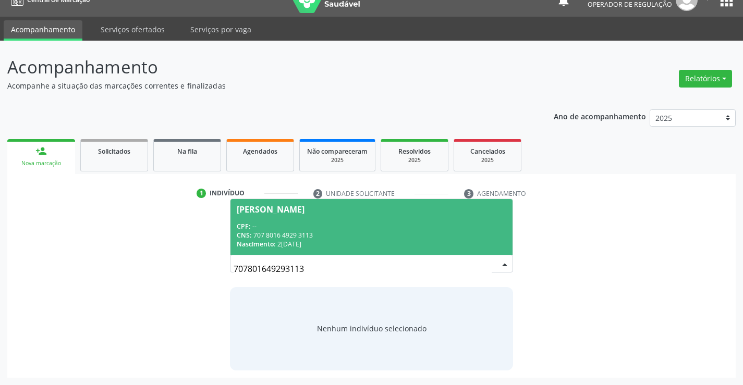
click at [302, 211] on div "Patricia Katyanna Nascimento Alves" at bounding box center [271, 209] width 68 height 8
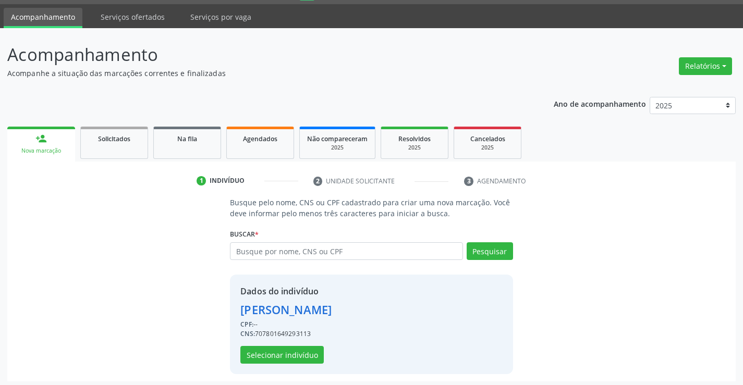
scroll to position [33, 0]
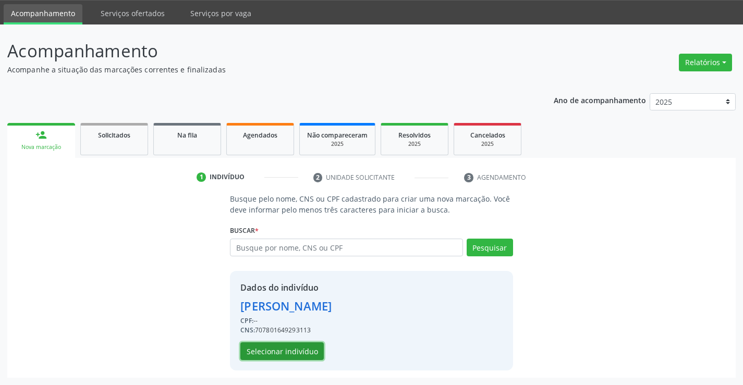
click at [296, 352] on button "Selecionar indivíduo" at bounding box center [281, 351] width 83 height 18
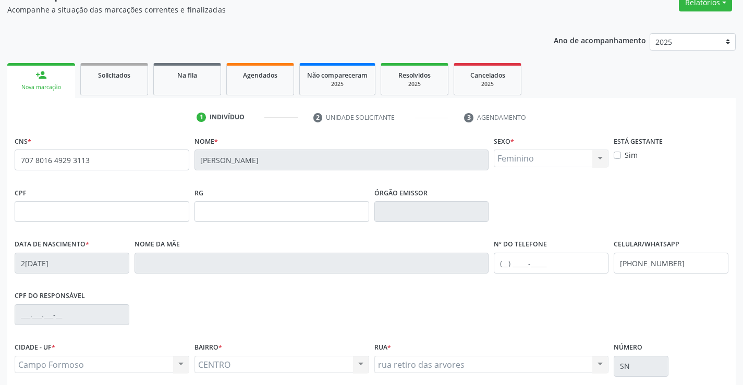
scroll to position [180, 0]
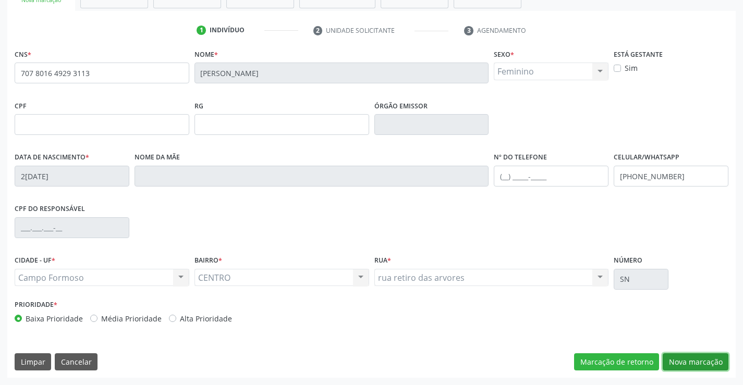
click at [723, 363] on button "Nova marcação" at bounding box center [695, 362] width 66 height 18
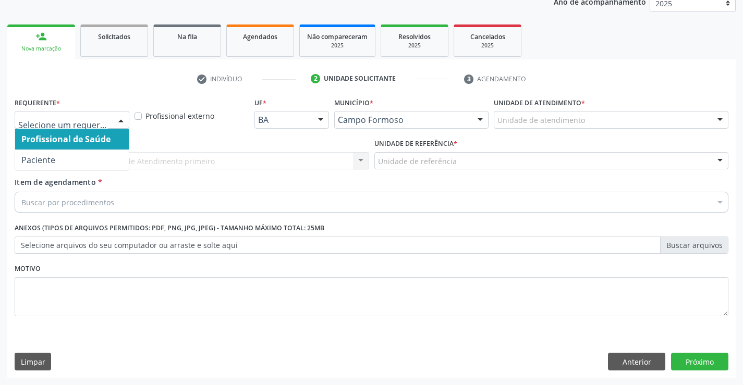
click at [116, 119] on div at bounding box center [121, 121] width 16 height 18
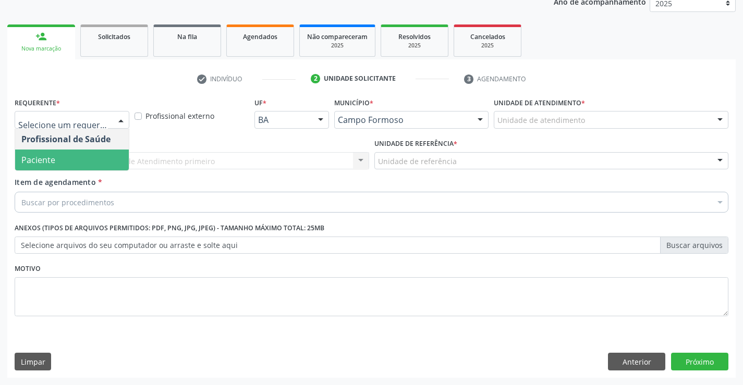
drag, startPoint x: 79, startPoint y: 165, endPoint x: 157, endPoint y: 162, distance: 78.8
click at [79, 165] on span "Paciente" at bounding box center [72, 160] width 114 height 21
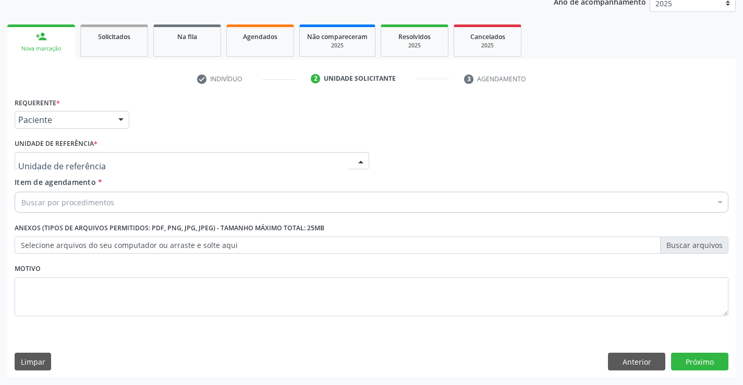
click at [184, 162] on div at bounding box center [192, 161] width 354 height 18
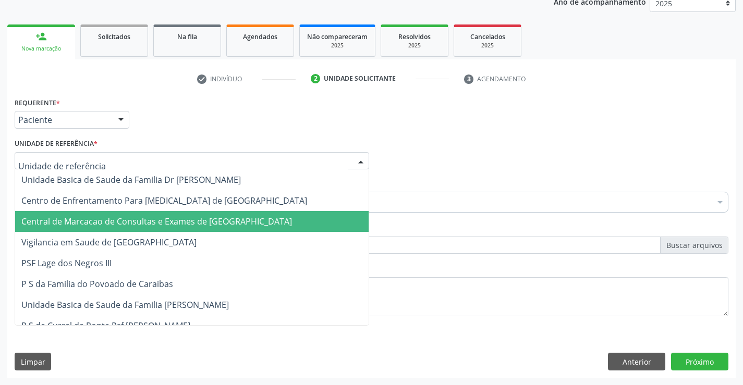
click at [190, 229] on span "Central de Marcacao de Consultas e Exames de [GEOGRAPHIC_DATA]" at bounding box center [191, 221] width 353 height 21
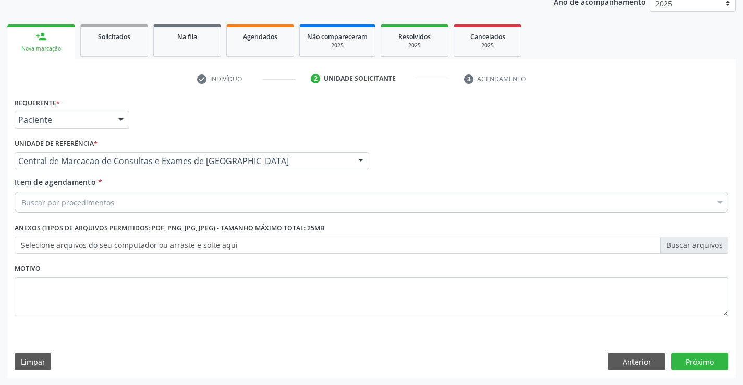
click at [216, 207] on div "Buscar por procedimentos" at bounding box center [371, 202] width 713 height 21
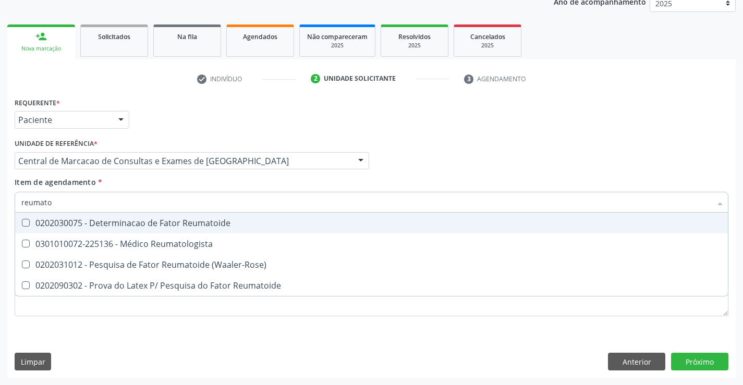
type input "reumatol"
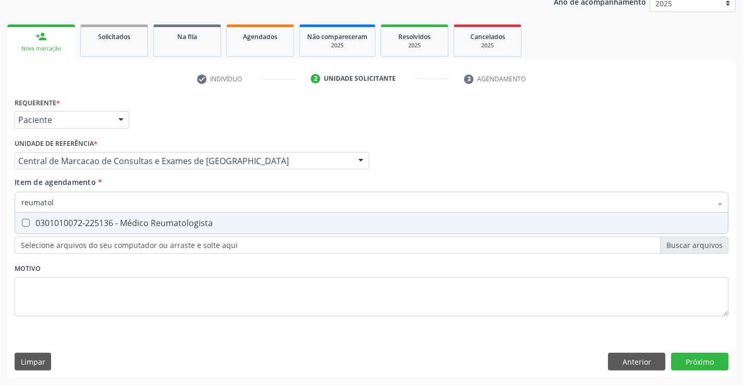
click at [180, 230] on span "0301010072-225136 - Médico Reumatologista" at bounding box center [371, 223] width 712 height 21
checkbox Reumatologista "true"
click at [695, 357] on div "Requerente * Paciente Profissional de Saúde Paciente Nenhum resultado encontrad…" at bounding box center [371, 236] width 728 height 283
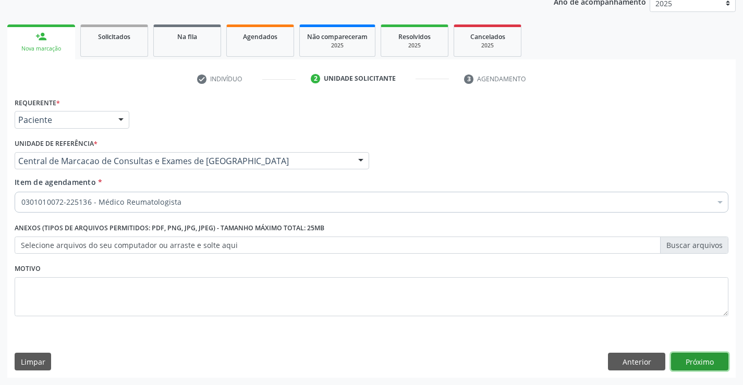
click at [694, 366] on button "Próximo" at bounding box center [699, 362] width 57 height 18
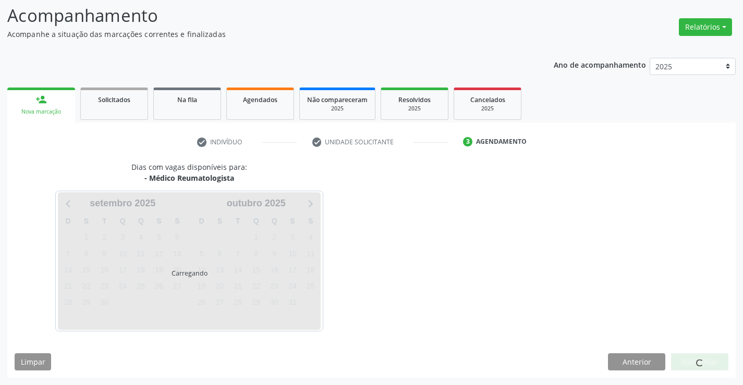
scroll to position [99, 0]
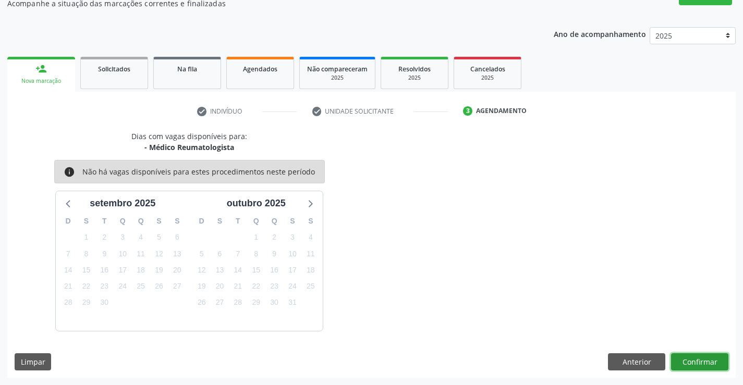
click at [694, 366] on button "Confirmar" at bounding box center [699, 362] width 57 height 18
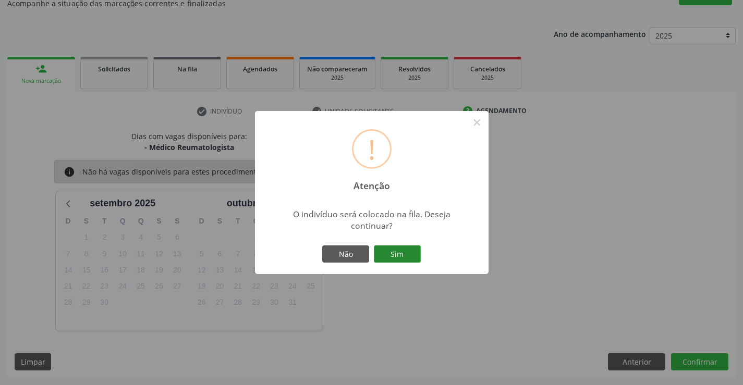
click at [400, 249] on button "Sim" at bounding box center [397, 254] width 47 height 18
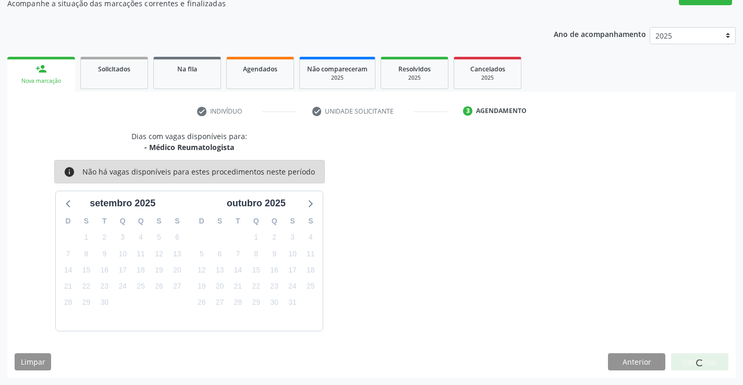
scroll to position [0, 0]
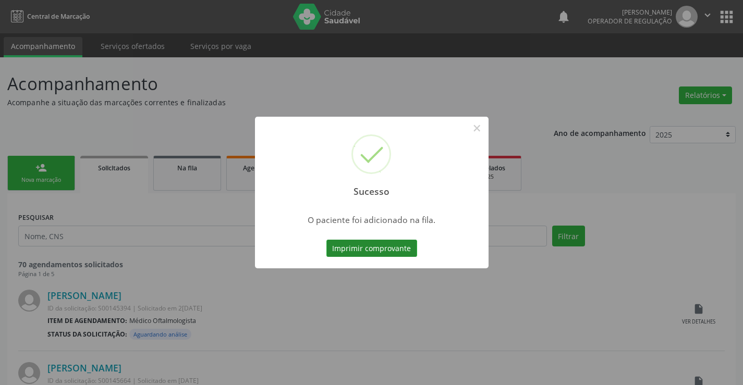
click at [399, 248] on button "Imprimir comprovante" at bounding box center [371, 249] width 91 height 18
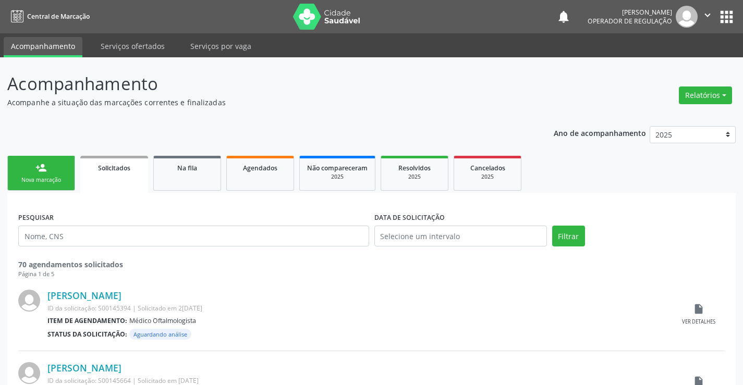
click at [70, 176] on link "person_add Nova marcação" at bounding box center [41, 173] width 68 height 35
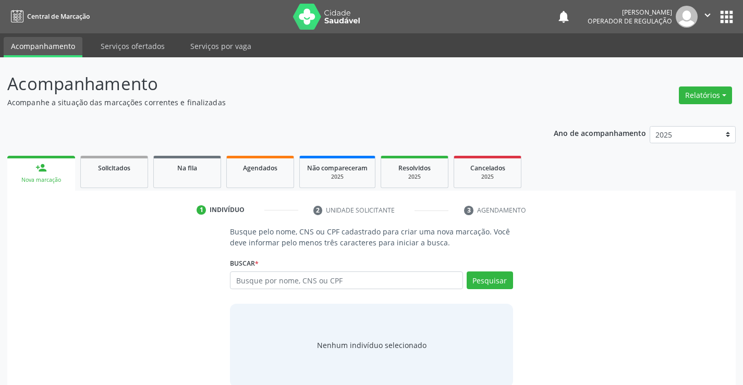
click at [328, 278] on input "text" at bounding box center [346, 281] width 232 height 18
type input "emilly micaella"
click at [481, 288] on button "Pesquisar" at bounding box center [489, 281] width 46 height 18
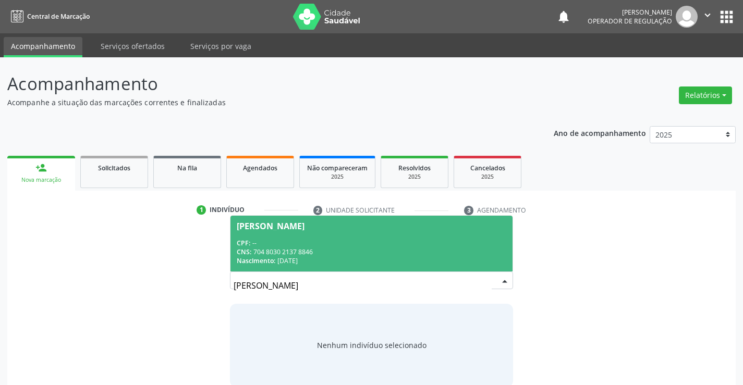
click at [460, 247] on div "CPF: --" at bounding box center [371, 243] width 269 height 9
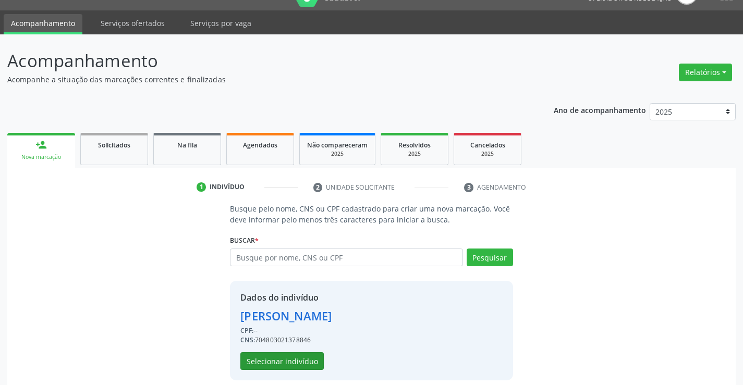
scroll to position [33, 0]
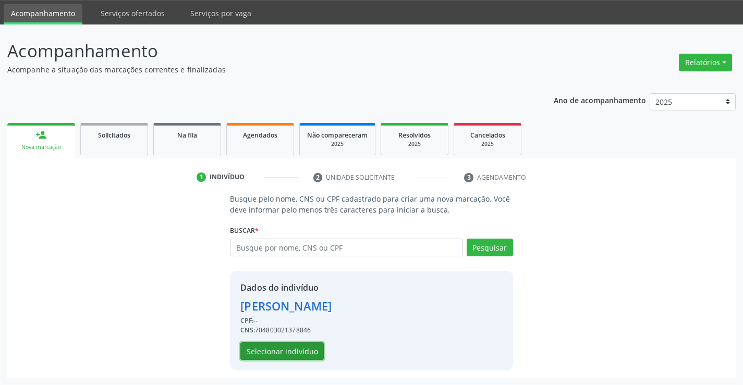
click at [295, 348] on button "Selecionar indivíduo" at bounding box center [281, 351] width 83 height 18
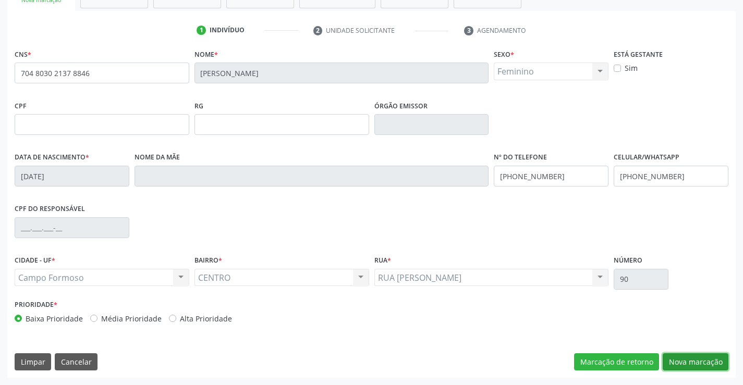
click at [708, 361] on button "Nova marcação" at bounding box center [695, 362] width 66 height 18
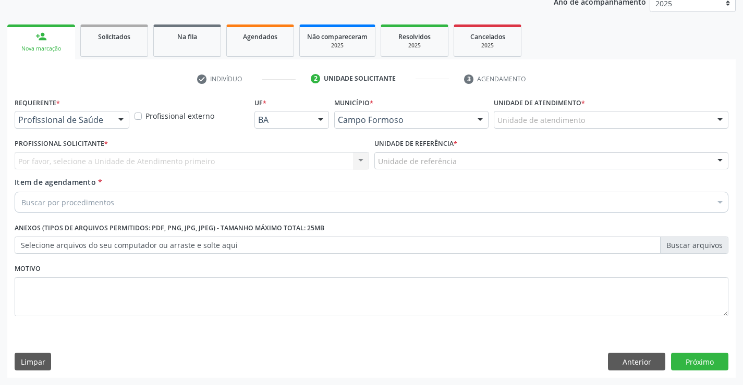
scroll to position [131, 0]
click at [112, 122] on div "Profissional de Saúde Profissional de Saúde Paciente Nenhum resultado encontrad…" at bounding box center [72, 120] width 115 height 18
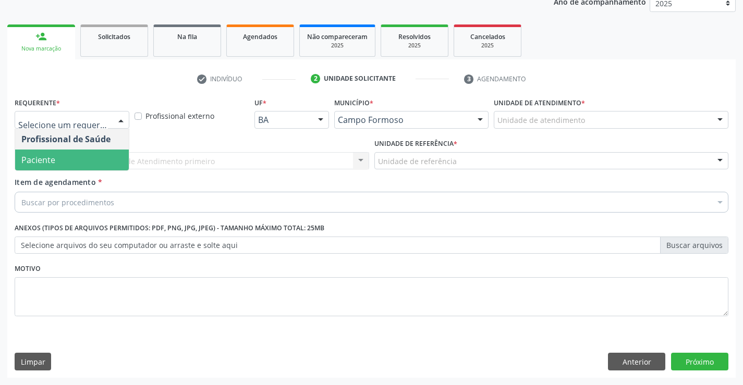
click at [95, 154] on span "Paciente" at bounding box center [72, 160] width 114 height 21
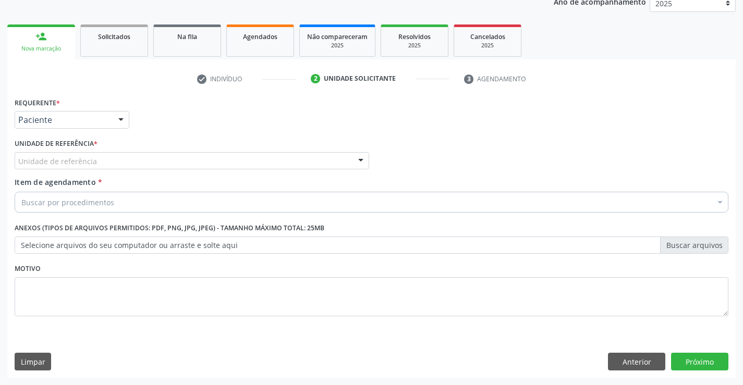
click at [148, 164] on div "Unidade de referência" at bounding box center [192, 161] width 354 height 18
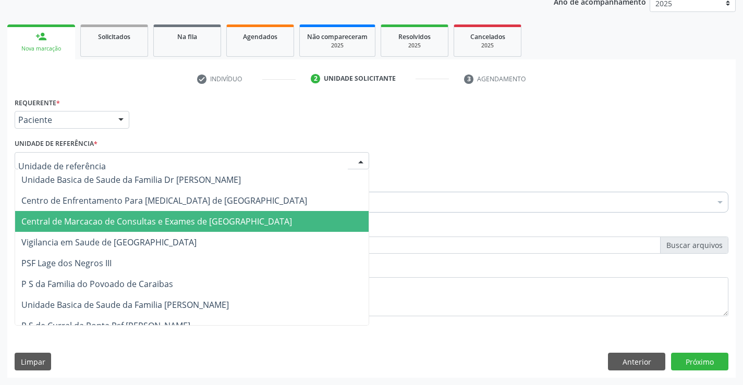
click at [154, 219] on span "Central de Marcacao de Consultas e Exames de [GEOGRAPHIC_DATA]" at bounding box center [156, 221] width 270 height 11
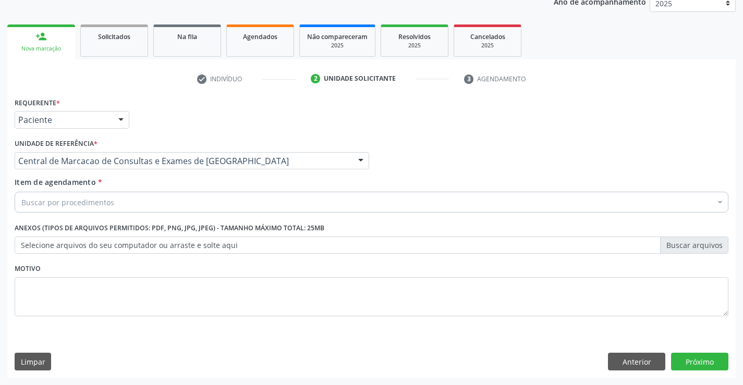
click at [172, 206] on div "Buscar por procedimentos" at bounding box center [371, 202] width 713 height 21
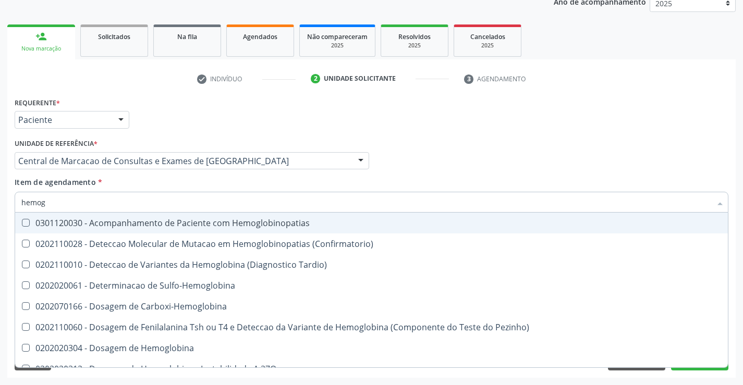
type input "hemogr"
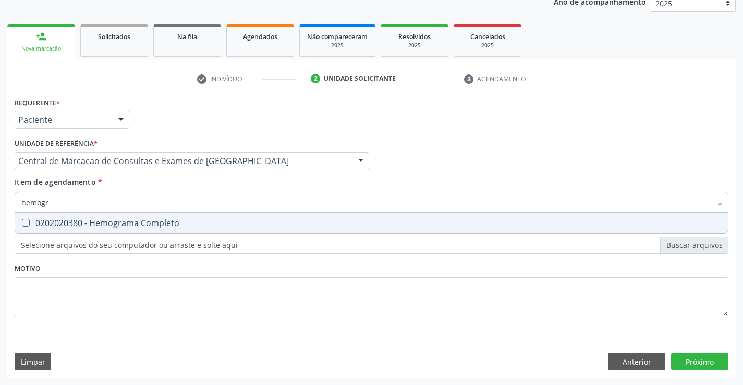
click at [161, 219] on div "0202020380 - Hemograma Completo" at bounding box center [371, 223] width 700 height 8
checkbox Completo "true"
click at [688, 368] on button "Próximo" at bounding box center [699, 362] width 57 height 18
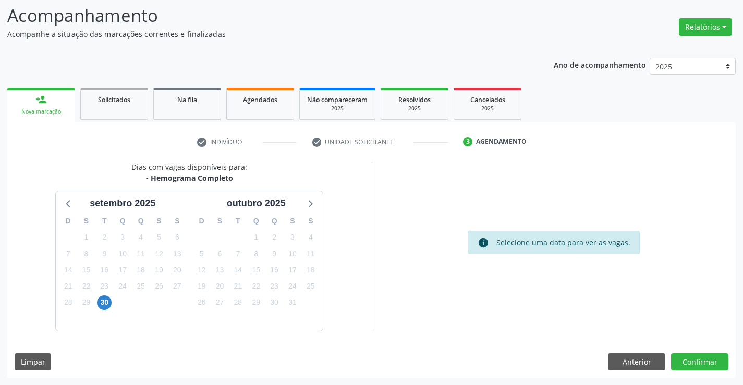
scroll to position [68, 0]
click at [96, 299] on div "30" at bounding box center [104, 302] width 18 height 16
click at [104, 303] on span "30" at bounding box center [104, 303] width 15 height 15
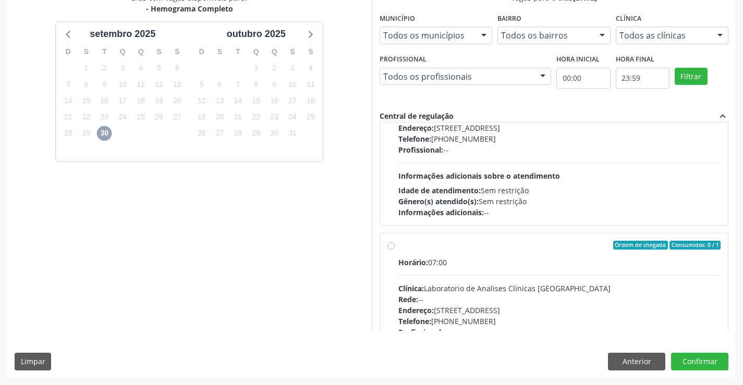
scroll to position [0, 0]
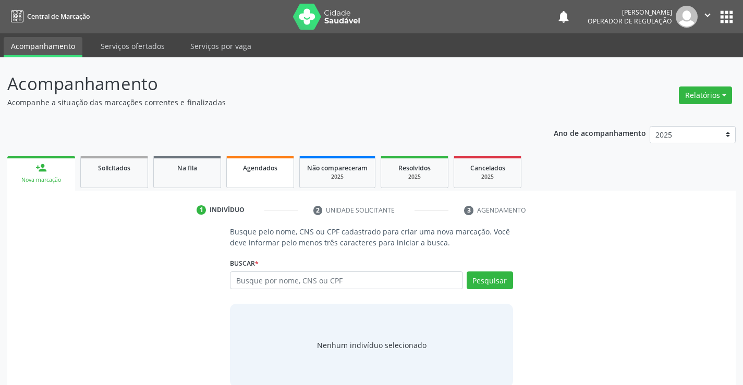
click at [283, 174] on link "Agendados" at bounding box center [260, 172] width 68 height 32
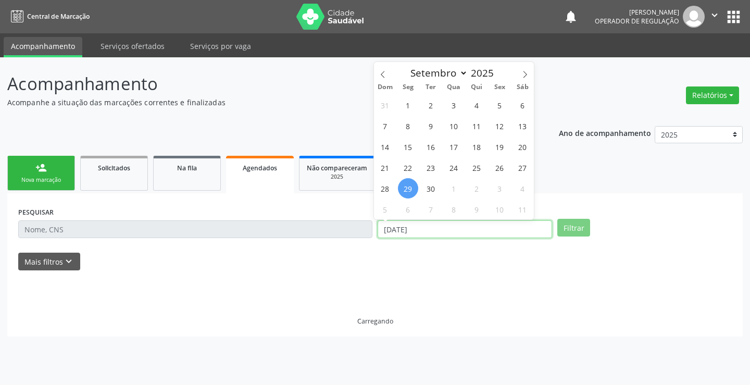
click at [435, 228] on input "[DATE]" at bounding box center [465, 229] width 175 height 18
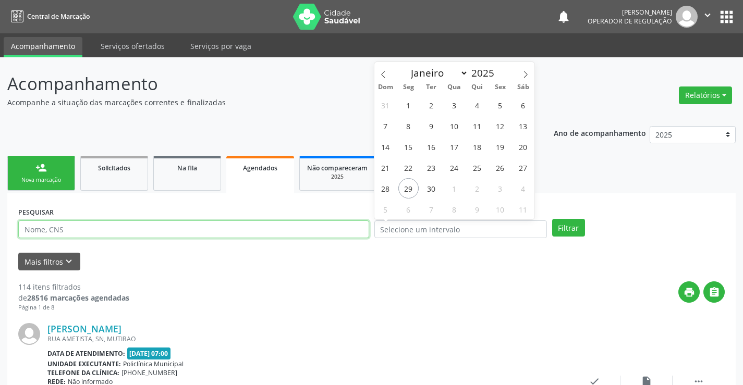
click at [317, 234] on input "text" at bounding box center [193, 229] width 351 height 18
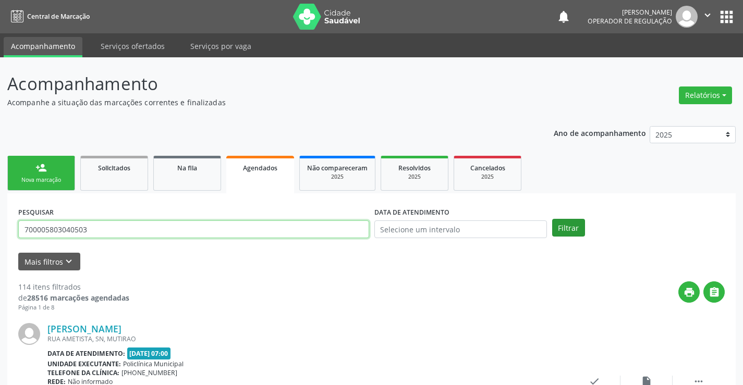
type input "700005803040503"
click at [565, 228] on button "Filtrar" at bounding box center [568, 228] width 33 height 18
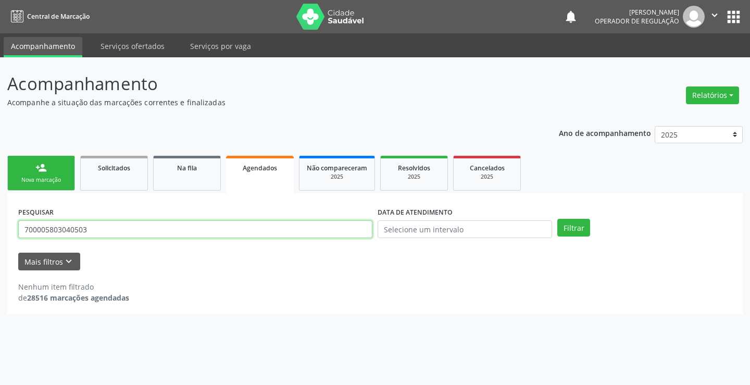
click at [133, 228] on input "700005803040503" at bounding box center [195, 229] width 354 height 18
click at [167, 168] on div "Na fila" at bounding box center [187, 167] width 52 height 11
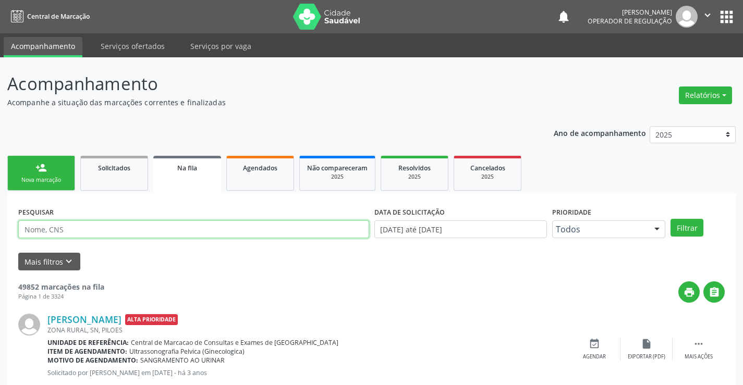
click at [209, 224] on input "text" at bounding box center [193, 229] width 351 height 18
paste input "700005803040503"
type input "700005803040503"
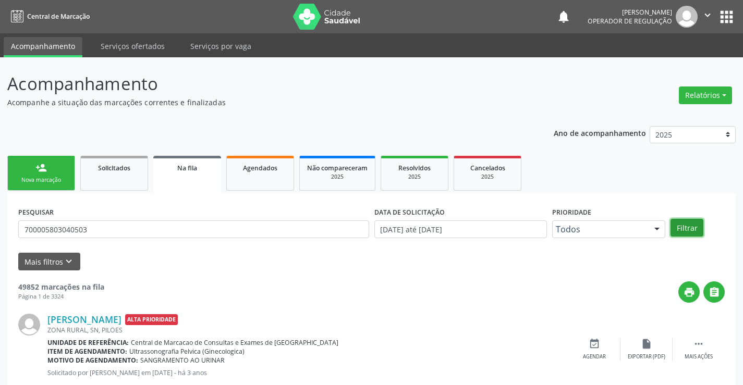
click at [678, 230] on button "Filtrar" at bounding box center [686, 228] width 33 height 18
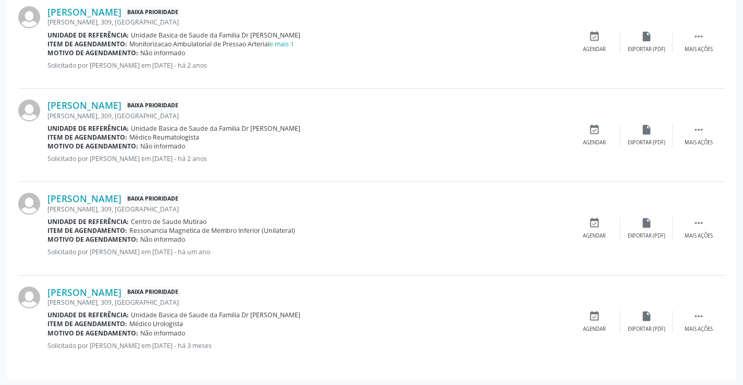
scroll to position [318, 0]
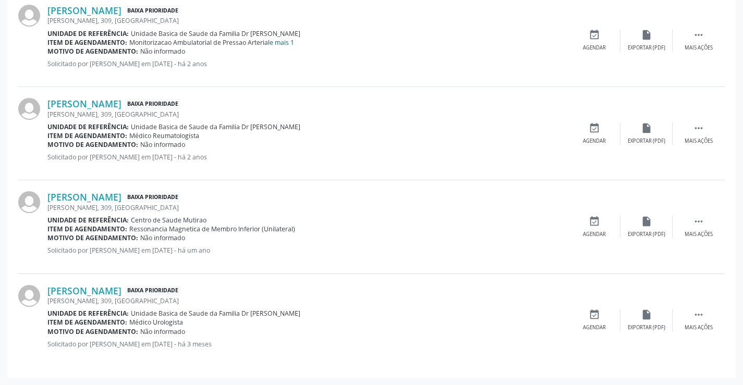
click at [285, 39] on link "e mais 1" at bounding box center [281, 42] width 24 height 9
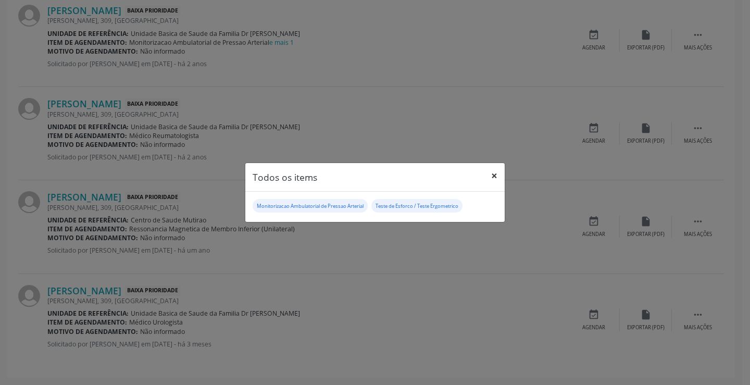
click at [497, 174] on button "×" at bounding box center [494, 176] width 21 height 26
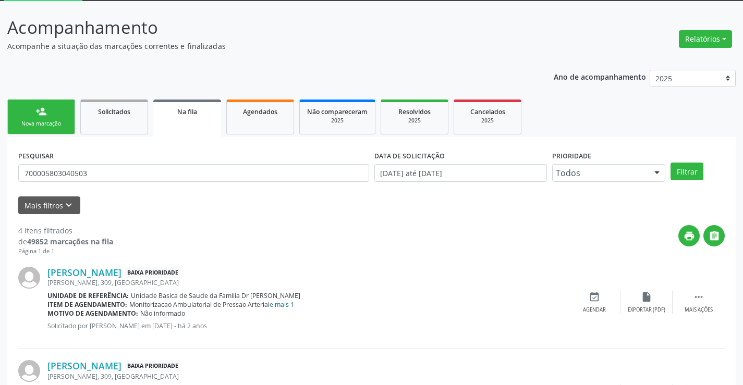
scroll to position [0, 0]
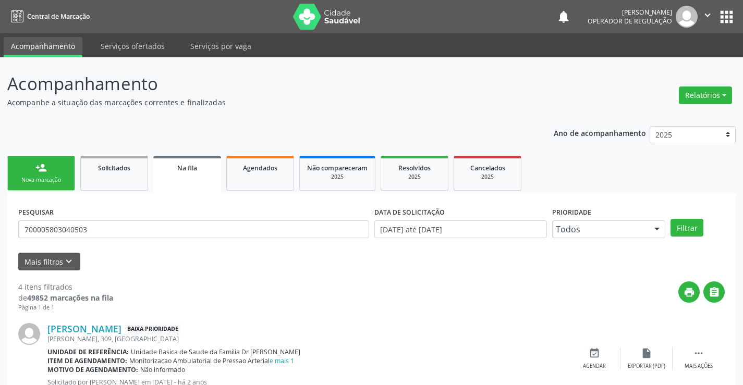
click at [38, 180] on div "Nova marcação" at bounding box center [41, 180] width 52 height 8
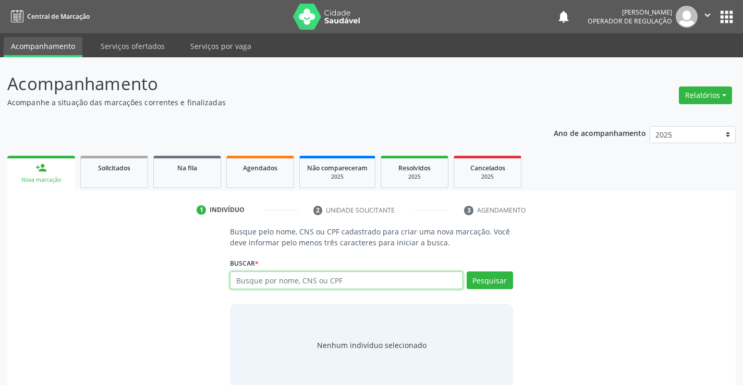
click at [249, 279] on input "text" at bounding box center [346, 281] width 232 height 18
type input "700005803040503"
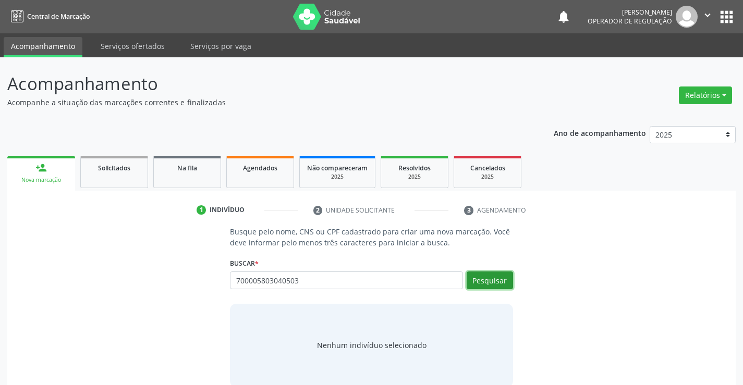
click at [497, 282] on button "Pesquisar" at bounding box center [489, 281] width 46 height 18
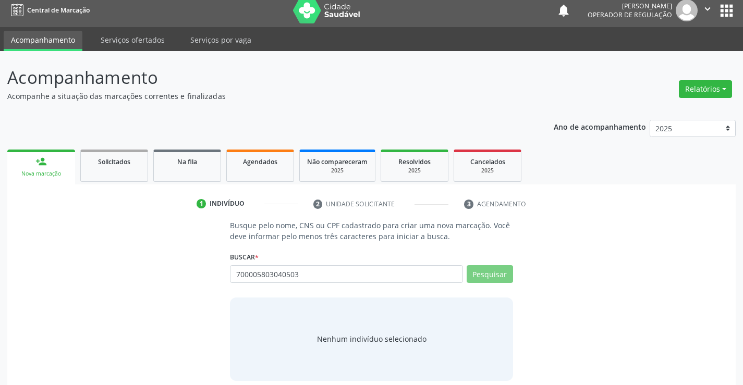
scroll to position [17, 0]
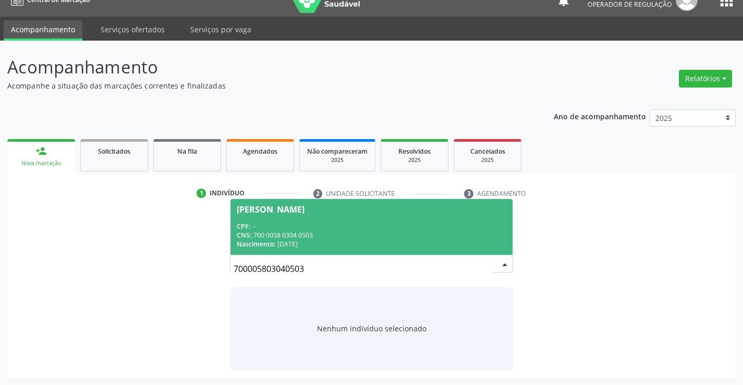
click at [318, 229] on div "CPF: --" at bounding box center [371, 226] width 269 height 9
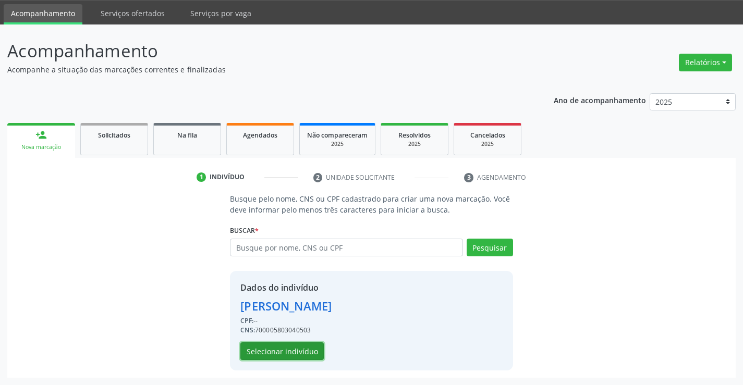
click at [290, 346] on button "Selecionar indivíduo" at bounding box center [281, 351] width 83 height 18
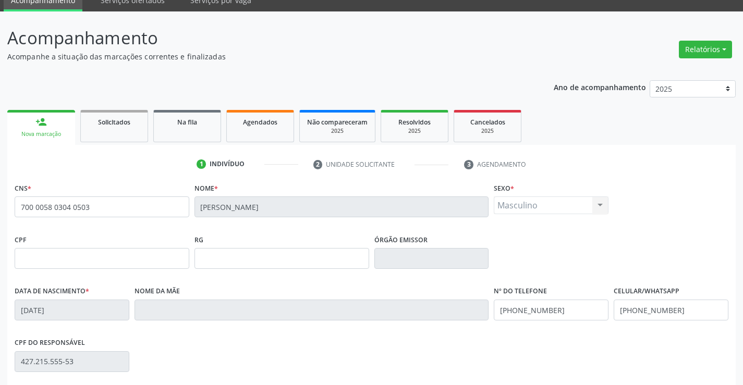
scroll to position [180, 0]
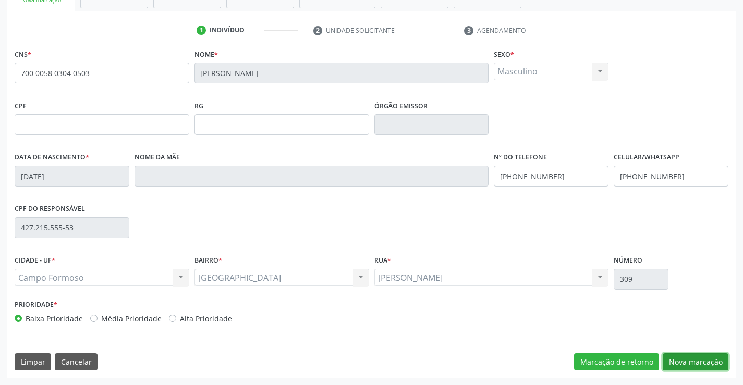
drag, startPoint x: 715, startPoint y: 370, endPoint x: 432, endPoint y: 300, distance: 291.5
click at [715, 369] on button "Nova marcação" at bounding box center [695, 362] width 66 height 18
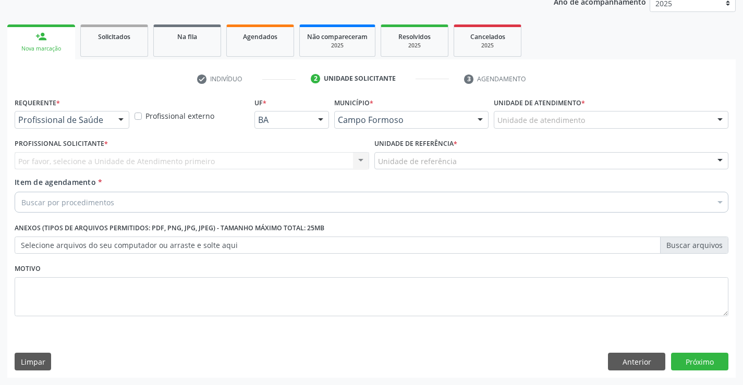
scroll to position [131, 0]
click at [118, 126] on div at bounding box center [121, 121] width 16 height 18
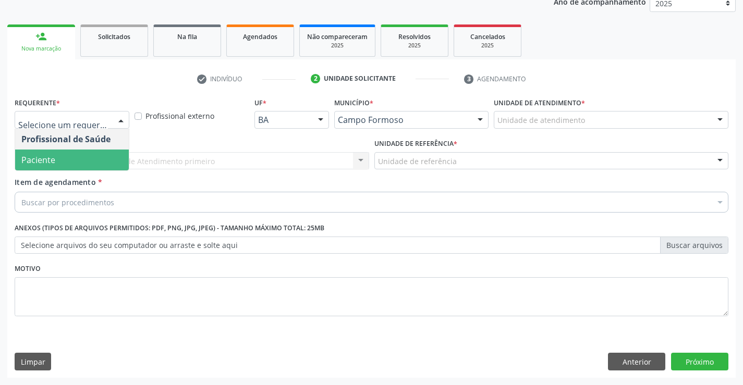
click at [81, 165] on span "Paciente" at bounding box center [72, 160] width 114 height 21
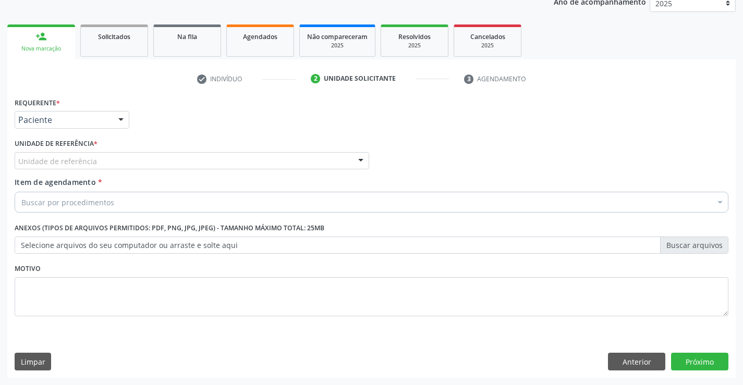
click at [175, 162] on div "Unidade de referência" at bounding box center [192, 161] width 354 height 18
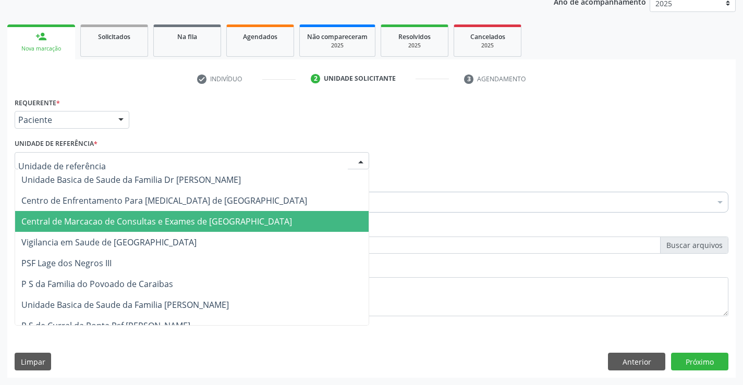
click at [185, 229] on span "Central de Marcacao de Consultas e Exames de [GEOGRAPHIC_DATA]" at bounding box center [191, 221] width 353 height 21
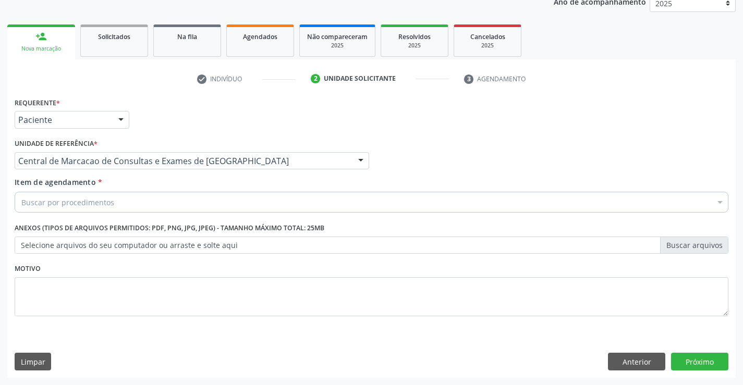
click at [220, 210] on div "Buscar por procedimentos" at bounding box center [371, 202] width 713 height 21
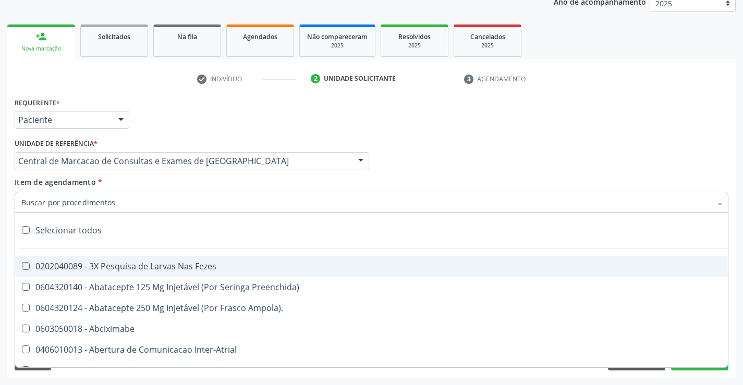
click at [206, 211] on input "Item de agendamento *" at bounding box center [366, 202] width 690 height 21
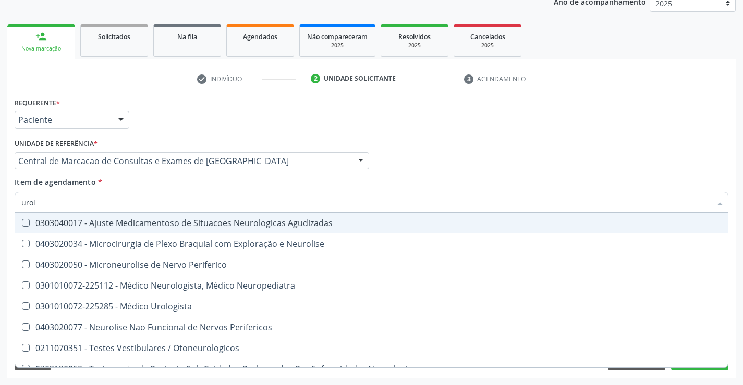
type input "urolo"
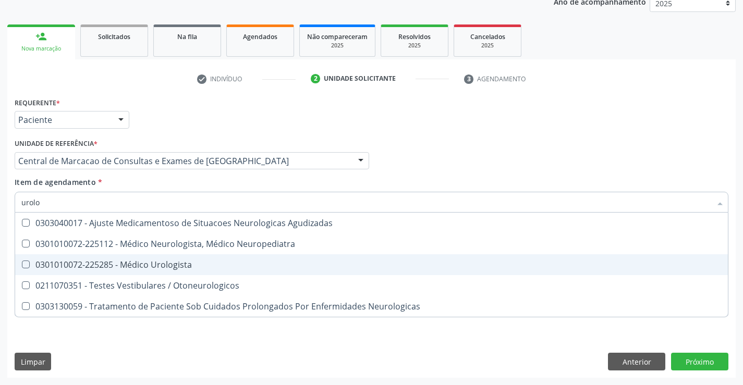
click at [168, 261] on div "0301010072-225285 - Médico Urologista" at bounding box center [371, 265] width 700 height 8
checkbox Urologista "true"
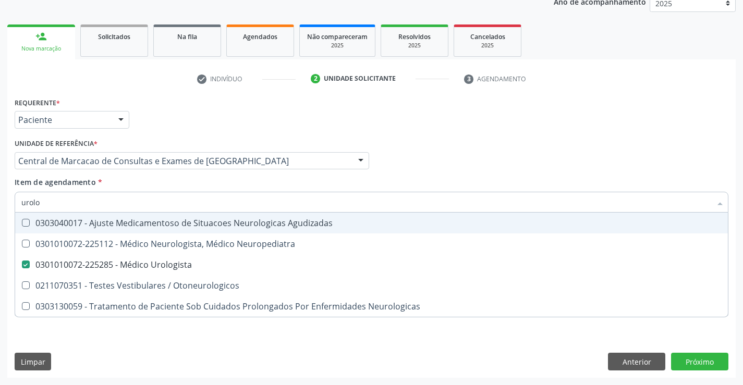
click at [595, 144] on div "Profissional Solicitante Por favor, selecione a Unidade de Atendimento primeiro…" at bounding box center [371, 156] width 719 height 41
checkbox Neuropediatra "true"
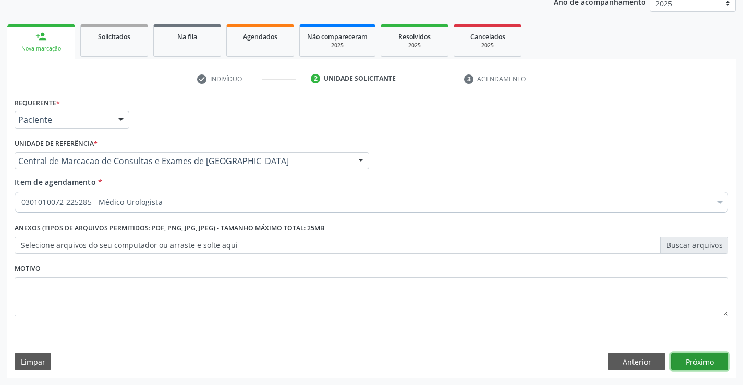
click at [703, 363] on button "Próximo" at bounding box center [699, 362] width 57 height 18
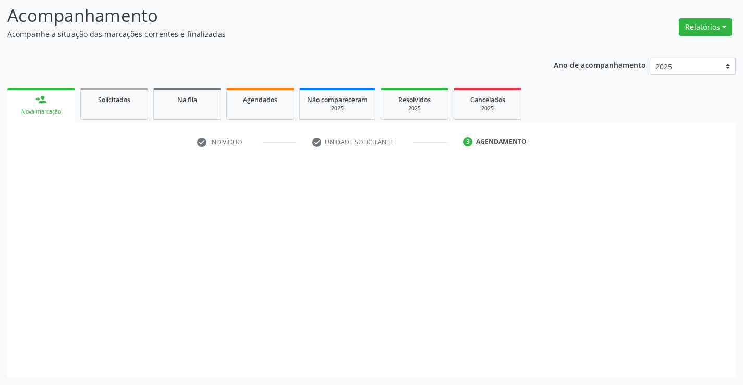
scroll to position [68, 0]
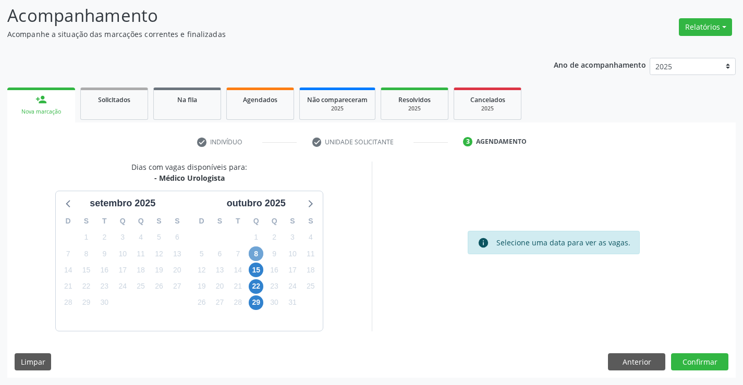
click at [253, 251] on span "8" at bounding box center [256, 254] width 15 height 15
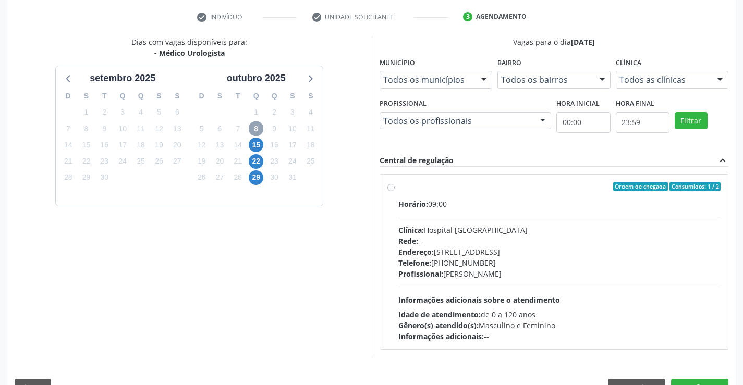
scroll to position [219, 0]
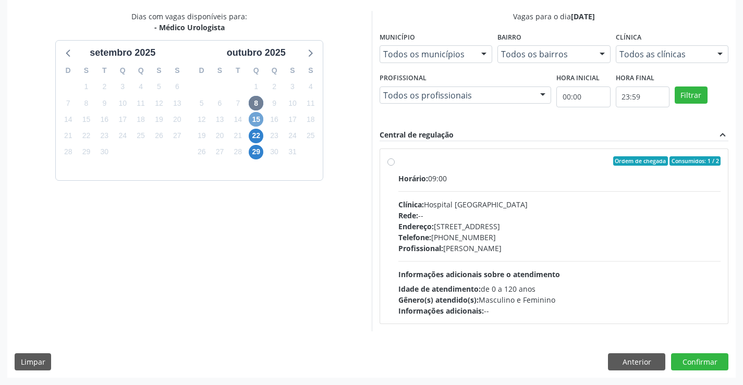
click at [254, 119] on span "15" at bounding box center [256, 119] width 15 height 15
click at [263, 136] on span "22" at bounding box center [256, 136] width 15 height 15
click at [256, 156] on span "29" at bounding box center [256, 152] width 15 height 15
click at [629, 359] on button "Anterior" at bounding box center [636, 362] width 57 height 18
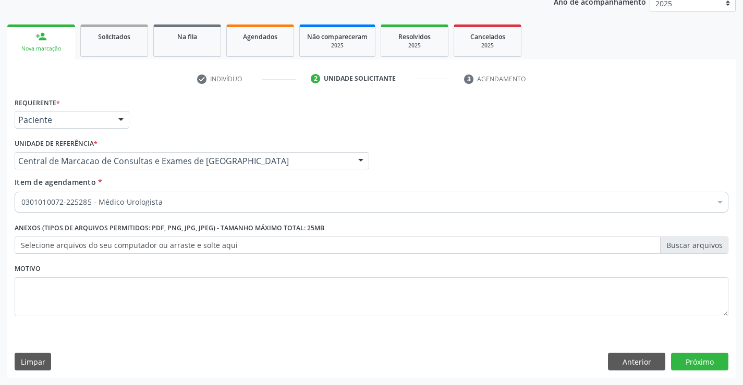
scroll to position [131, 0]
click at [56, 42] on link "person_add Nova marcação" at bounding box center [41, 41] width 68 height 35
click at [646, 365] on button "Anterior" at bounding box center [636, 362] width 57 height 18
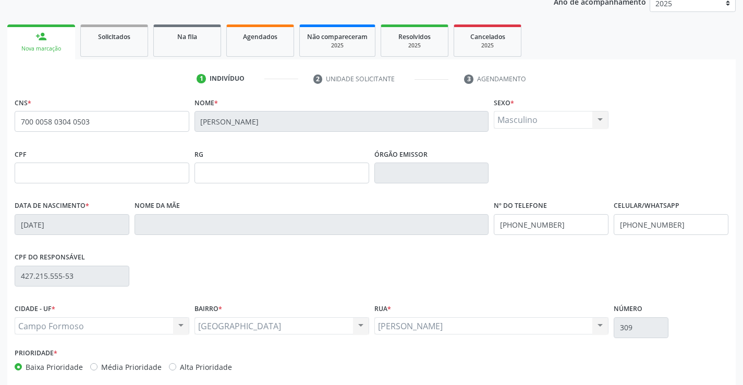
click at [146, 141] on div "CNS * 700 0058 0304 0503" at bounding box center [102, 121] width 180 height 52
click at [188, 30] on link "Na fila" at bounding box center [187, 40] width 68 height 32
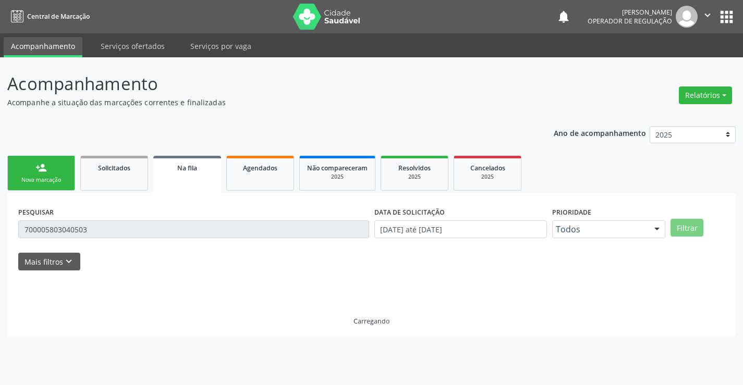
scroll to position [0, 0]
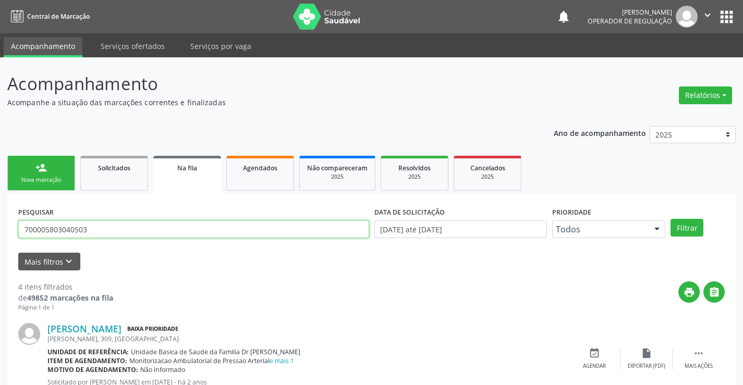
click at [312, 233] on input "700005803040503" at bounding box center [193, 229] width 351 height 18
paste input "700 0058 0304 0503"
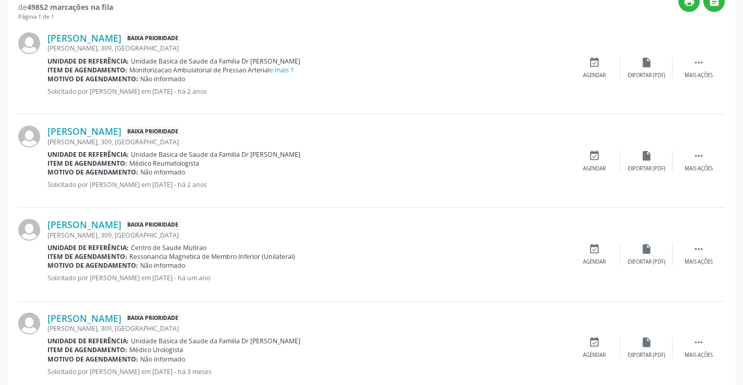
scroll to position [318, 0]
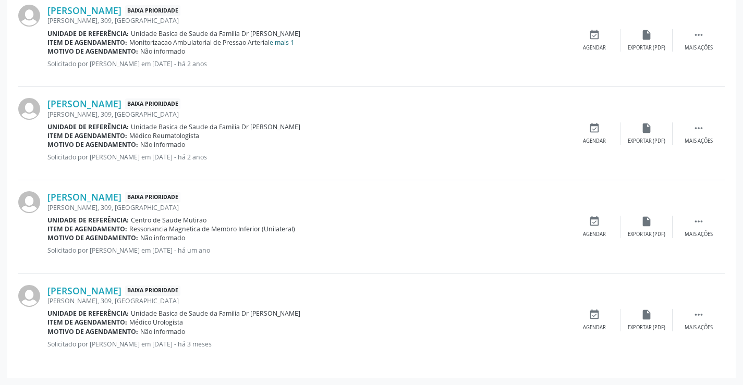
type input "700 0058 0304 0503"
click at [279, 42] on link "e mais 1" at bounding box center [281, 42] width 24 height 9
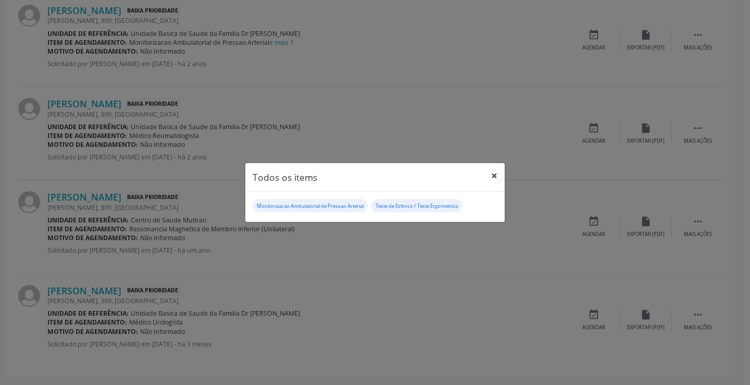
click at [494, 173] on button "×" at bounding box center [494, 176] width 21 height 26
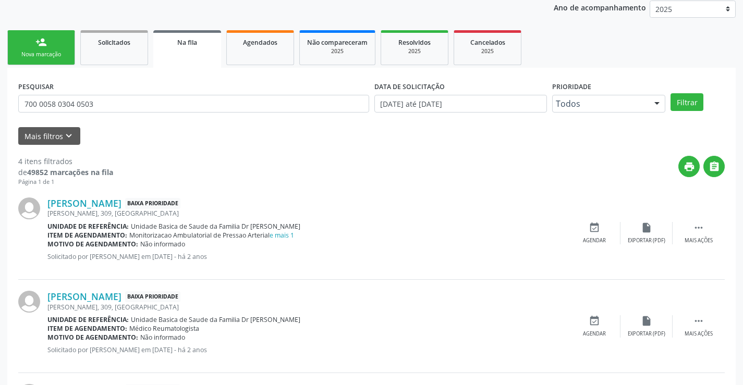
scroll to position [266, 0]
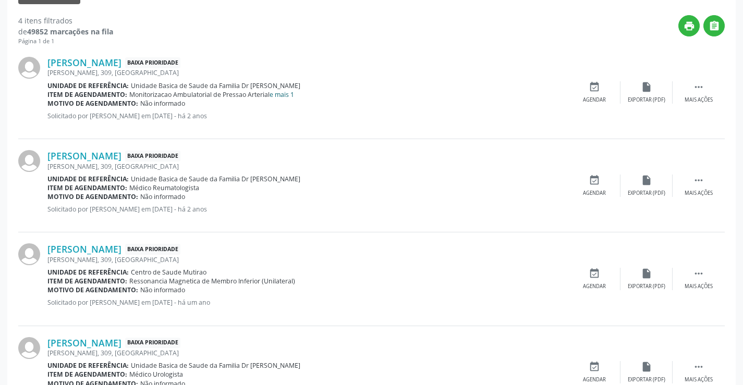
click at [284, 94] on link "e mais 1" at bounding box center [281, 94] width 24 height 9
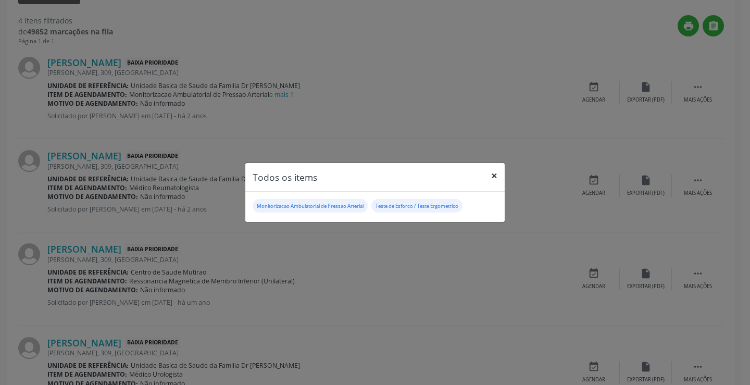
drag, startPoint x: 494, startPoint y: 177, endPoint x: 122, endPoint y: 162, distance: 371.9
click at [493, 177] on button "×" at bounding box center [494, 176] width 21 height 26
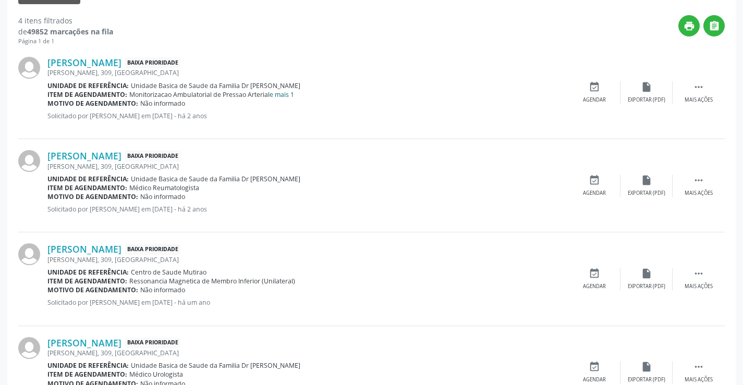
click at [283, 95] on link "e mais 1" at bounding box center [281, 94] width 24 height 9
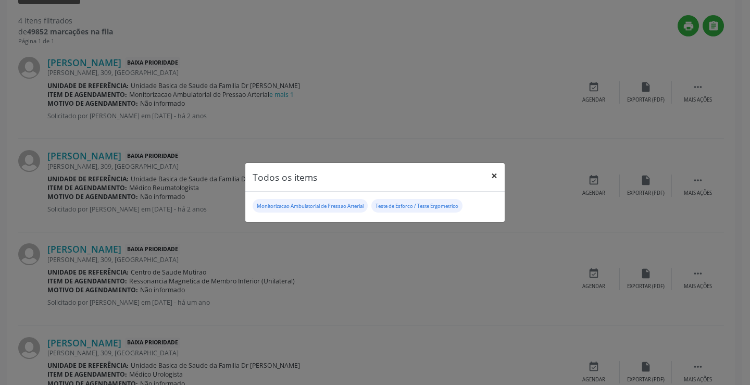
click at [495, 181] on button "×" at bounding box center [494, 176] width 21 height 26
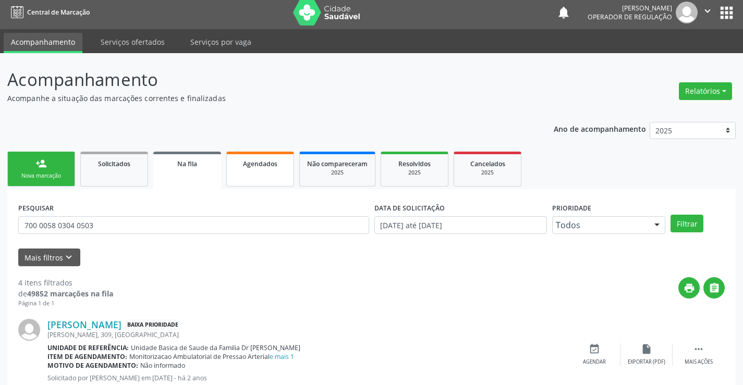
scroll to position [0, 0]
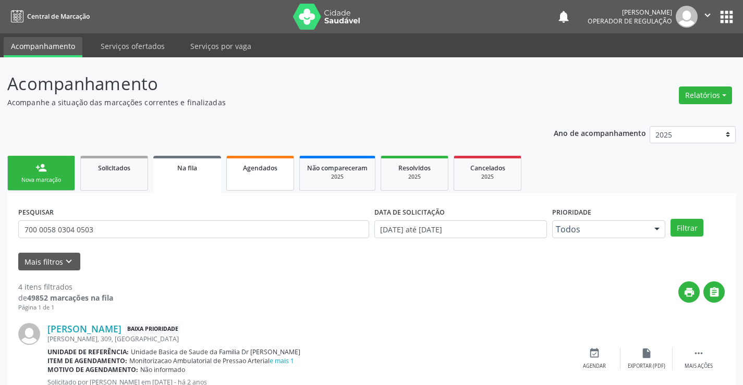
click at [262, 170] on span "Agendados" at bounding box center [260, 168] width 34 height 9
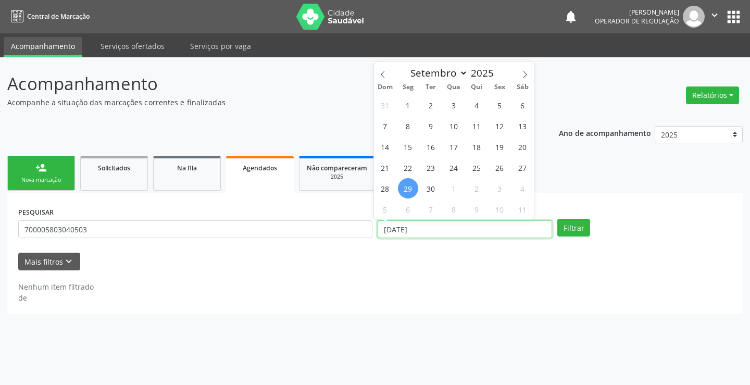
click at [412, 231] on input "[DATE]" at bounding box center [465, 229] width 175 height 18
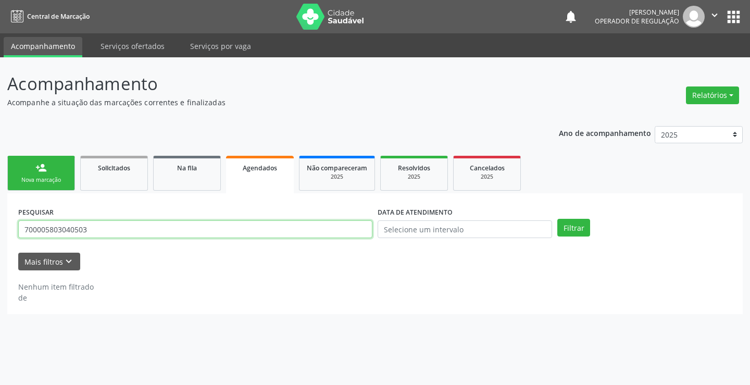
click at [362, 233] on input "700005803040503" at bounding box center [195, 229] width 354 height 18
type input "702808145375561"
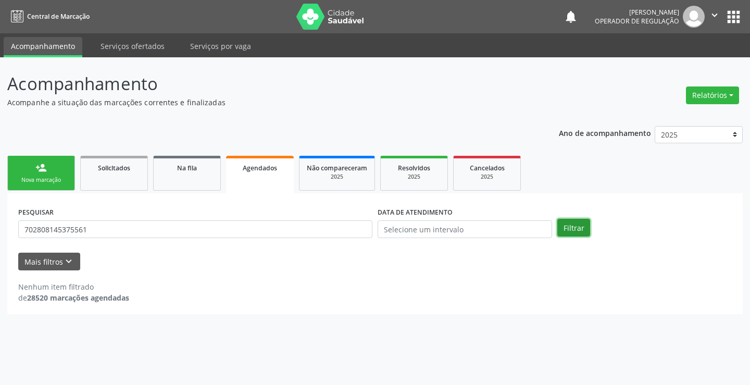
click at [580, 234] on button "Filtrar" at bounding box center [574, 228] width 33 height 18
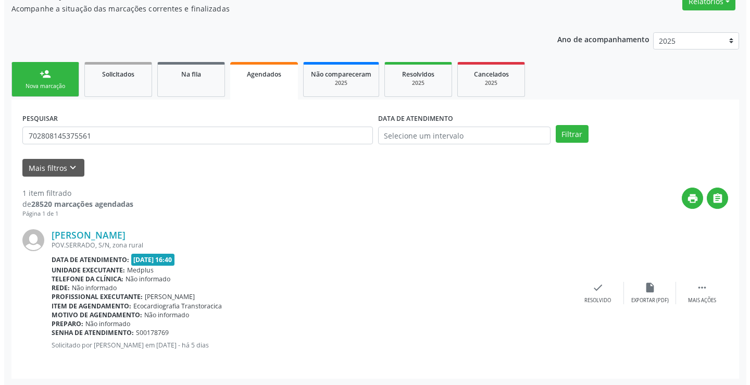
scroll to position [95, 0]
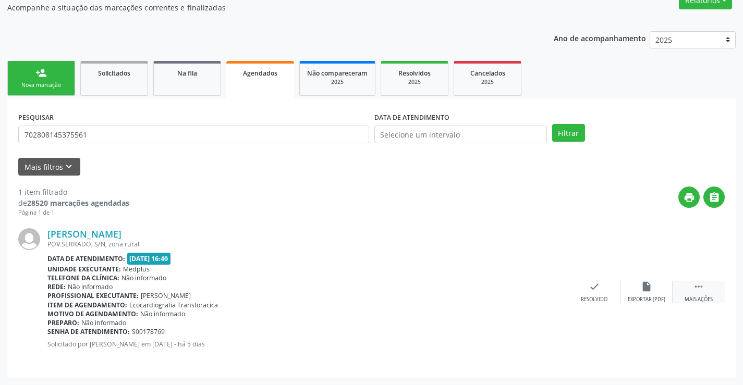
click at [695, 284] on icon "" at bounding box center [698, 286] width 11 height 11
click at [543, 289] on icon "cancel" at bounding box center [541, 286] width 11 height 11
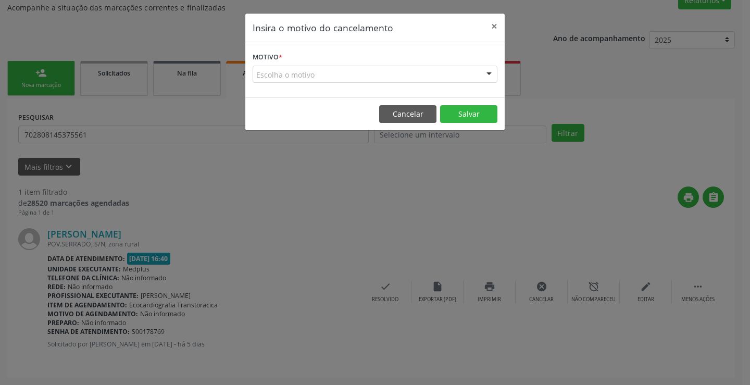
click at [493, 63] on form "Motivo * Escolha o motivo Outro Médico - Participação em eventos (ex: congresso…" at bounding box center [375, 66] width 245 height 33
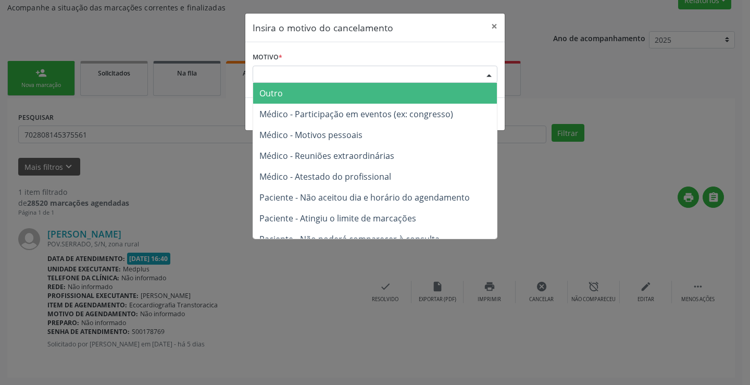
click at [484, 74] on div at bounding box center [490, 75] width 16 height 18
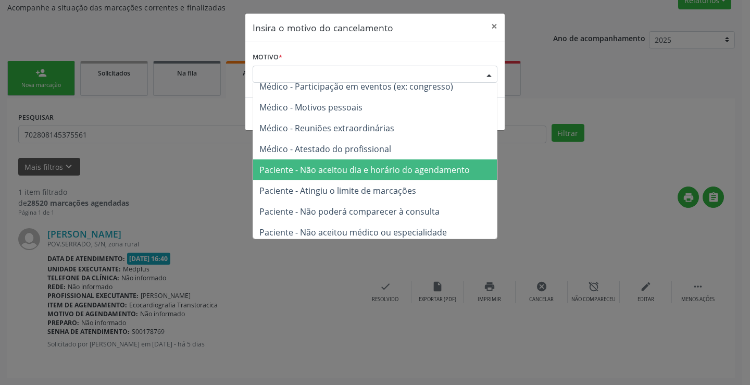
scroll to position [52, 0]
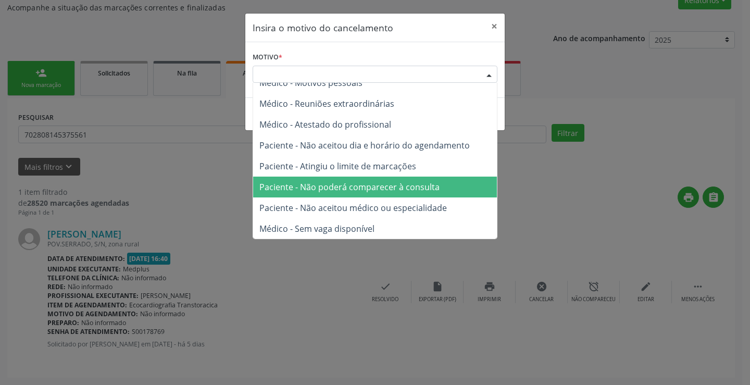
click at [361, 188] on span "Paciente - Não poderá comparecer à consulta" at bounding box center [350, 186] width 180 height 11
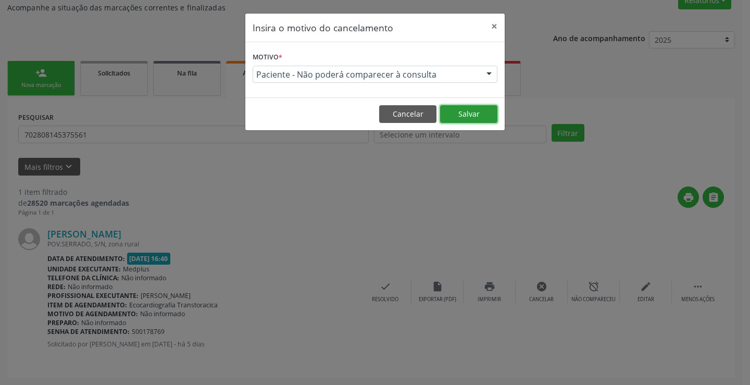
click at [465, 115] on button "Salvar" at bounding box center [468, 114] width 57 height 18
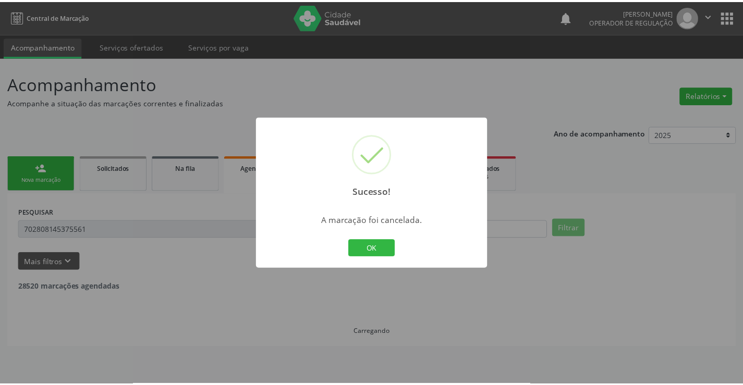
scroll to position [0, 0]
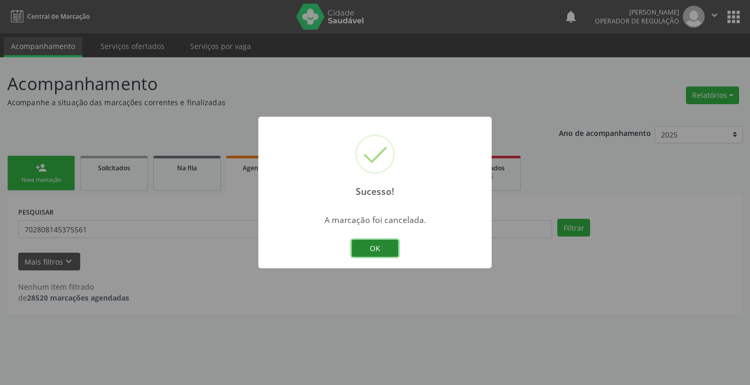
click at [373, 244] on button "OK" at bounding box center [375, 249] width 47 height 18
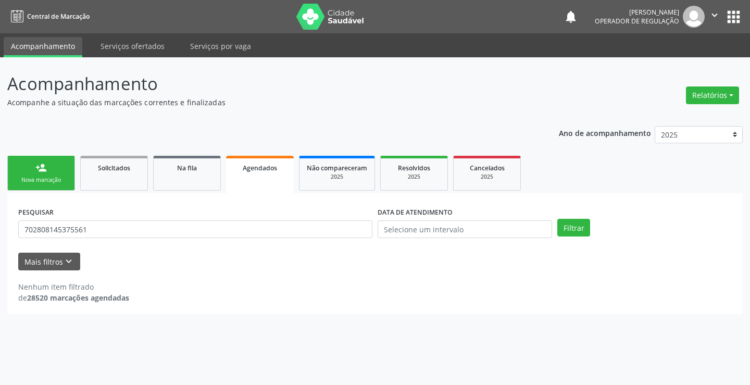
click at [66, 163] on link "person_add Nova marcação" at bounding box center [41, 173] width 68 height 35
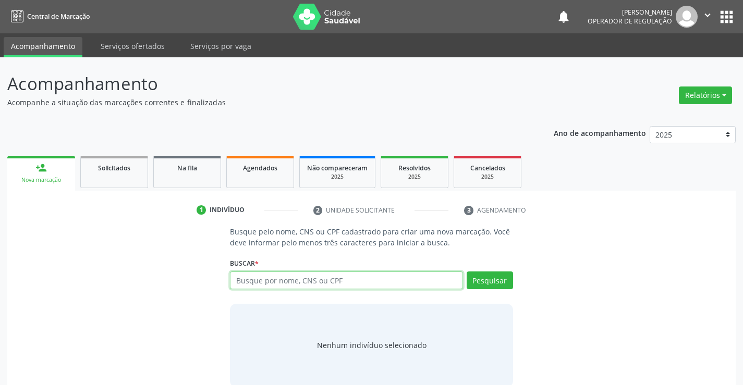
click at [284, 284] on input "text" at bounding box center [346, 281] width 232 height 18
click at [263, 284] on input "text" at bounding box center [346, 281] width 232 height 18
click at [252, 169] on span "Agendados" at bounding box center [260, 168] width 34 height 9
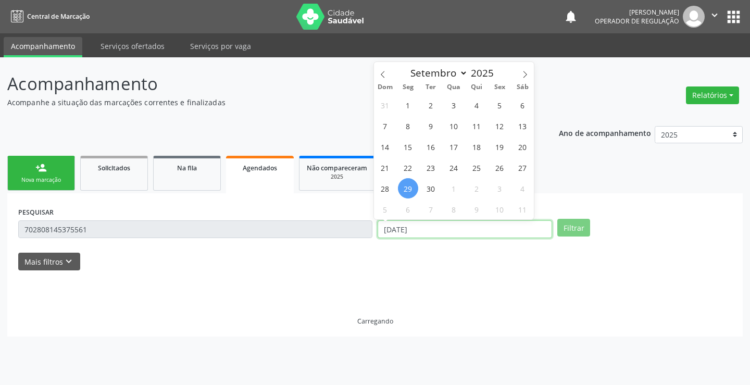
click at [472, 233] on input "[DATE]" at bounding box center [465, 229] width 175 height 18
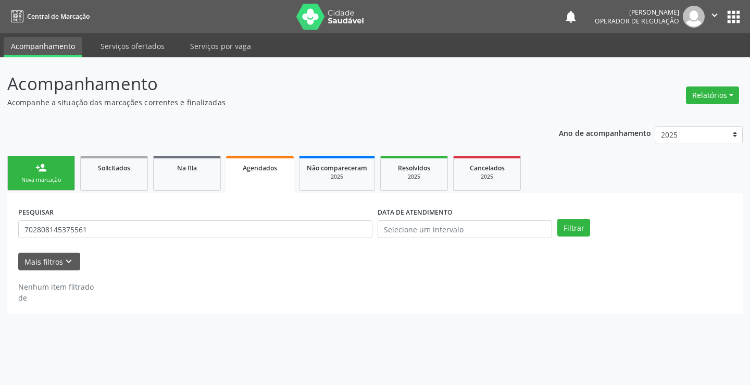
click at [366, 220] on div "PESQUISAR 702808145375561" at bounding box center [196, 224] width 360 height 41
click at [350, 232] on input "702808145375561" at bounding box center [195, 229] width 354 height 18
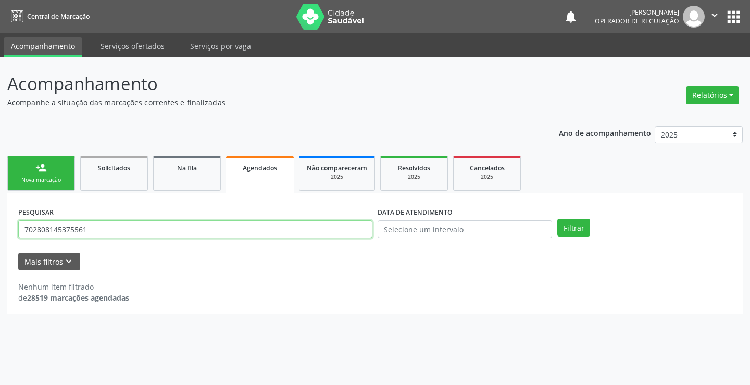
click at [350, 232] on input "702808145375561" at bounding box center [195, 229] width 354 height 18
type input "702306146444810"
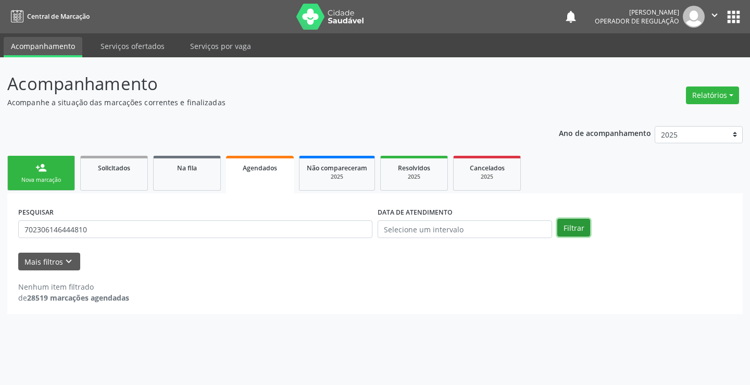
click at [574, 226] on button "Filtrar" at bounding box center [574, 228] width 33 height 18
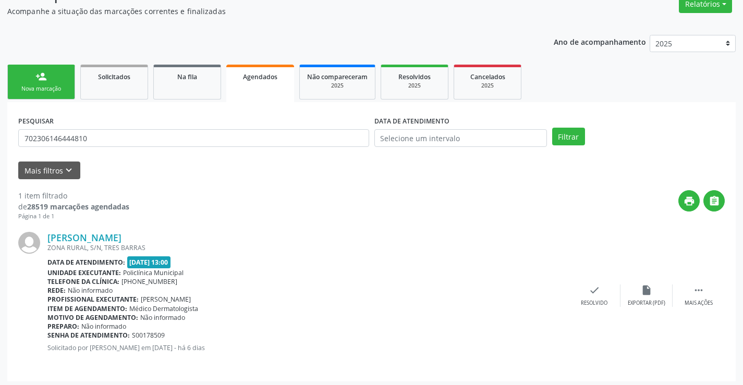
scroll to position [95, 0]
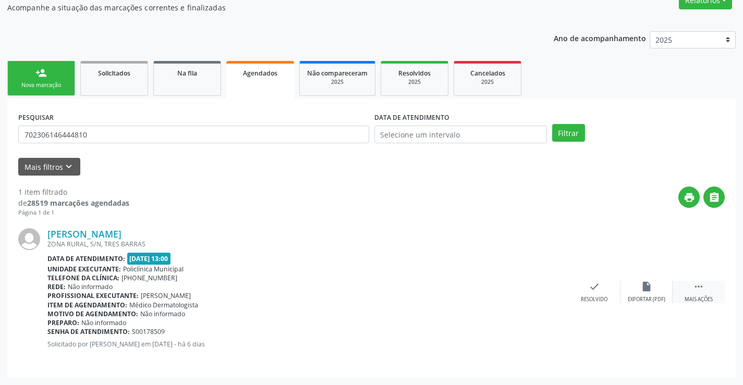
click at [692, 288] on div " Mais ações" at bounding box center [698, 292] width 52 height 22
click at [489, 284] on icon "print" at bounding box center [489, 286] width 11 height 11
click at [41, 73] on div "person_add" at bounding box center [40, 72] width 11 height 11
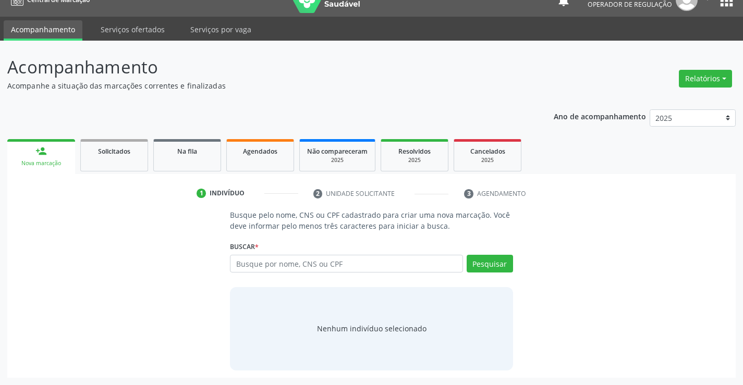
scroll to position [17, 0]
click at [285, 272] on input "text" at bounding box center [346, 264] width 232 height 18
type input "veronice"
click at [496, 261] on button "Pesquisar" at bounding box center [489, 264] width 46 height 18
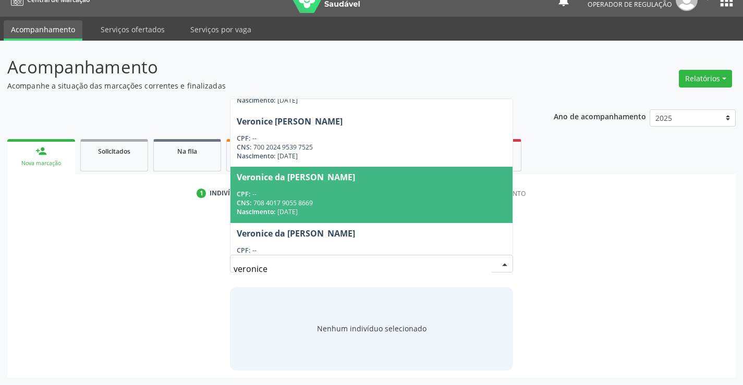
scroll to position [180, 0]
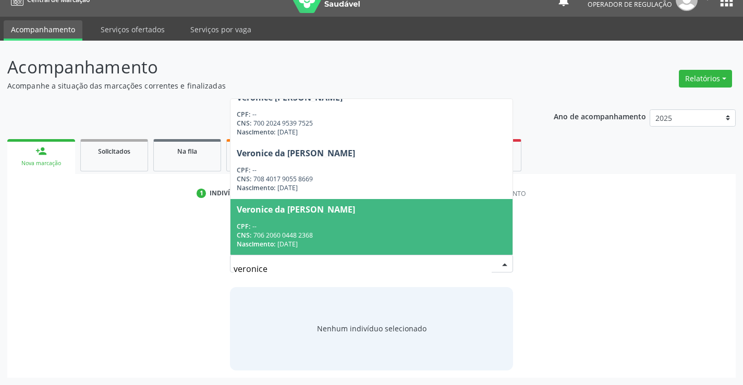
click at [302, 231] on div "CNS: 706 2060 0448 2368" at bounding box center [371, 235] width 269 height 9
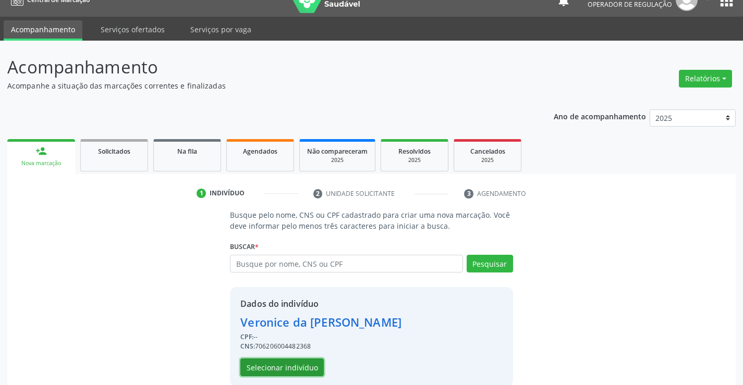
click at [288, 372] on button "Selecionar indivíduo" at bounding box center [281, 368] width 83 height 18
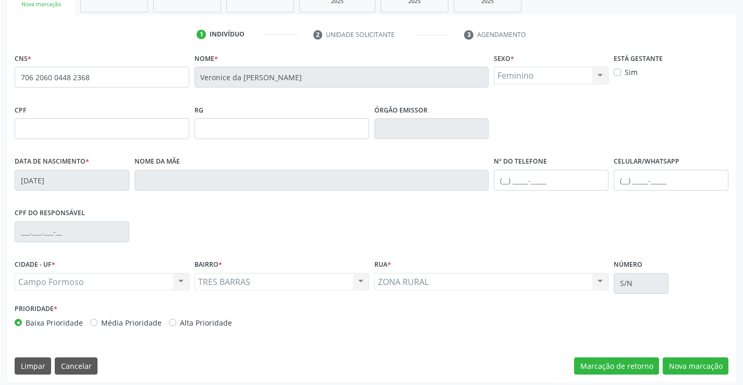
scroll to position [180, 0]
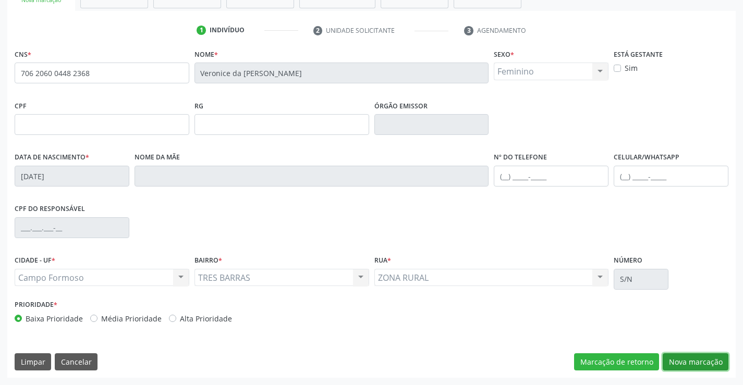
click at [708, 361] on button "Nova marcação" at bounding box center [695, 362] width 66 height 18
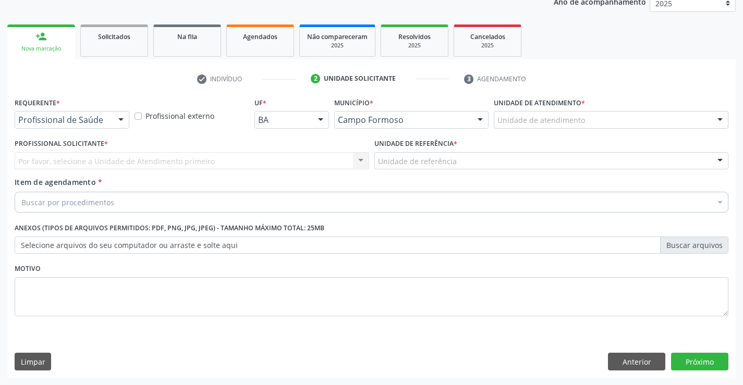
scroll to position [131, 0]
click at [111, 110] on div "Requerente * Profissional de Saúde Profissional de Saúde Paciente Nenhum result…" at bounding box center [72, 111] width 115 height 33
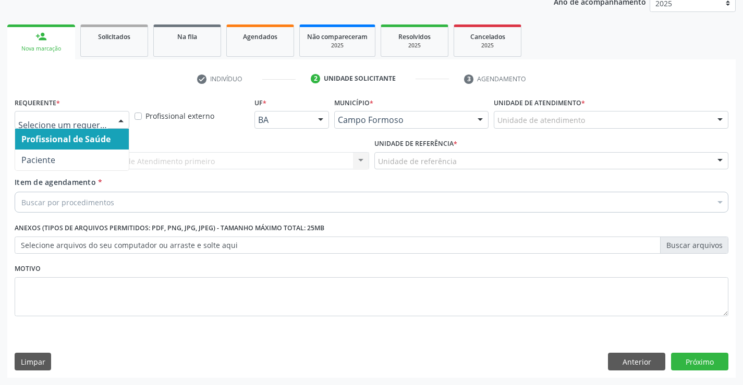
click at [113, 117] on div at bounding box center [121, 121] width 16 height 18
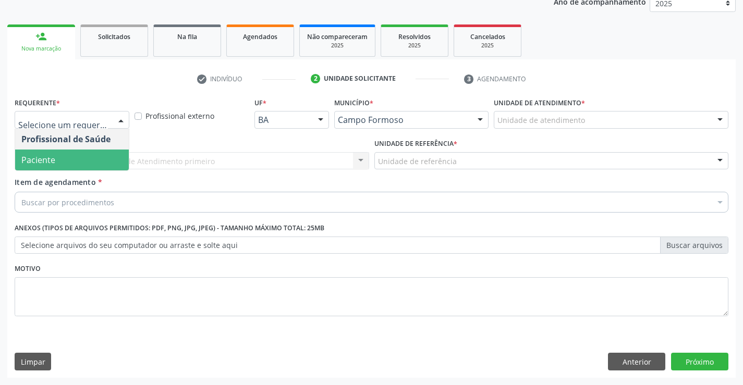
click at [62, 156] on span "Paciente" at bounding box center [72, 160] width 114 height 21
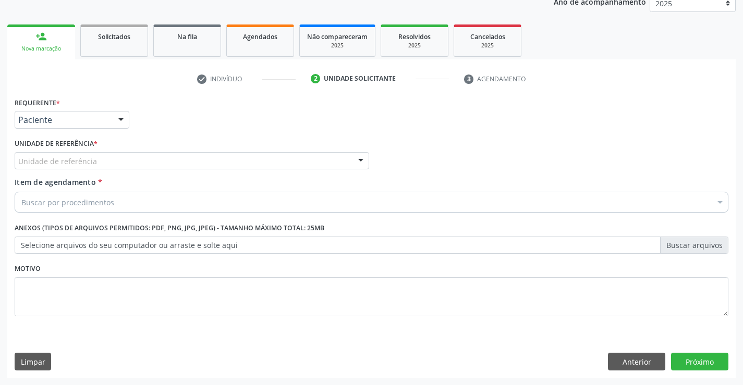
click at [112, 160] on div "Unidade de referência" at bounding box center [192, 161] width 354 height 18
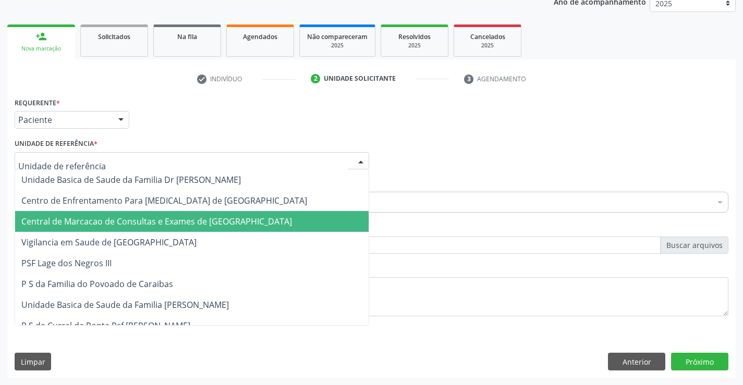
click at [107, 218] on span "Central de Marcacao de Consultas e Exames de [GEOGRAPHIC_DATA]" at bounding box center [156, 221] width 270 height 11
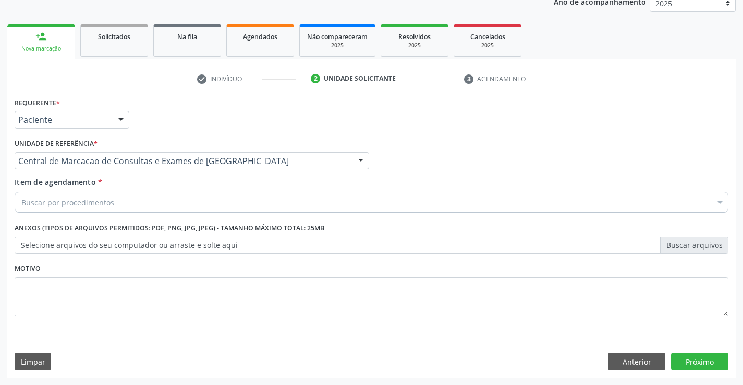
click at [121, 195] on div "Buscar por procedimentos" at bounding box center [371, 202] width 713 height 21
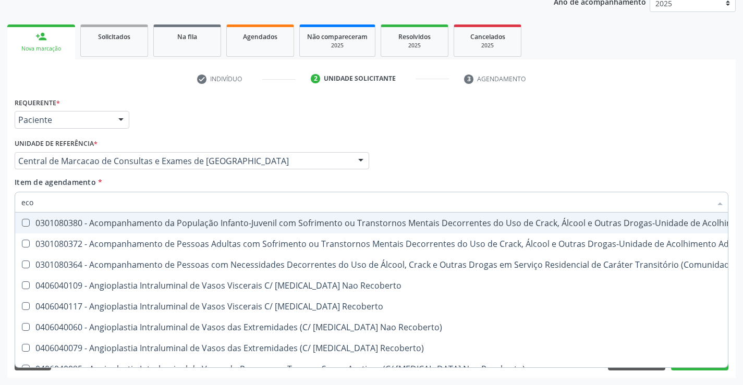
type input "ecoc"
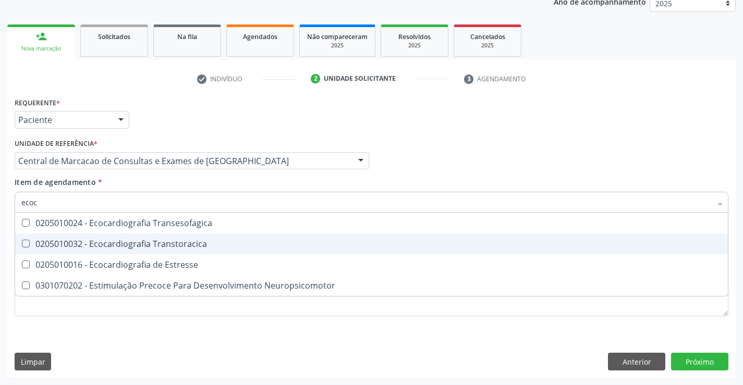
click at [140, 250] on span "0205010032 - Ecocardiografia Transtoracica" at bounding box center [371, 243] width 712 height 21
checkbox Transtoracica "true"
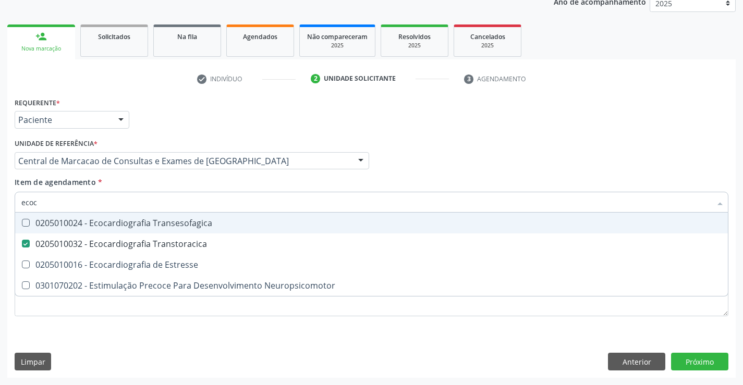
drag, startPoint x: 503, startPoint y: 146, endPoint x: 704, endPoint y: 383, distance: 310.6
click at [533, 186] on div "Requerente * Paciente Profissional de Saúde Paciente Nenhum resultado encontrad…" at bounding box center [371, 213] width 713 height 236
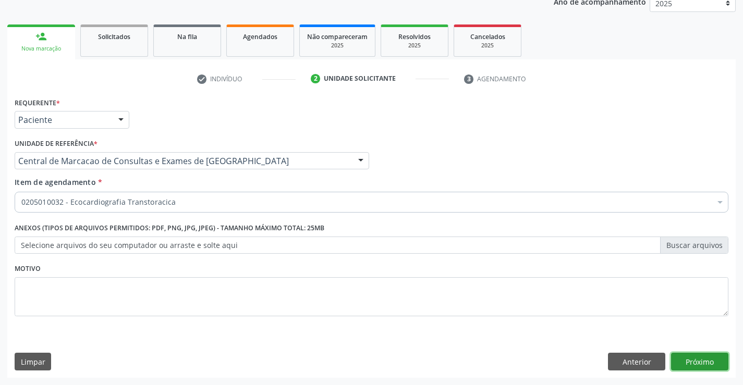
click at [693, 357] on button "Próximo" at bounding box center [699, 362] width 57 height 18
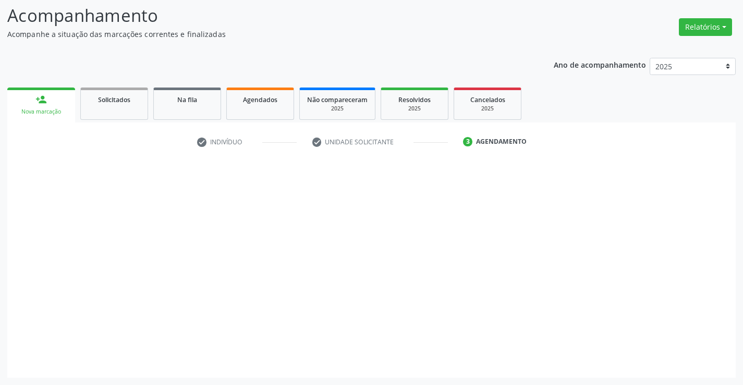
scroll to position [68, 0]
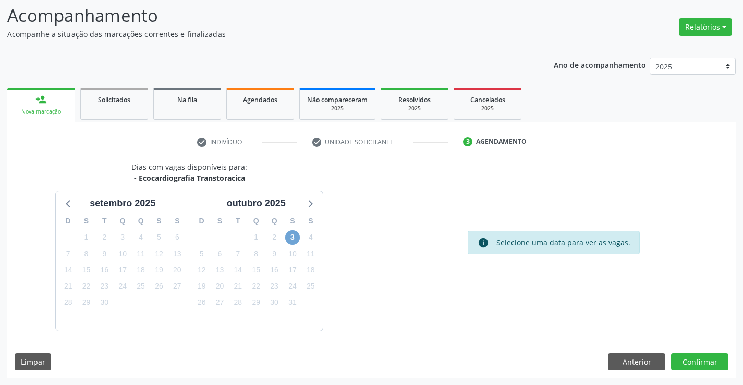
click at [290, 233] on span "3" at bounding box center [292, 237] width 15 height 15
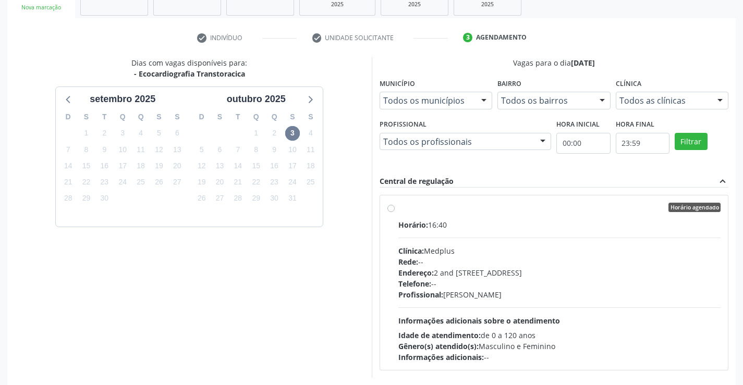
click at [425, 226] on span "Horário:" at bounding box center [413, 225] width 30 height 10
click at [395, 212] on input "Horário agendado Horário: 16:40 Clínica: Medplus Rede: -- Endereço: 2 and [STRE…" at bounding box center [390, 207] width 7 height 9
radio input "true"
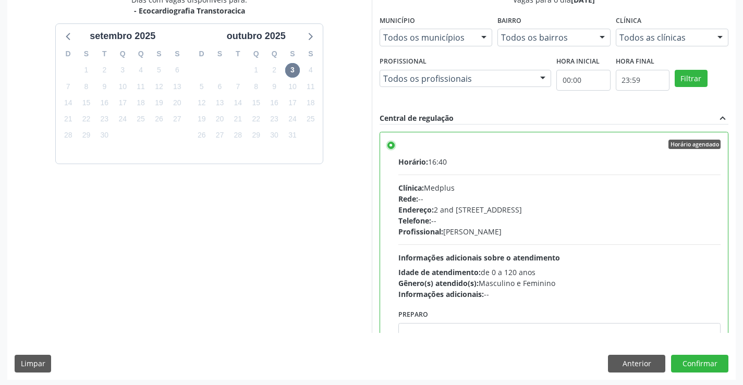
scroll to position [238, 0]
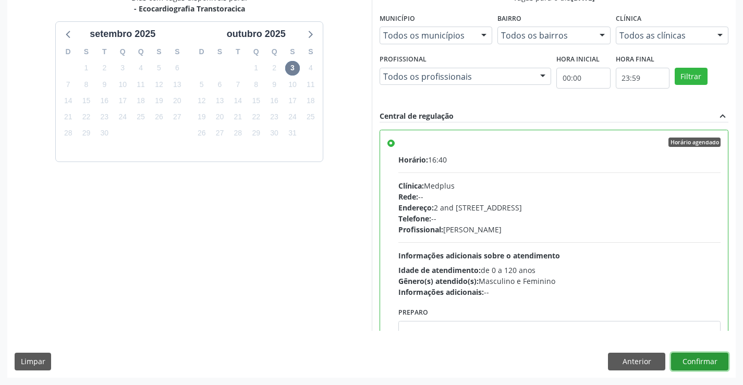
click at [683, 358] on button "Confirmar" at bounding box center [699, 362] width 57 height 18
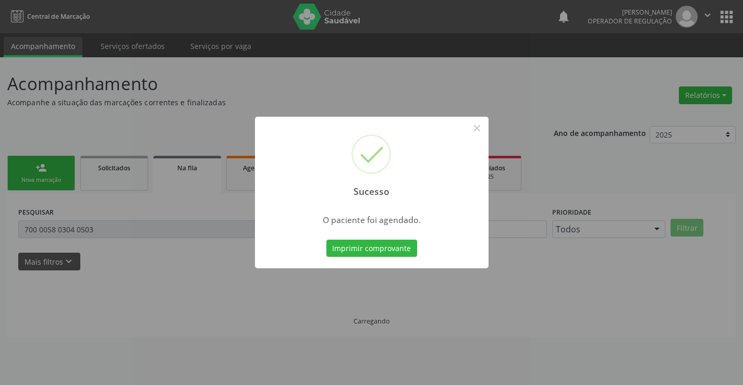
scroll to position [0, 0]
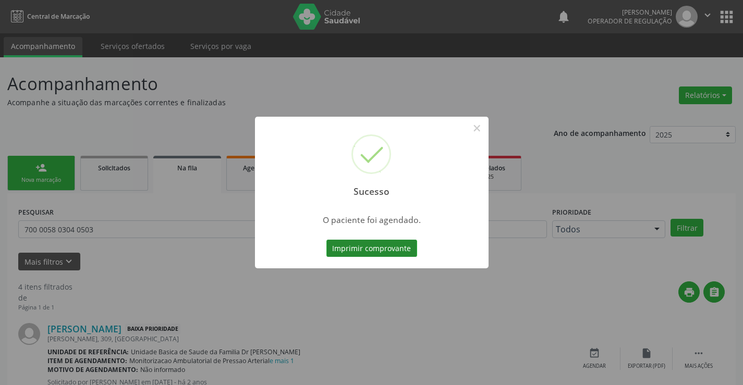
click at [406, 244] on button "Imprimir comprovante" at bounding box center [371, 249] width 91 height 18
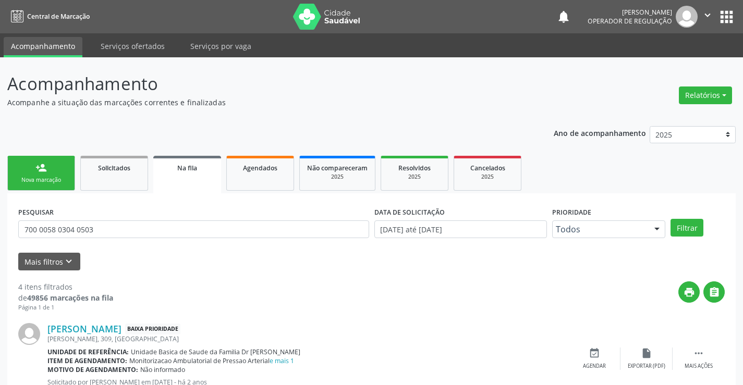
click at [72, 179] on link "person_add Nova marcação" at bounding box center [41, 173] width 68 height 35
